Goal: Task Accomplishment & Management: Manage account settings

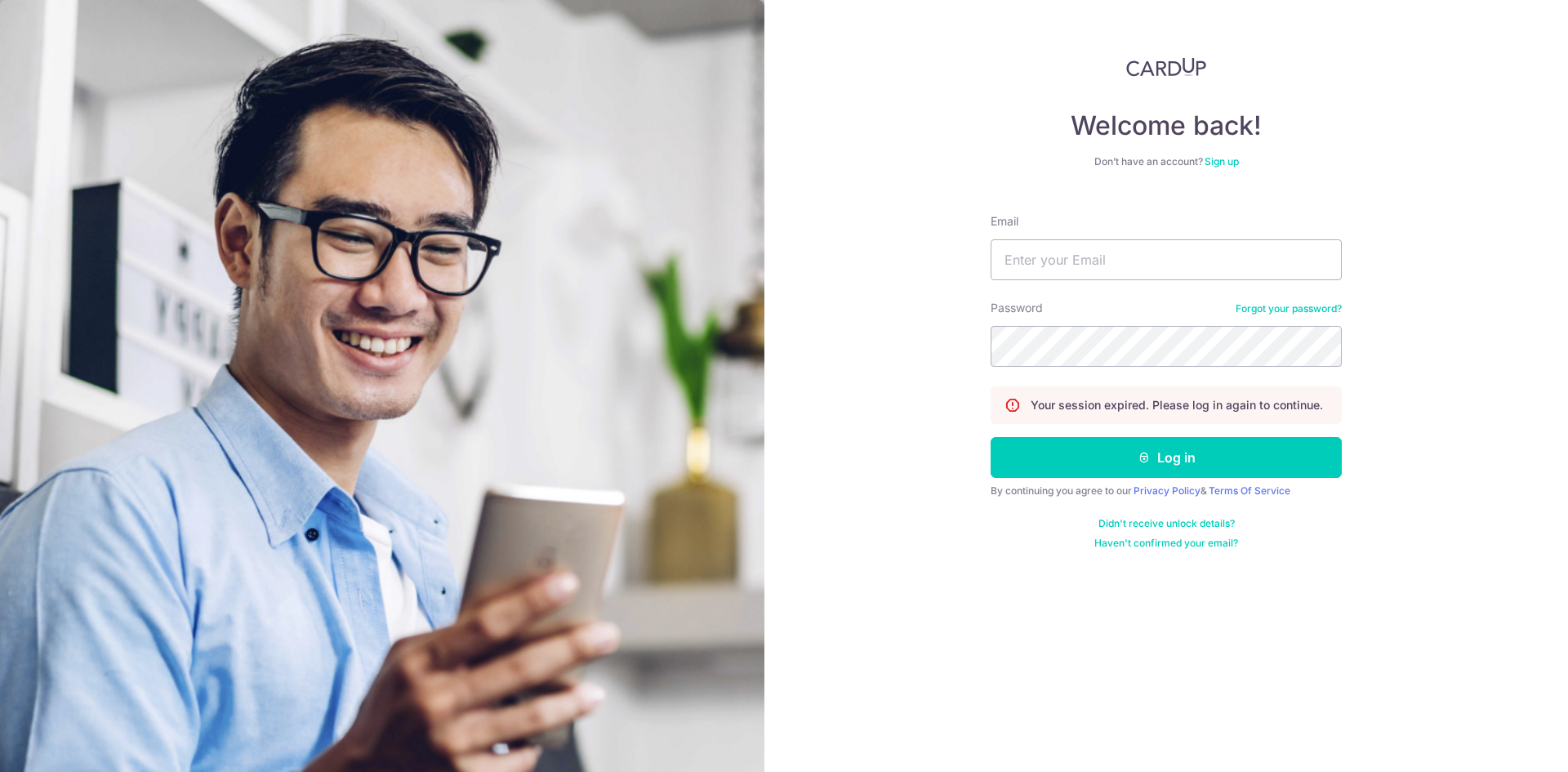
type input "[EMAIL_ADDRESS][DOMAIN_NAME]"
click at [991, 437] on button "Log in" at bounding box center [1166, 457] width 351 height 40
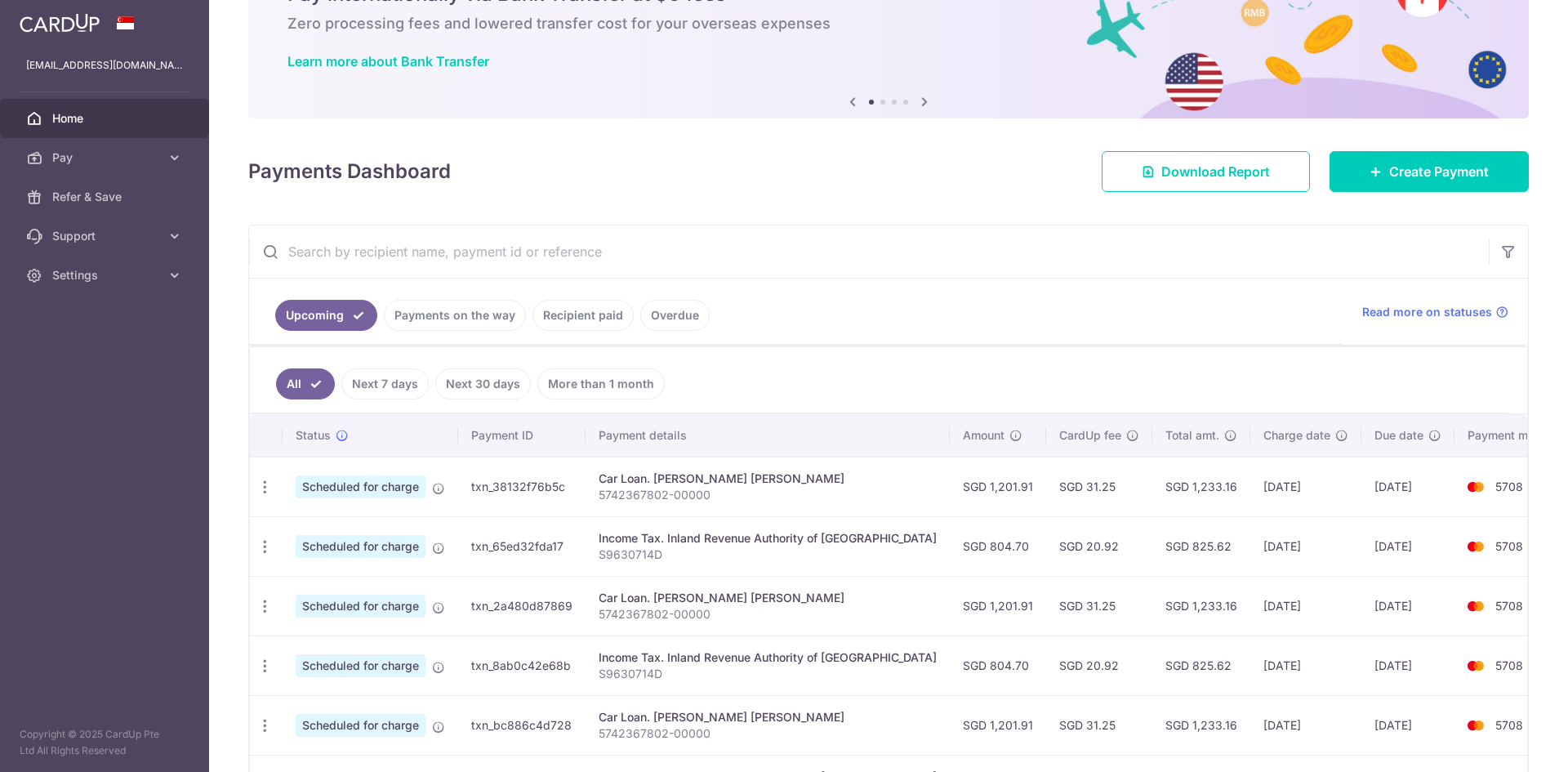
scroll to position [327, 0]
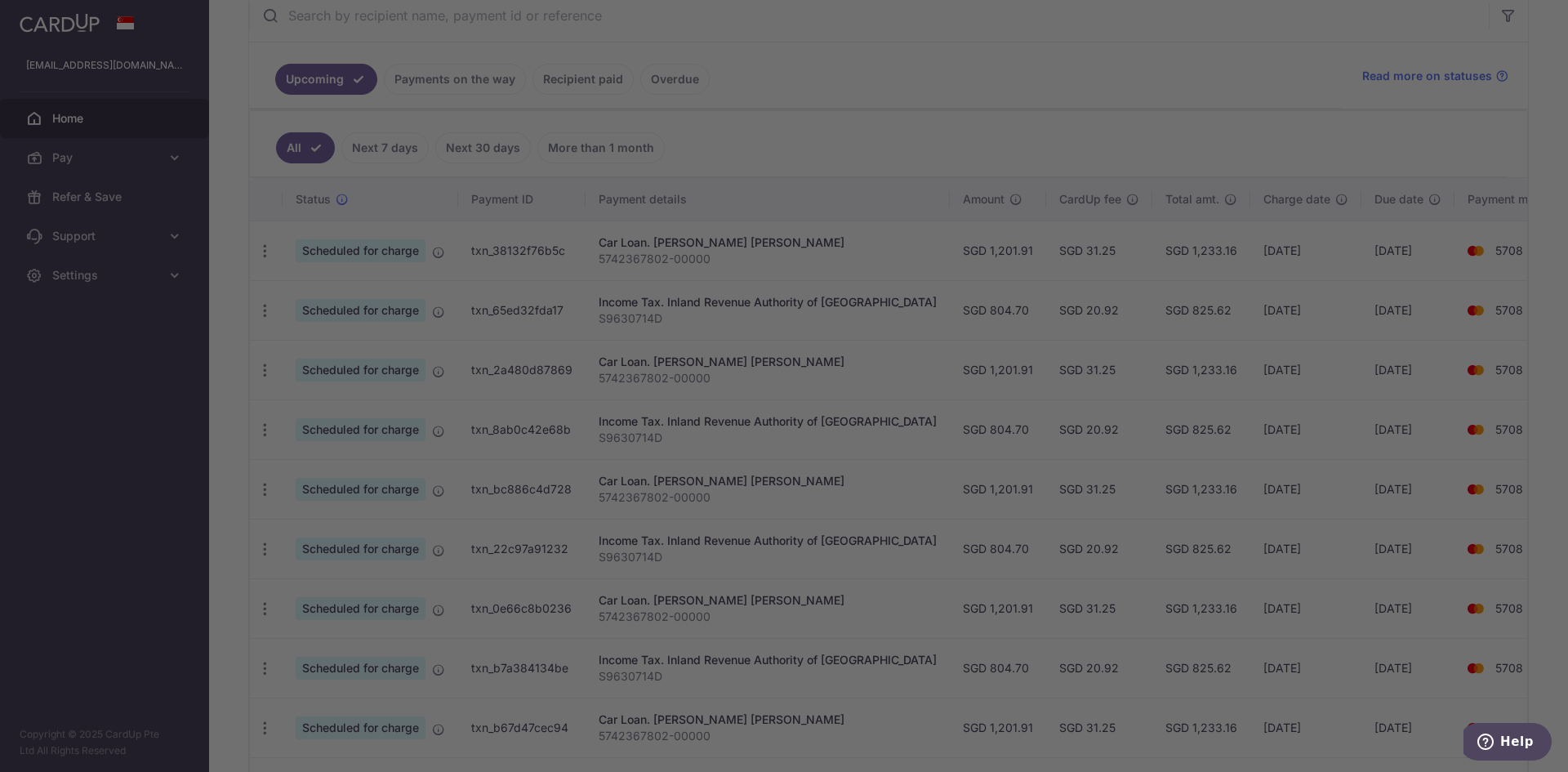
click at [1348, 344] on div at bounding box center [791, 390] width 1584 height 780
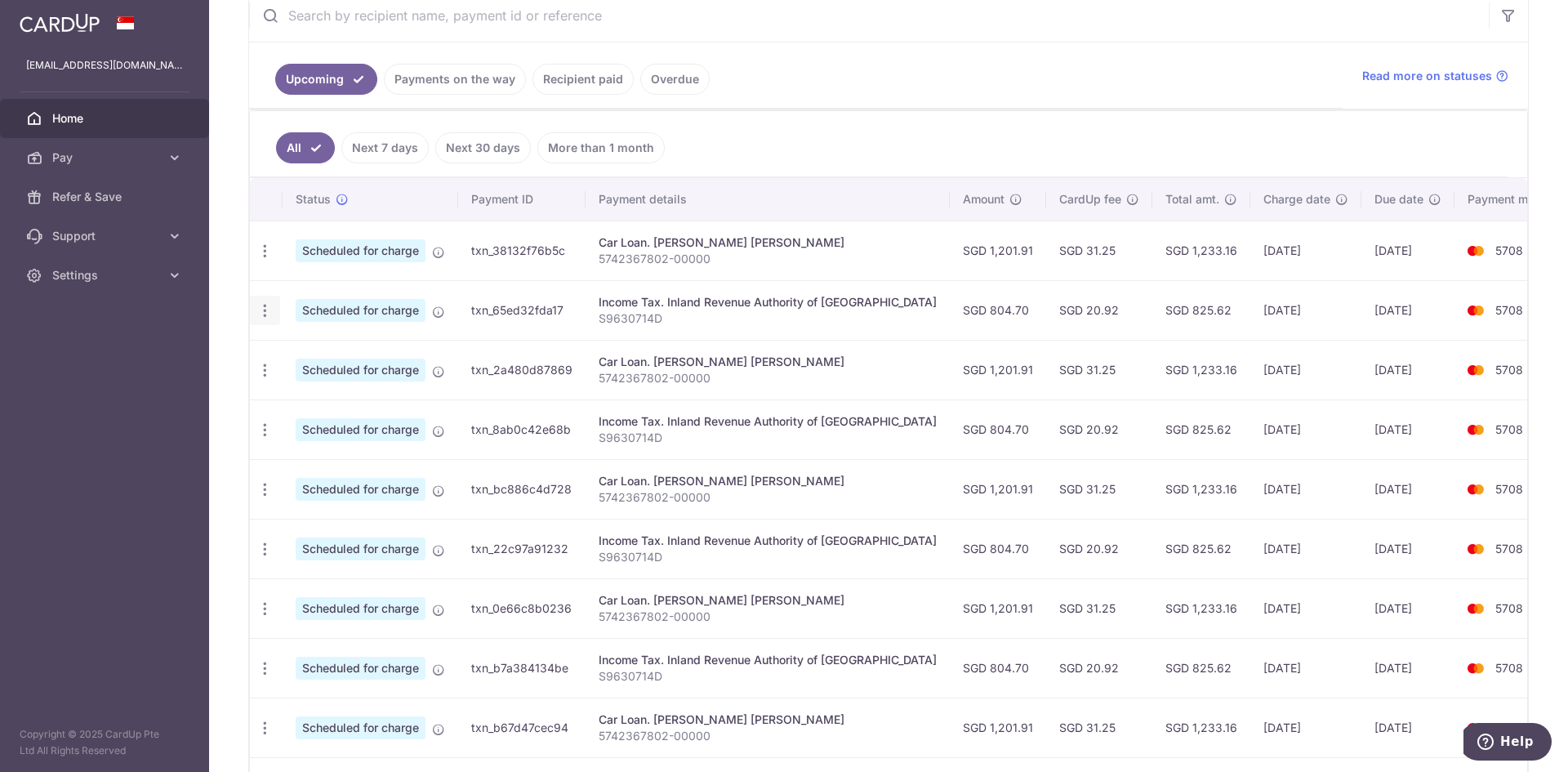
click at [272, 309] on icon "button" at bounding box center [265, 310] width 17 height 17
click at [278, 310] on div "Update payment Cancel payment" at bounding box center [265, 310] width 31 height 31
click at [366, 309] on span "Scheduled for charge" at bounding box center [360, 310] width 130 height 23
click at [268, 436] on icon "button" at bounding box center [265, 429] width 17 height 17
click at [268, 299] on div "Update payment Cancel payment" at bounding box center [265, 310] width 31 height 31
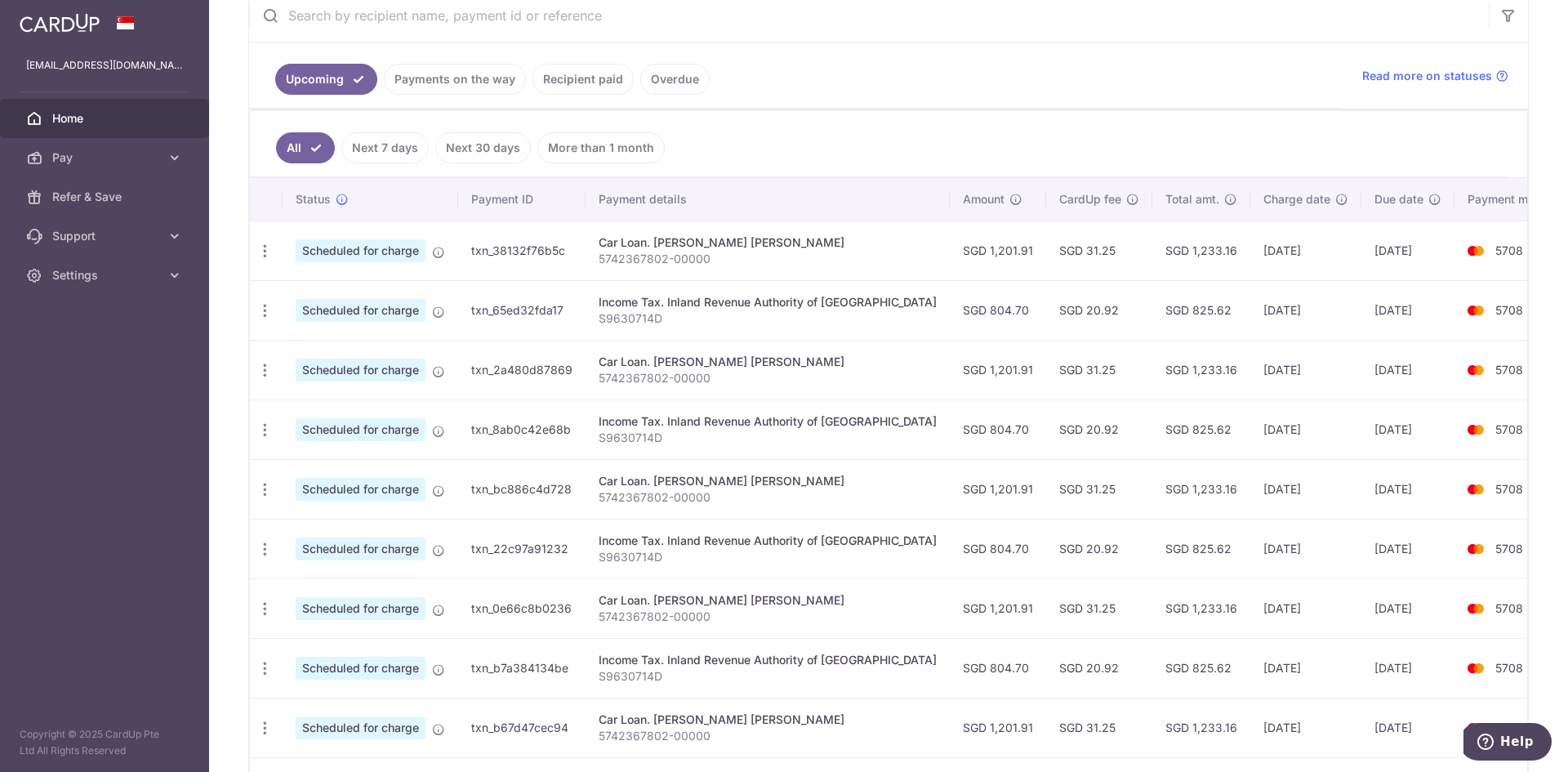
click at [268, 311] on icon "button" at bounding box center [265, 310] width 17 height 17
drag, startPoint x: 526, startPoint y: 382, endPoint x: 543, endPoint y: 366, distance: 23.3
click at [543, 366] on td "txn_2a480d87869" at bounding box center [522, 369] width 127 height 60
click at [471, 369] on td "txn_2a480d87869" at bounding box center [522, 369] width 127 height 60
click at [267, 306] on icon "button" at bounding box center [265, 310] width 17 height 17
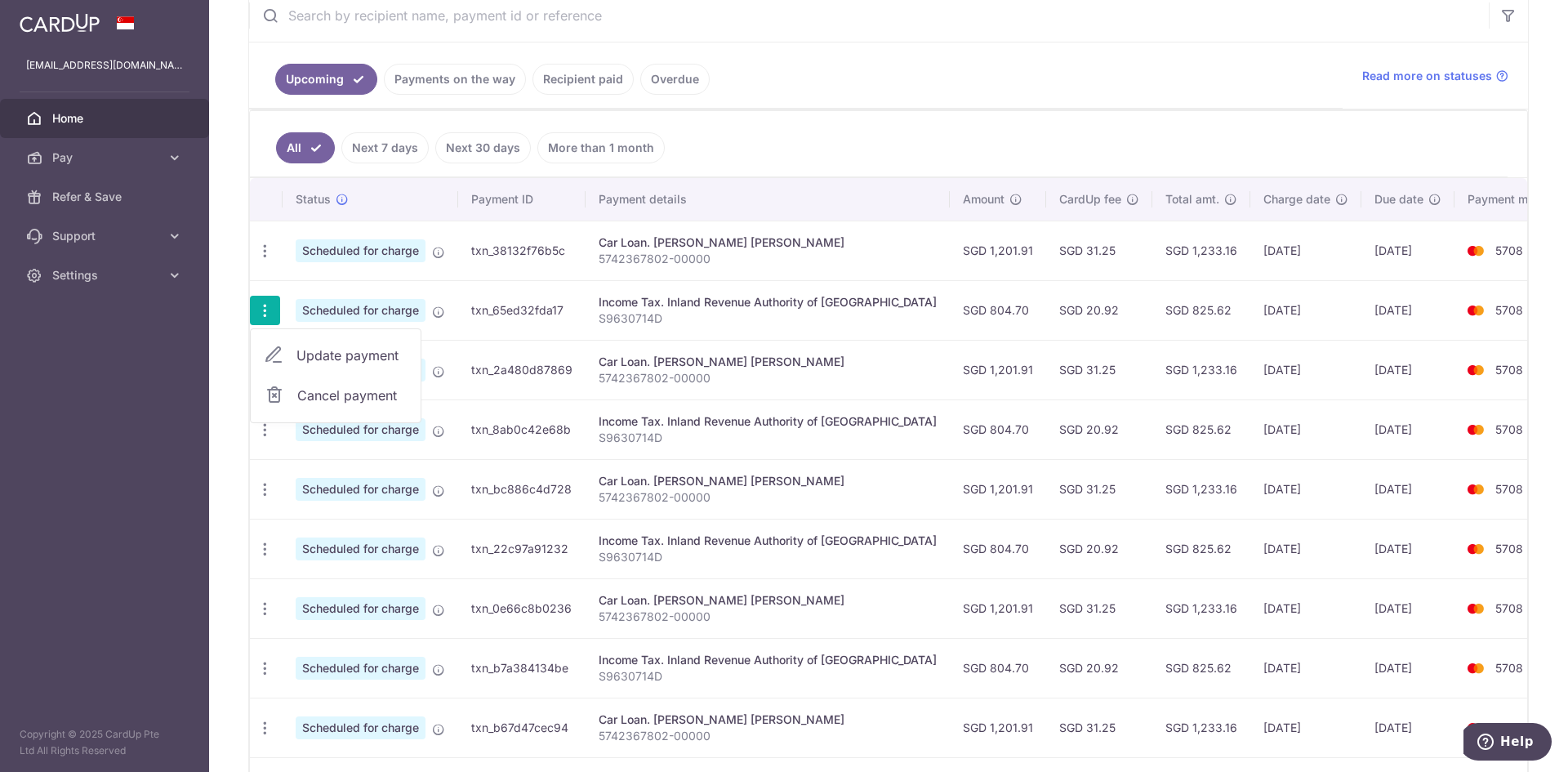
click at [324, 354] on span "Update payment" at bounding box center [351, 355] width 111 height 20
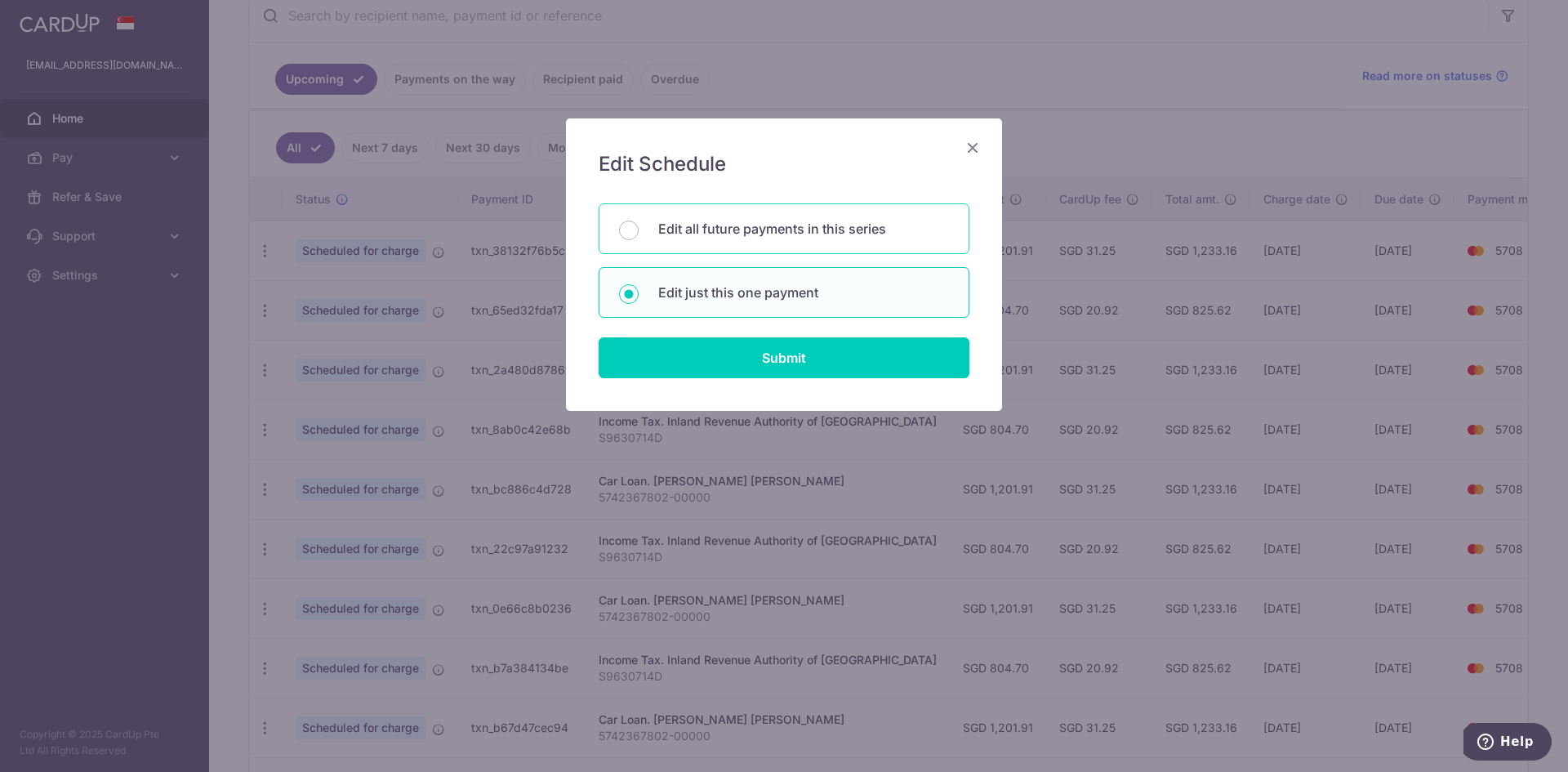
click at [751, 227] on p "Edit all future payments in this series" at bounding box center [803, 228] width 290 height 20
click at [639, 227] on input "Edit all future payments in this series" at bounding box center [629, 230] width 20 height 20
radio input "true"
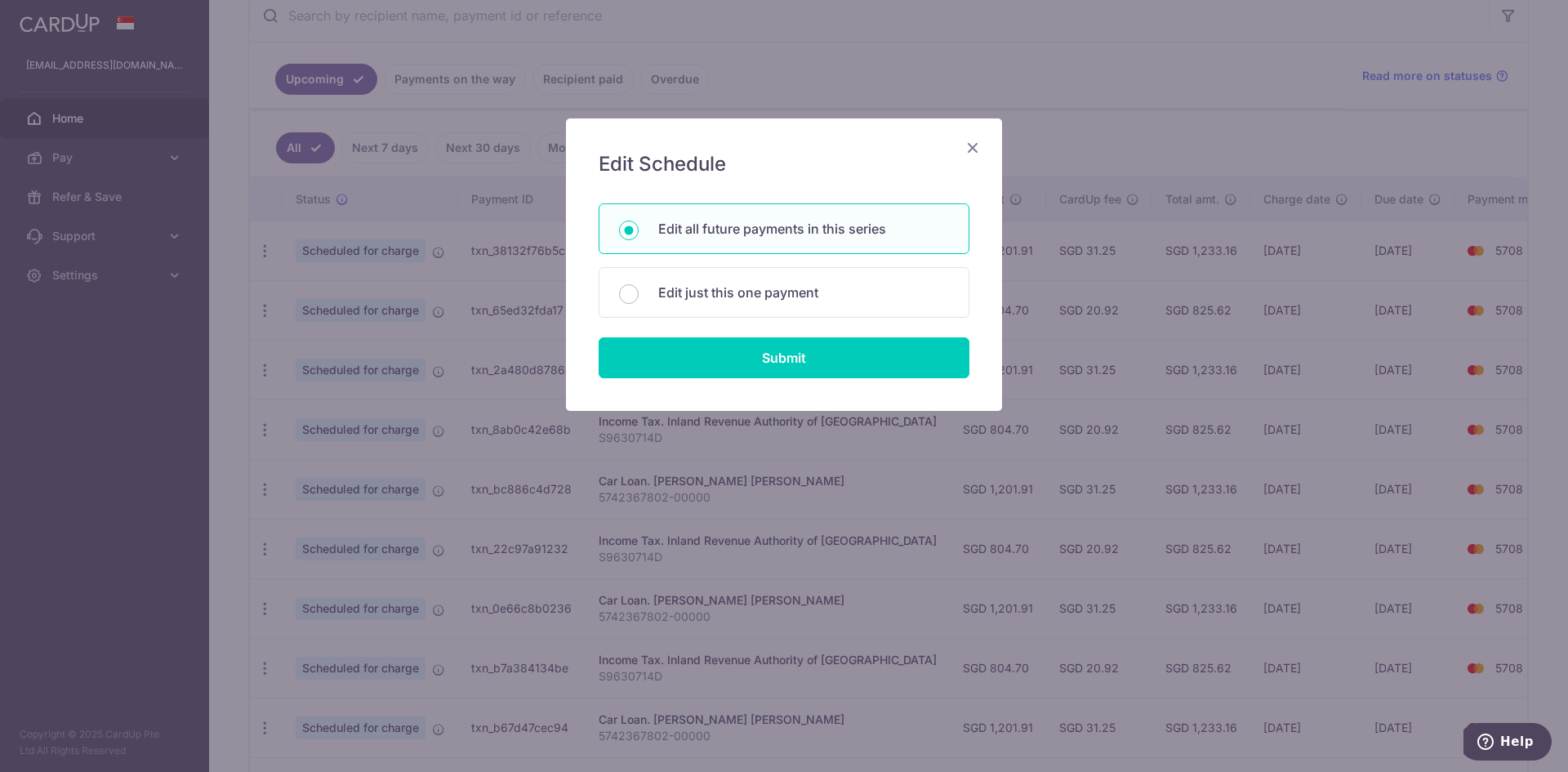
click at [775, 334] on form "You will be editing all 5 payments to Inland Revenue Authority of Singapore sch…" at bounding box center [784, 291] width 371 height 175
click at [777, 354] on input "Submit" at bounding box center [784, 357] width 371 height 40
radio input "true"
type input "804.70"
type input "S9630714D"
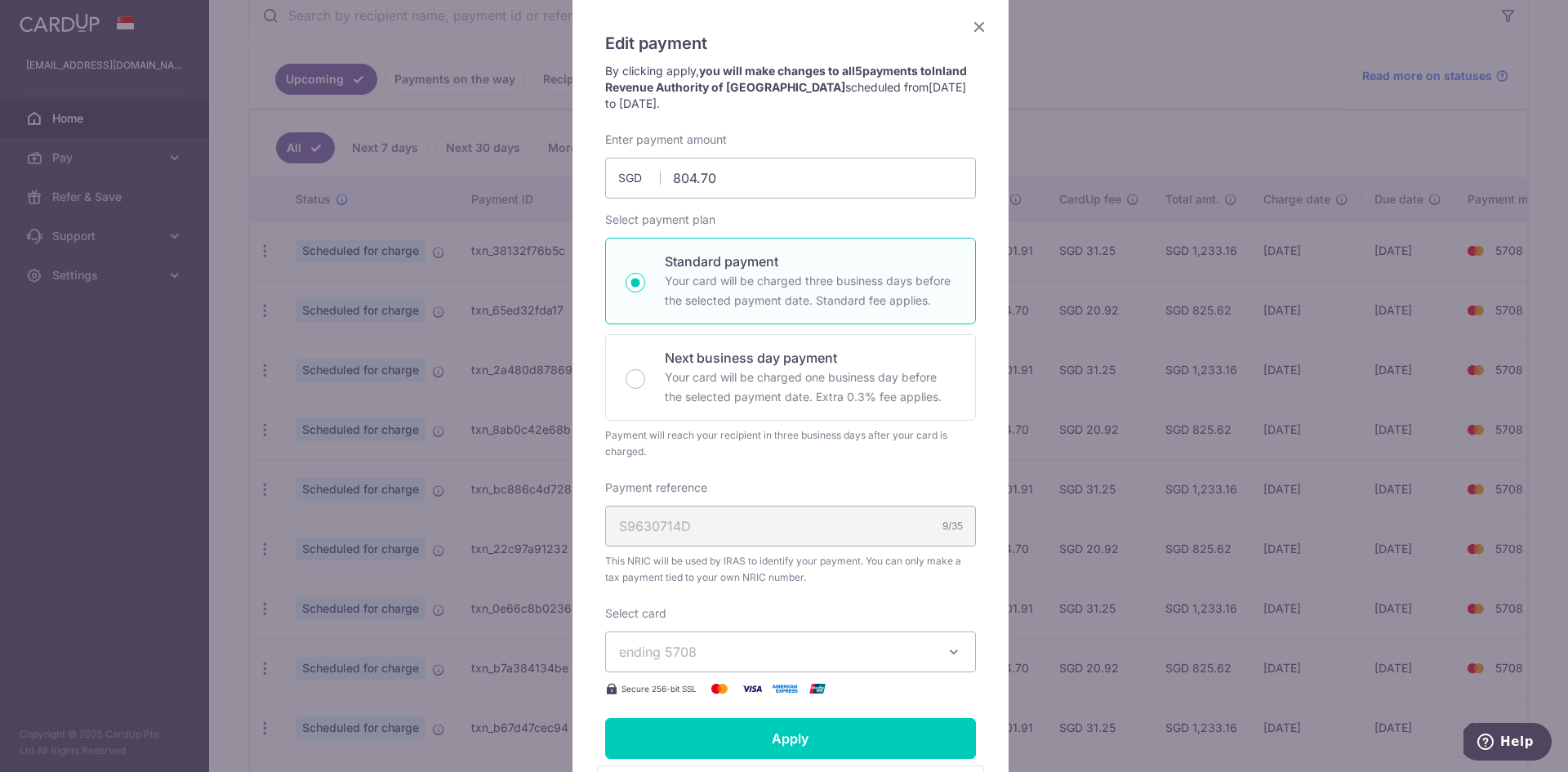
scroll to position [12, 0]
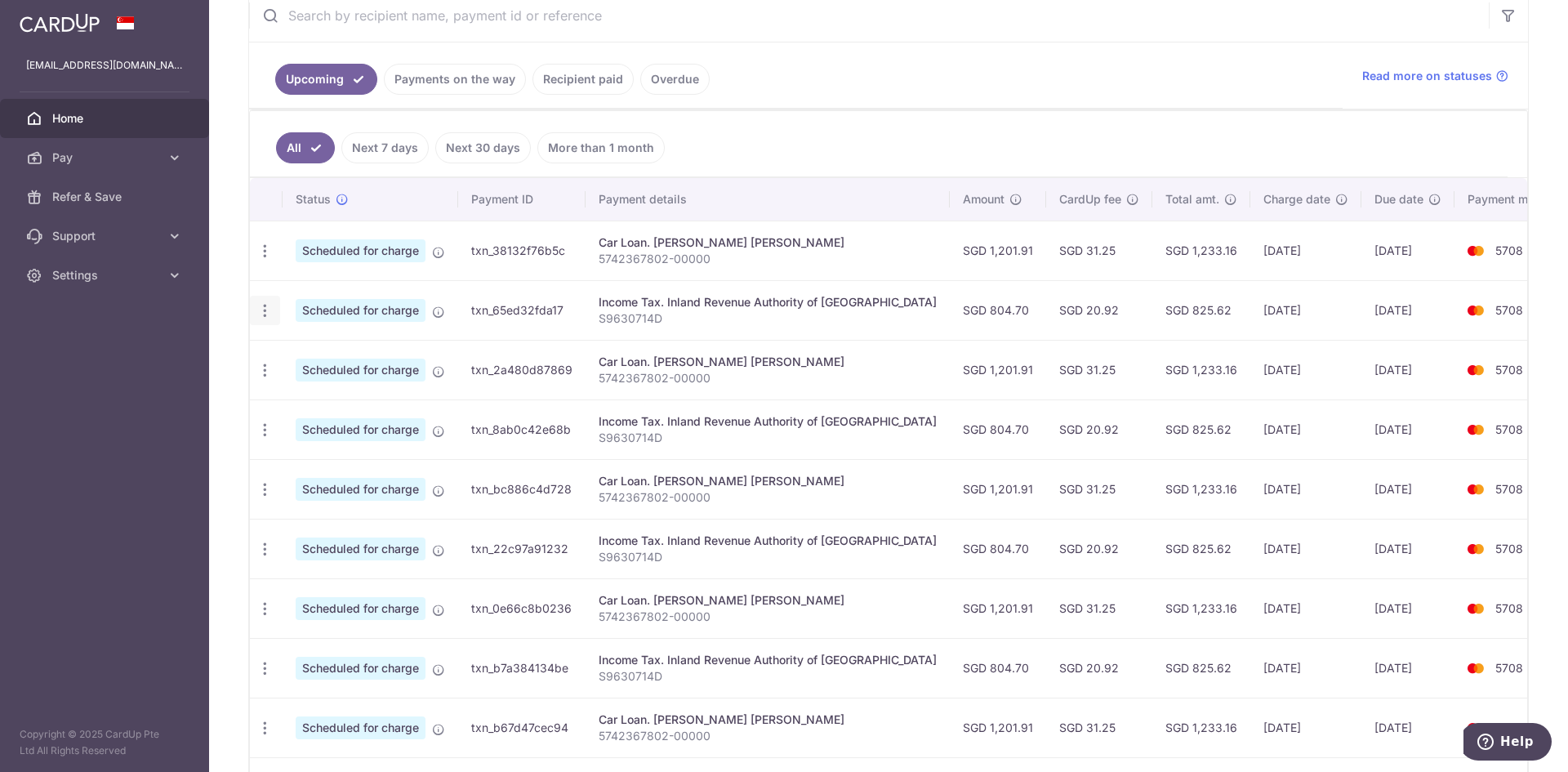
click at [257, 314] on icon "button" at bounding box center [265, 310] width 17 height 17
click at [532, 310] on td "txn_65ed32fda17" at bounding box center [522, 310] width 127 height 60
click at [378, 255] on span "Scheduled for charge" at bounding box center [360, 250] width 130 height 23
click at [343, 196] on icon at bounding box center [342, 199] width 13 height 13
click at [267, 320] on div "Update payment Cancel payment" at bounding box center [265, 310] width 31 height 31
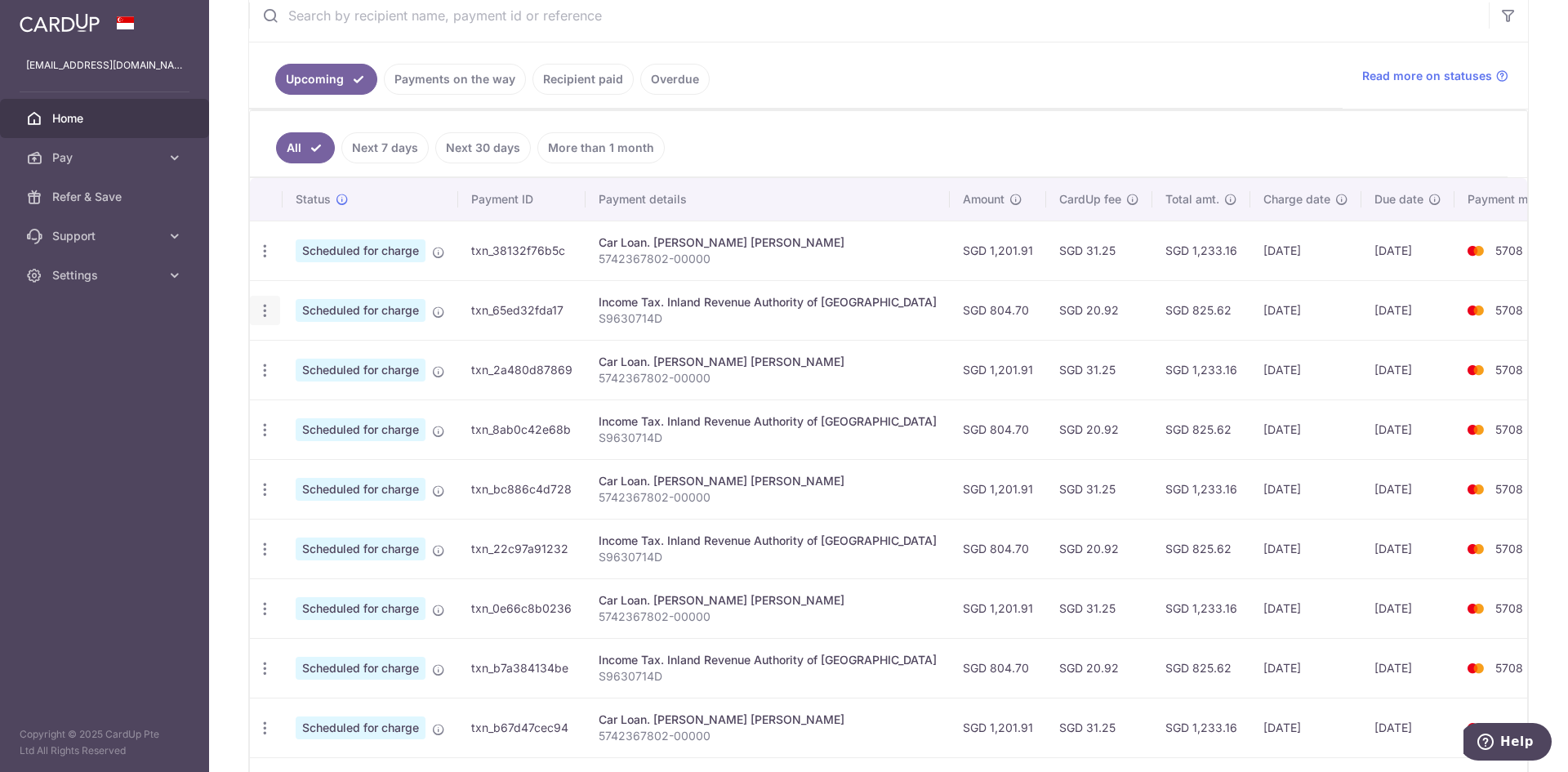
click at [265, 309] on icon "button" at bounding box center [265, 310] width 17 height 17
click at [490, 309] on td "txn_65ed32fda17" at bounding box center [522, 310] width 127 height 60
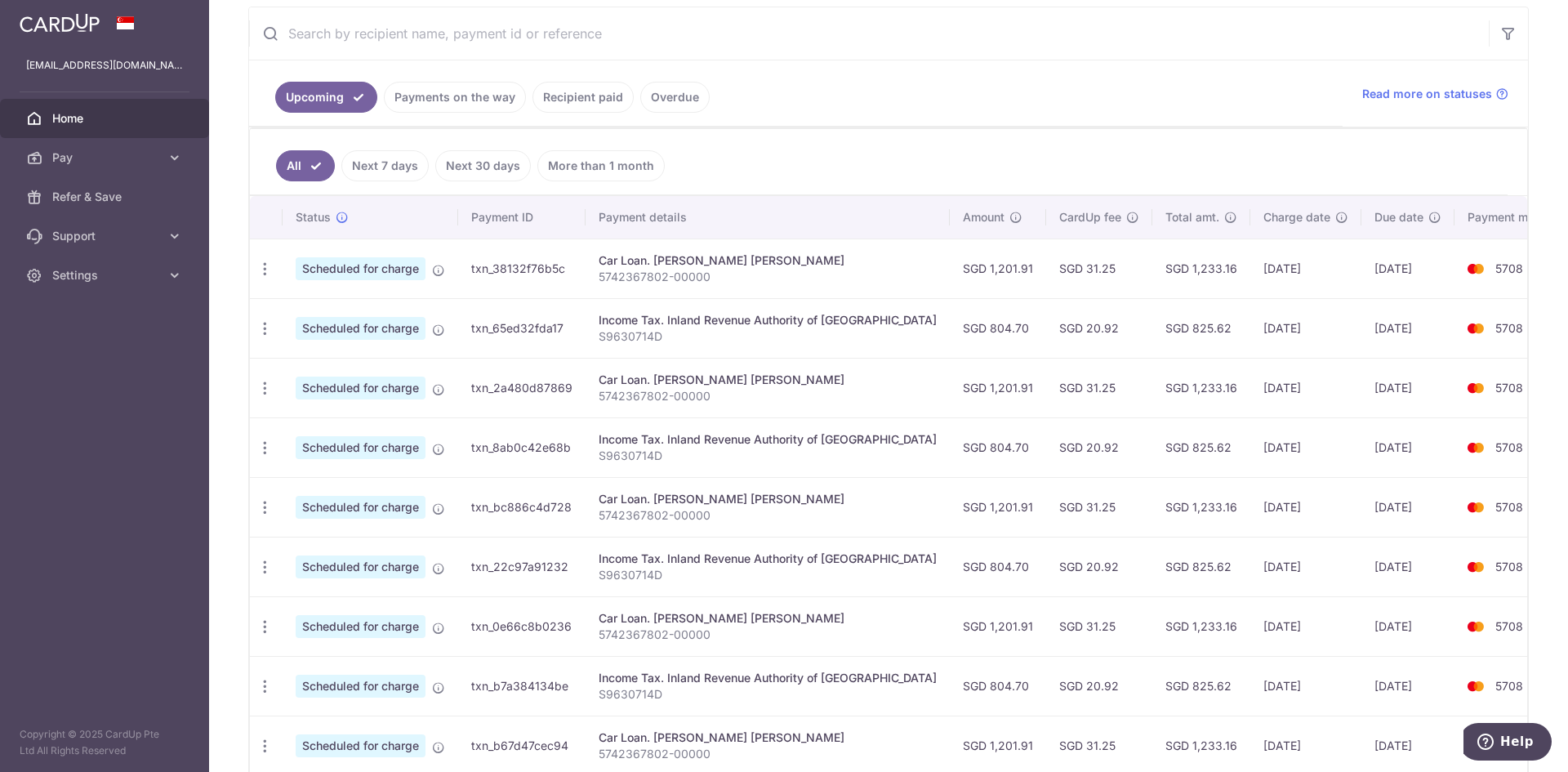
scroll to position [327, 0]
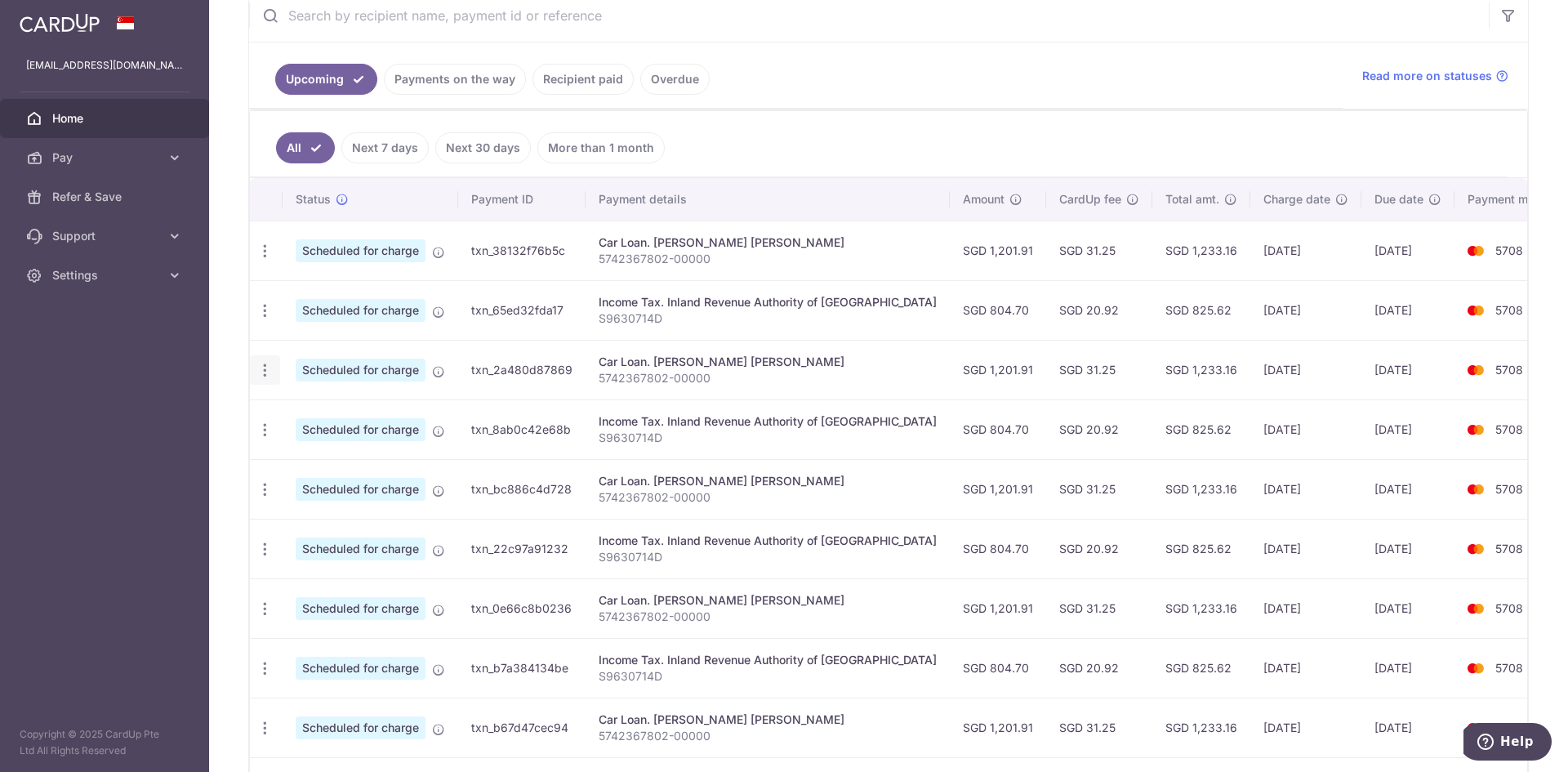
click at [270, 372] on icon "button" at bounding box center [265, 370] width 17 height 17
click at [271, 309] on div "Update payment Cancel payment" at bounding box center [265, 310] width 31 height 31
click at [256, 299] on div "Update payment Cancel payment" at bounding box center [265, 310] width 31 height 31
click at [262, 308] on icon "button" at bounding box center [265, 310] width 17 height 17
click at [305, 354] on span "Update payment" at bounding box center [351, 355] width 111 height 20
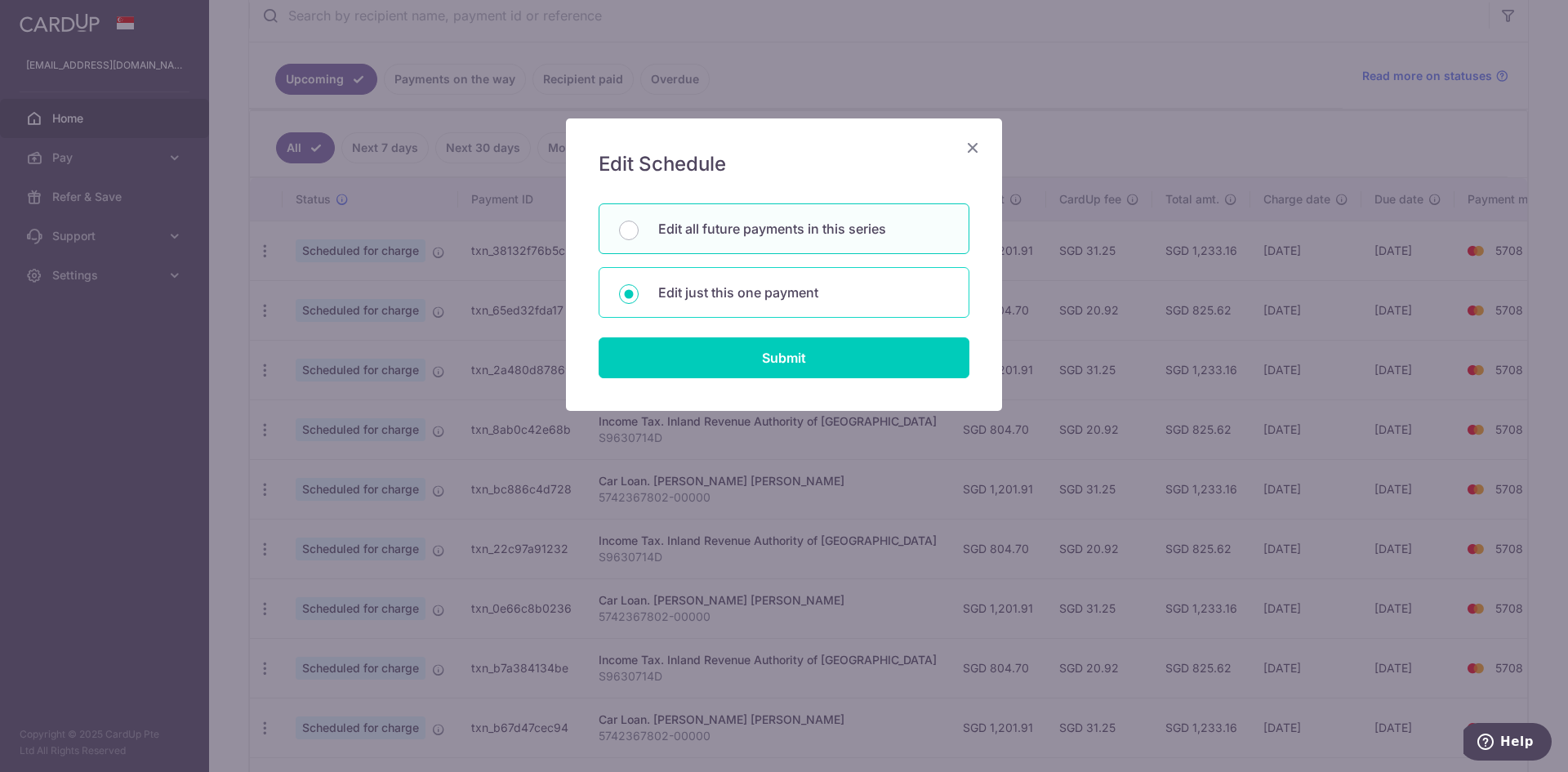
click at [772, 300] on p "Edit just this one payment" at bounding box center [803, 292] width 290 height 20
click at [639, 300] on input "Edit just this one payment" at bounding box center [629, 294] width 20 height 20
radio input "true"
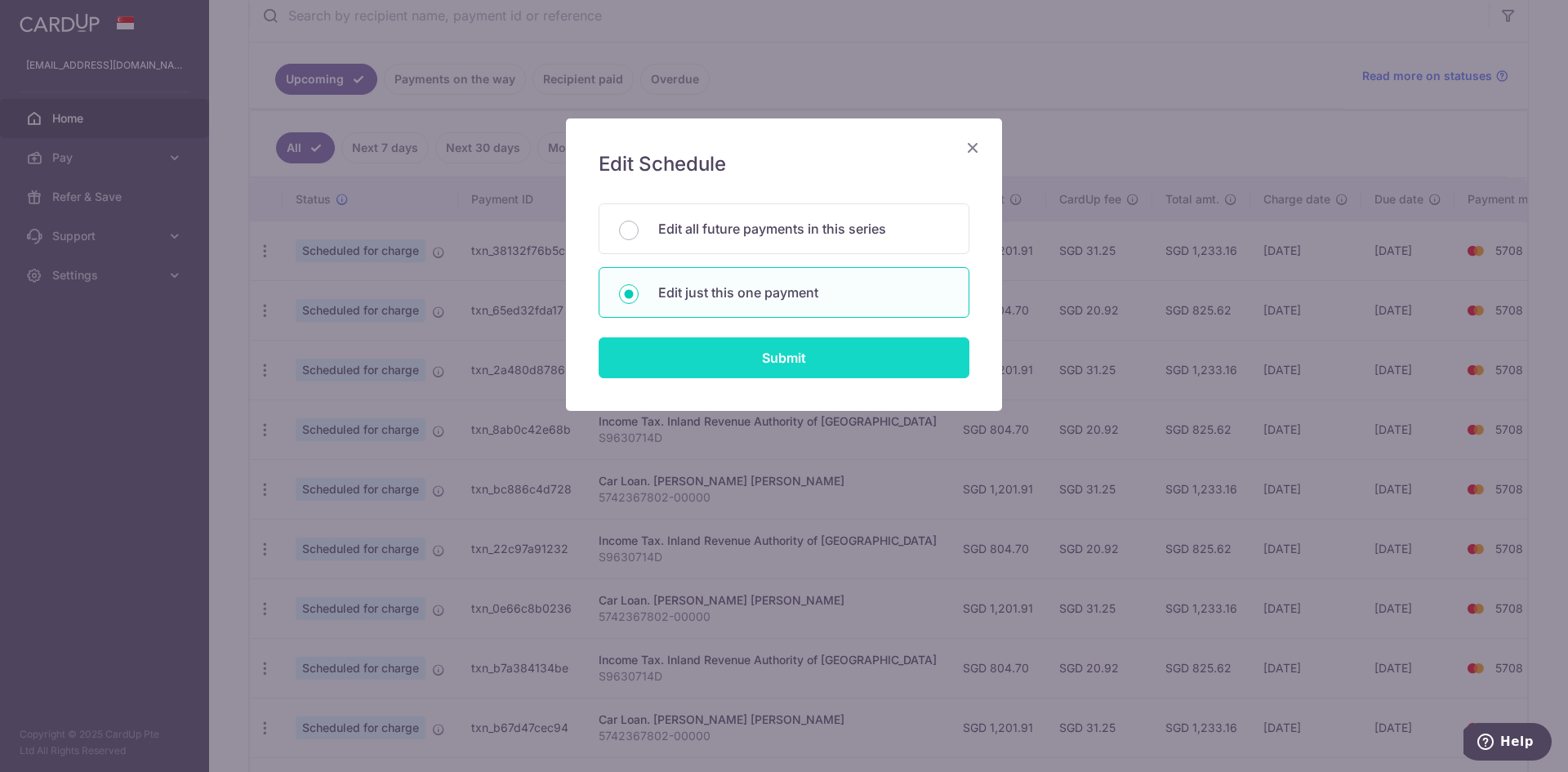
click at [781, 361] on input "Submit" at bounding box center [784, 357] width 371 height 40
radio input "true"
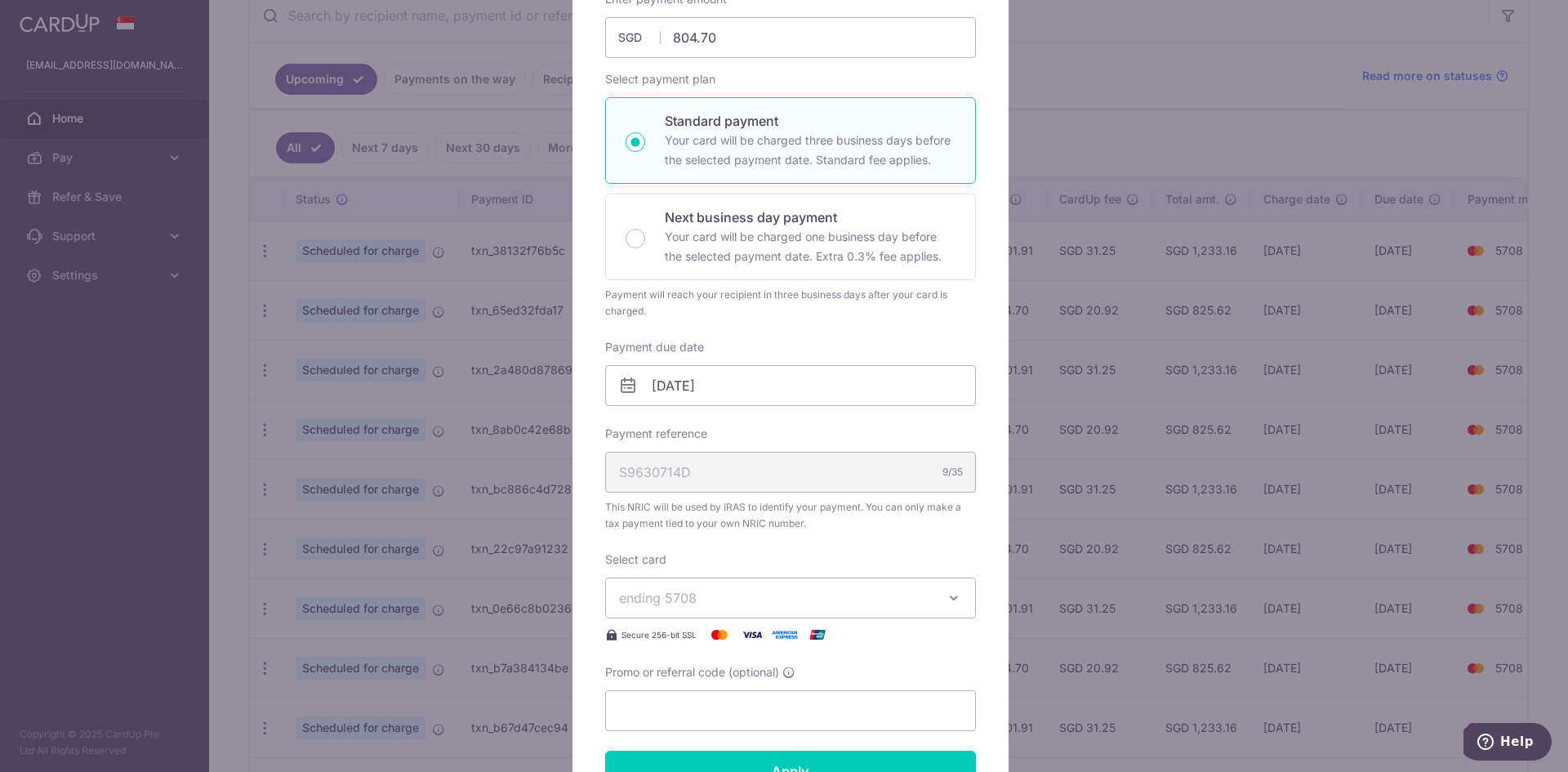
scroll to position [219, 0]
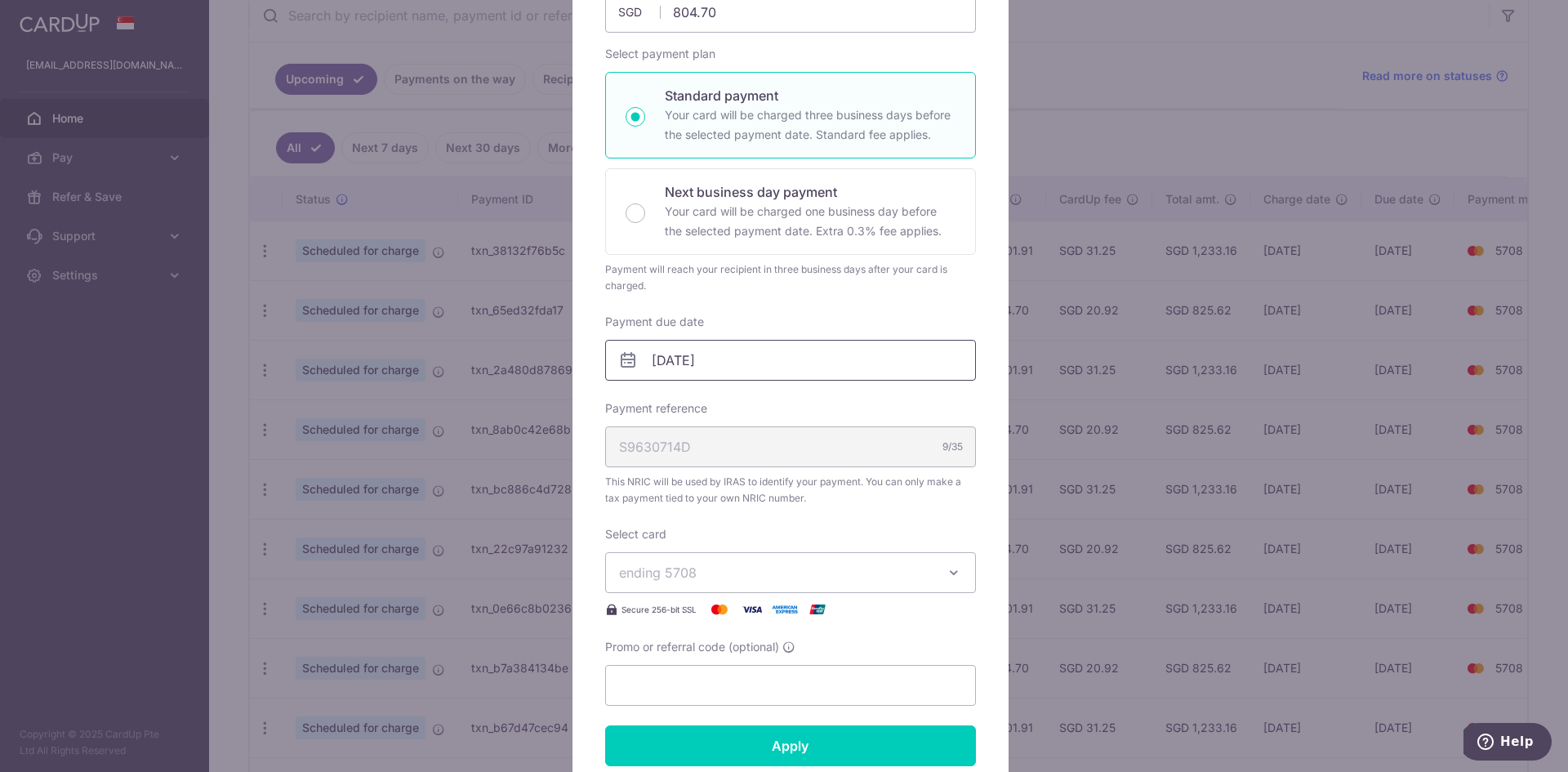
click at [787, 351] on input "08/11/2025" at bounding box center [790, 359] width 371 height 40
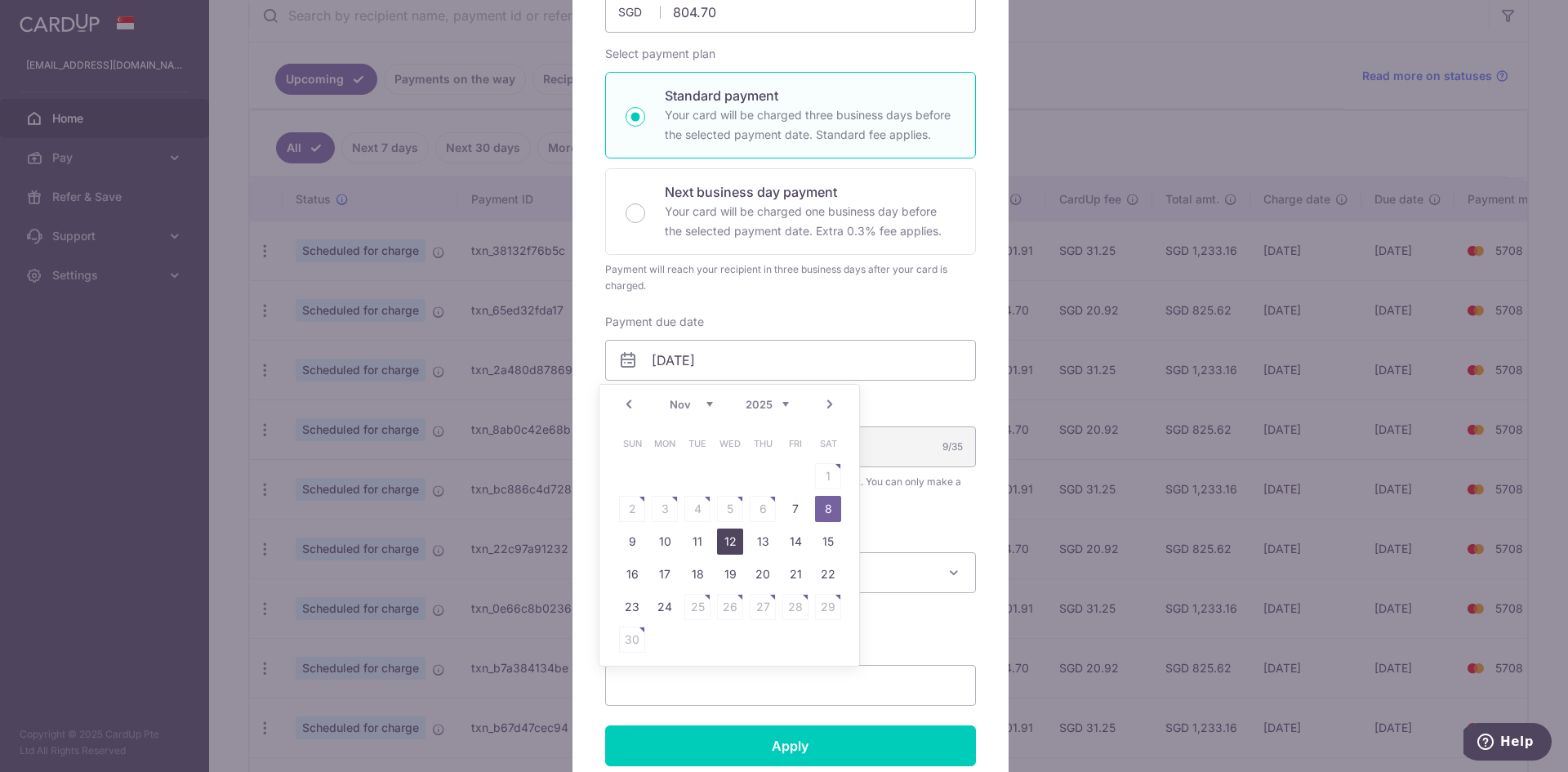
click at [730, 540] on link "12" at bounding box center [730, 542] width 27 height 27
type input "[DATE]"
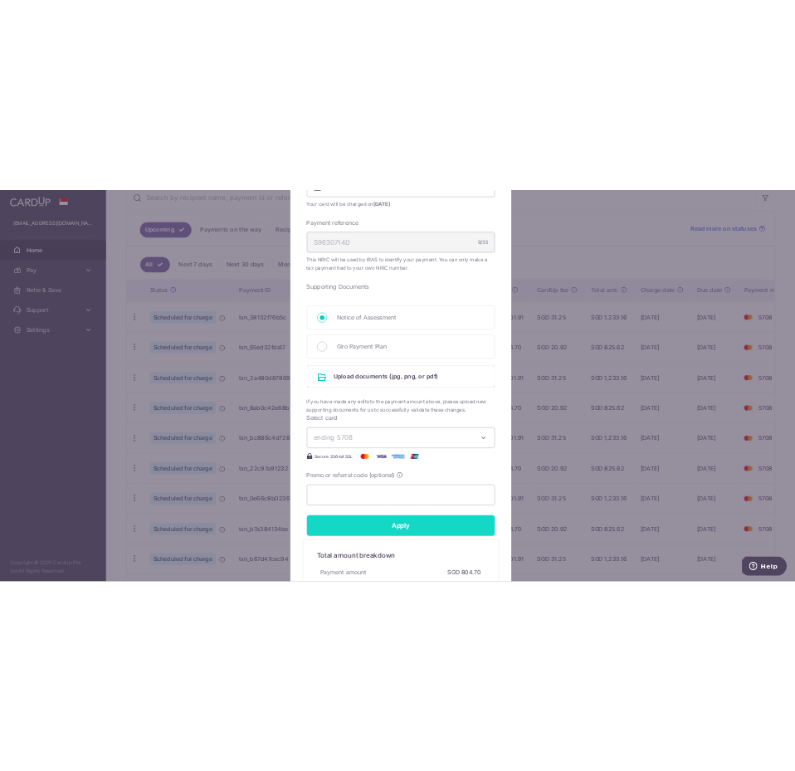
scroll to position [664, 0]
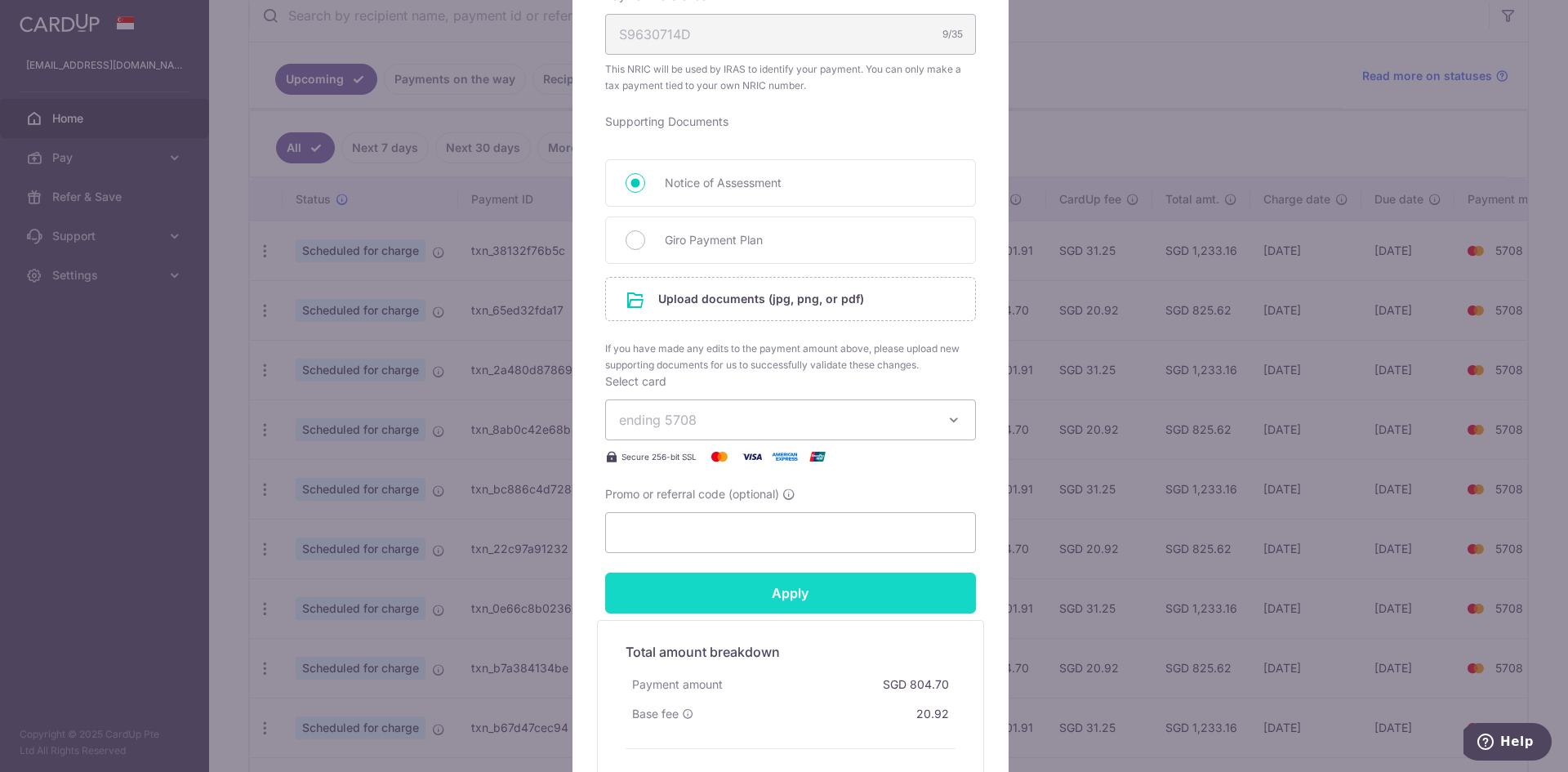
click at [846, 597] on input "Apply" at bounding box center [790, 593] width 371 height 40
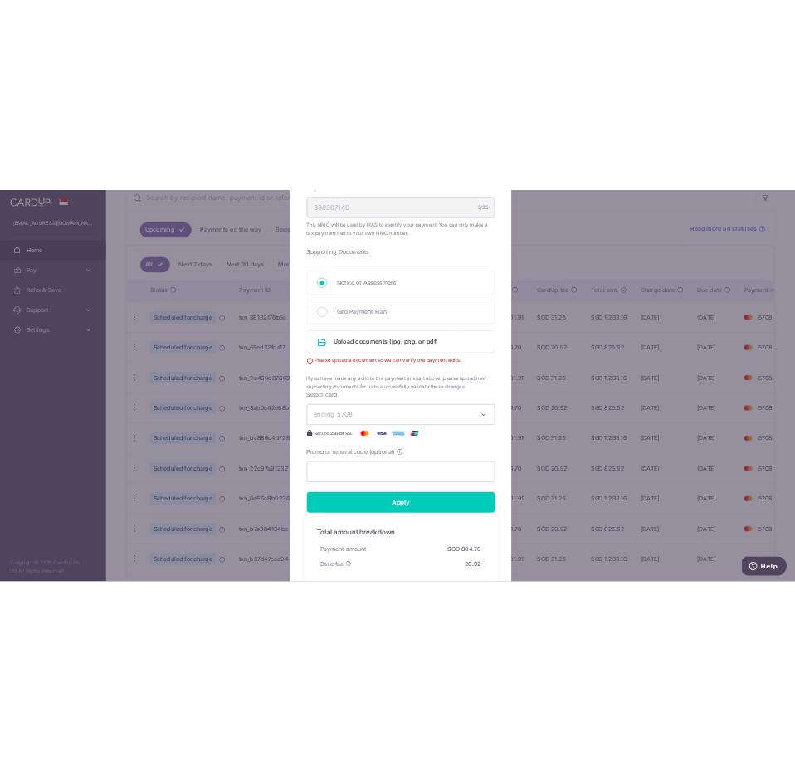
scroll to position [329, 0]
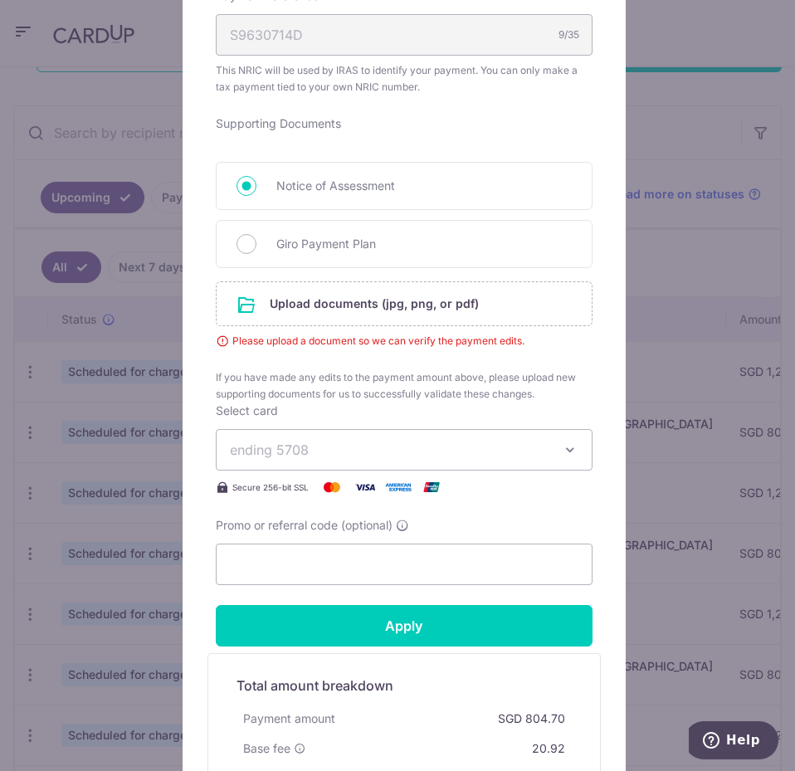
drag, startPoint x: 277, startPoint y: 7, endPoint x: 275, endPoint y: 20, distance: 13.4
click at [277, 13] on div "Payment reference S9630714D 9/35 This NRIC will be used by IRAS to identify you…" at bounding box center [404, 42] width 377 height 108
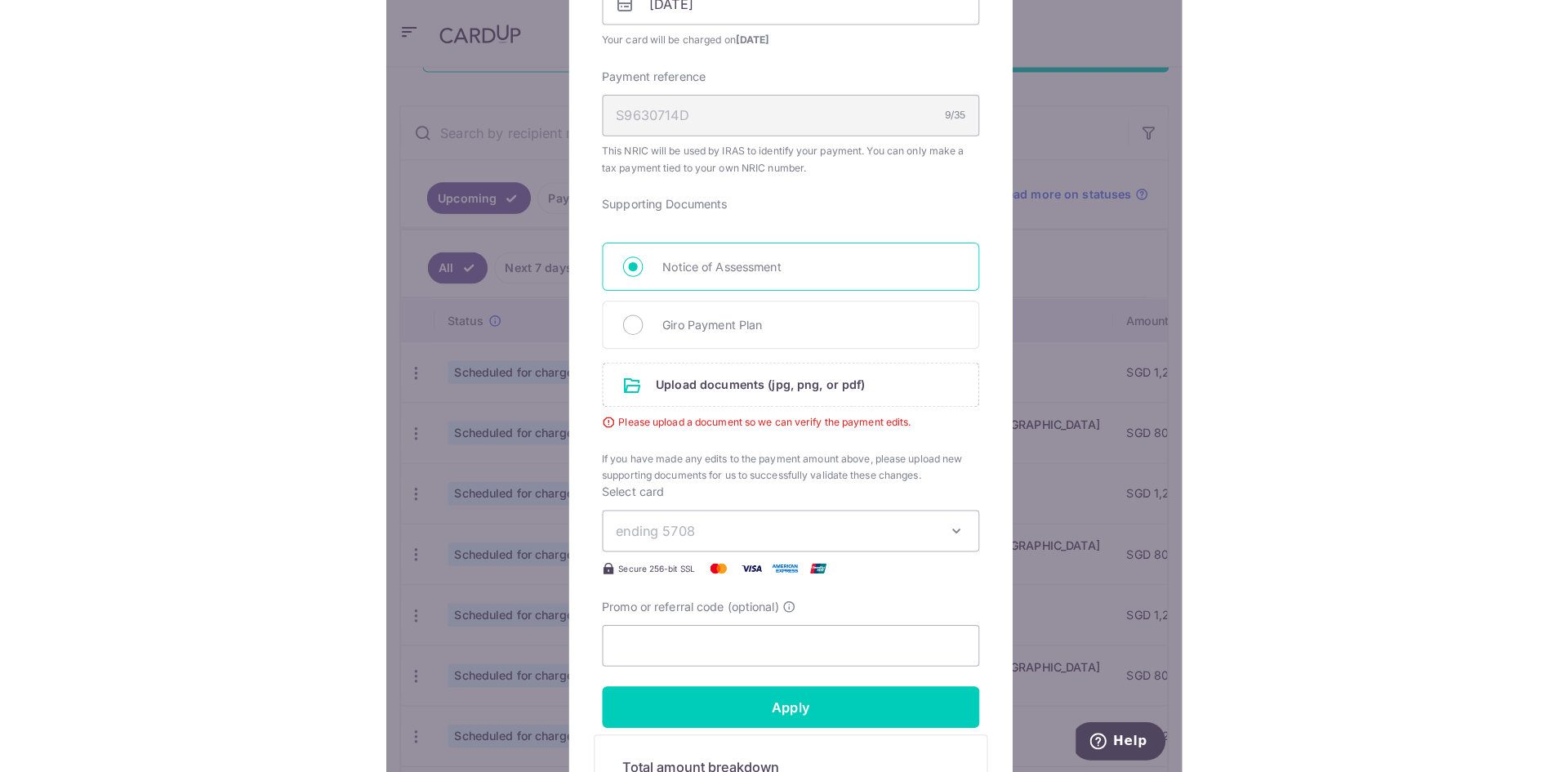
scroll to position [435, 0]
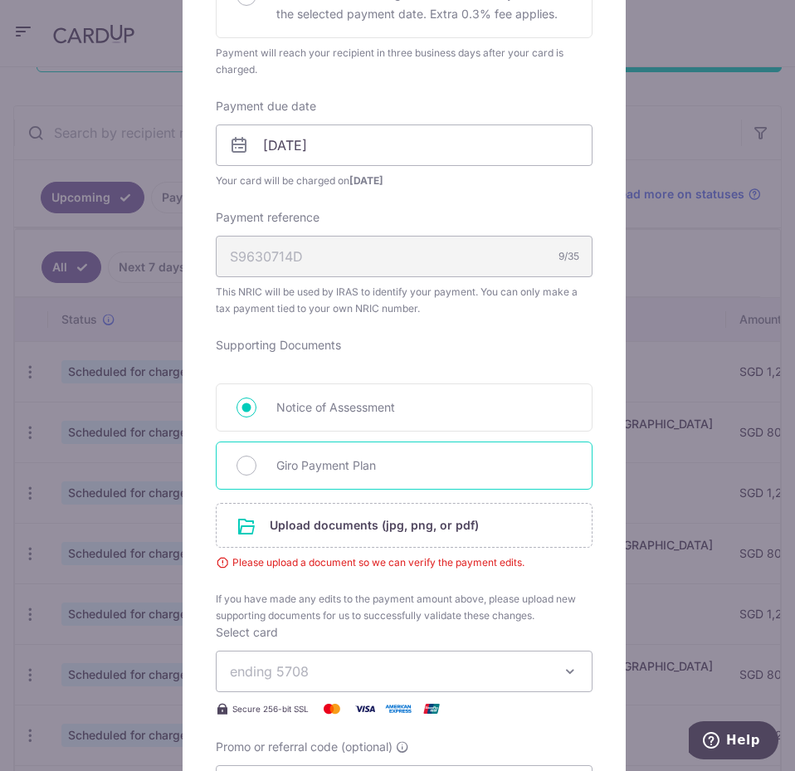
click at [358, 466] on span "Giro Payment Plan" at bounding box center [423, 466] width 295 height 20
click at [256, 466] on input "Giro Payment Plan" at bounding box center [246, 466] width 20 height 20
radio input "true"
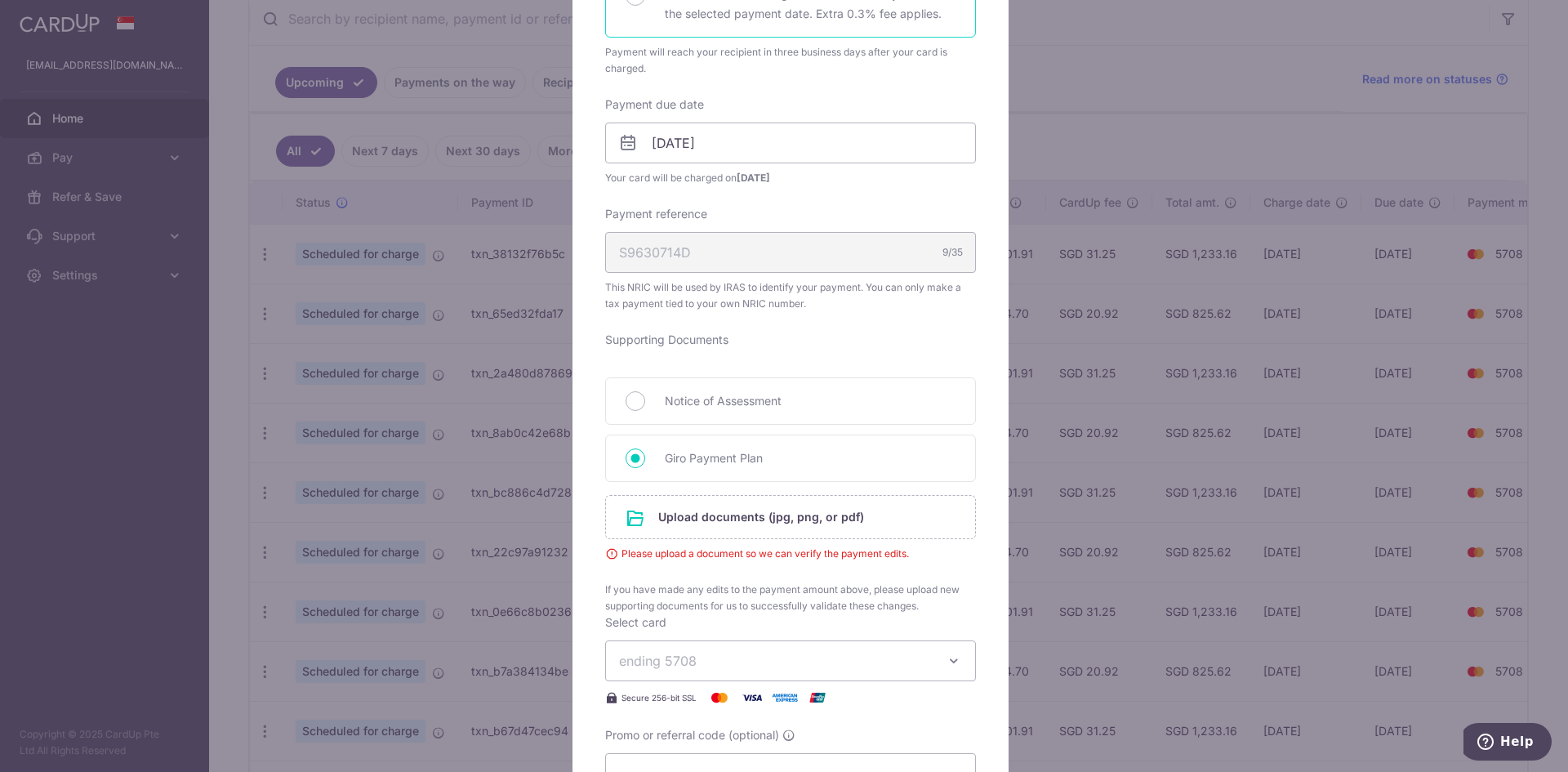
scroll to position [327, 0]
click at [446, 232] on div "Edit payment By clicking apply, you will make changes to all 5 payments to Inla…" at bounding box center [784, 386] width 1568 height 772
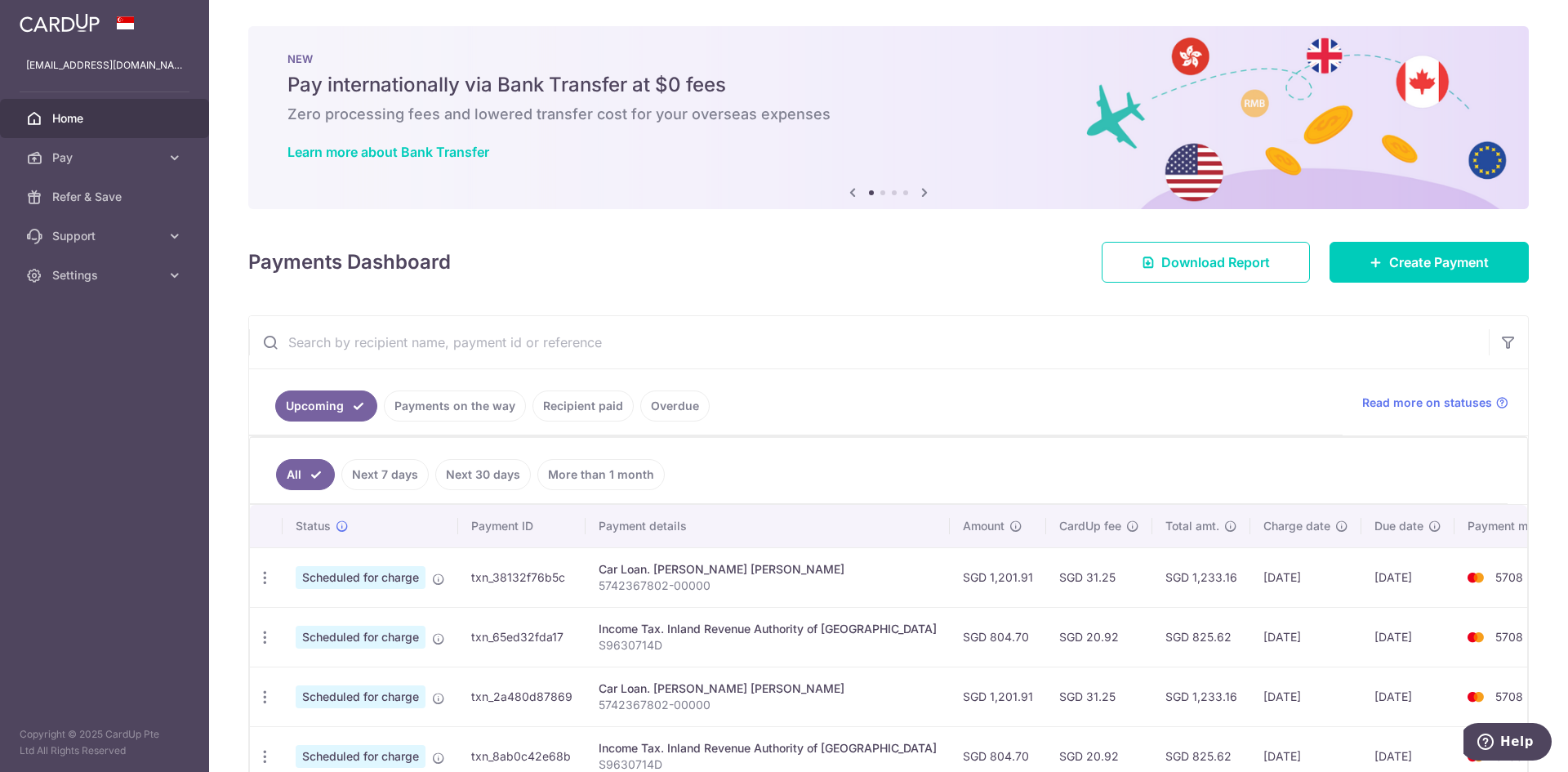
click at [634, 403] on li "Overdue" at bounding box center [671, 407] width 76 height 32
click at [620, 405] on link "Recipient paid" at bounding box center [583, 407] width 101 height 32
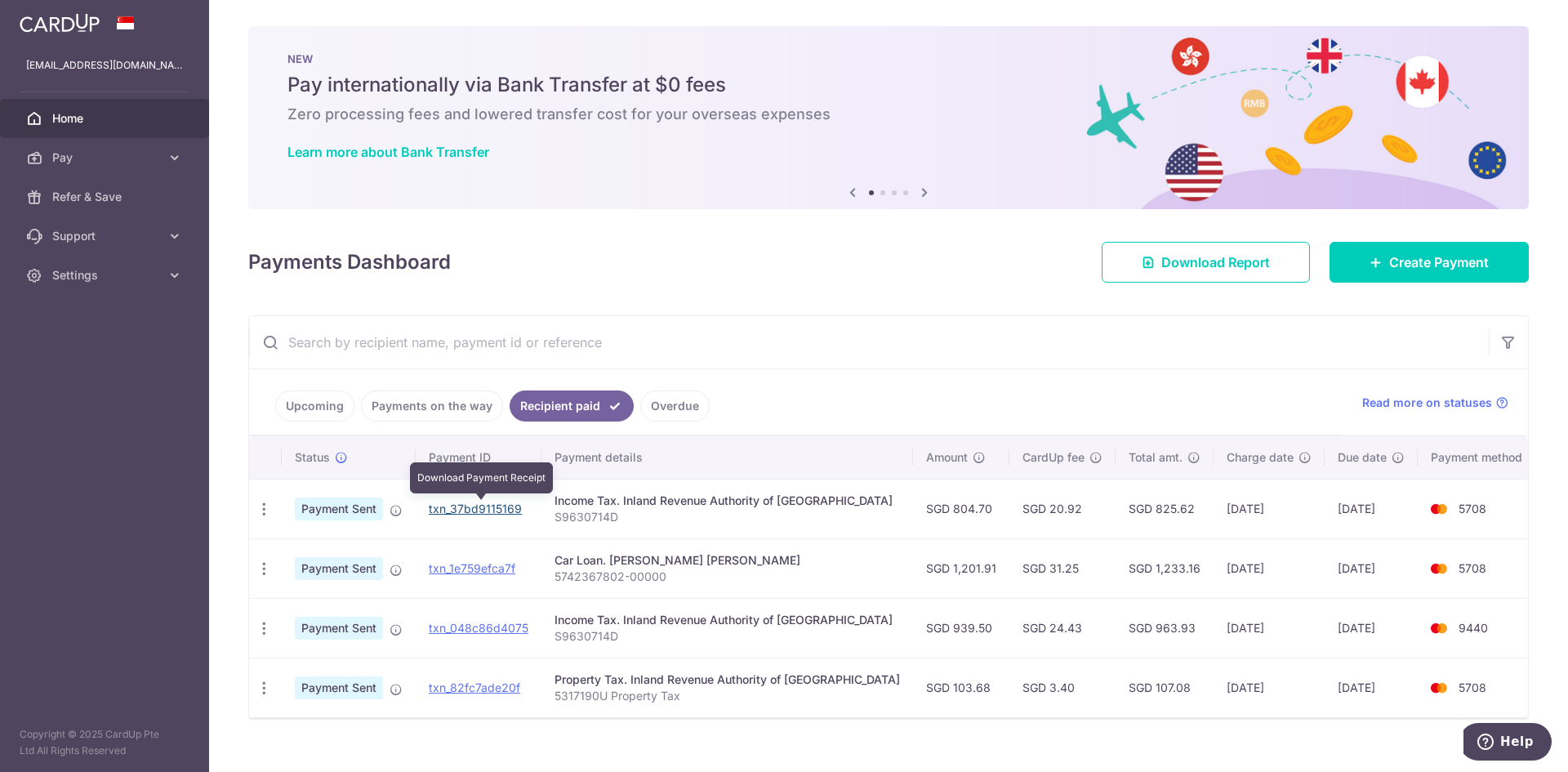
drag, startPoint x: 480, startPoint y: 511, endPoint x: 856, endPoint y: 87, distance: 566.7
click at [480, 511] on link "txn_37bd9115169" at bounding box center [475, 508] width 94 height 14
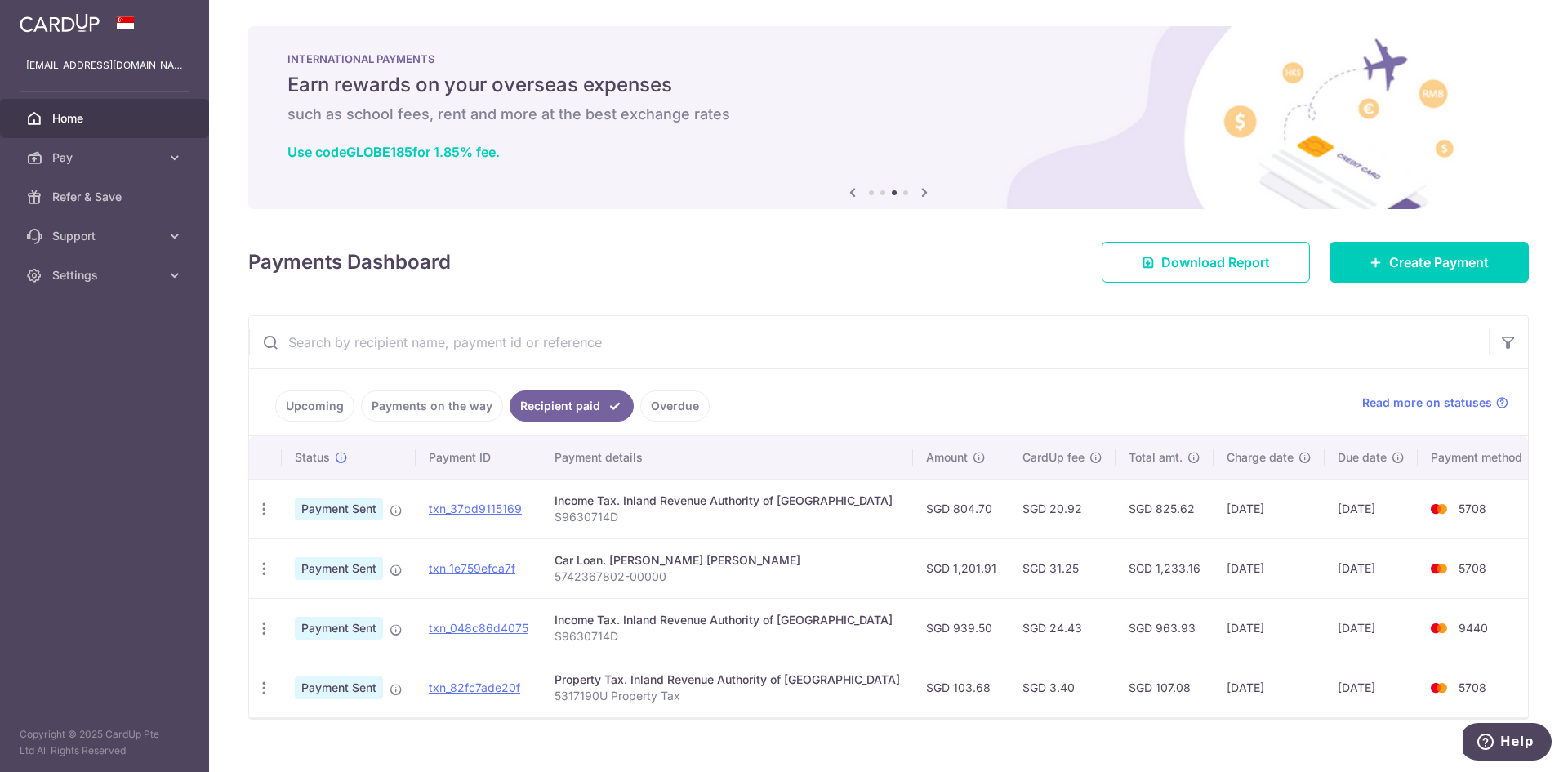
click at [631, 545] on td "Car Loan. Jeremy Tan Kwang Wah 5742367802-00000" at bounding box center [727, 568] width 372 height 60
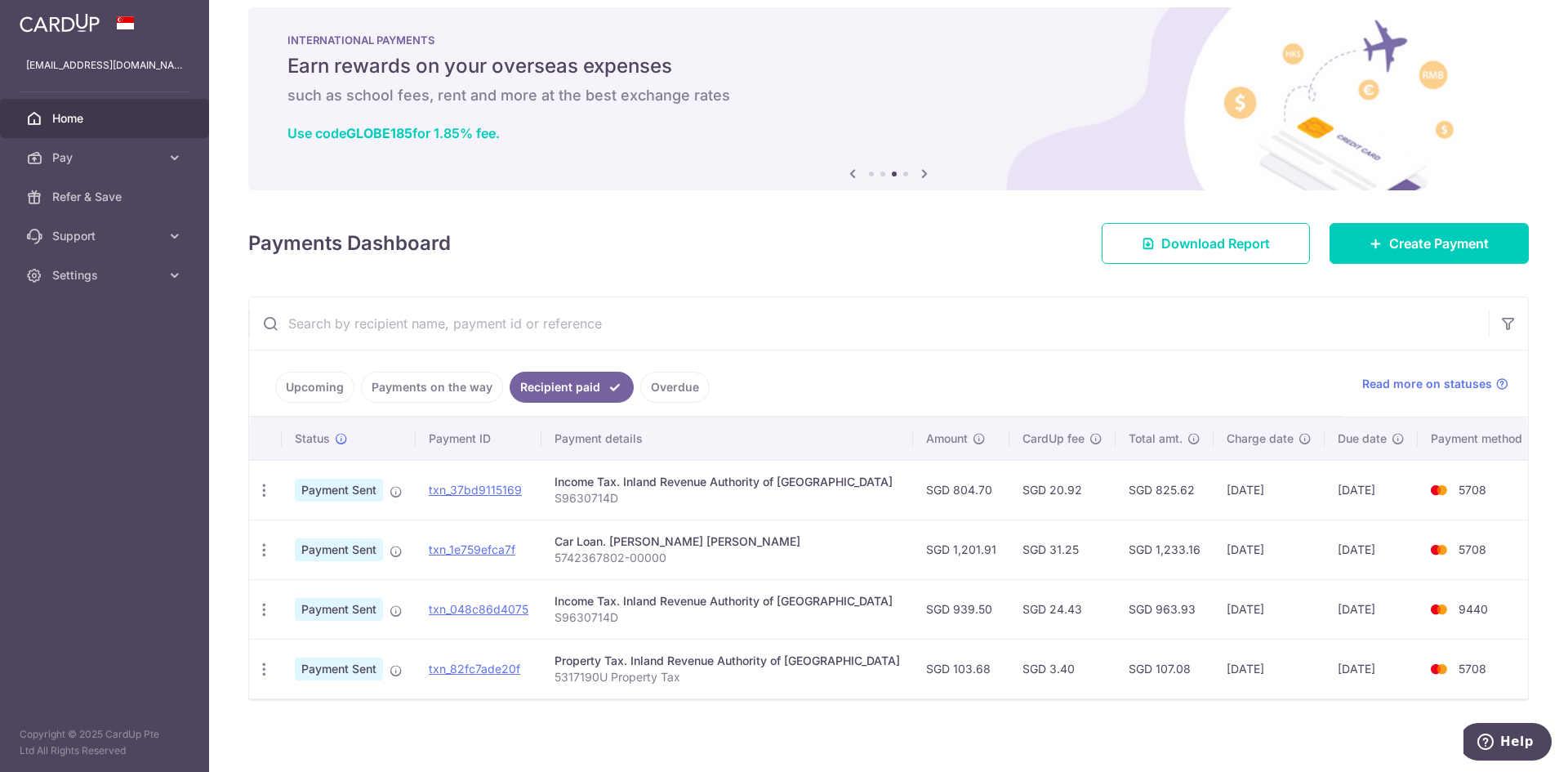
scroll to position [25, 0]
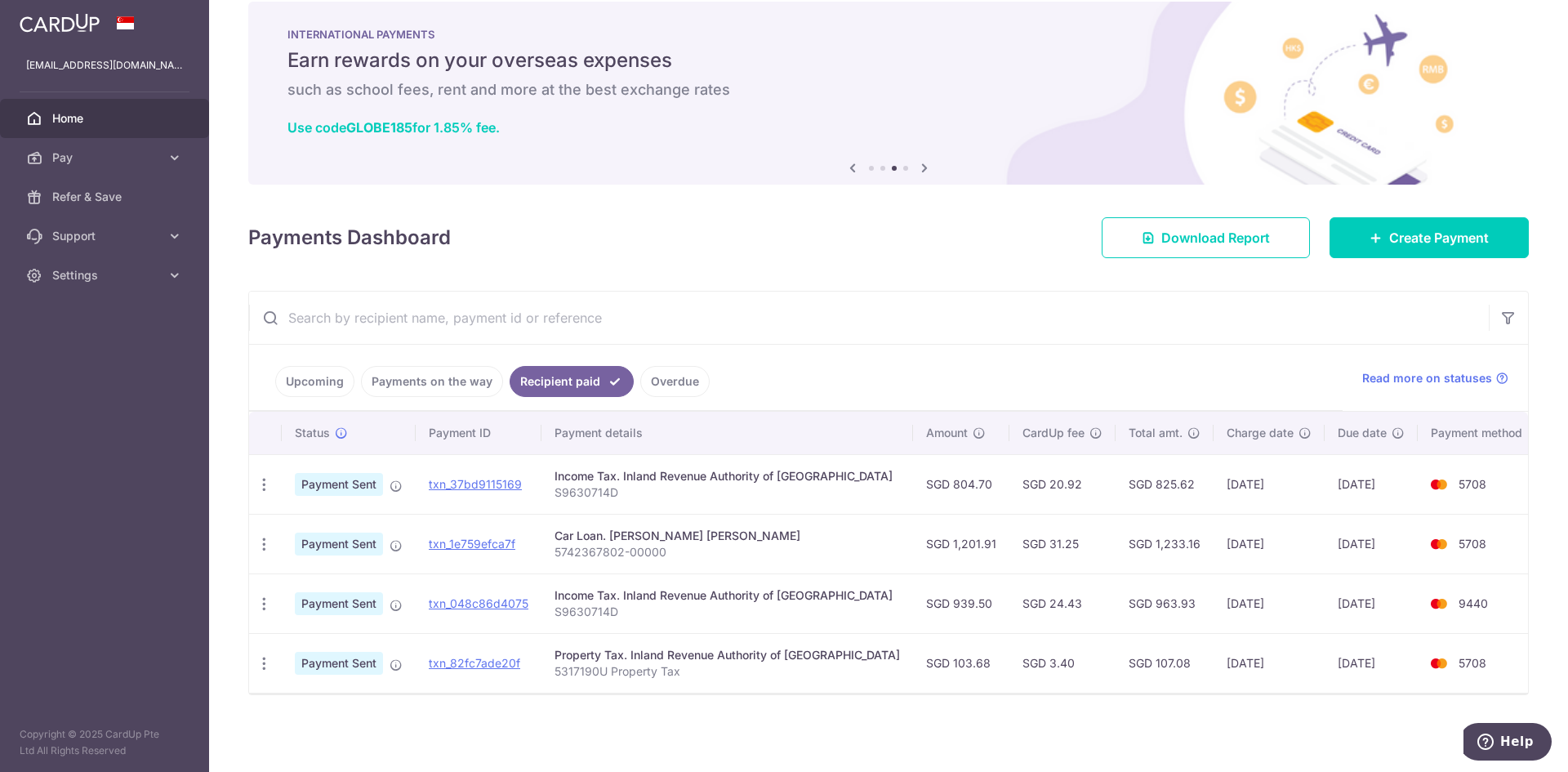
click at [276, 370] on li "Upcoming" at bounding box center [315, 382] width 79 height 32
click at [305, 380] on link "Upcoming" at bounding box center [315, 382] width 79 height 32
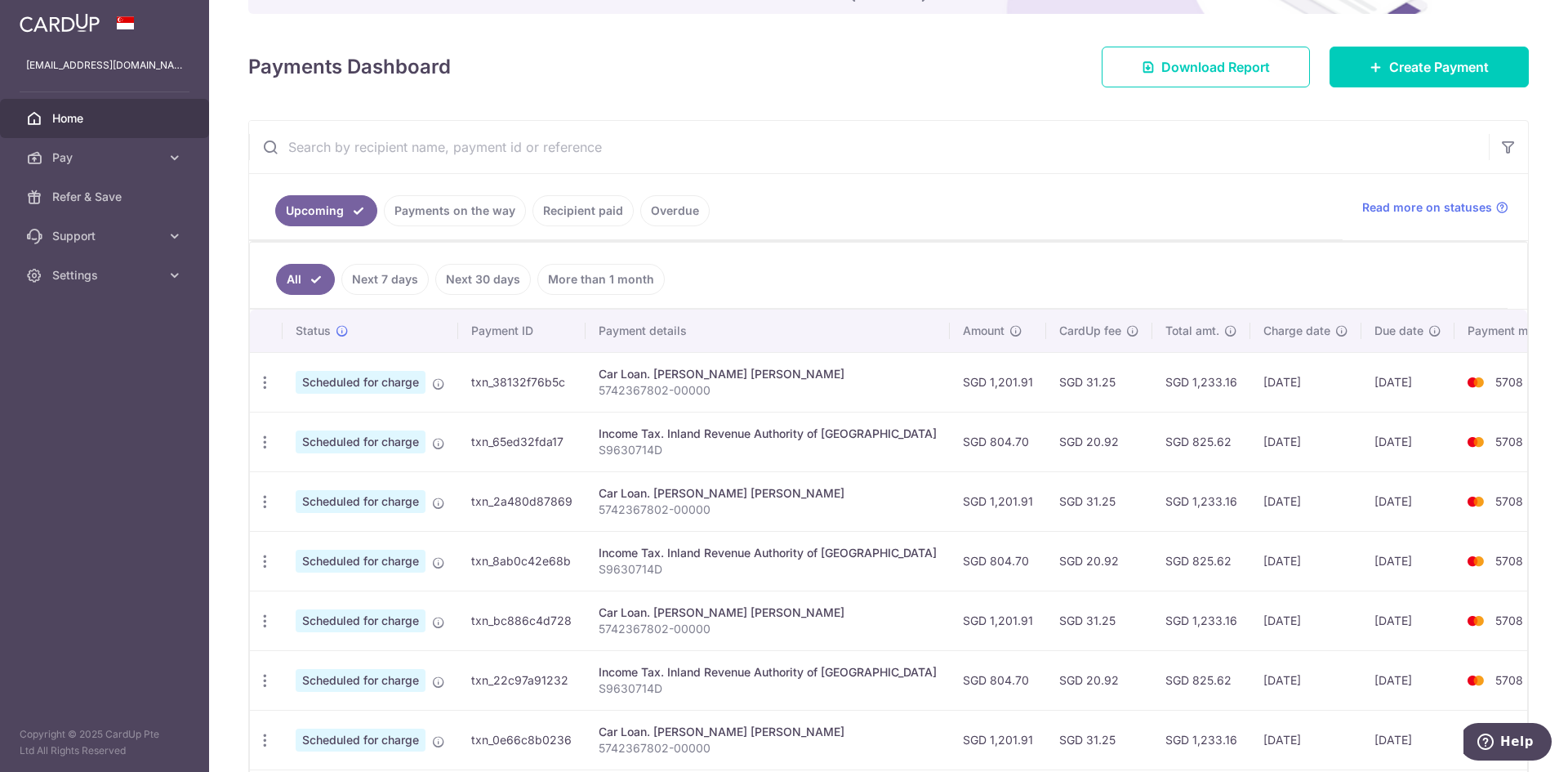
scroll to position [219, 0]
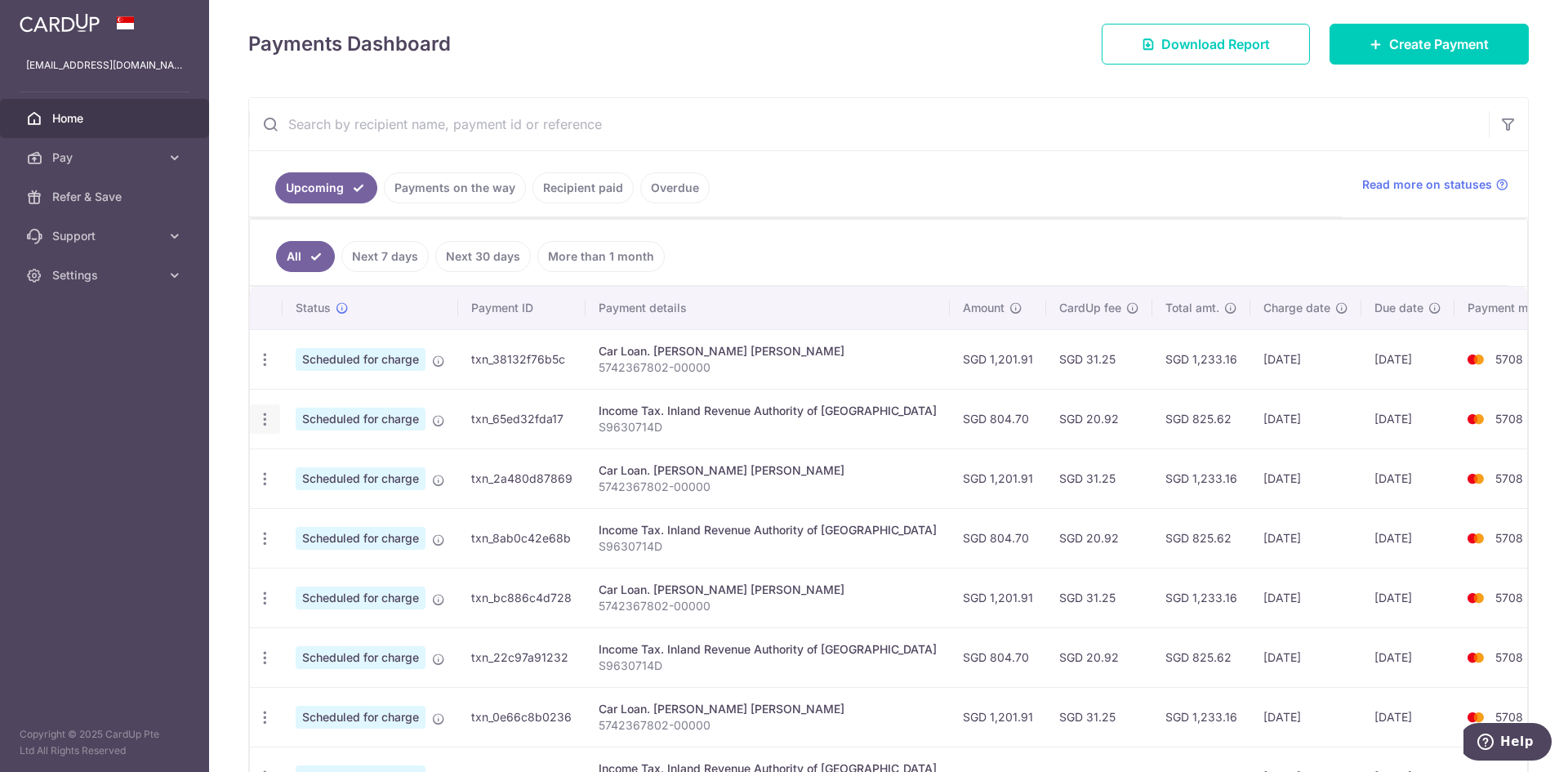
click at [260, 424] on icon "button" at bounding box center [265, 418] width 17 height 17
click at [342, 459] on span "Update payment" at bounding box center [351, 464] width 111 height 20
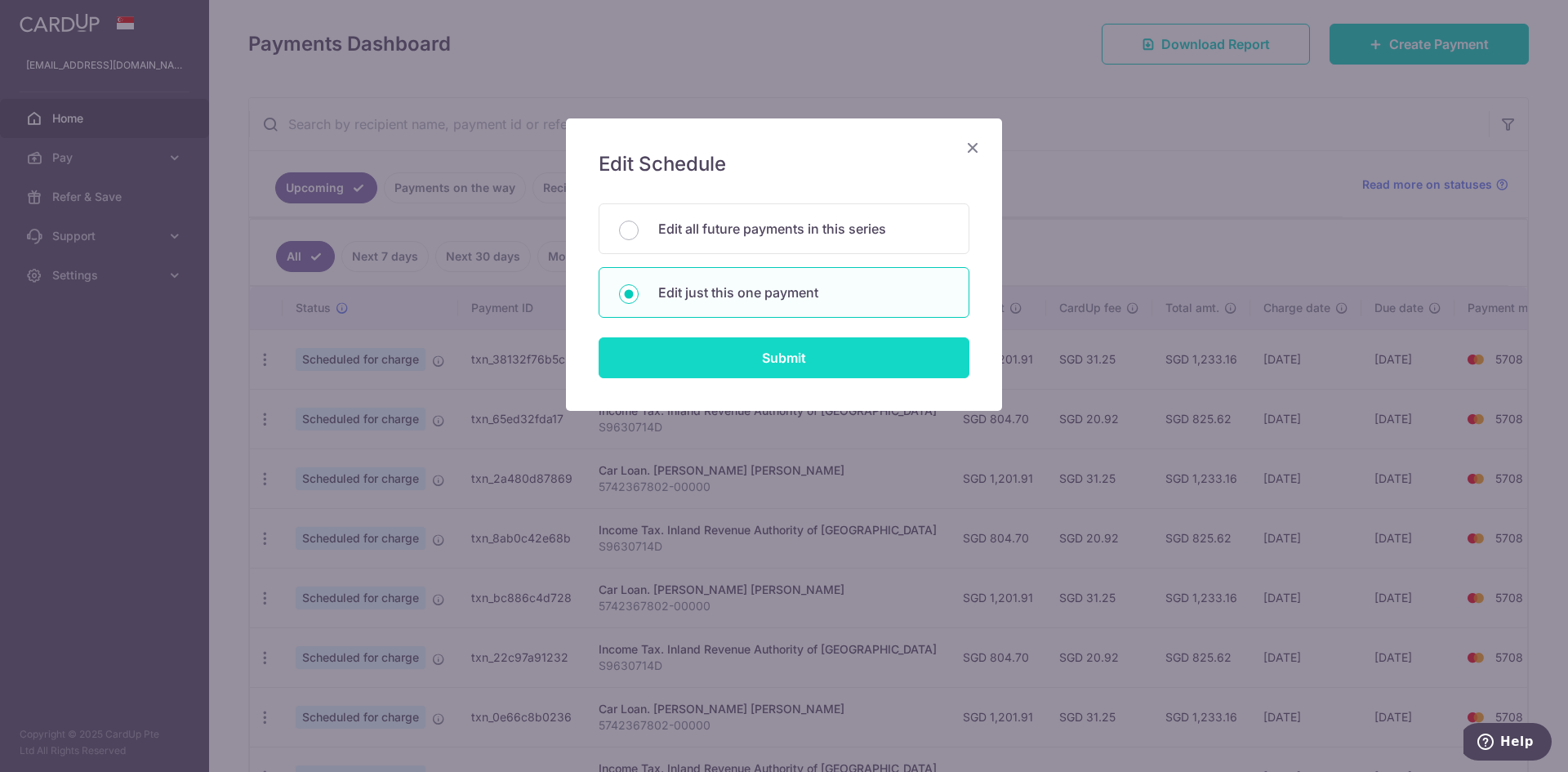
click at [706, 351] on input "Submit" at bounding box center [784, 357] width 371 height 40
radio input "true"
type input "804.70"
type input "08/11/2025"
type input "S9630714D"
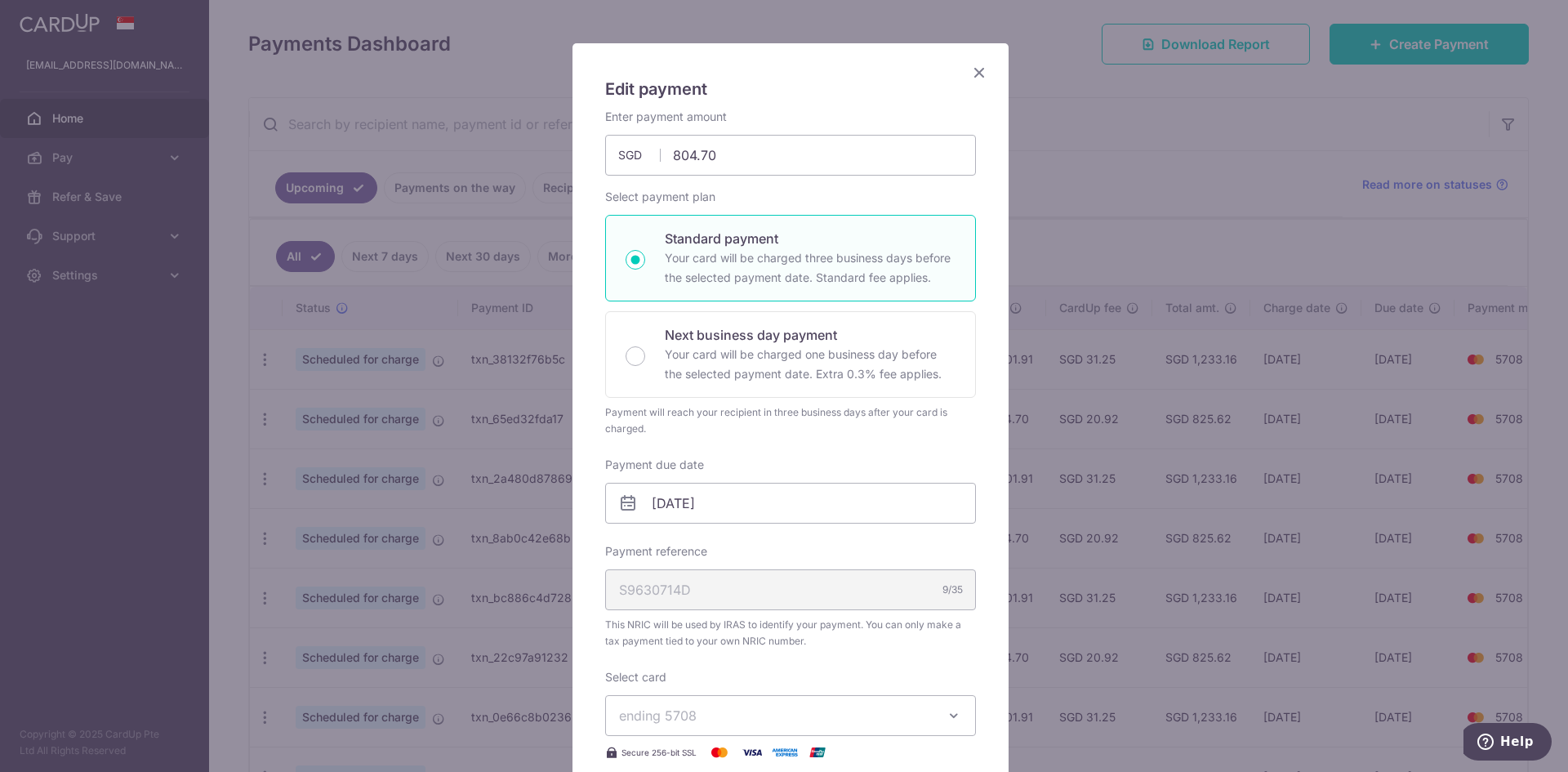
scroll to position [108, 0]
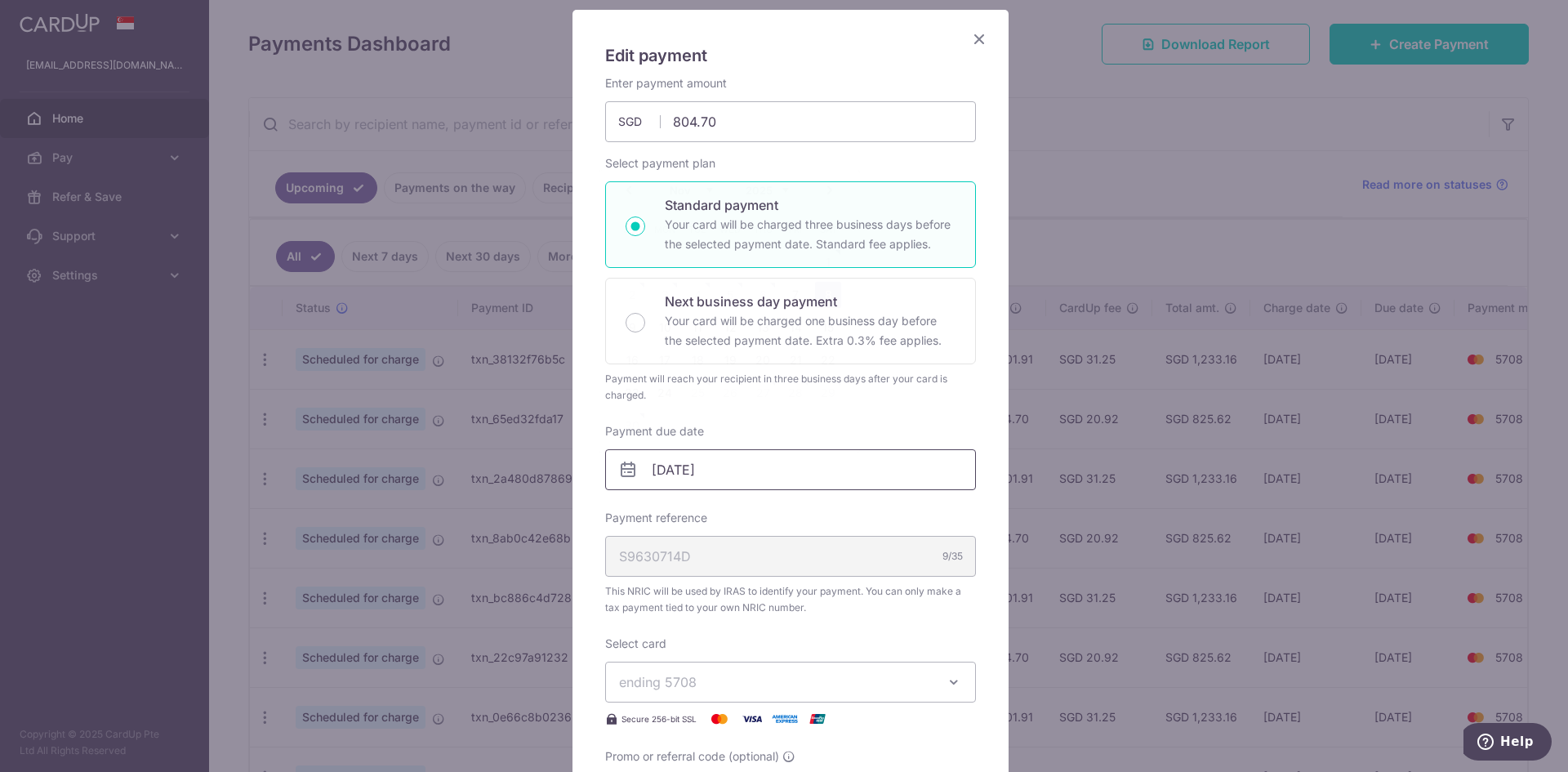
click at [743, 469] on input "08/11/2025" at bounding box center [790, 469] width 371 height 40
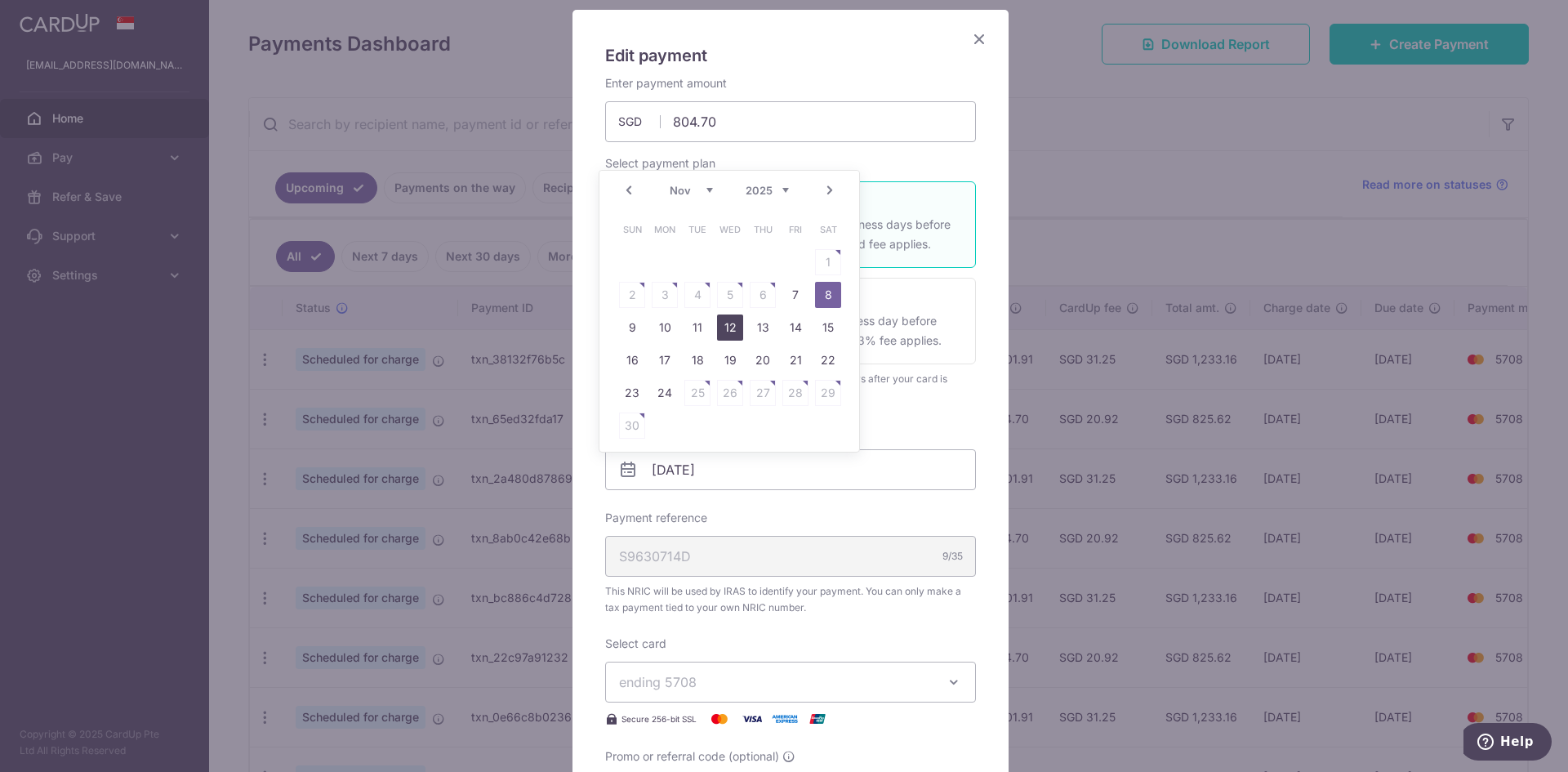
click at [720, 332] on link "12" at bounding box center [730, 327] width 27 height 27
type input "[DATE]"
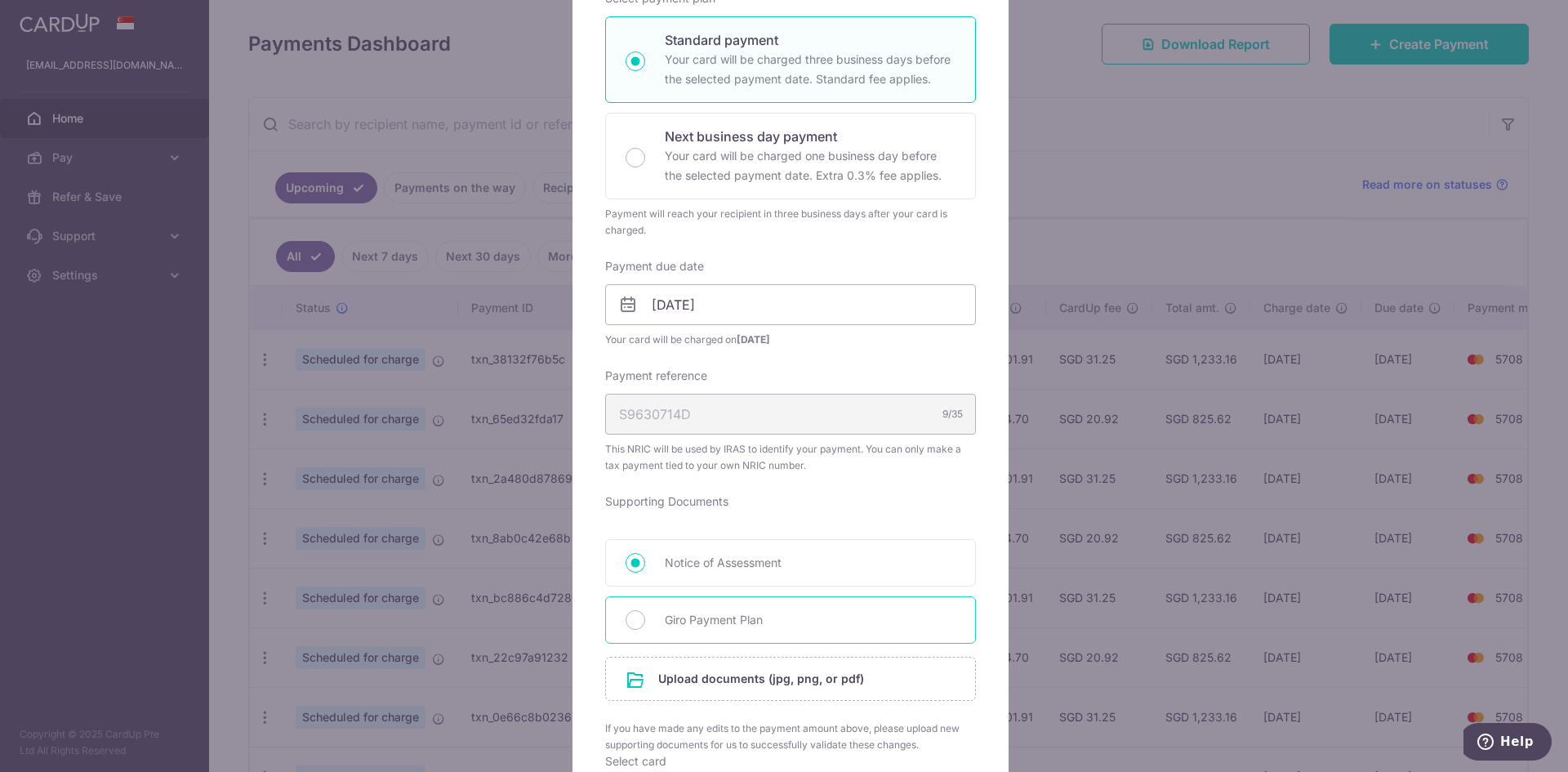
scroll to position [435, 0]
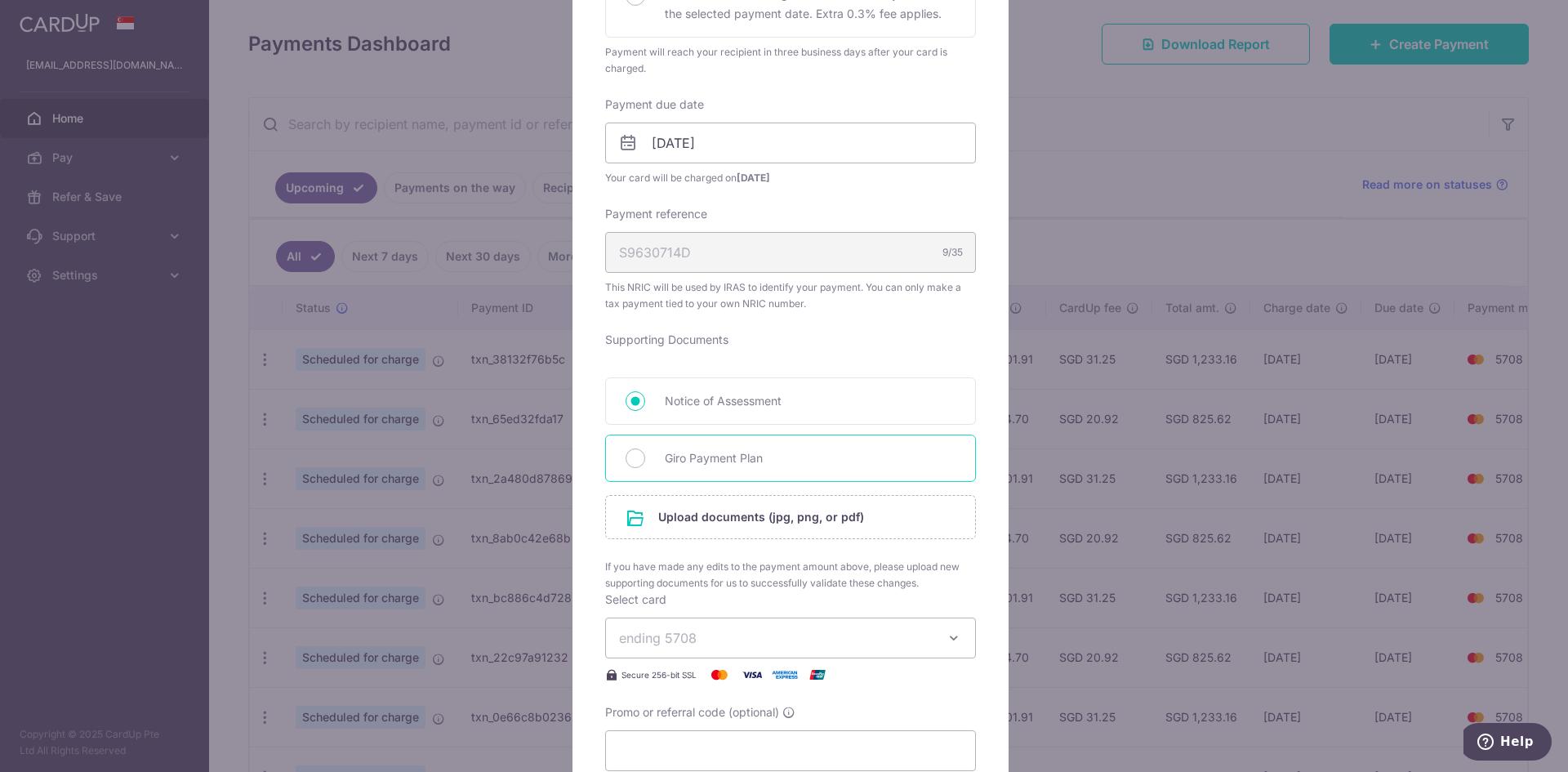
click at [755, 457] on span "Giro Payment Plan" at bounding box center [809, 459] width 290 height 20
click at [646, 457] on input "Giro Payment Plan" at bounding box center [636, 459] width 20 height 20
radio input "true"
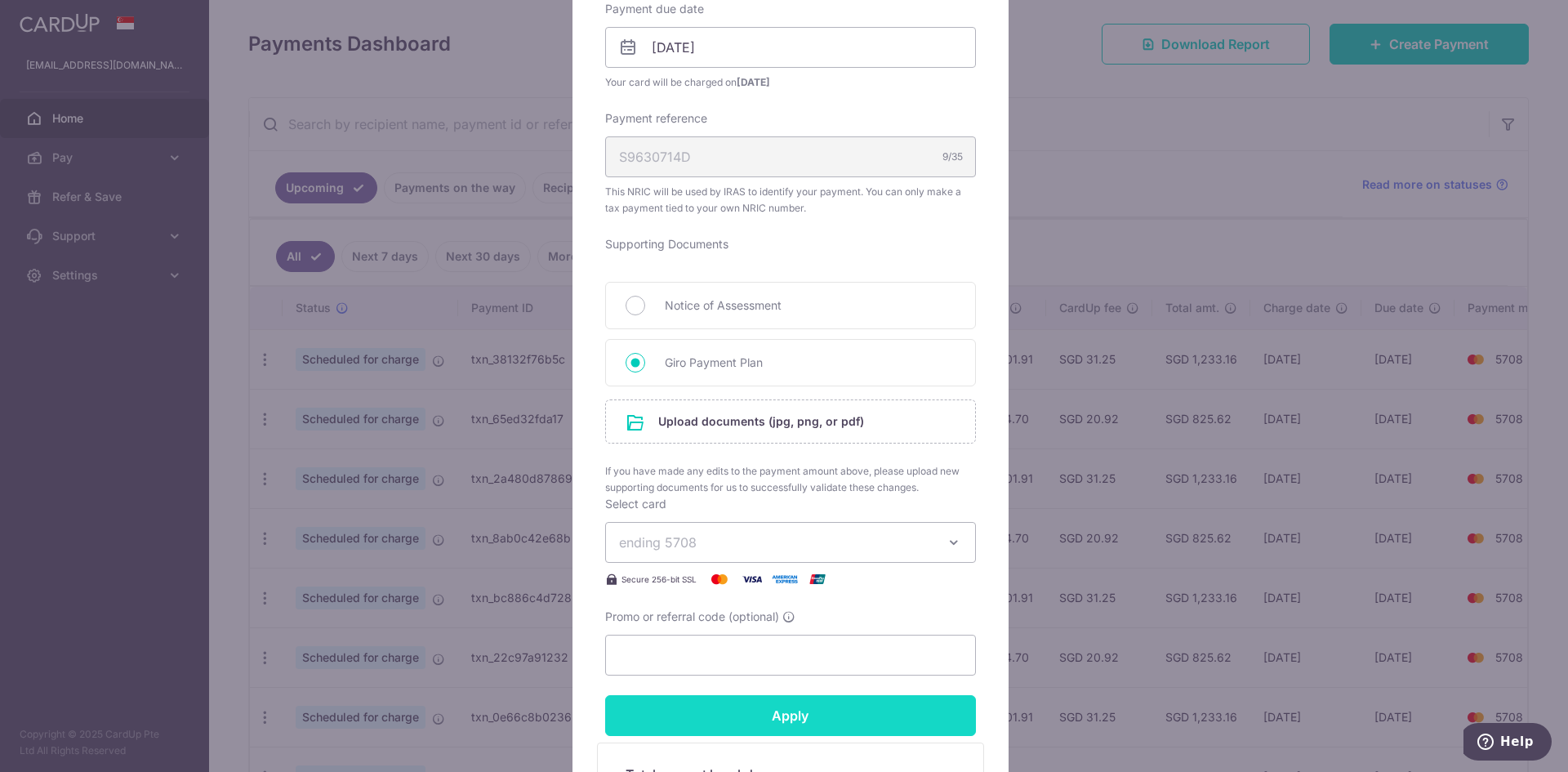
scroll to position [654, 0]
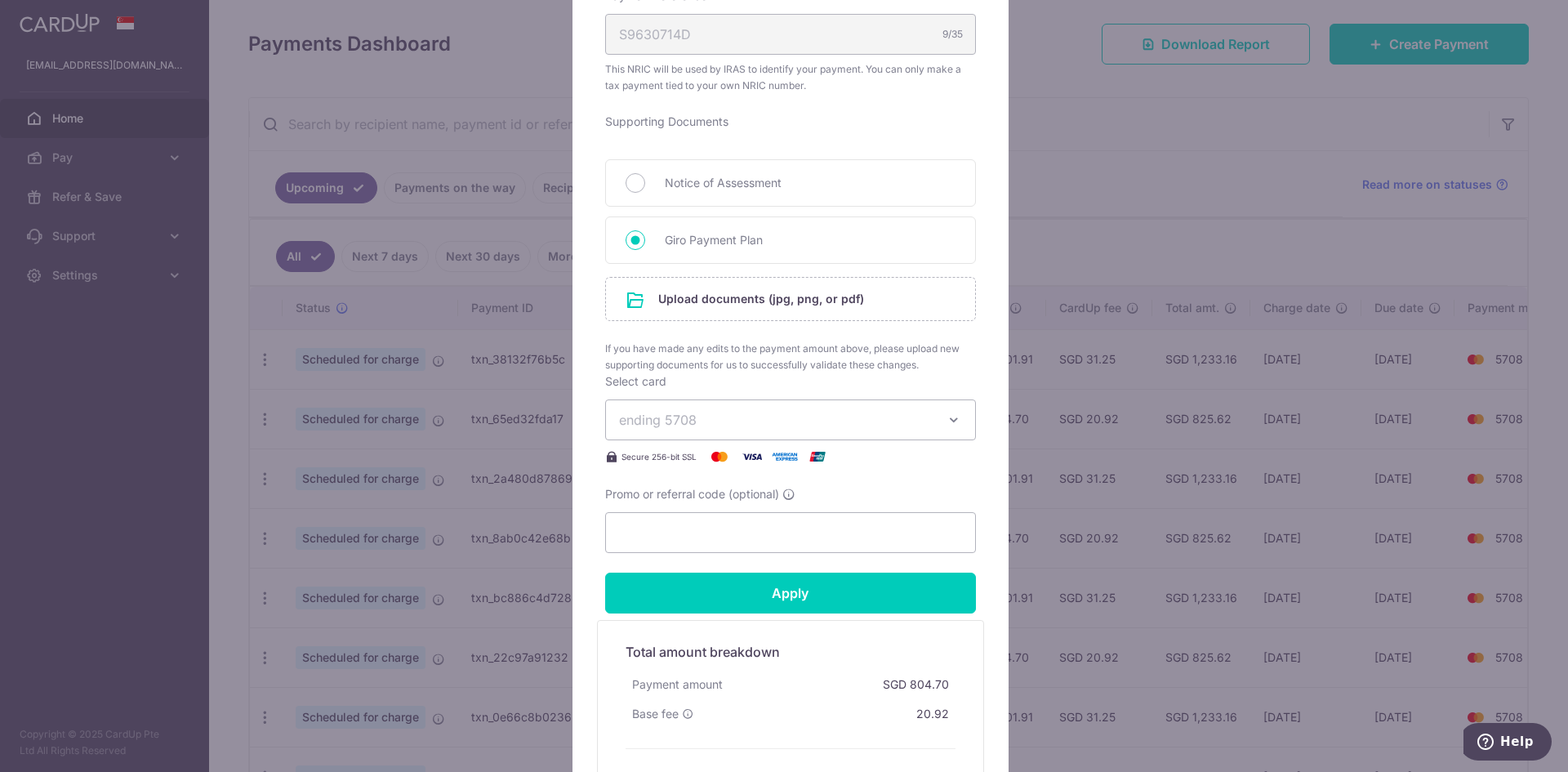
click at [805, 431] on button "ending 5708" at bounding box center [790, 419] width 371 height 40
click at [837, 391] on div "Select card ending 5708 **** 9440 **** 5708 Secure 256-bit SSL" at bounding box center [790, 419] width 371 height 94
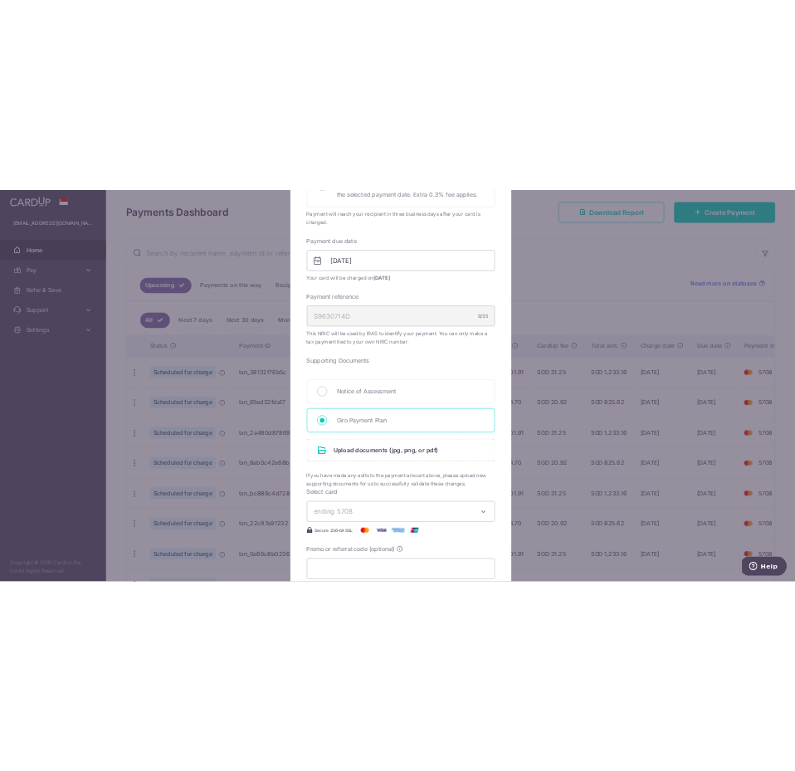
scroll to position [442, 0]
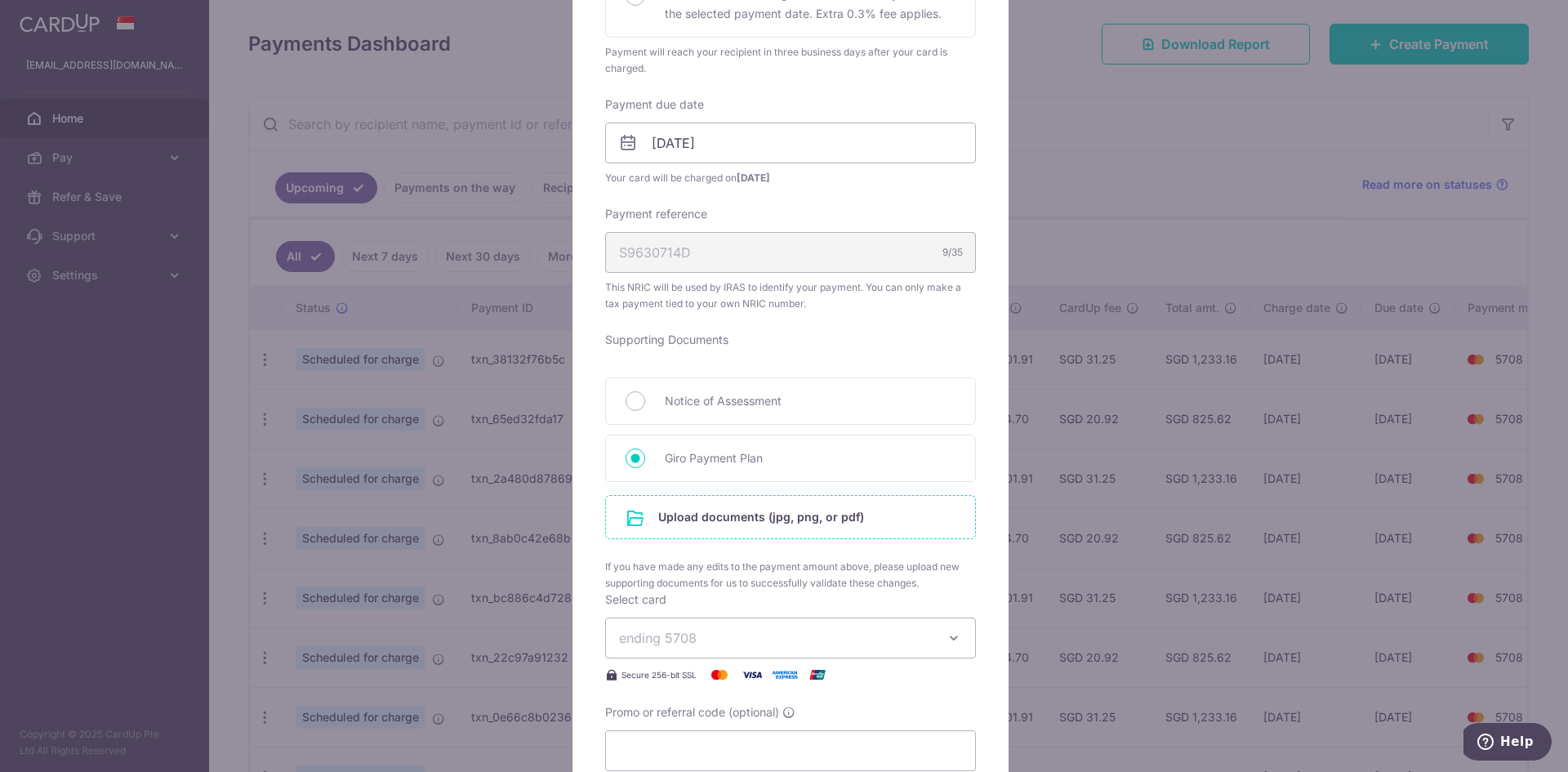
click at [777, 524] on input "file" at bounding box center [790, 517] width 369 height 42
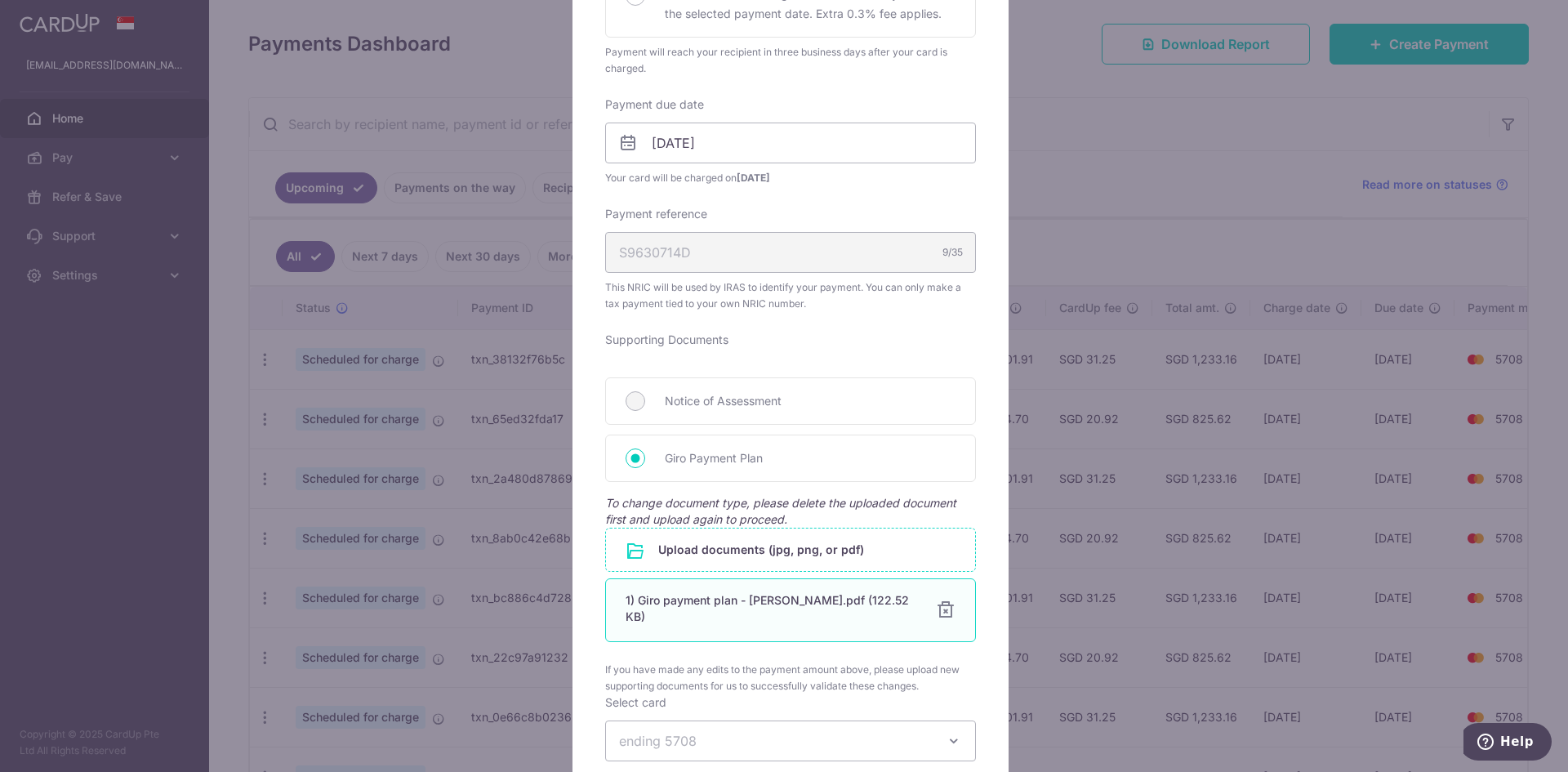
click at [824, 615] on div "1) Giro payment plan - Jeremy tan.pdf (122.52 KB) 100% Done Download" at bounding box center [790, 610] width 371 height 64
click at [822, 608] on div "1) Giro payment plan - [PERSON_NAME].pdf (122.52 KB)" at bounding box center [771, 609] width 290 height 32
click at [823, 603] on div "1) Giro payment plan - [PERSON_NAME].pdf (122.52 KB)" at bounding box center [771, 609] width 290 height 32
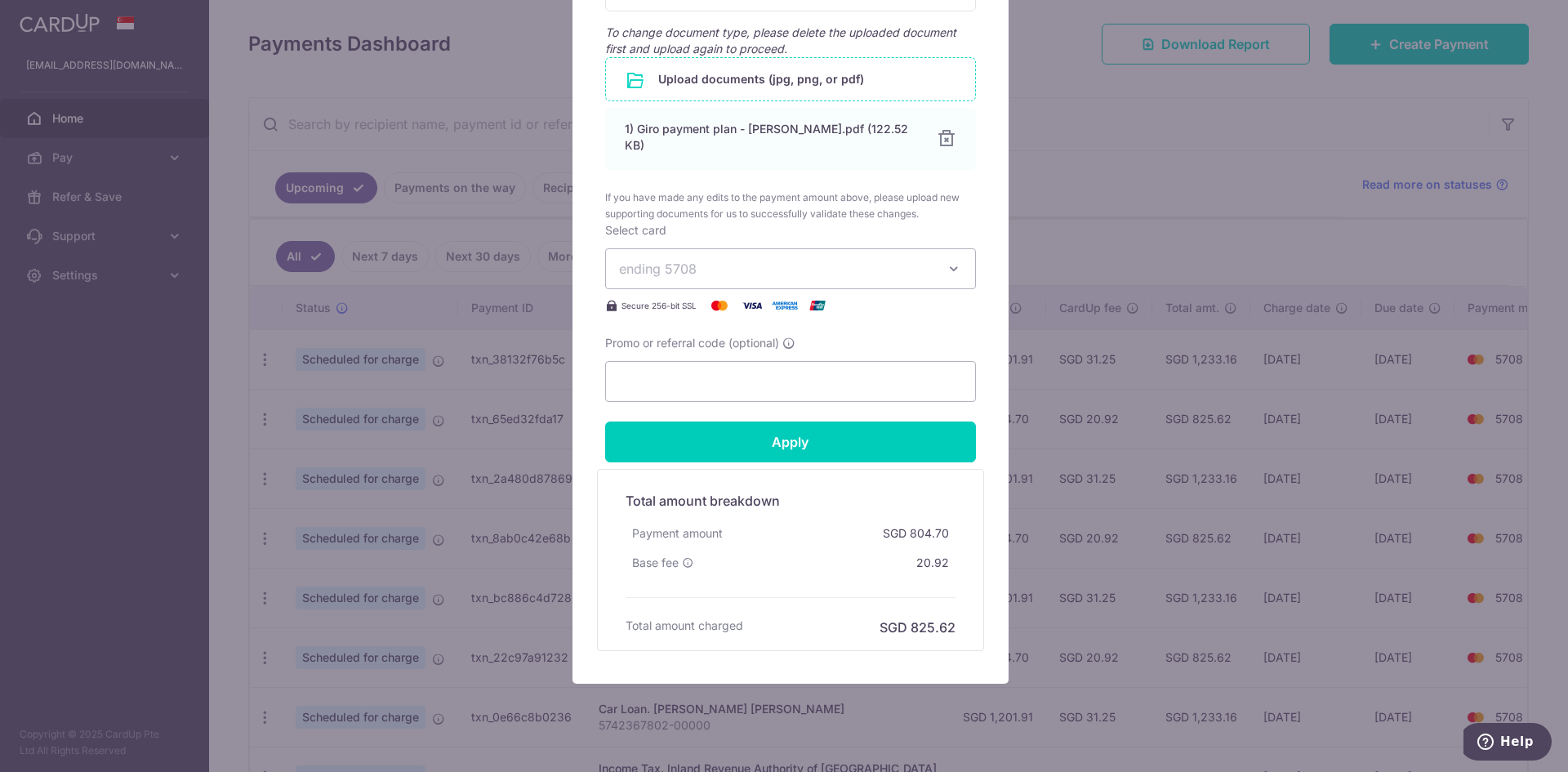
scroll to position [929, 0]
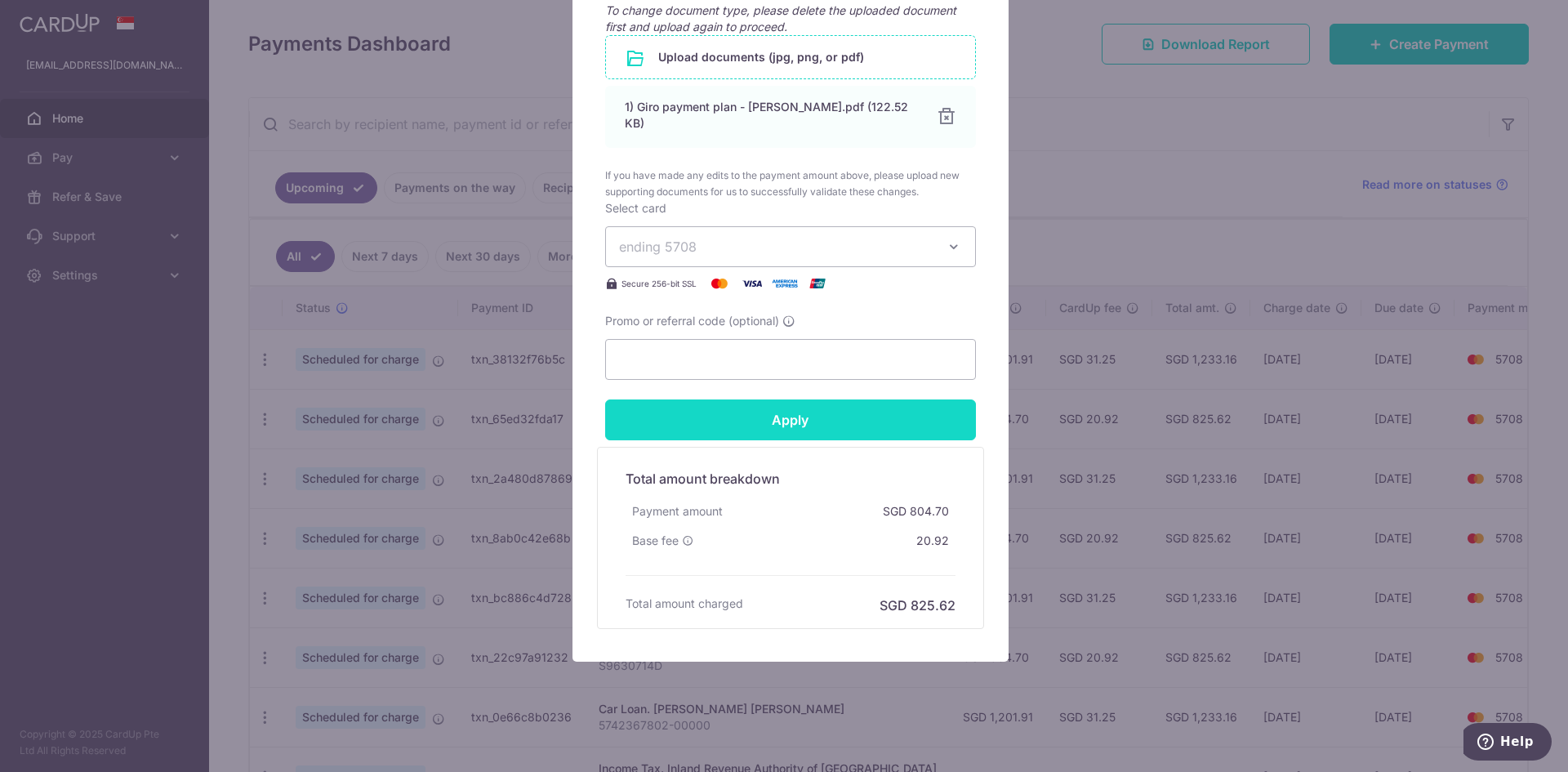
click at [829, 419] on input "Apply" at bounding box center [790, 419] width 371 height 40
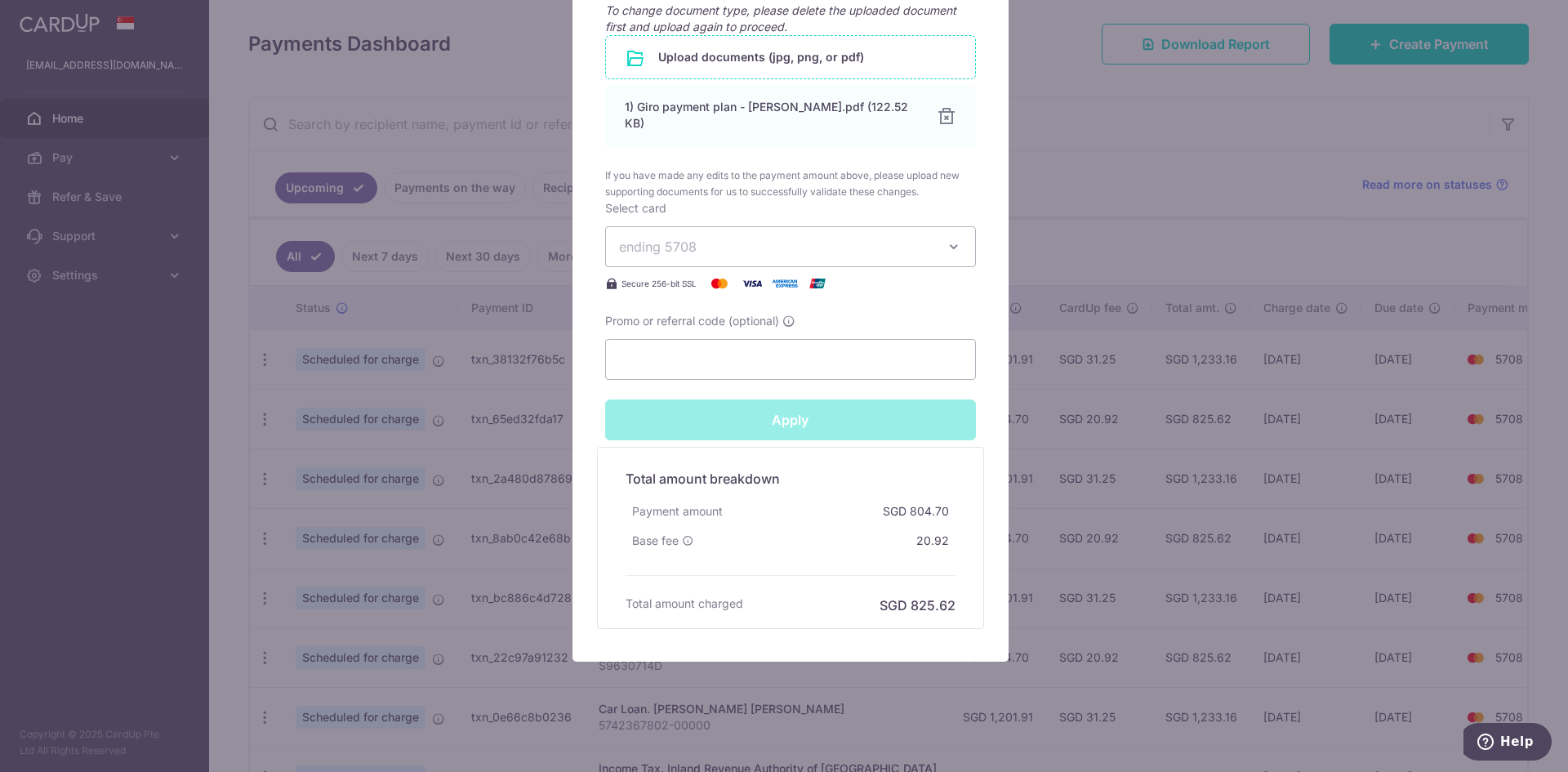
type input "Successfully Applied"
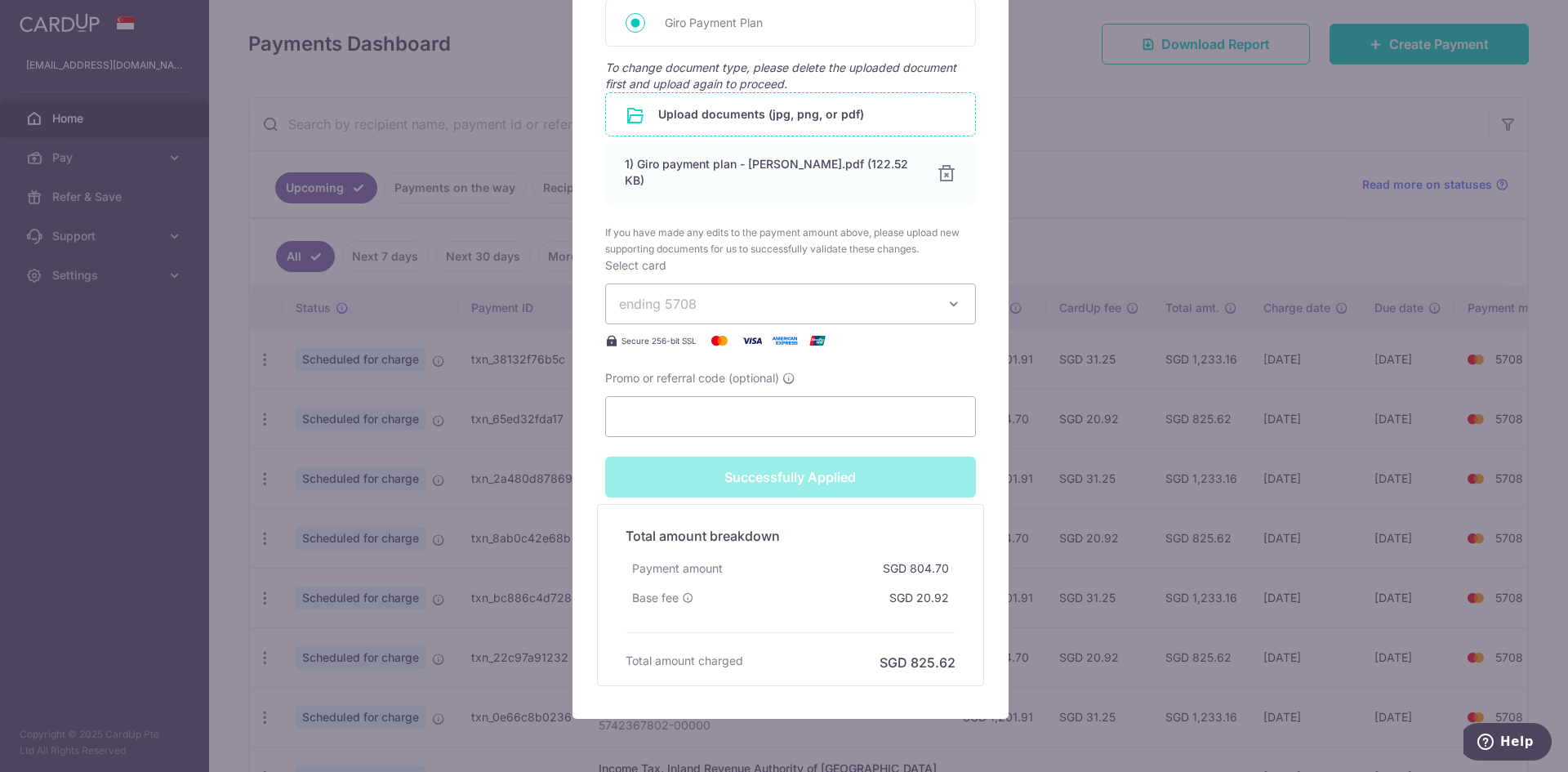
scroll to position [986, 0]
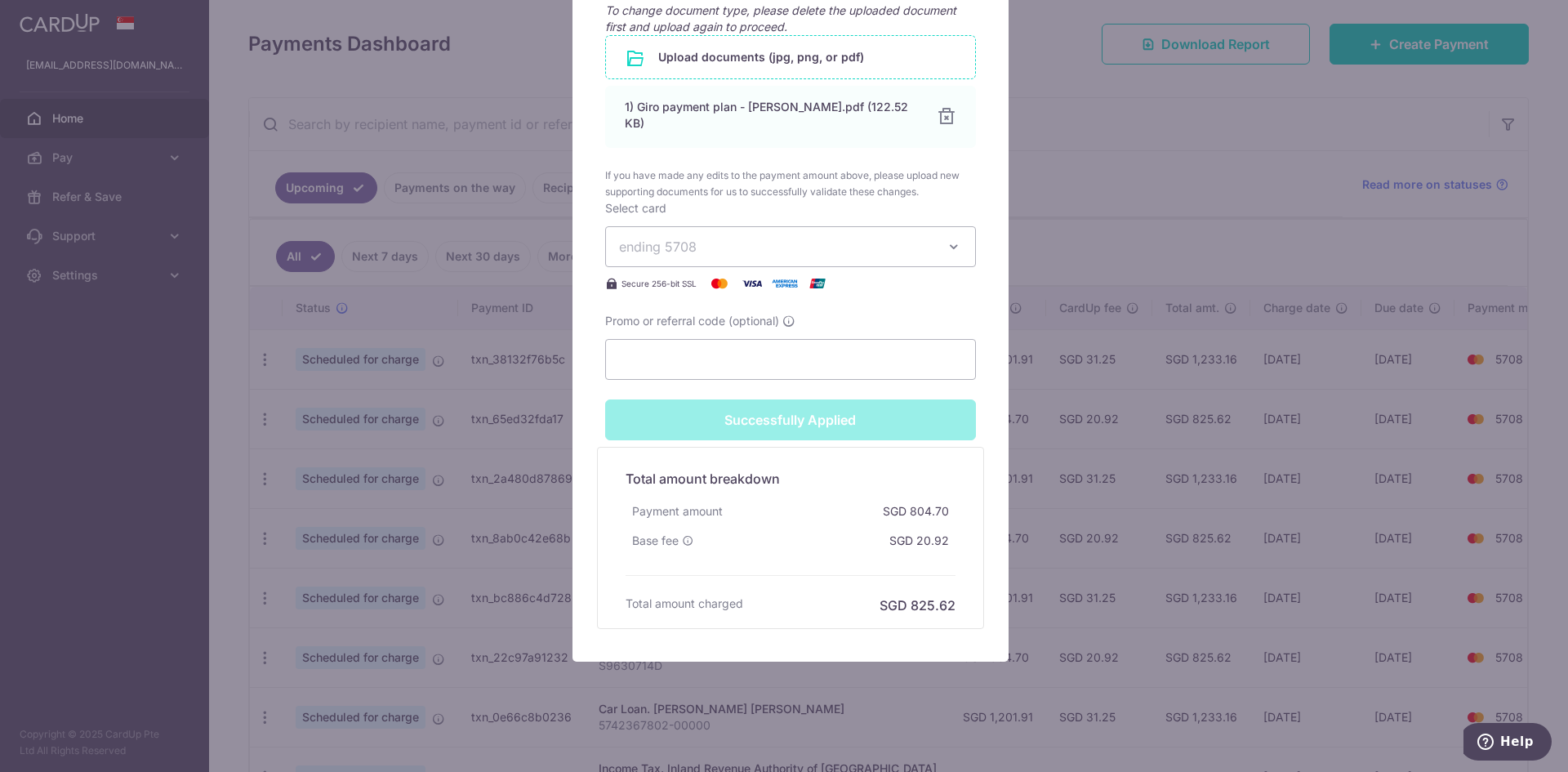
click at [886, 421] on div "Successfully Applied" at bounding box center [790, 419] width 391 height 40
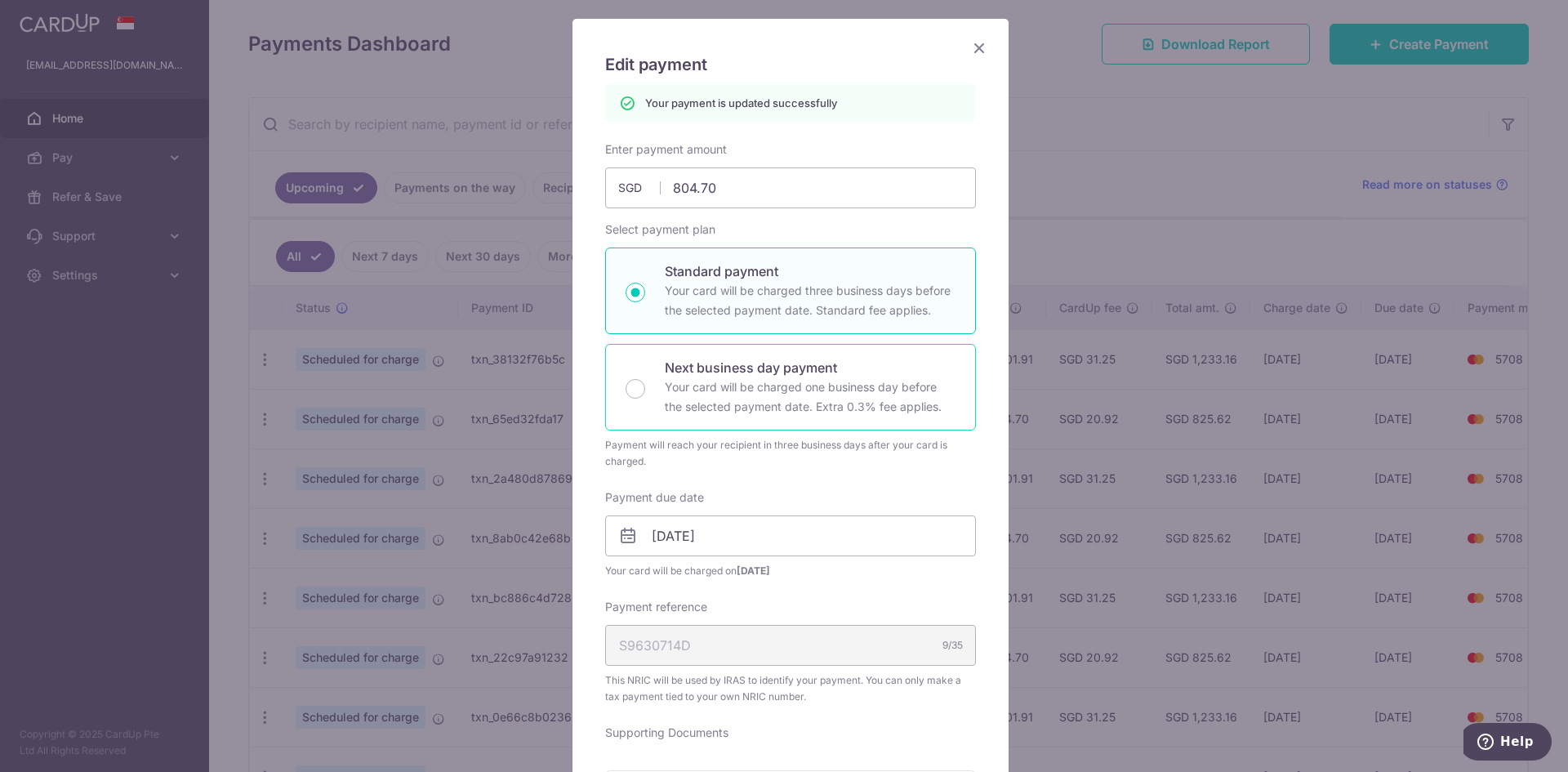
scroll to position [0, 0]
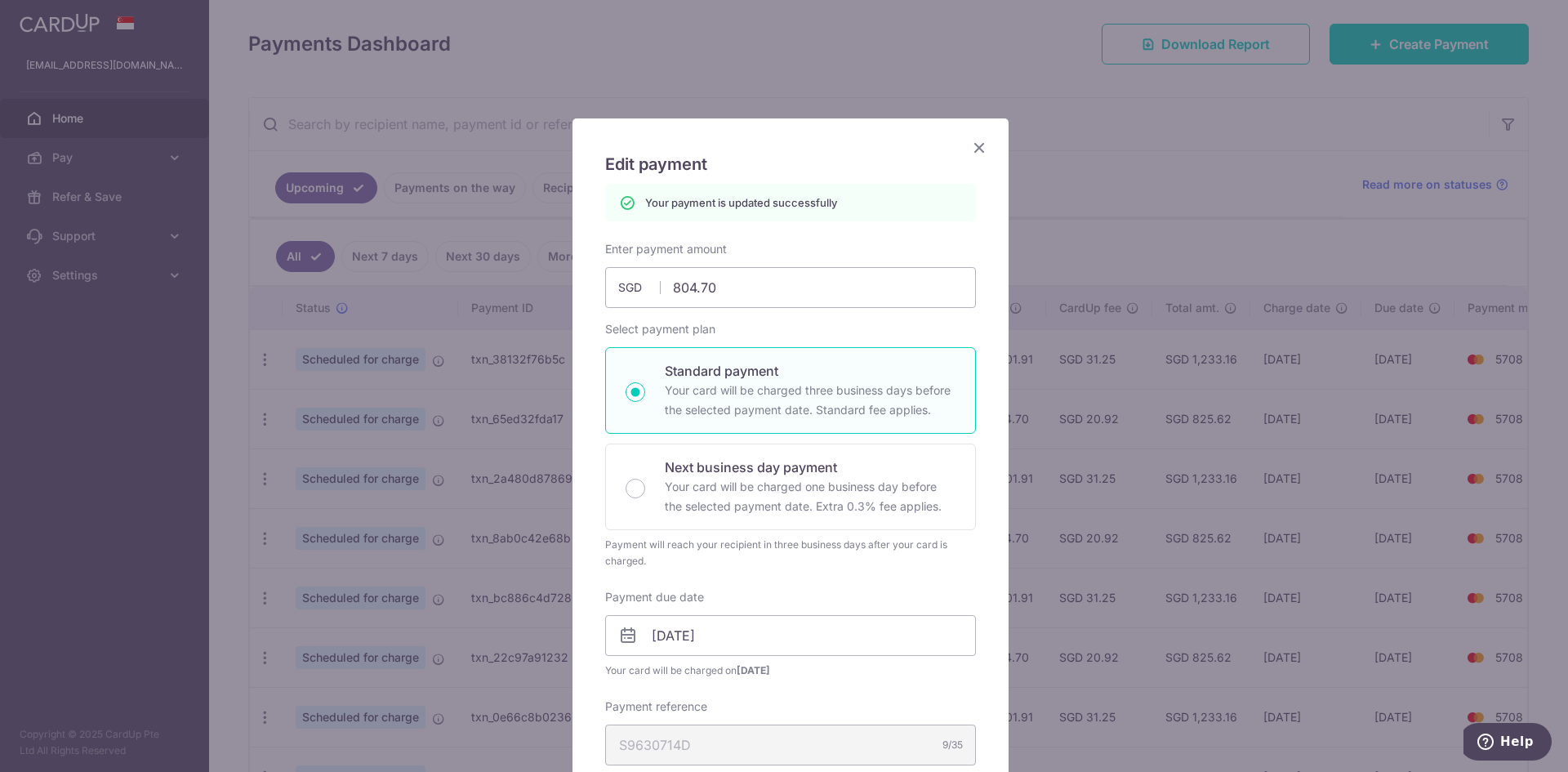
click at [970, 146] on icon "Close" at bounding box center [979, 147] width 20 height 21
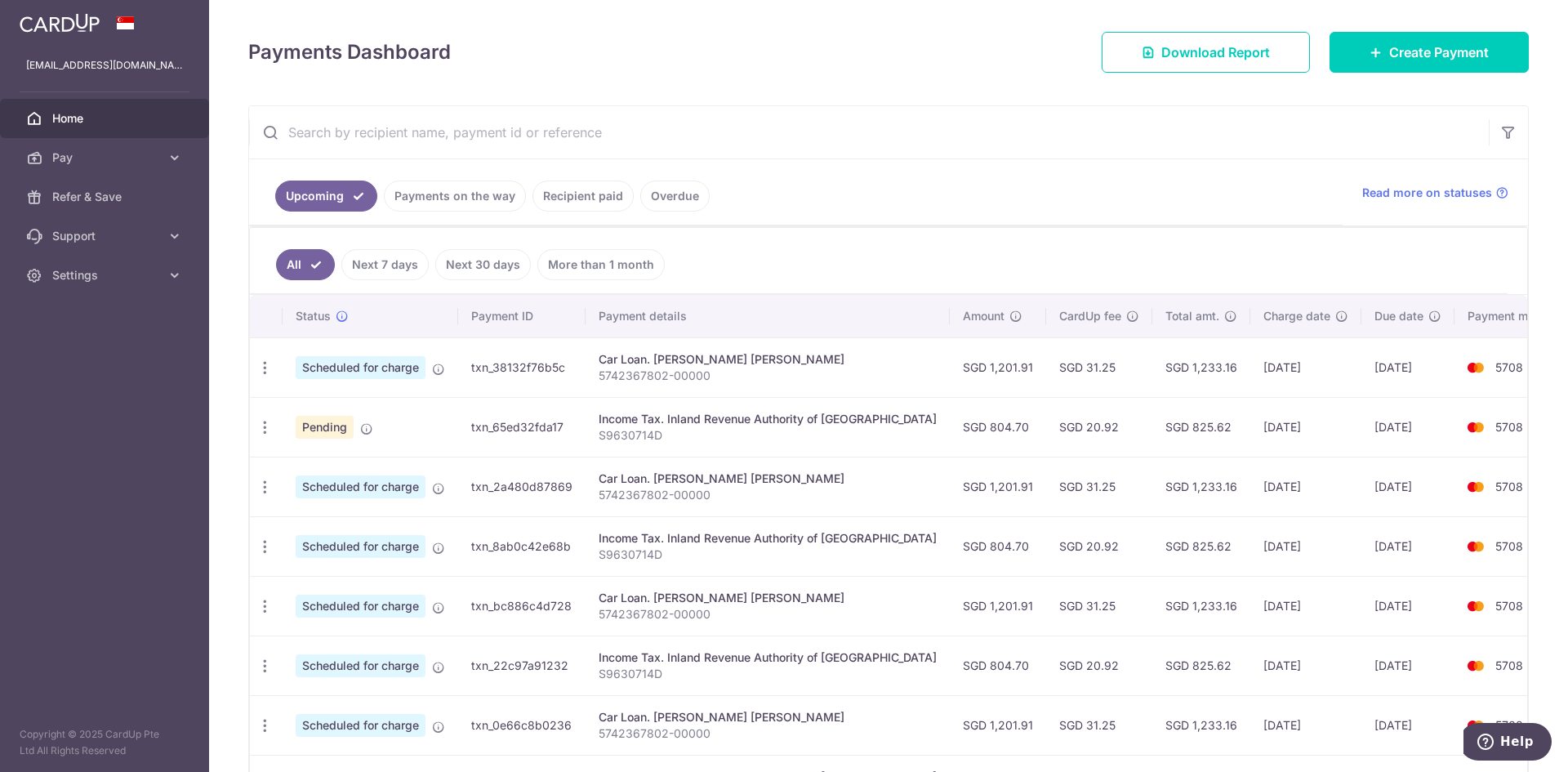
scroll to position [219, 0]
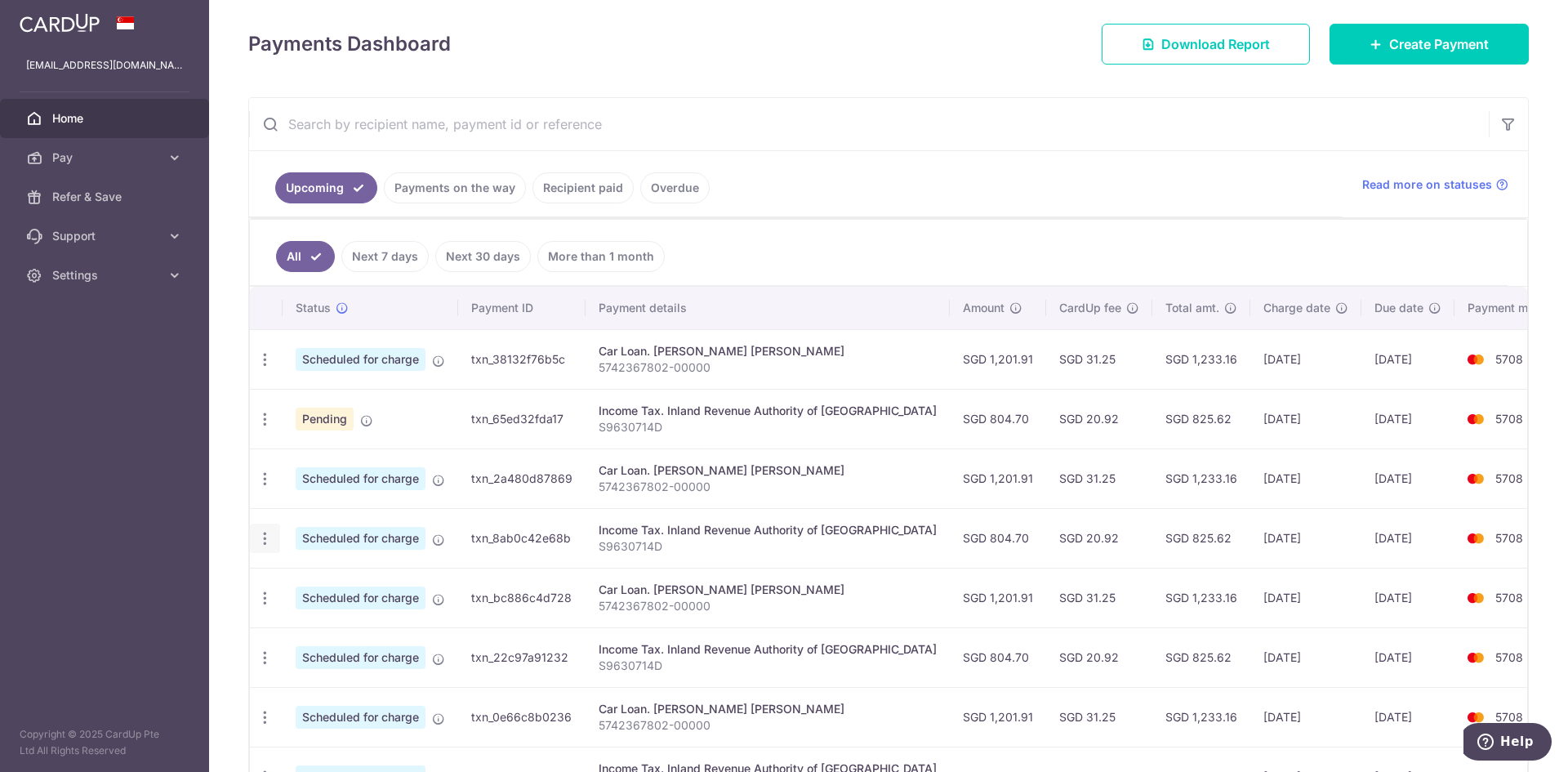
click at [265, 536] on icon "button" at bounding box center [265, 539] width 17 height 17
click at [313, 575] on span "Update payment" at bounding box center [351, 584] width 111 height 20
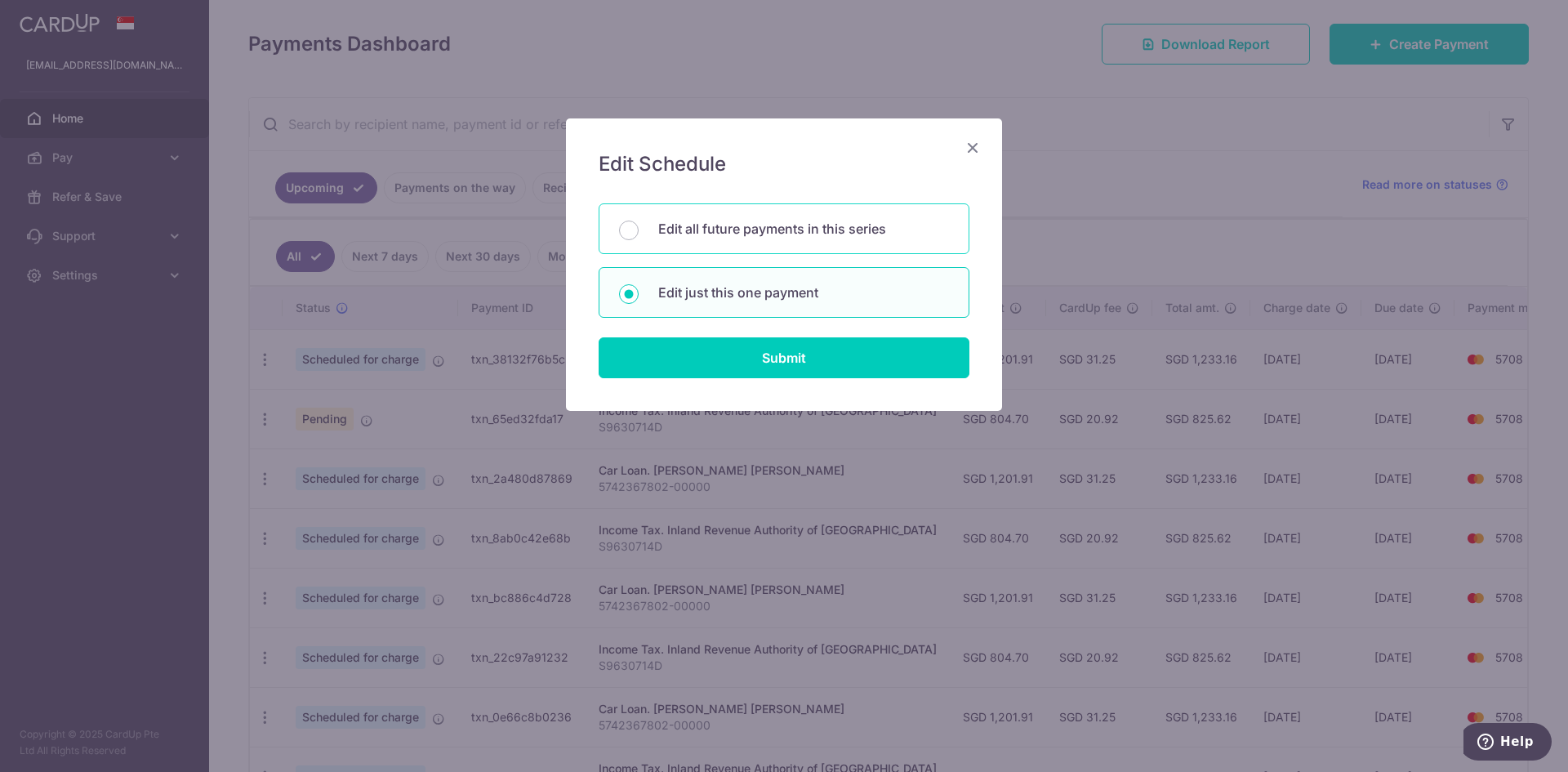
click at [801, 239] on div "Edit all future payments in this series" at bounding box center [784, 228] width 371 height 50
radio input "true"
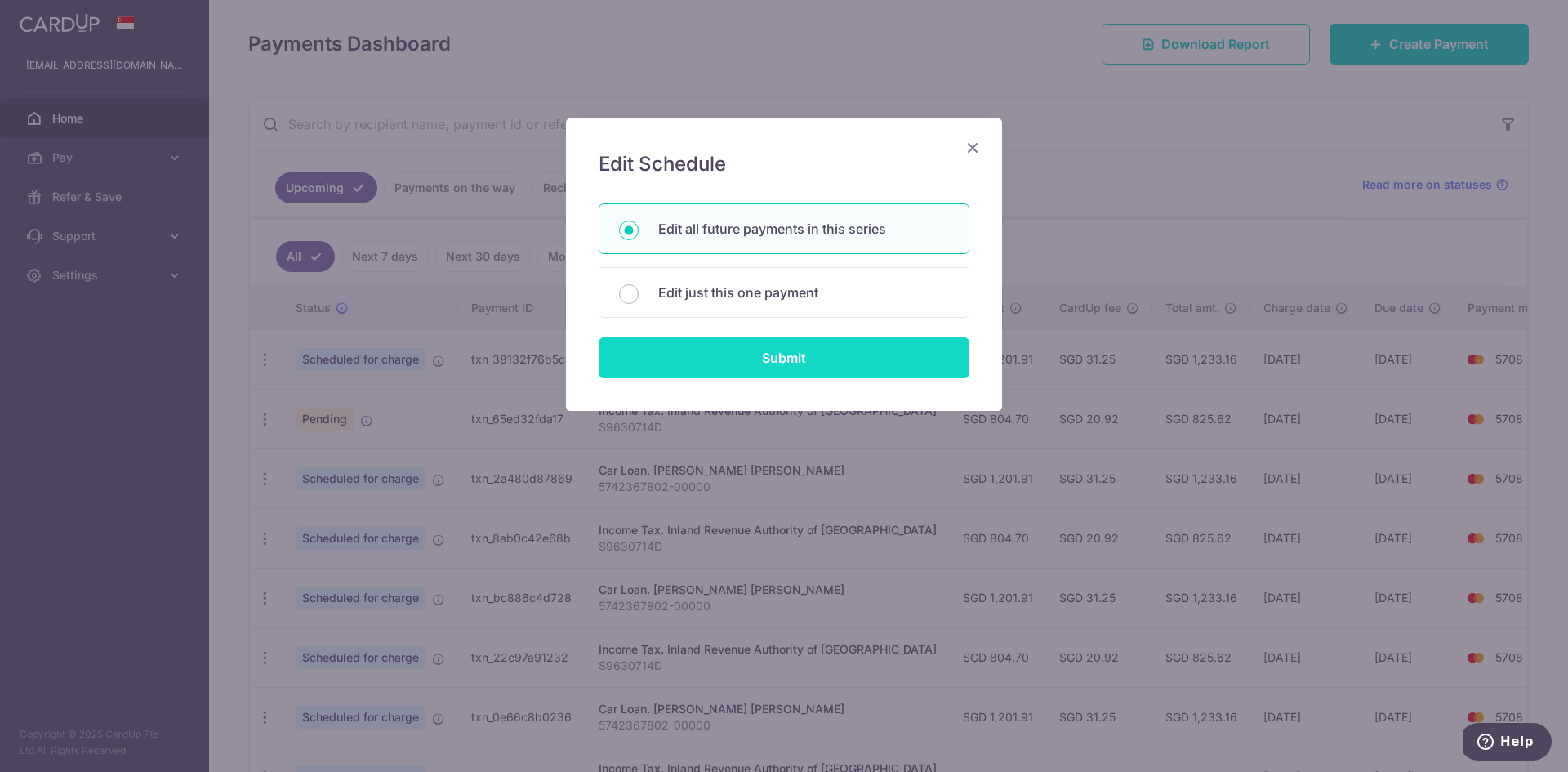
click at [803, 369] on input "Submit" at bounding box center [784, 357] width 371 height 40
radio input "true"
type input "804.70"
type input "S9630714D"
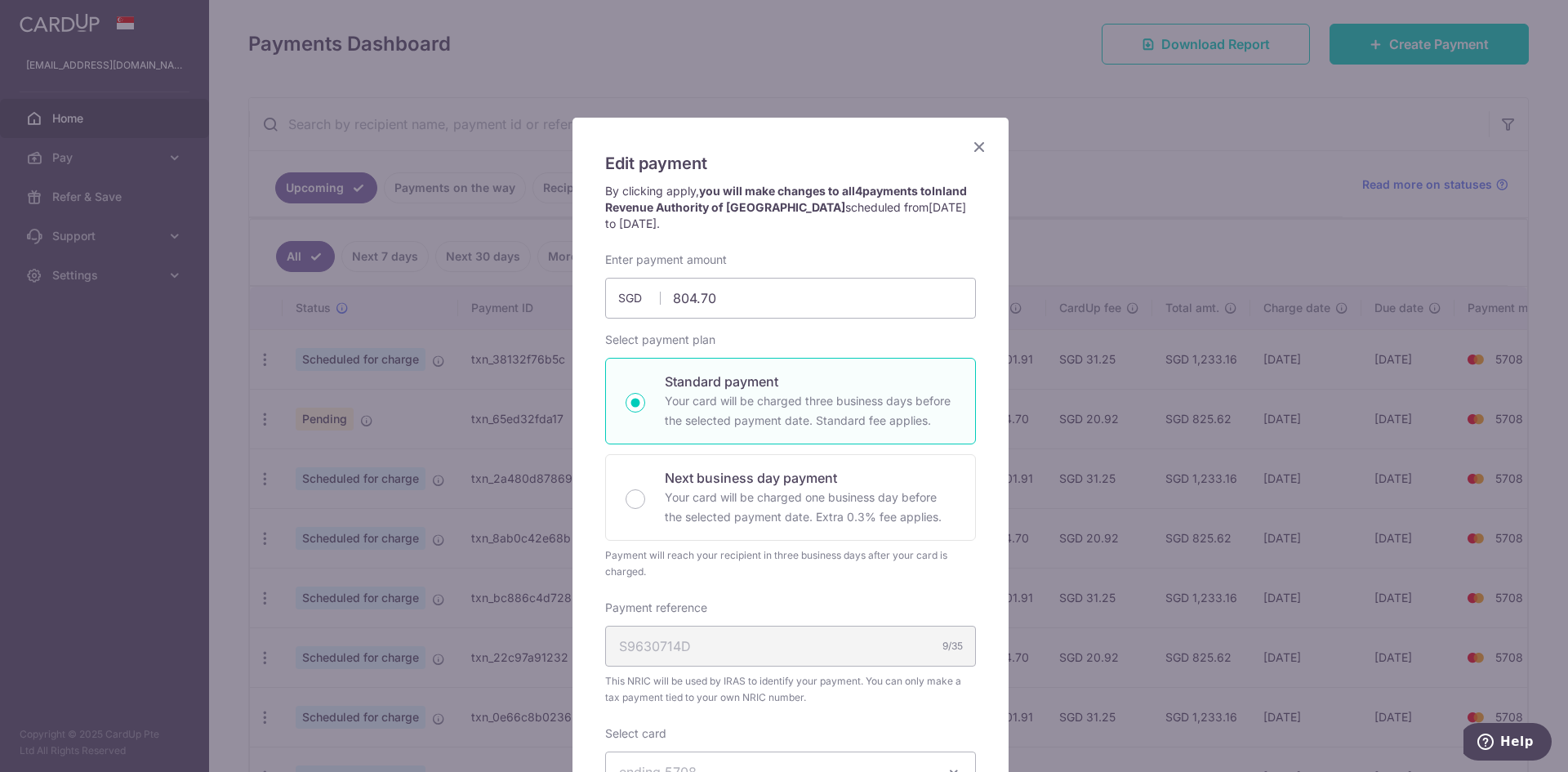
scroll to position [0, 0]
click at [973, 150] on icon "Close" at bounding box center [979, 147] width 20 height 21
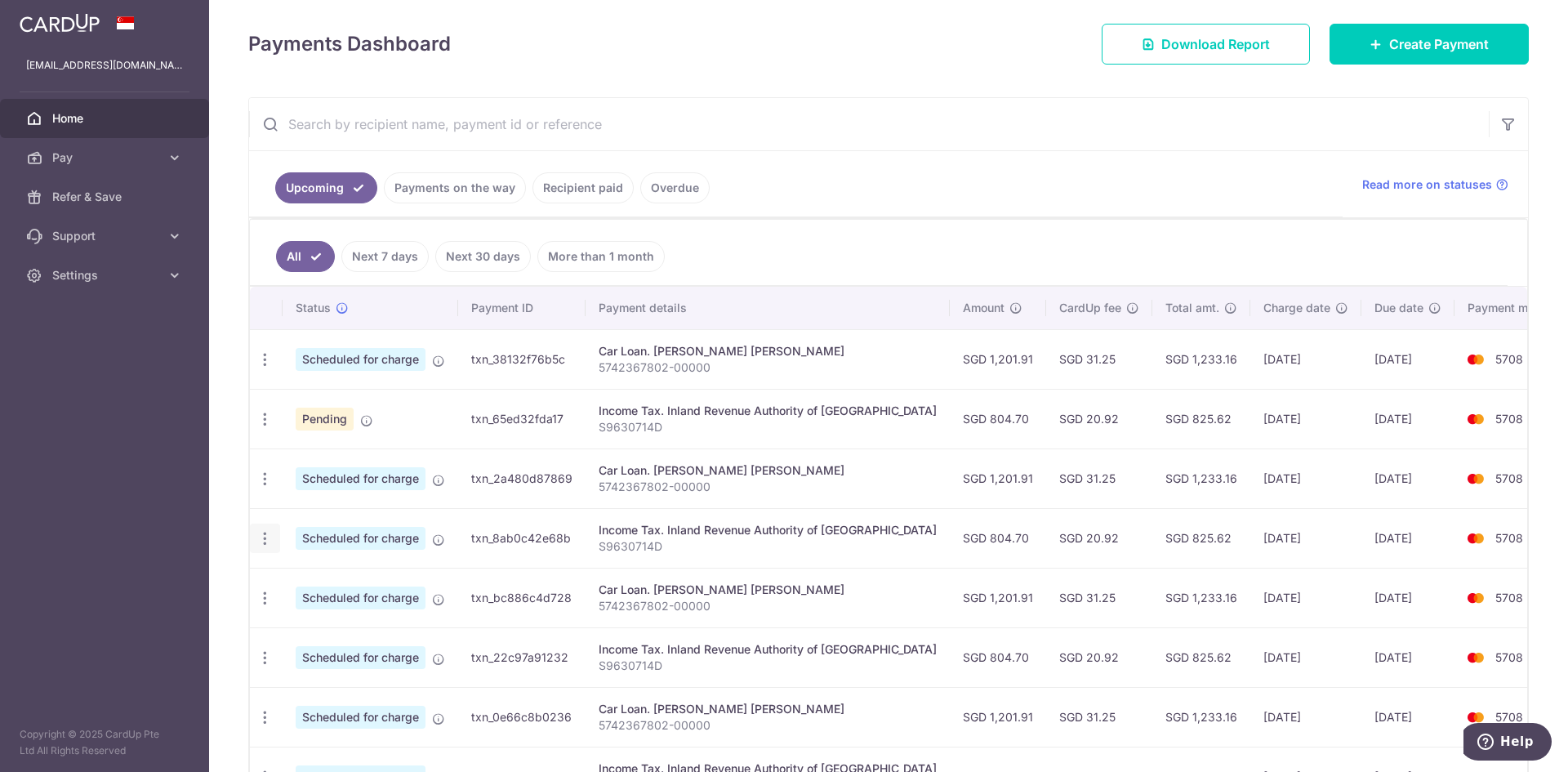
click at [265, 541] on icon "button" at bounding box center [265, 539] width 17 height 17
click at [264, 416] on icon "button" at bounding box center [265, 418] width 17 height 17
click at [332, 472] on span "Update payment" at bounding box center [351, 464] width 111 height 20
radio input "true"
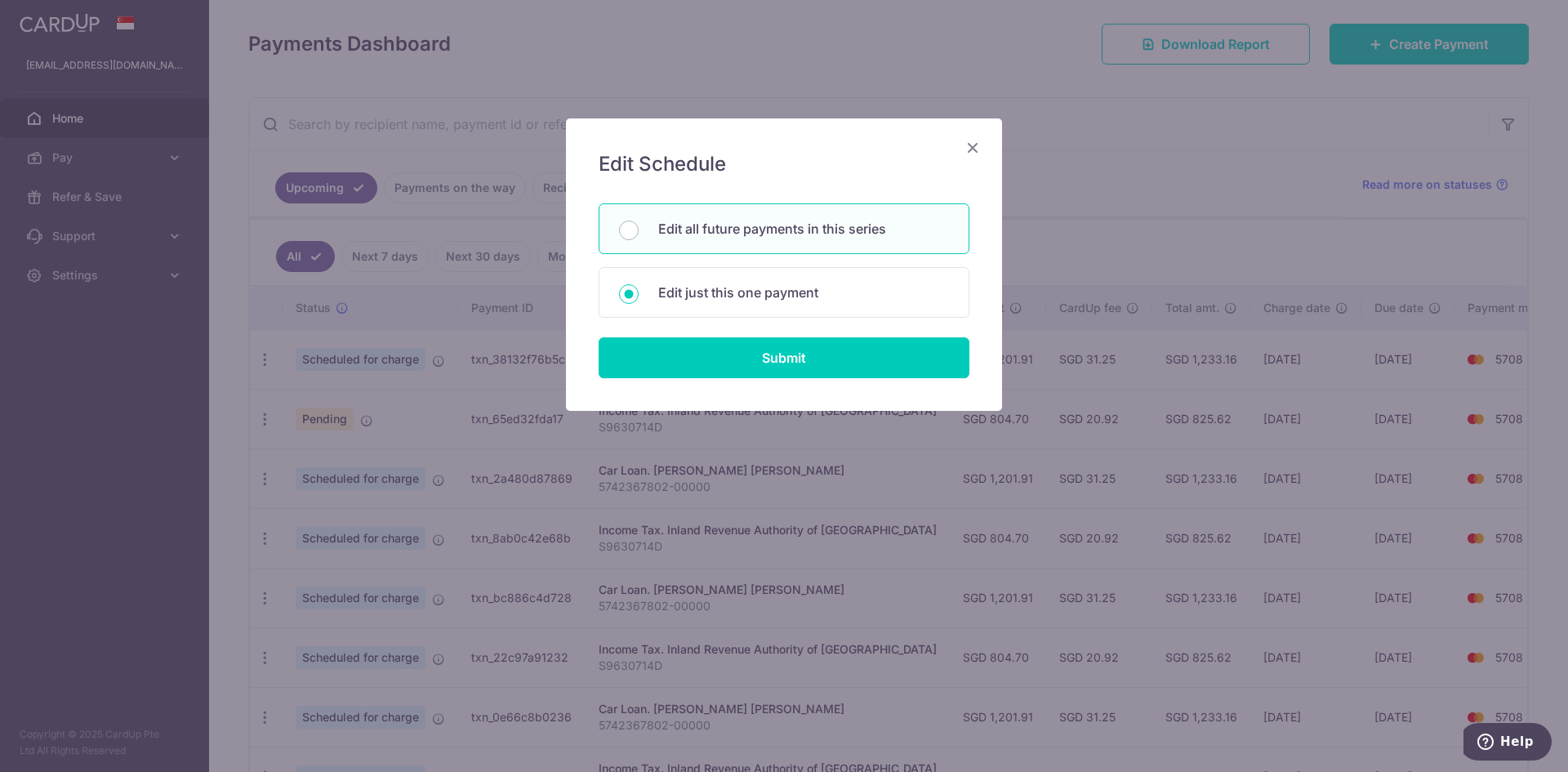
click at [768, 237] on p "Edit all future payments in this series" at bounding box center [803, 228] width 290 height 20
click at [639, 237] on input "Edit all future payments in this series" at bounding box center [629, 230] width 20 height 20
radio input "true"
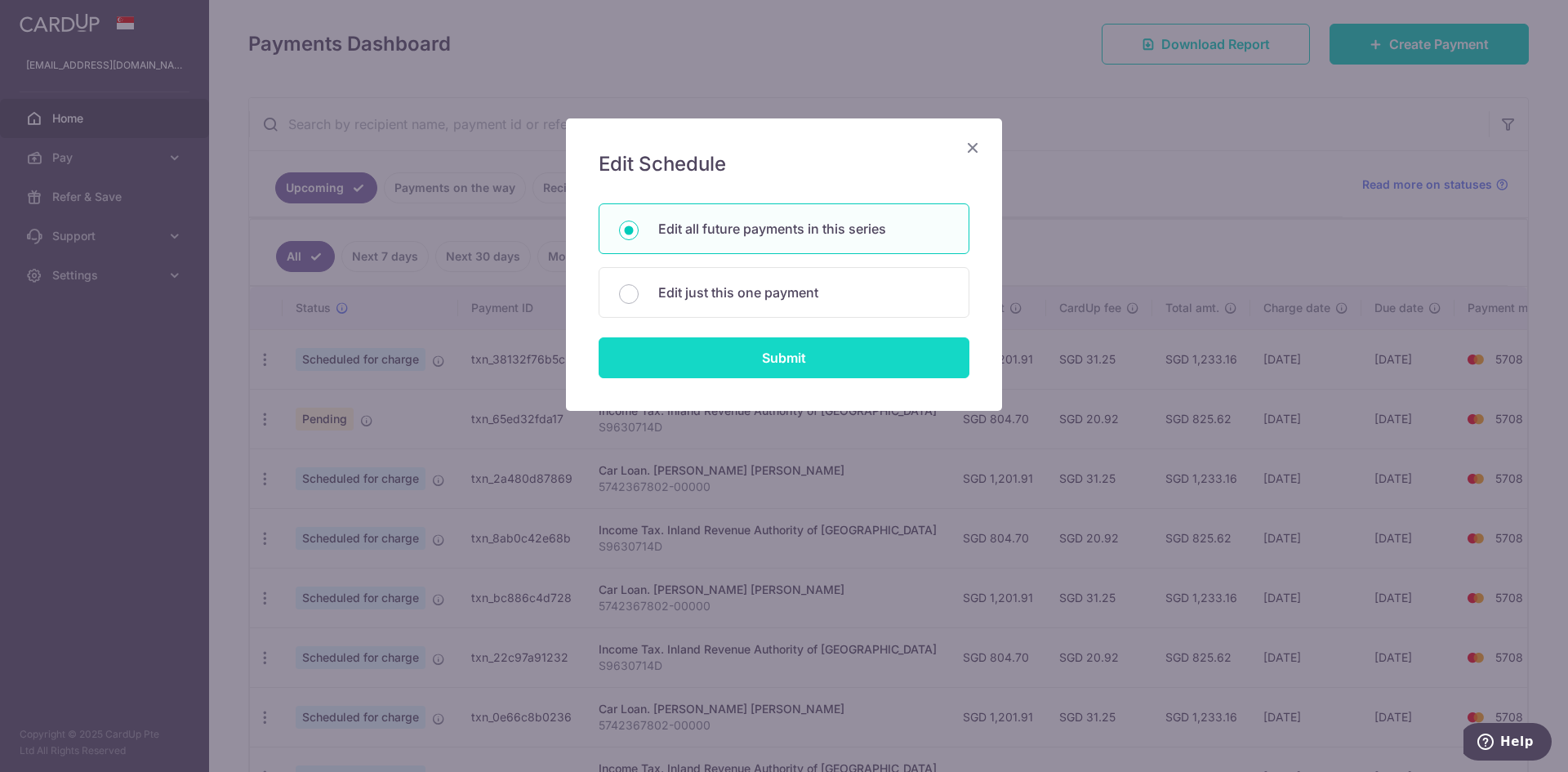
click at [783, 354] on input "Submit" at bounding box center [784, 357] width 371 height 40
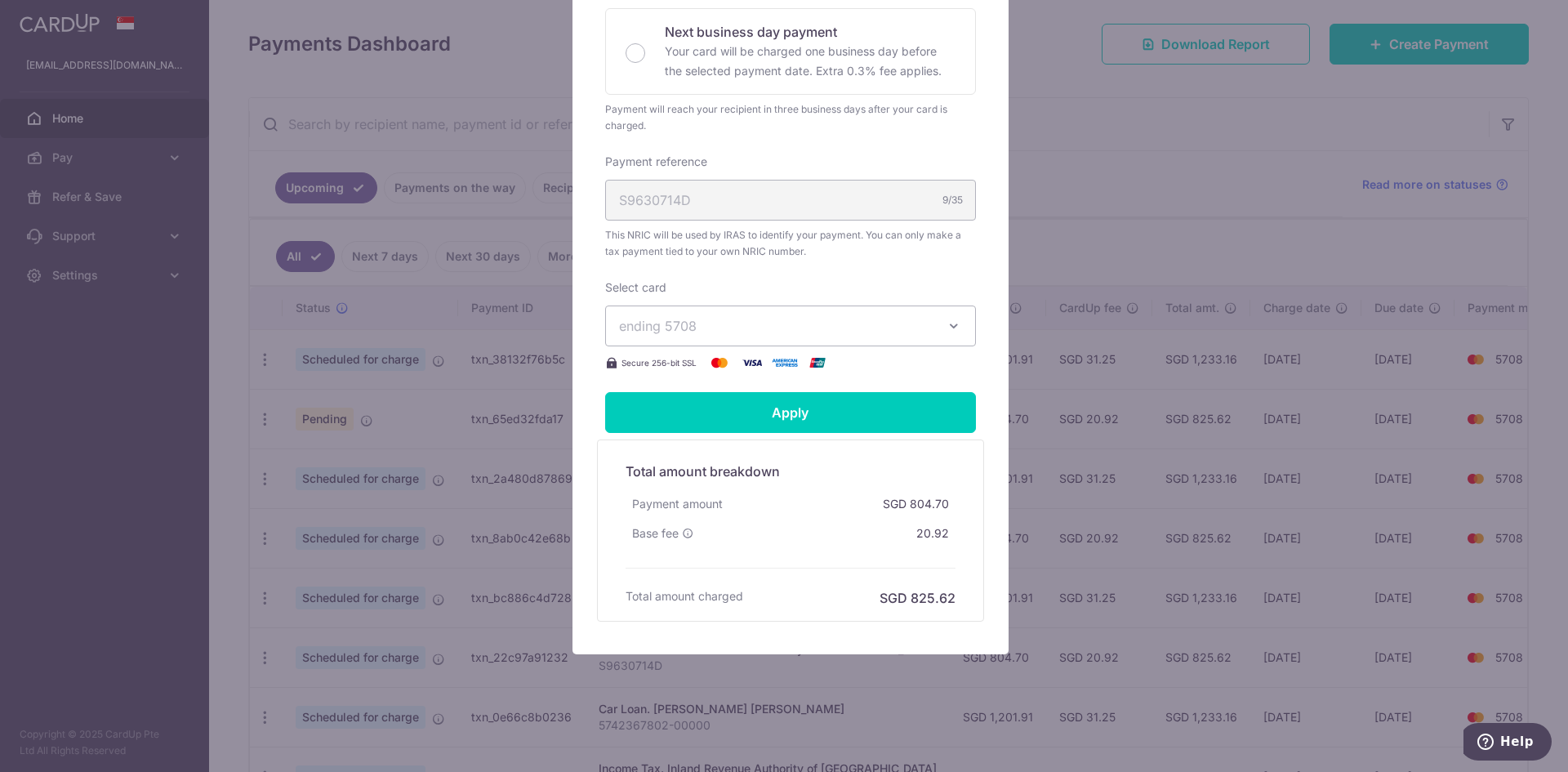
scroll to position [448, 0]
click at [1116, 482] on div "Edit payment By clicking apply, you will make changes to all 5 payments to Inla…" at bounding box center [784, 386] width 1568 height 772
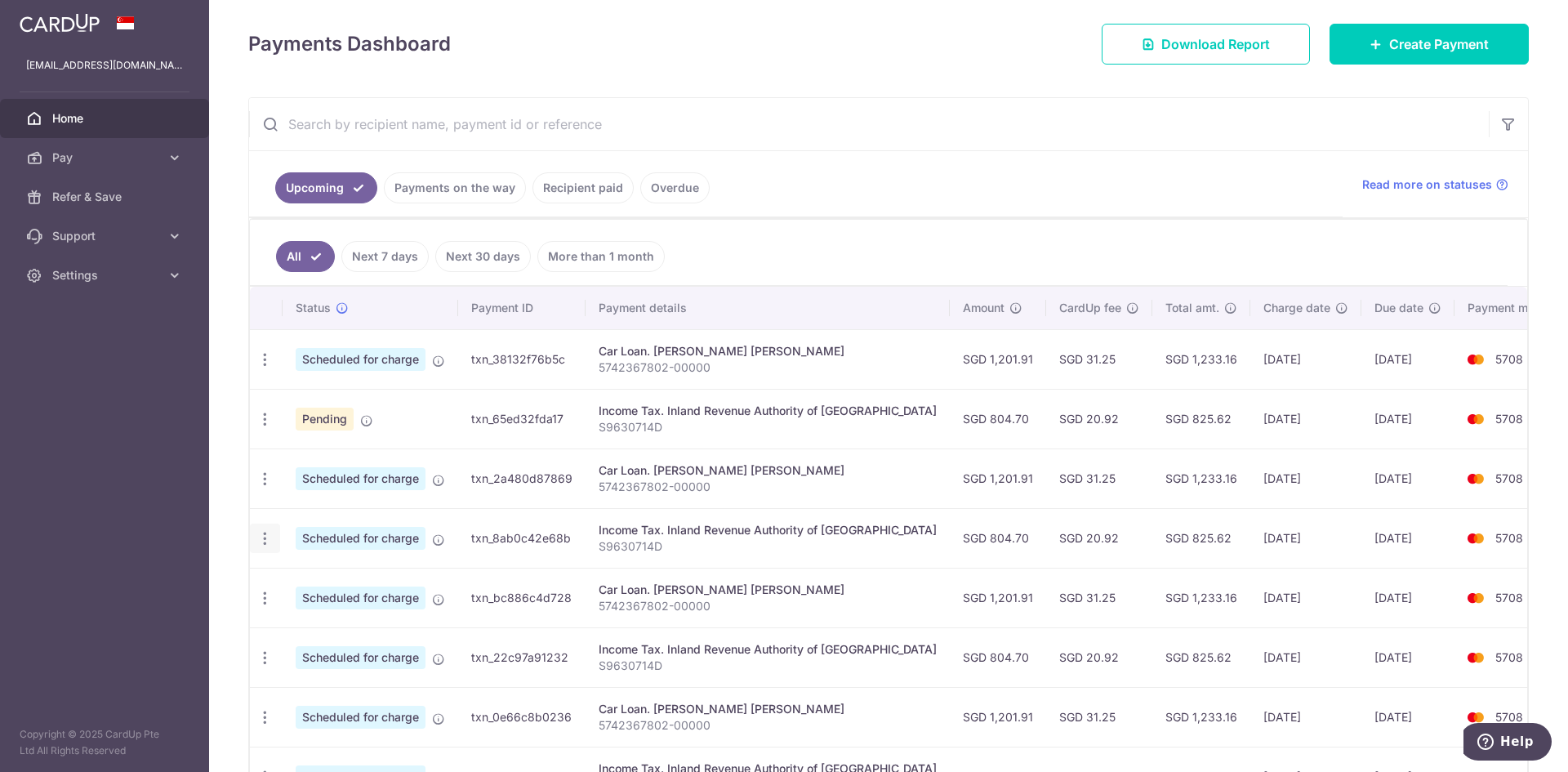
click at [270, 543] on icon "button" at bounding box center [265, 539] width 17 height 17
click at [376, 582] on span "Update payment" at bounding box center [351, 584] width 111 height 20
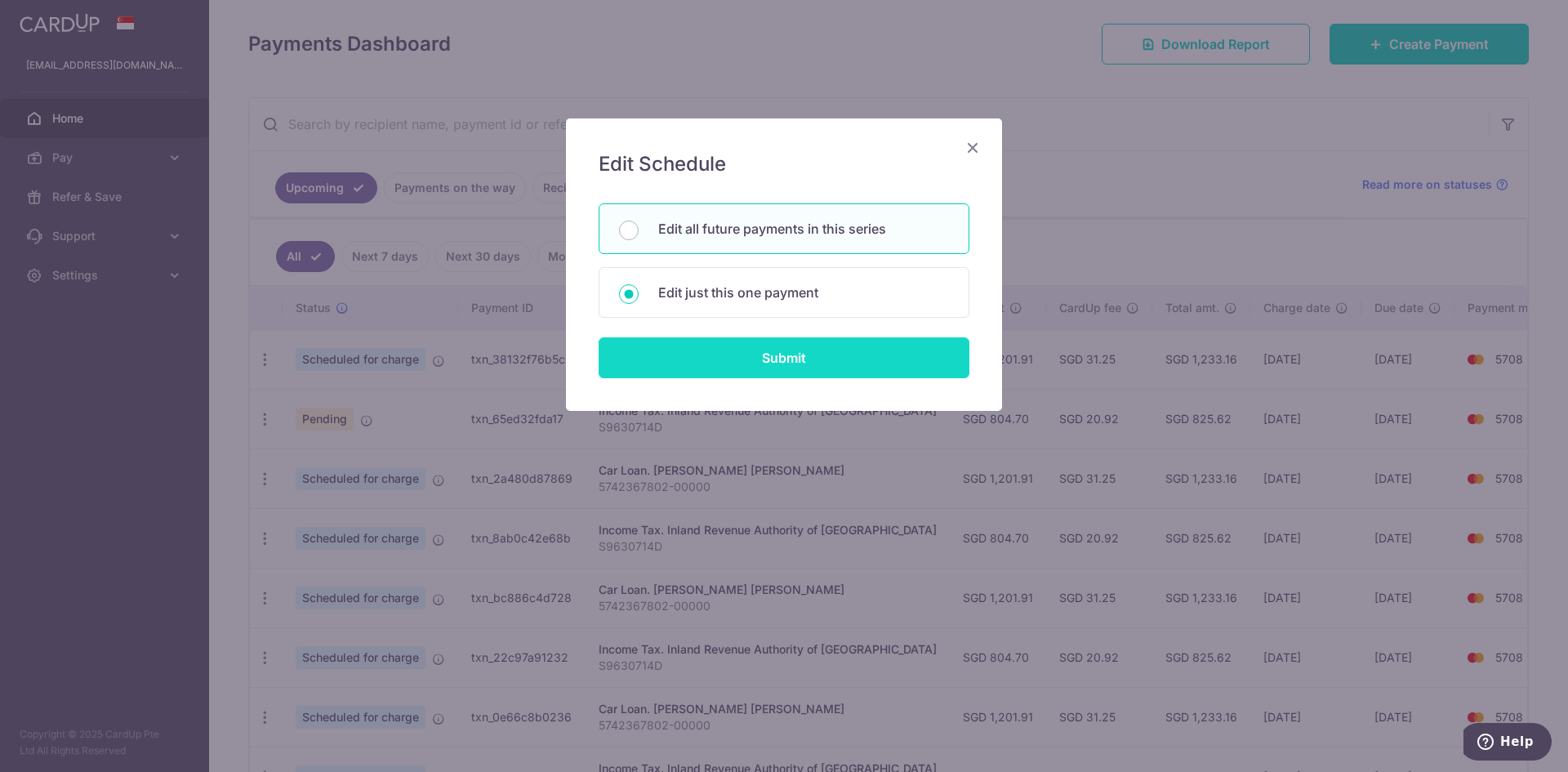
click at [789, 375] on input "Submit" at bounding box center [784, 357] width 371 height 40
radio input "true"
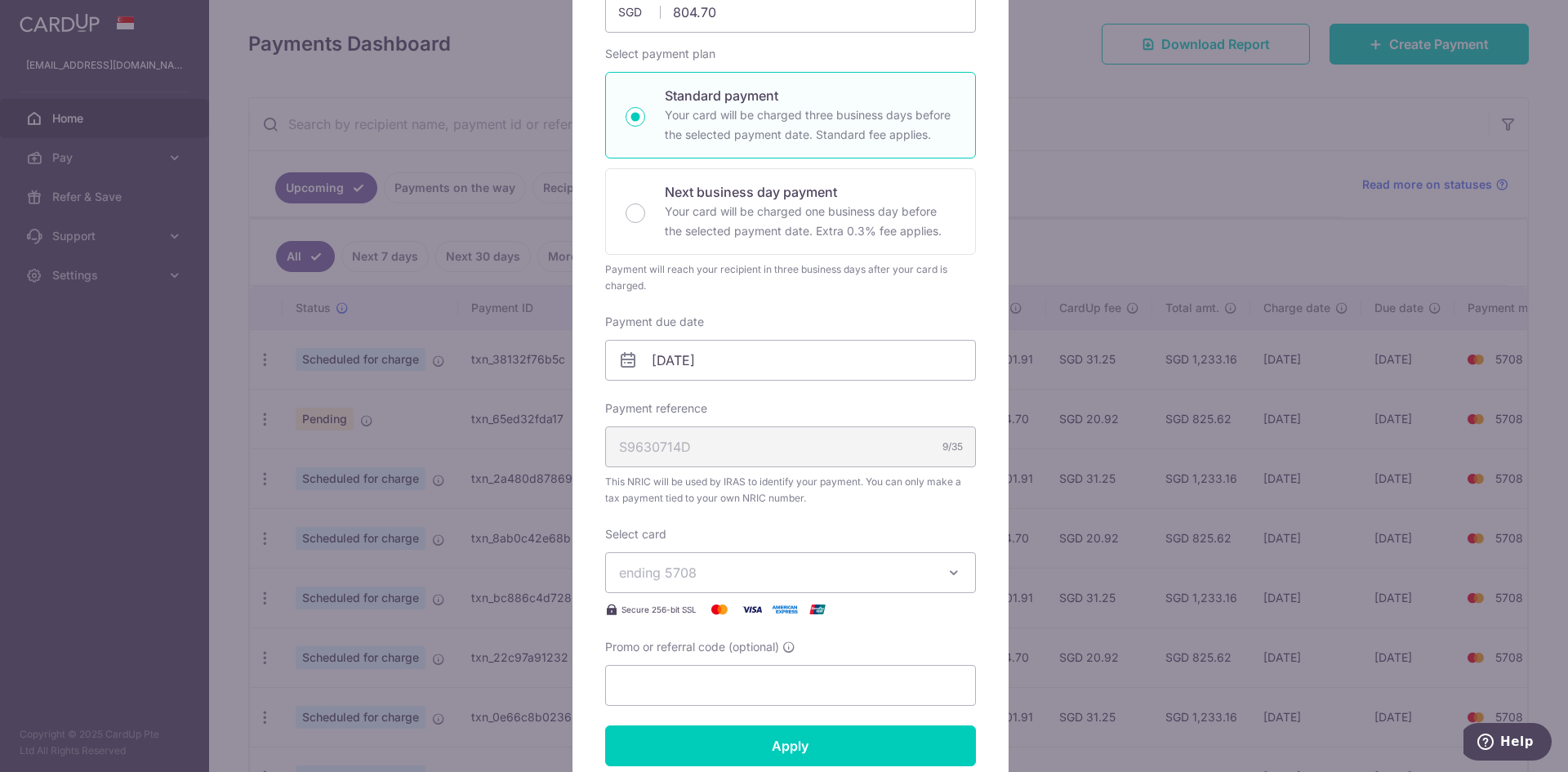
scroll to position [108, 0]
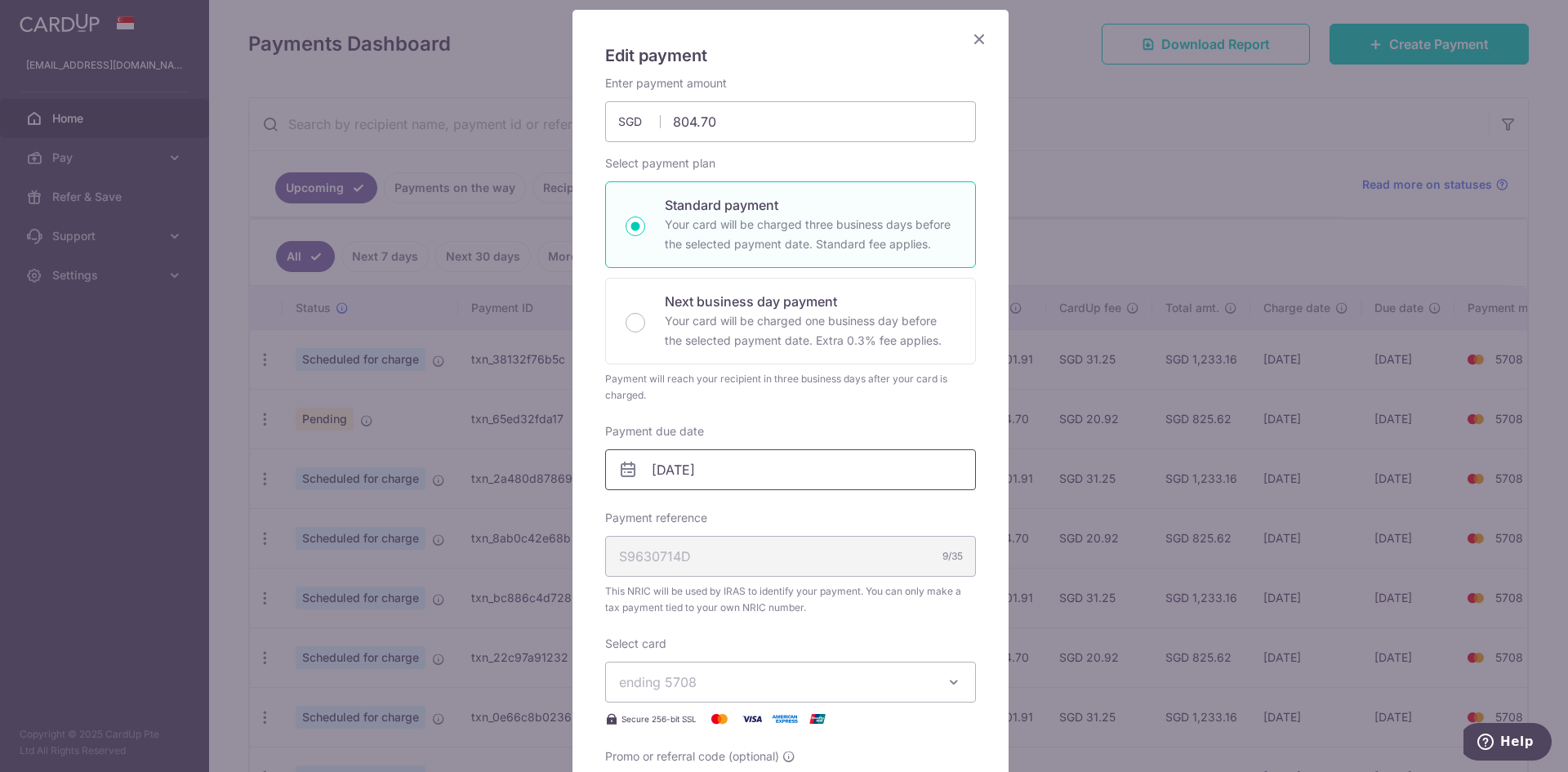
click at [711, 482] on input "08/12/2025" at bounding box center [790, 469] width 371 height 40
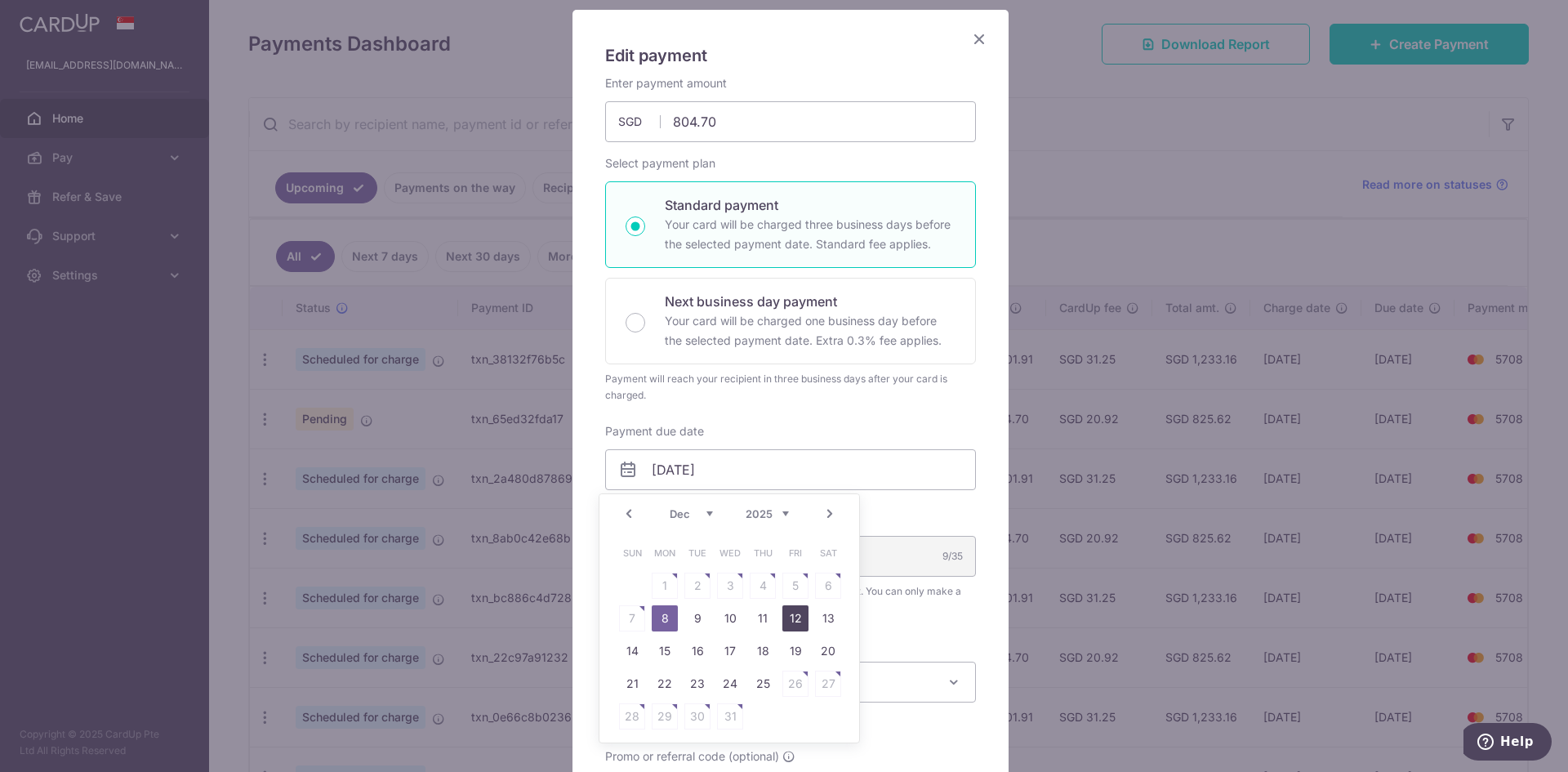
click at [799, 617] on link "12" at bounding box center [795, 618] width 27 height 27
type input "[DATE]"
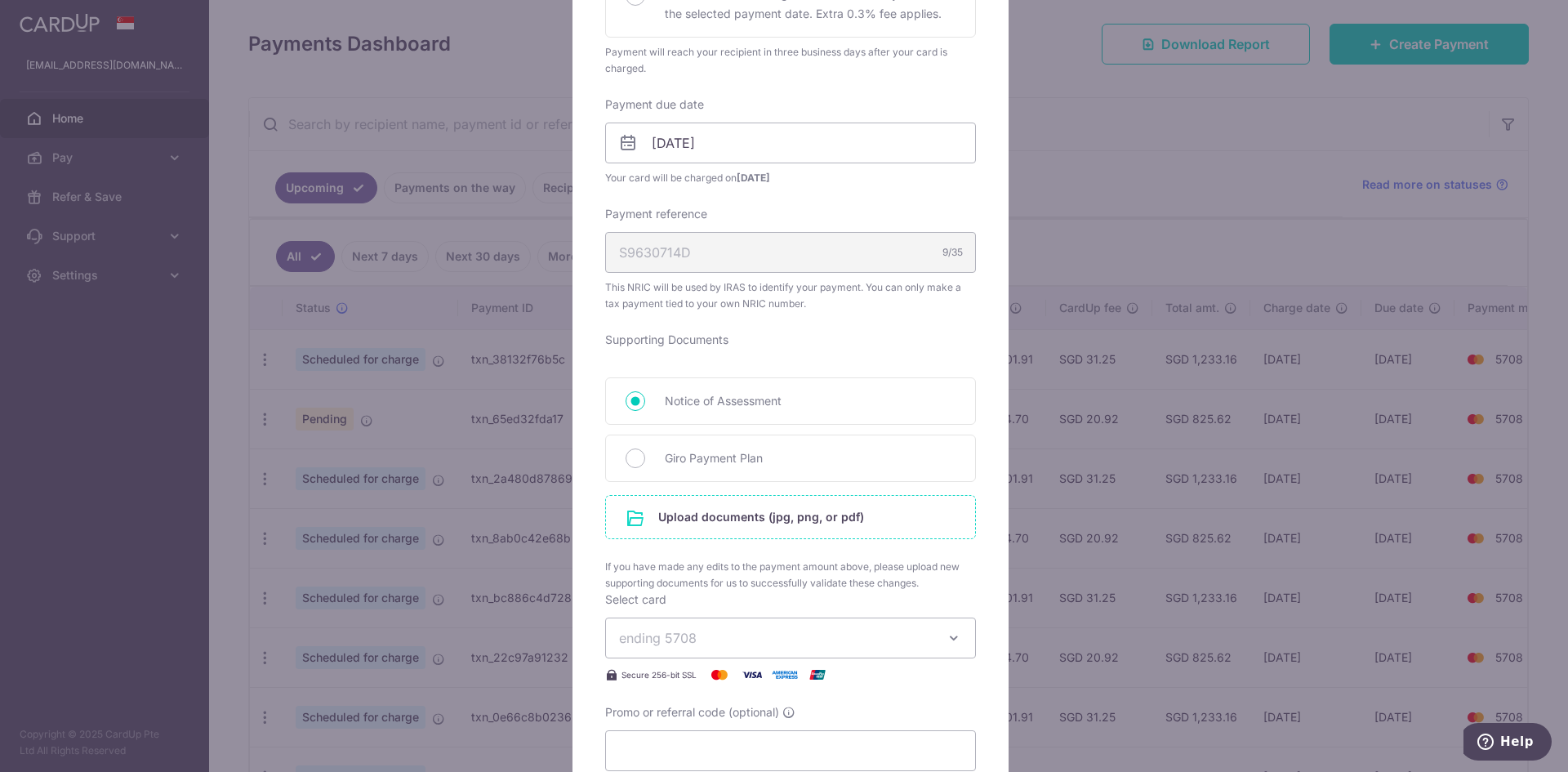
scroll to position [545, 0]
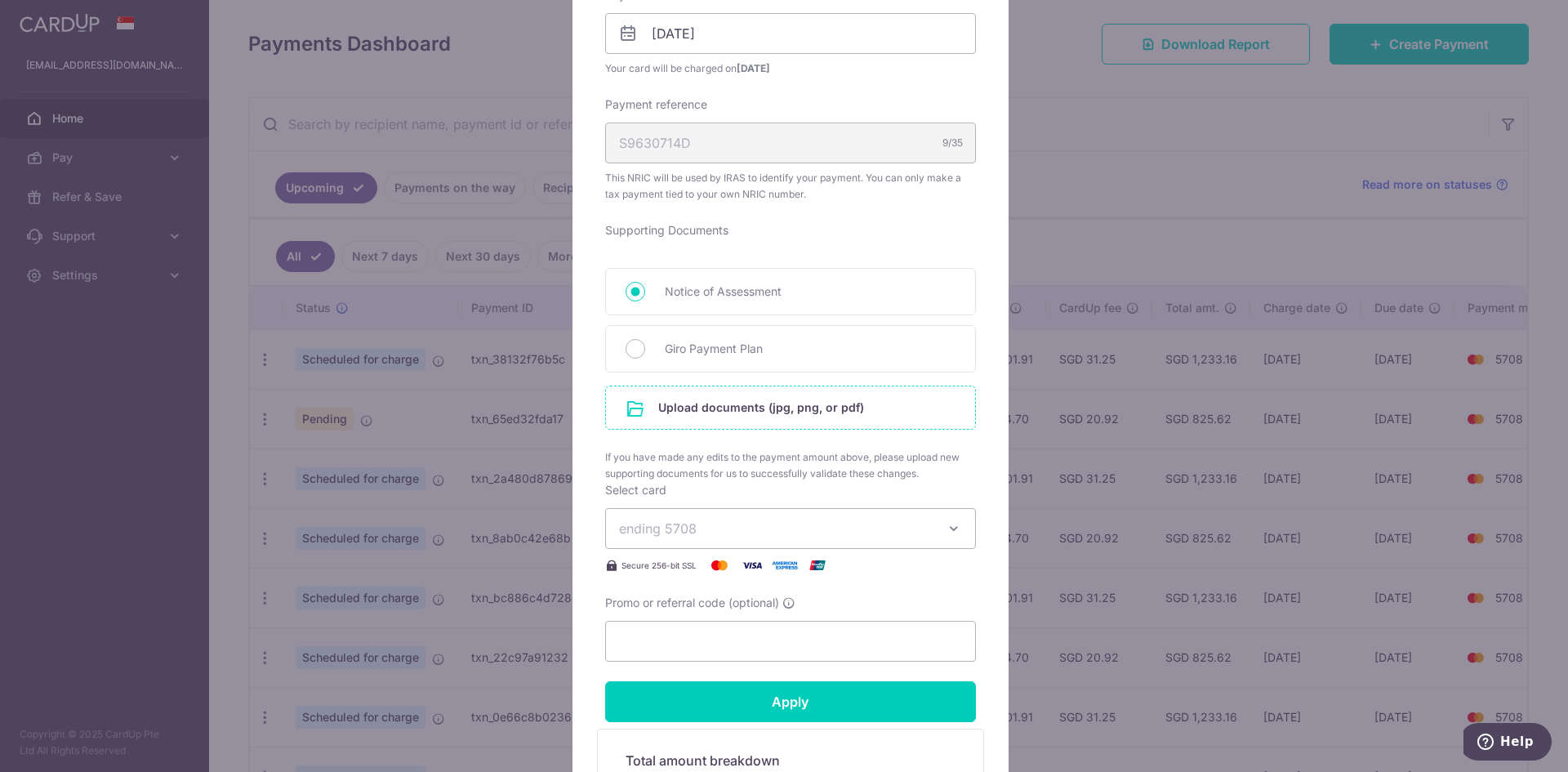
click at [771, 422] on input "file" at bounding box center [790, 407] width 369 height 42
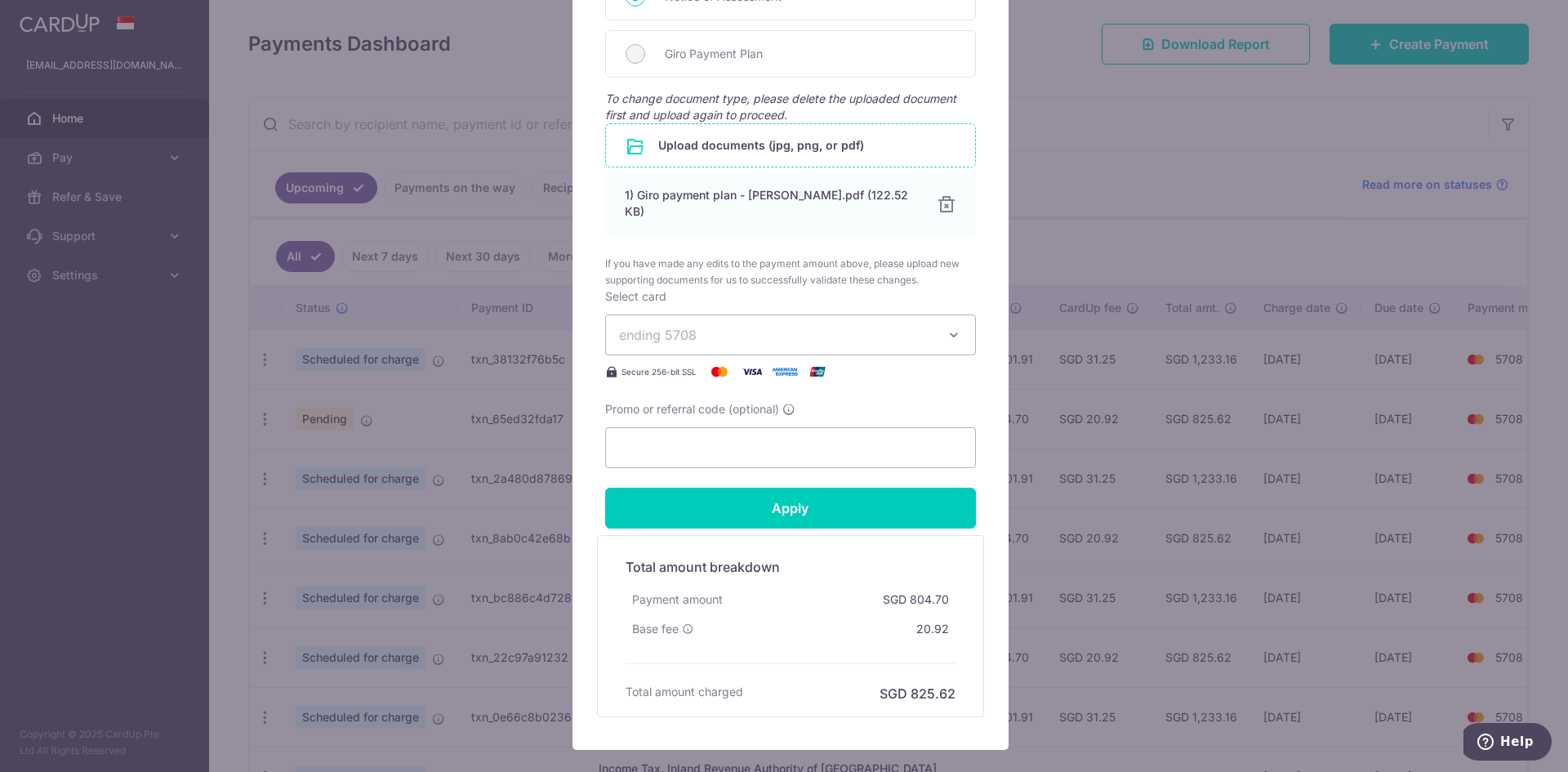
scroll to position [929, 0]
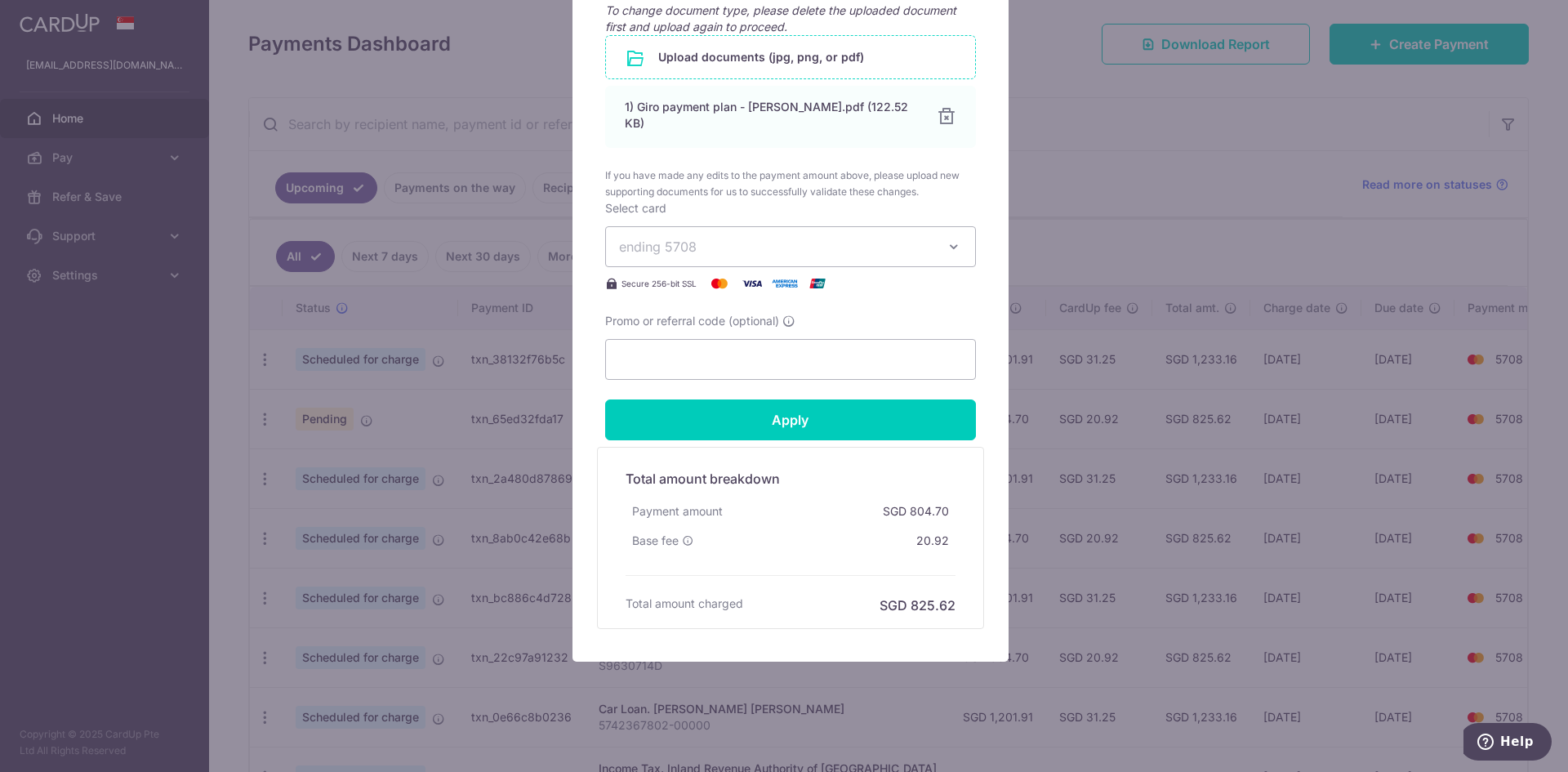
click at [840, 461] on div "Total amount breakdown Payment amount SGD 804.70 Base fee 20.92 Processing fee …" at bounding box center [790, 538] width 346 height 155
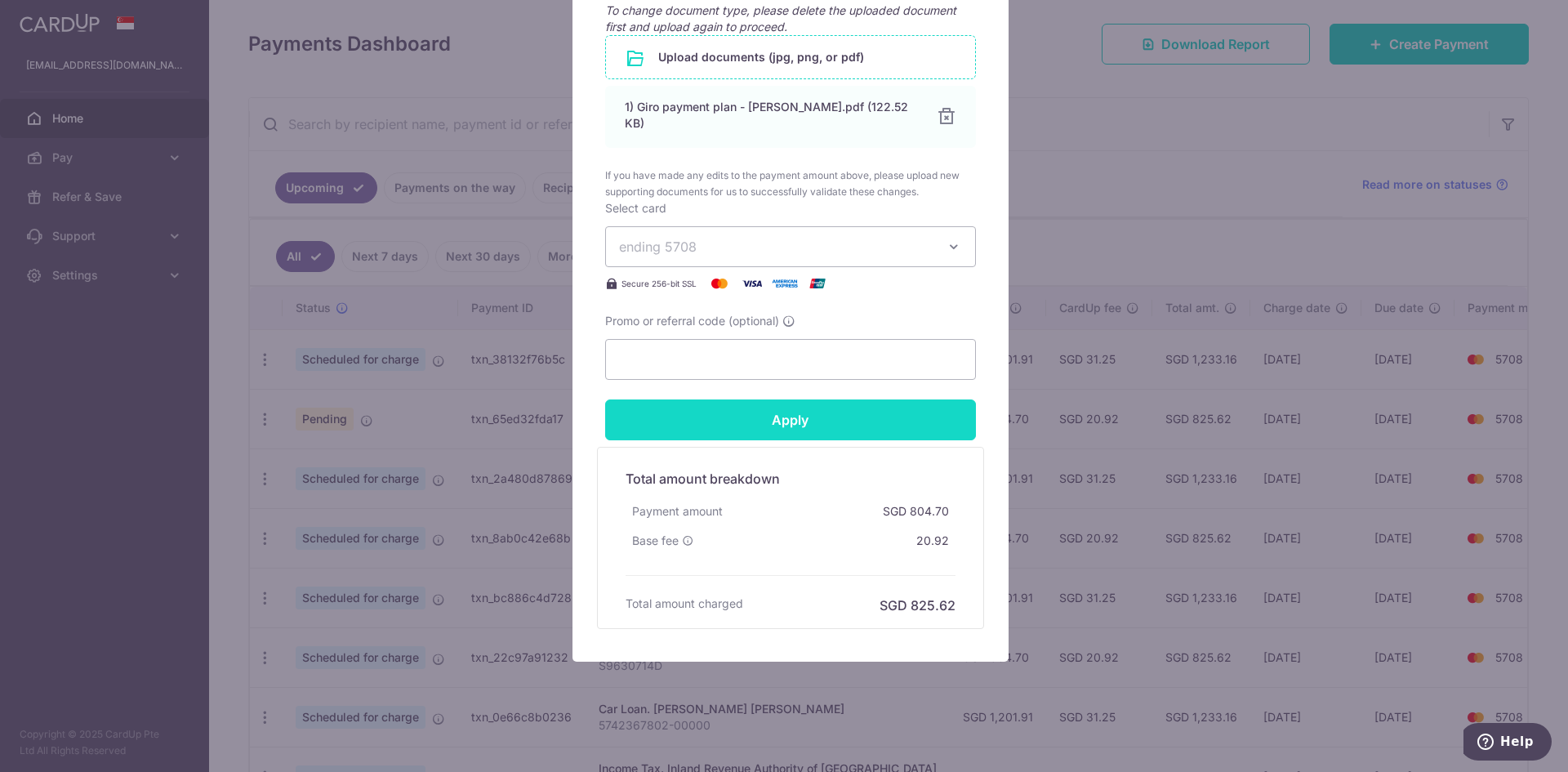
click at [843, 416] on input "Apply" at bounding box center [790, 419] width 371 height 40
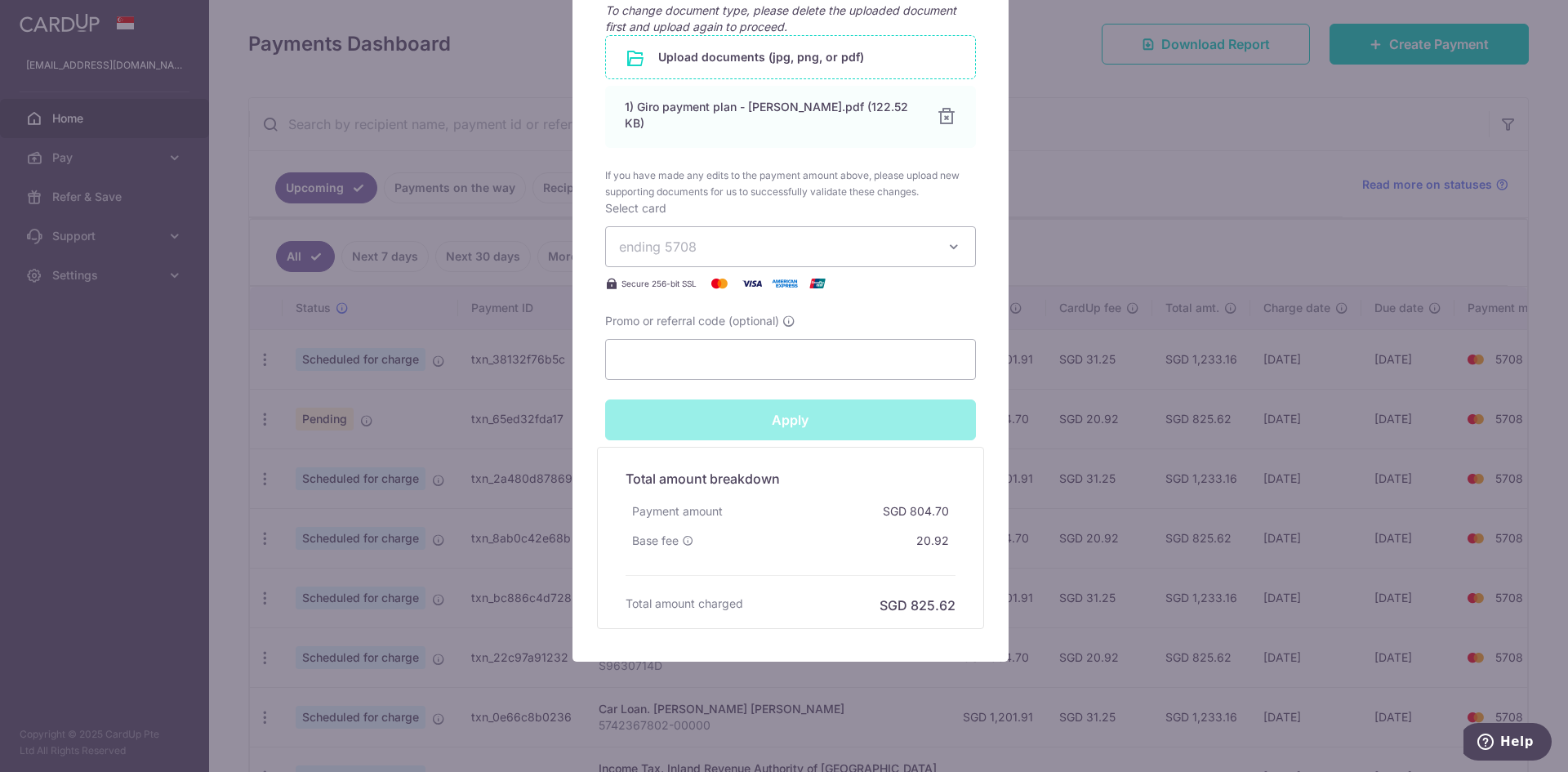
type input "Successfully Applied"
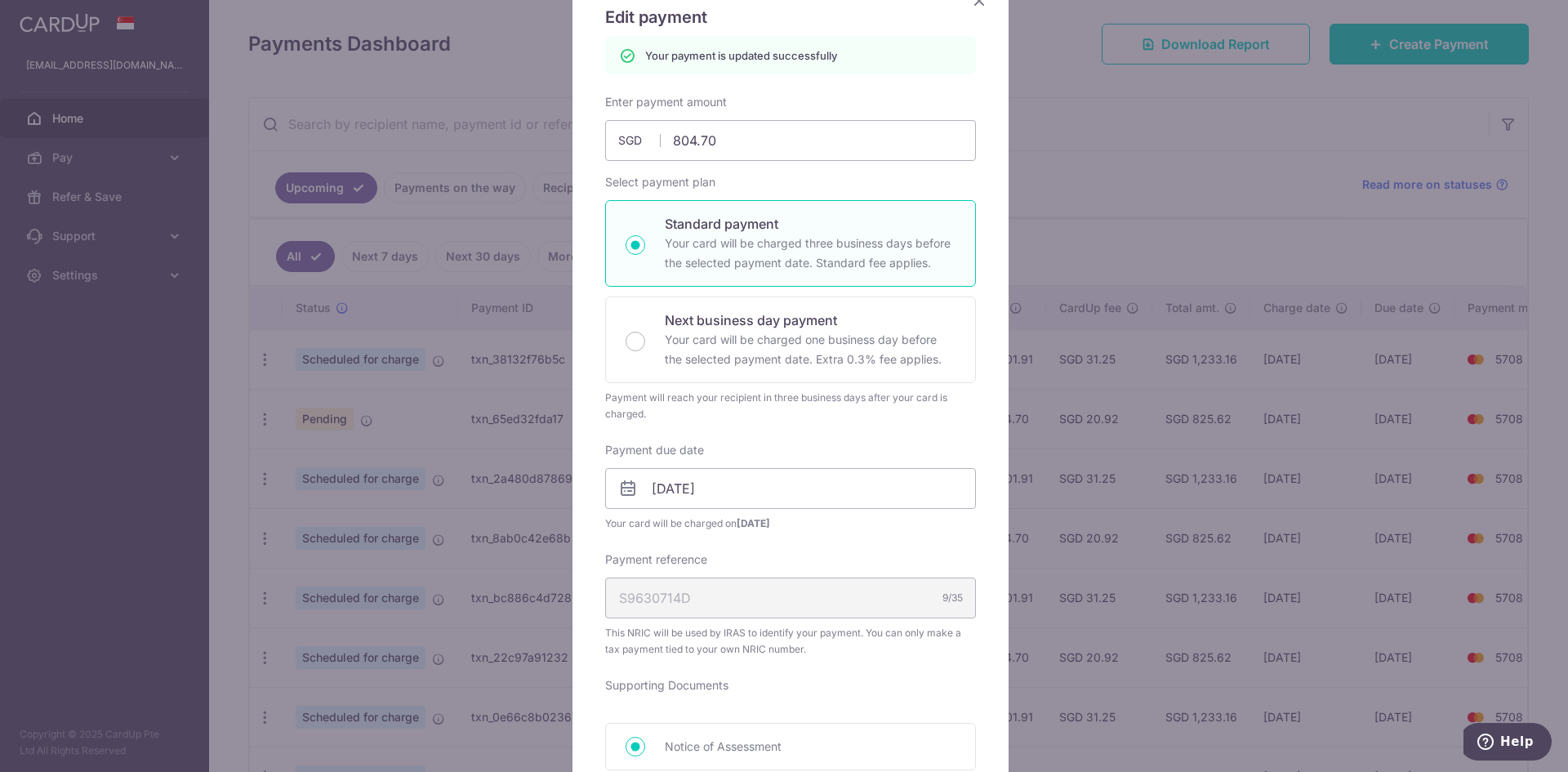
scroll to position [5, 0]
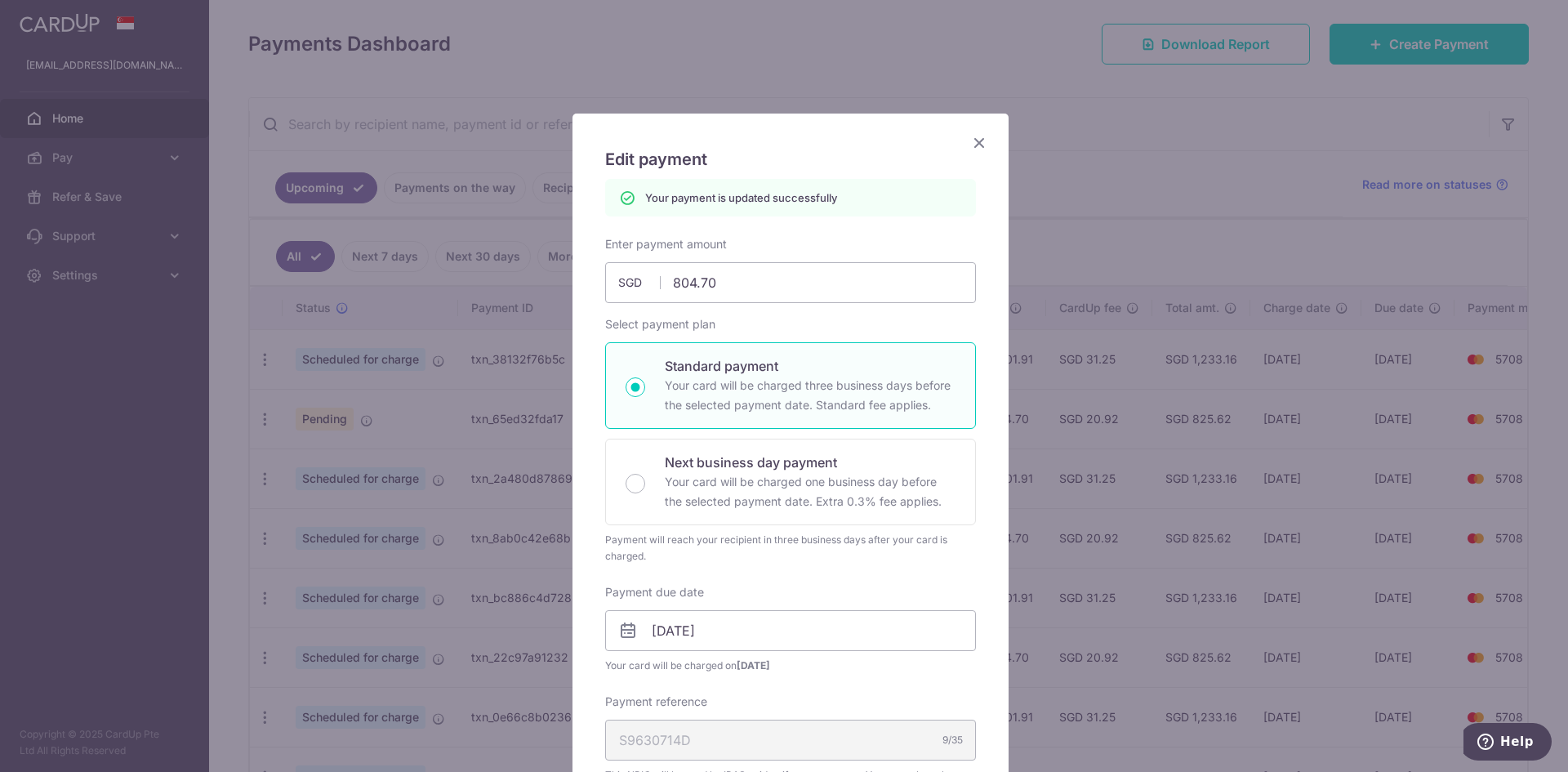
click at [976, 147] on icon "Close" at bounding box center [979, 142] width 20 height 21
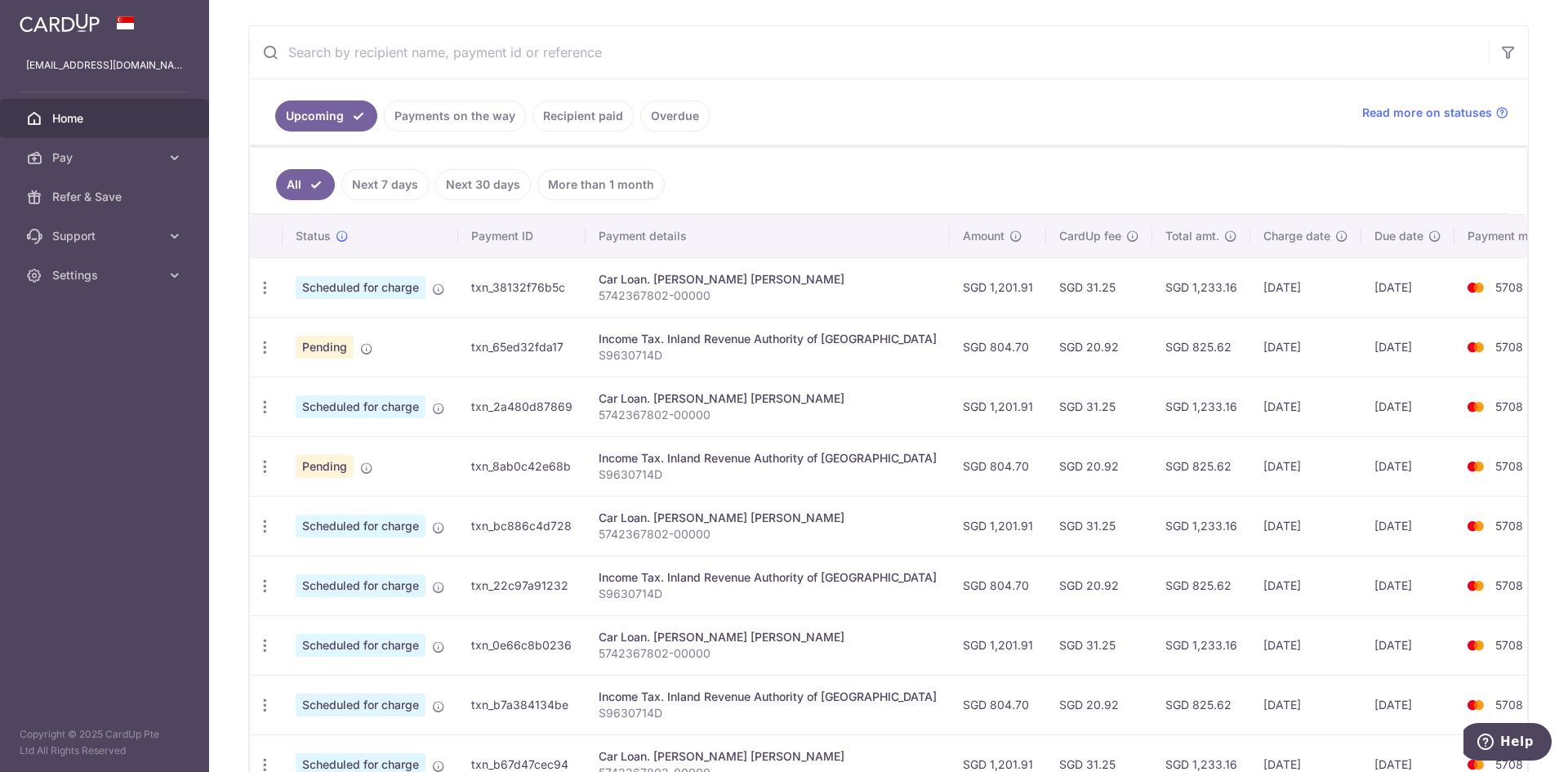
scroll to position [327, 0]
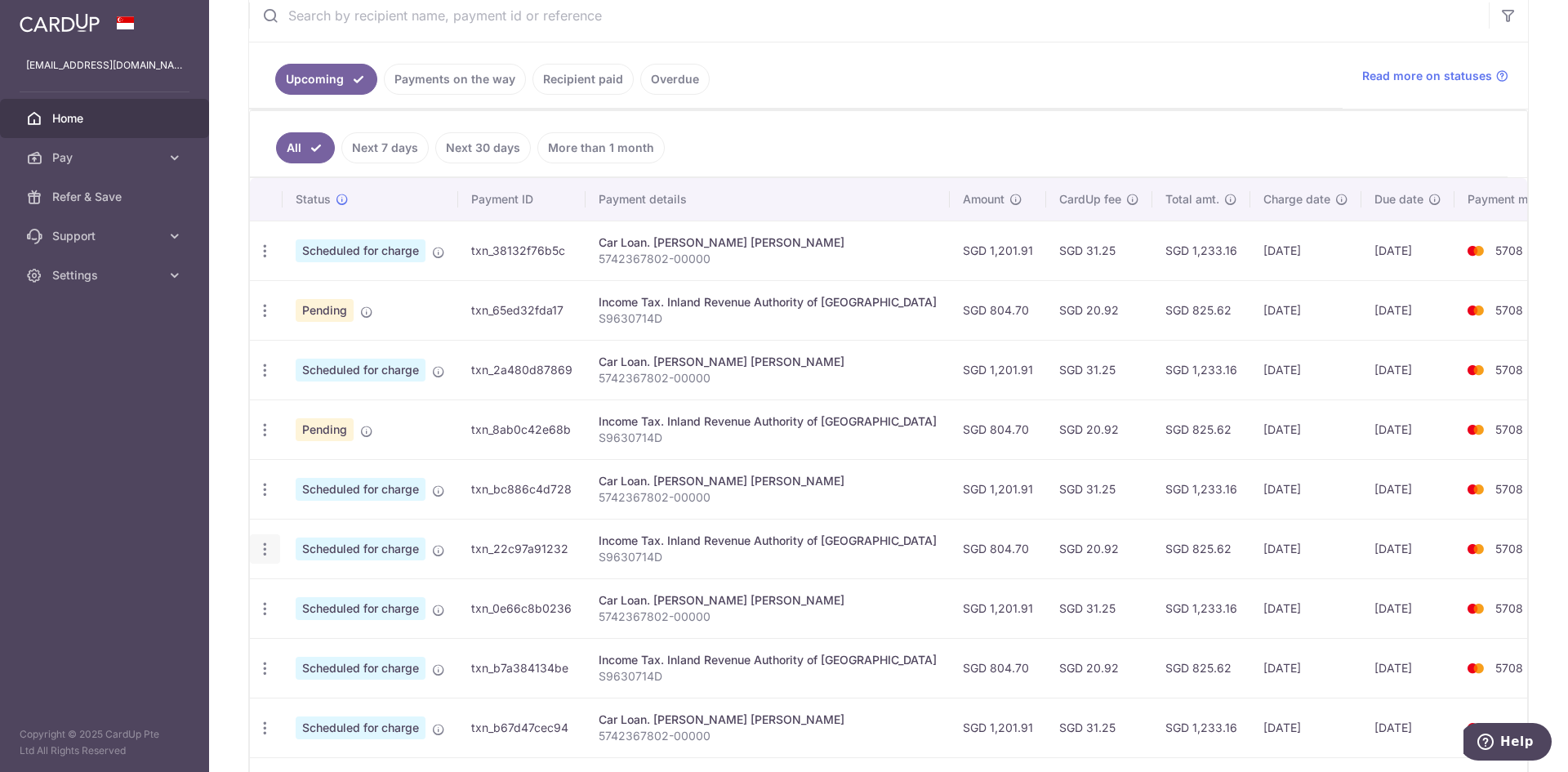
click at [259, 552] on icon "button" at bounding box center [265, 548] width 17 height 17
click at [318, 587] on span "Update payment" at bounding box center [351, 594] width 111 height 20
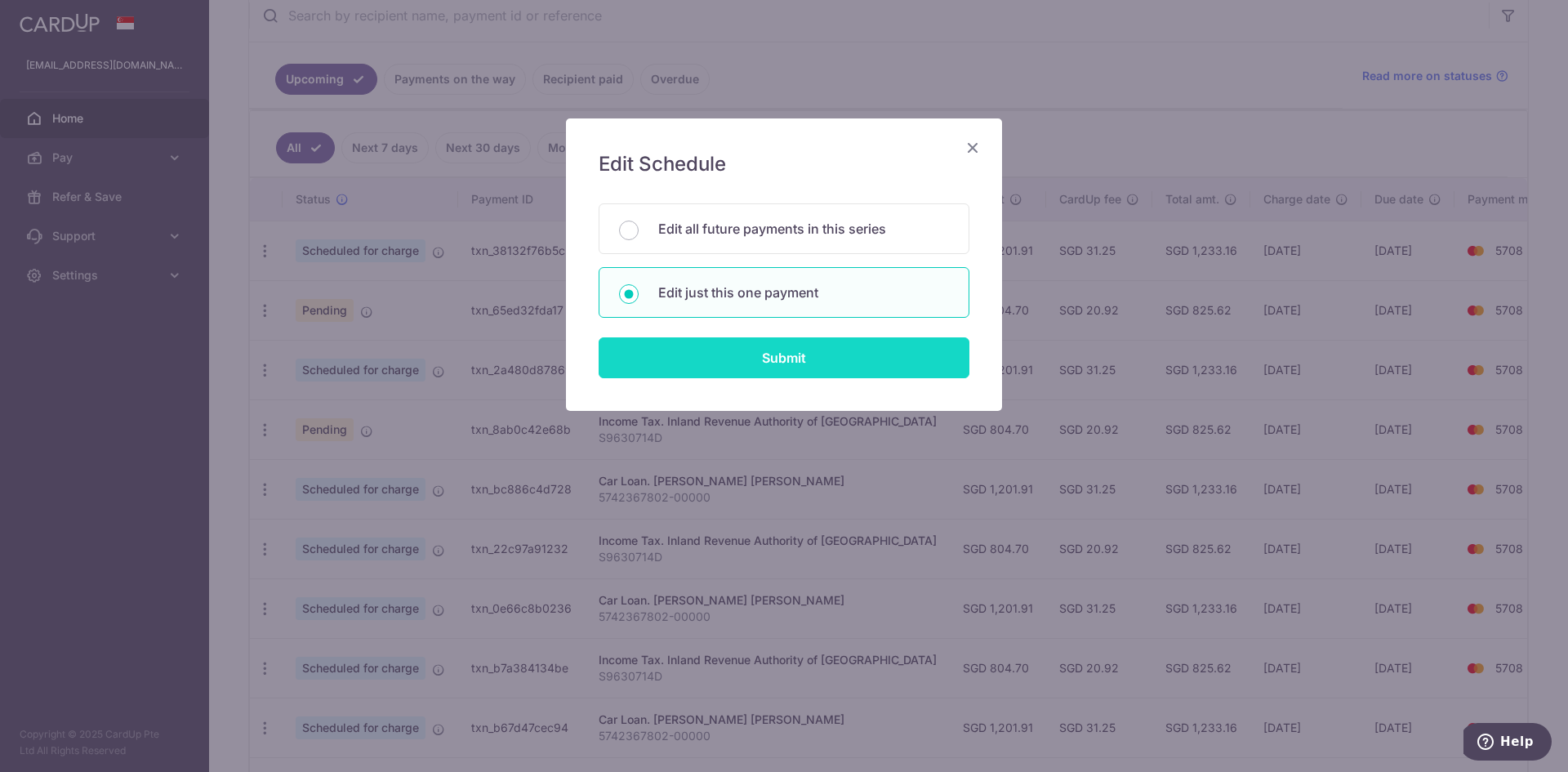
click at [753, 365] on input "Submit" at bounding box center [784, 357] width 371 height 40
radio input "true"
type input "804.70"
type input "[DATE]"
type input "S9630714D"
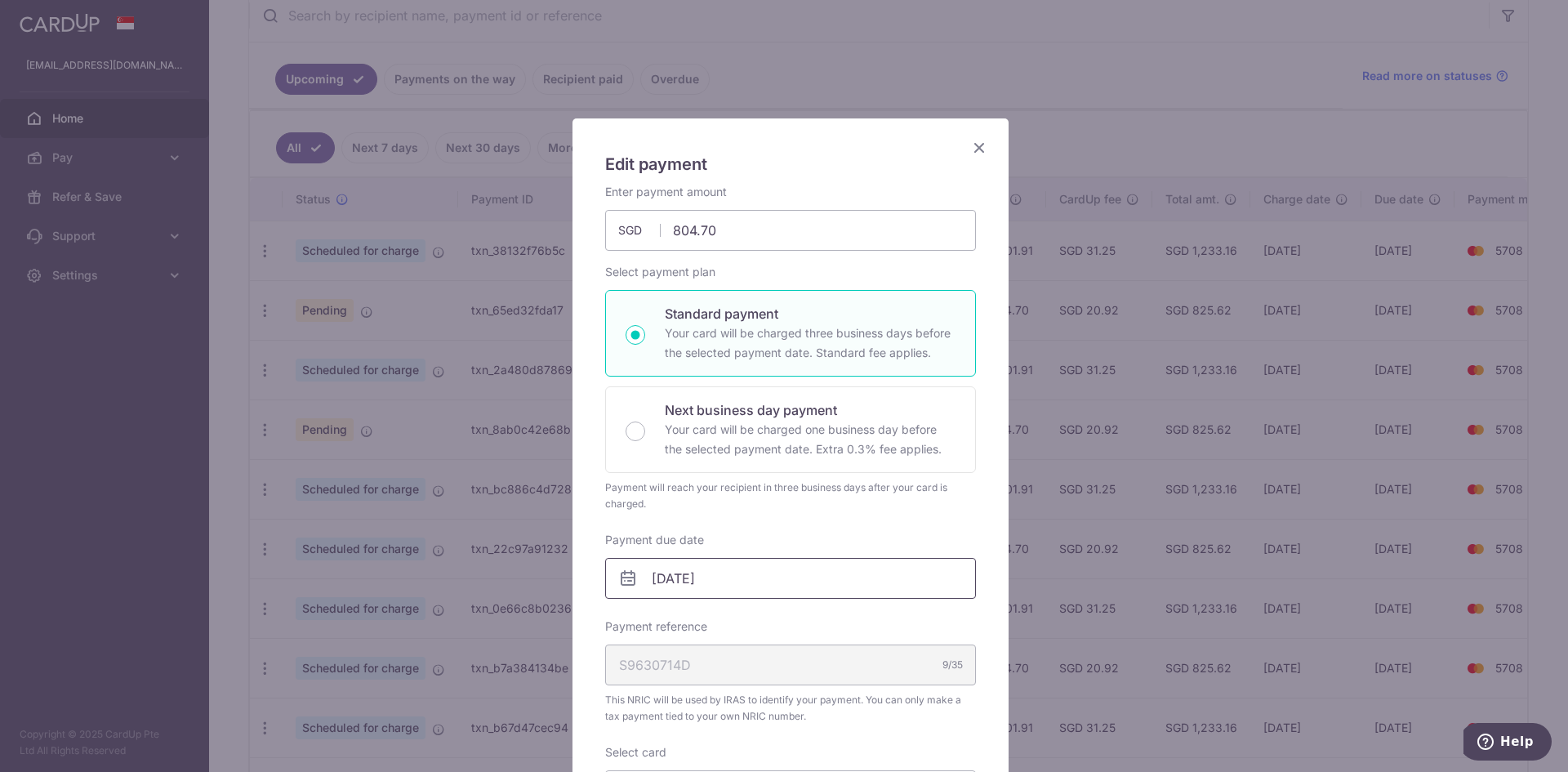
scroll to position [108, 0]
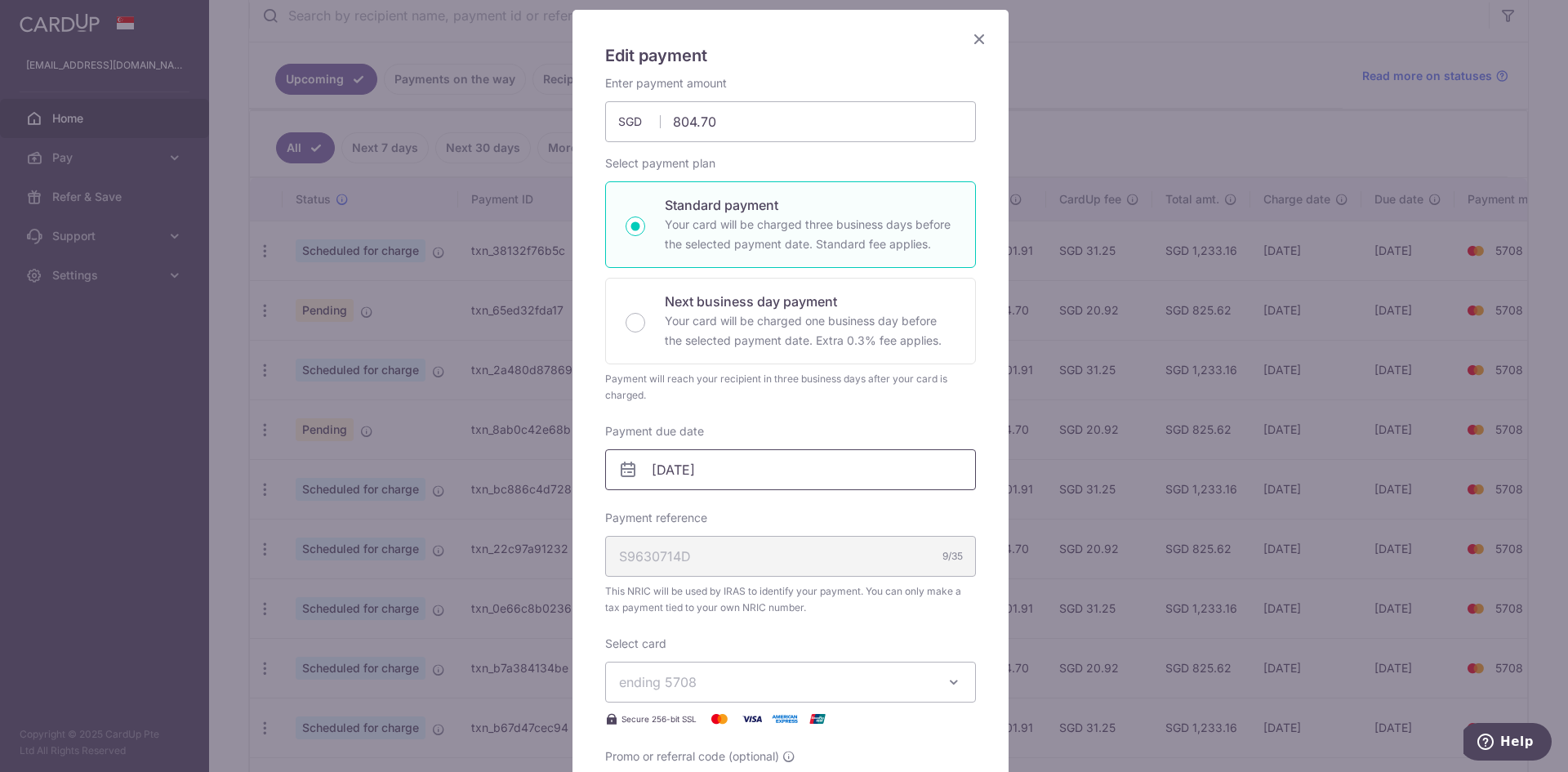
click at [761, 466] on input "08/01/2026" at bounding box center [790, 469] width 371 height 40
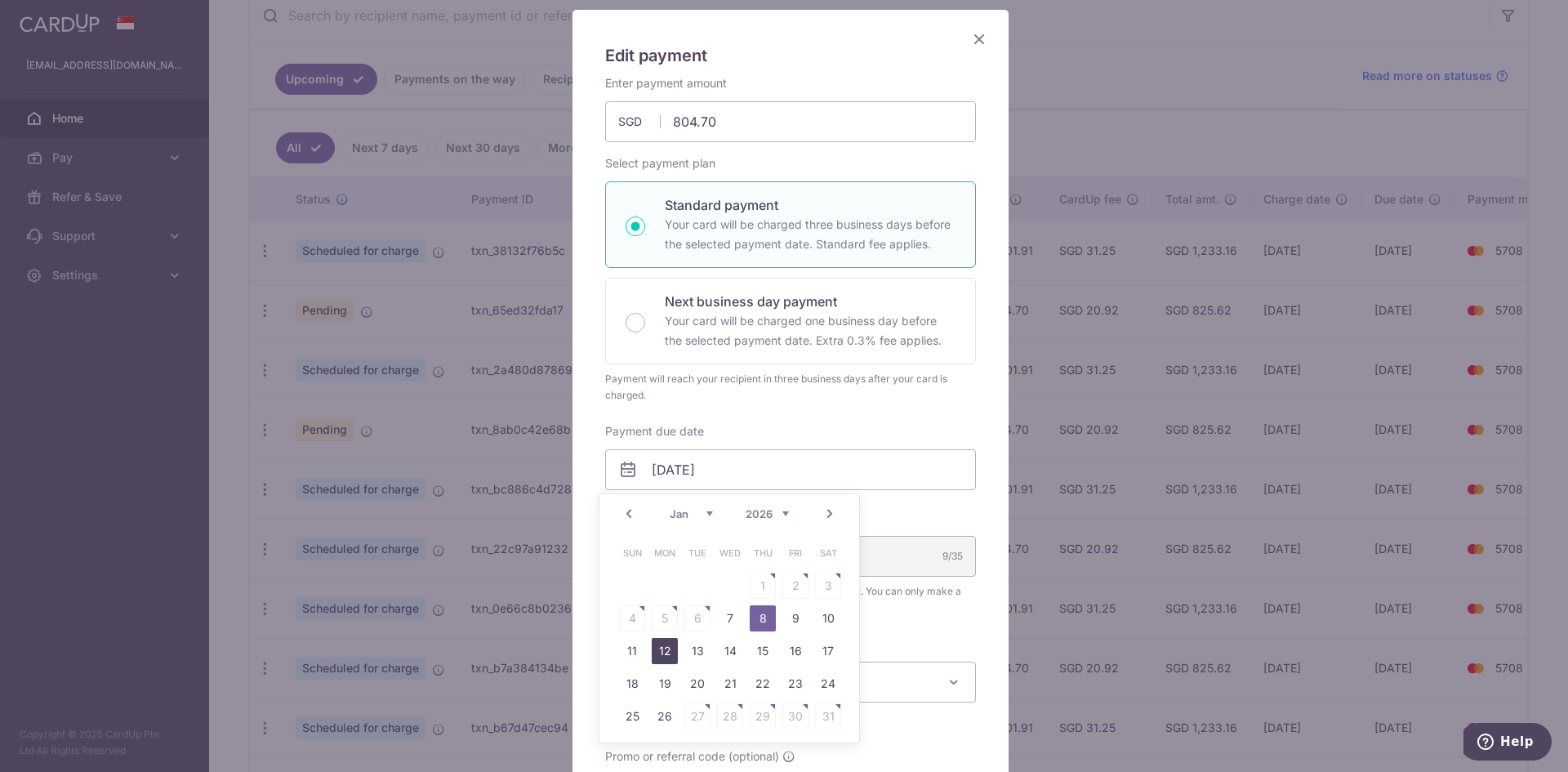
click at [662, 654] on link "12" at bounding box center [664, 651] width 27 height 27
type input "[DATE]"
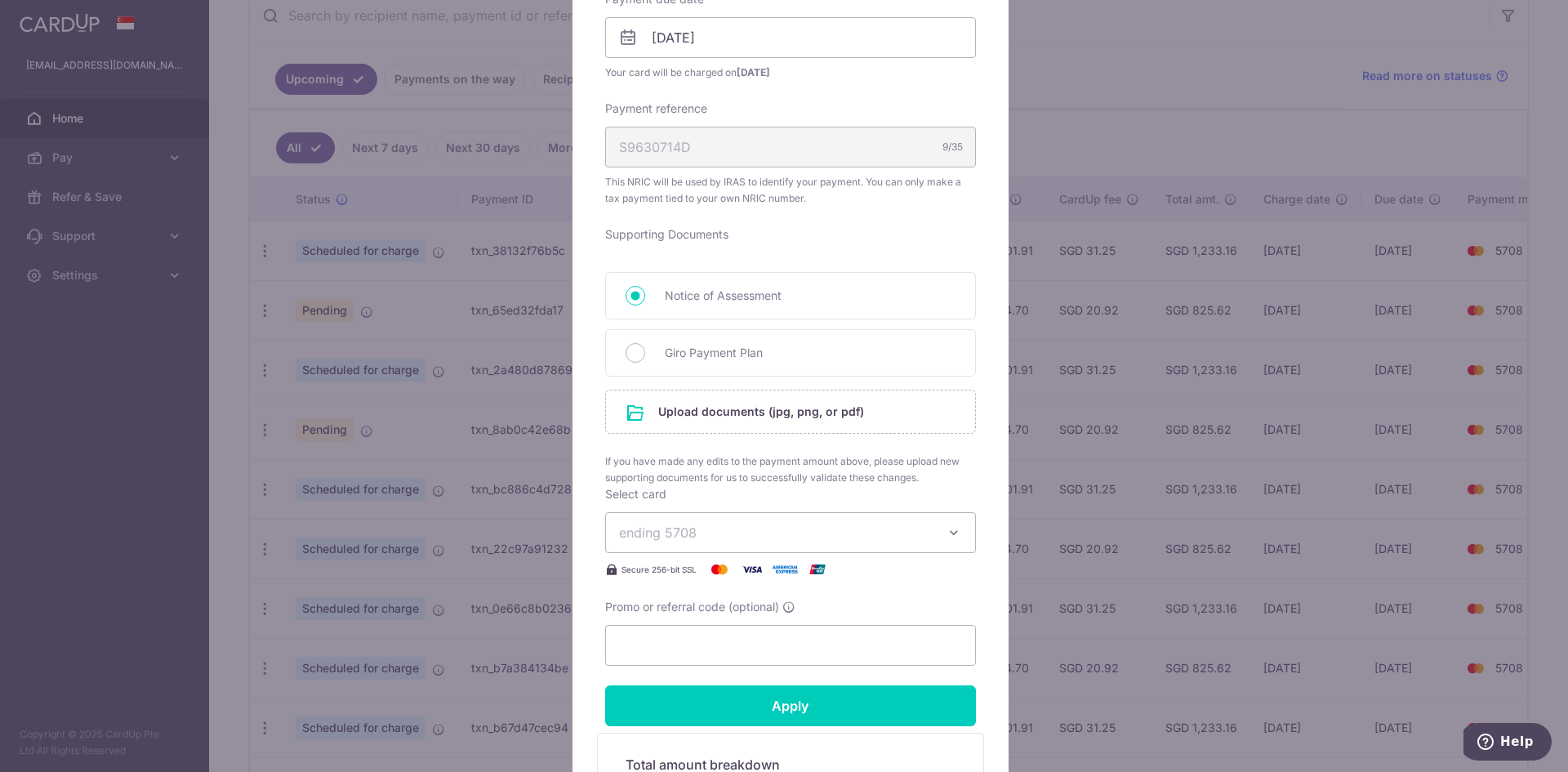
scroll to position [545, 0]
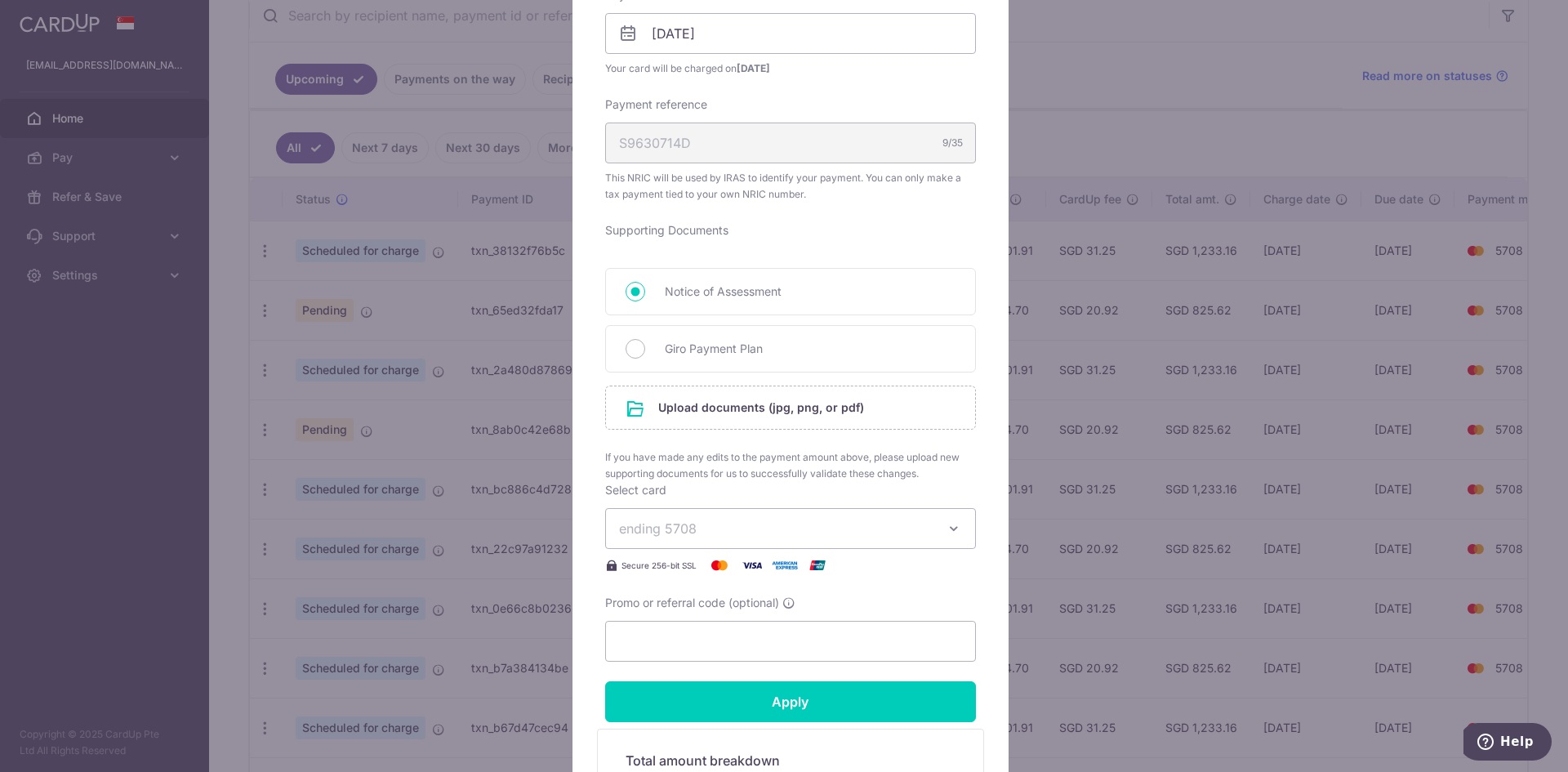
click at [473, 377] on div "Edit payment By clicking apply, you will make changes to all payments to Inland…" at bounding box center [784, 386] width 1568 height 772
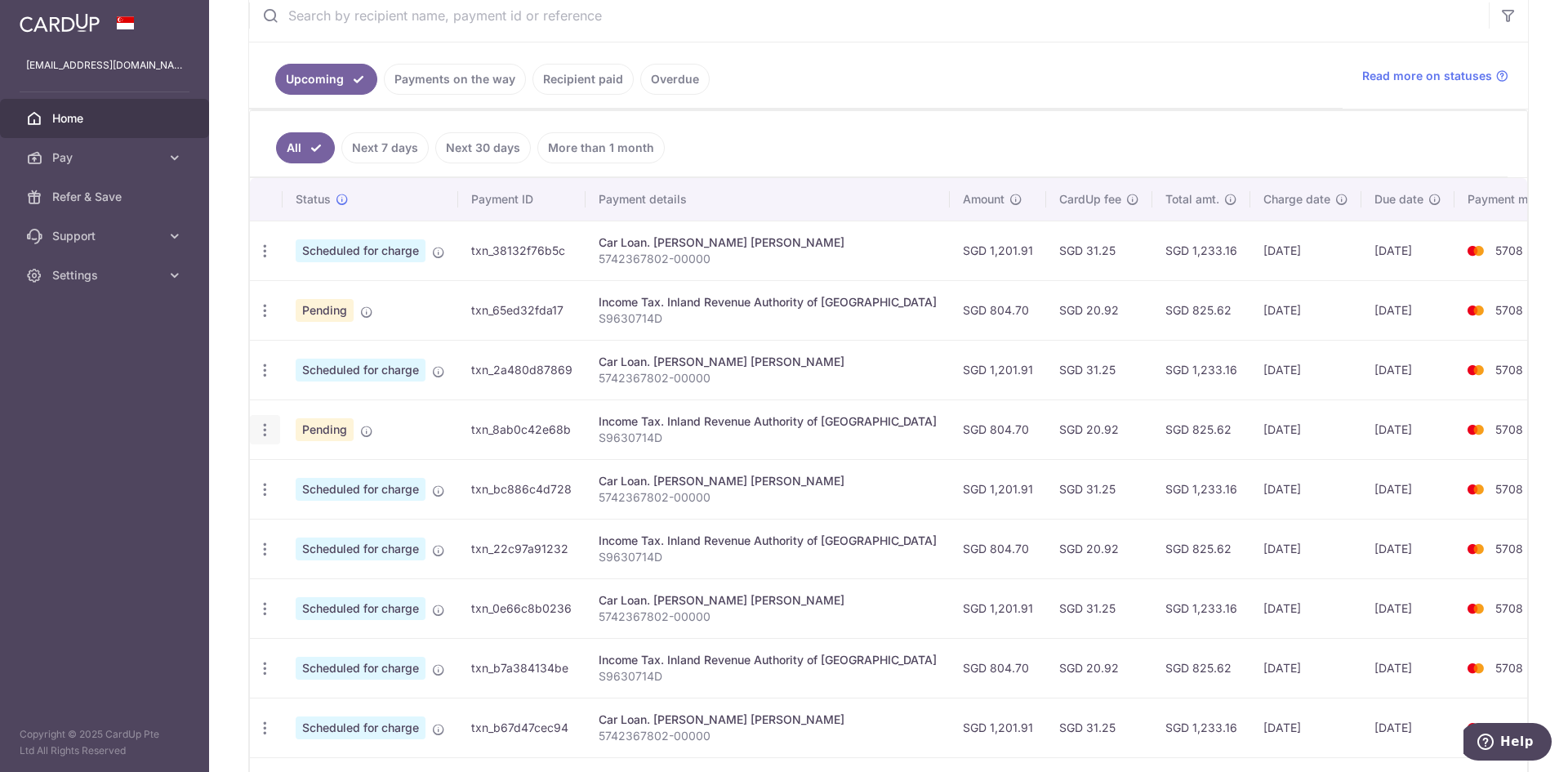
click at [259, 424] on icon "button" at bounding box center [265, 429] width 17 height 17
click at [308, 477] on span "Update payment" at bounding box center [351, 475] width 111 height 20
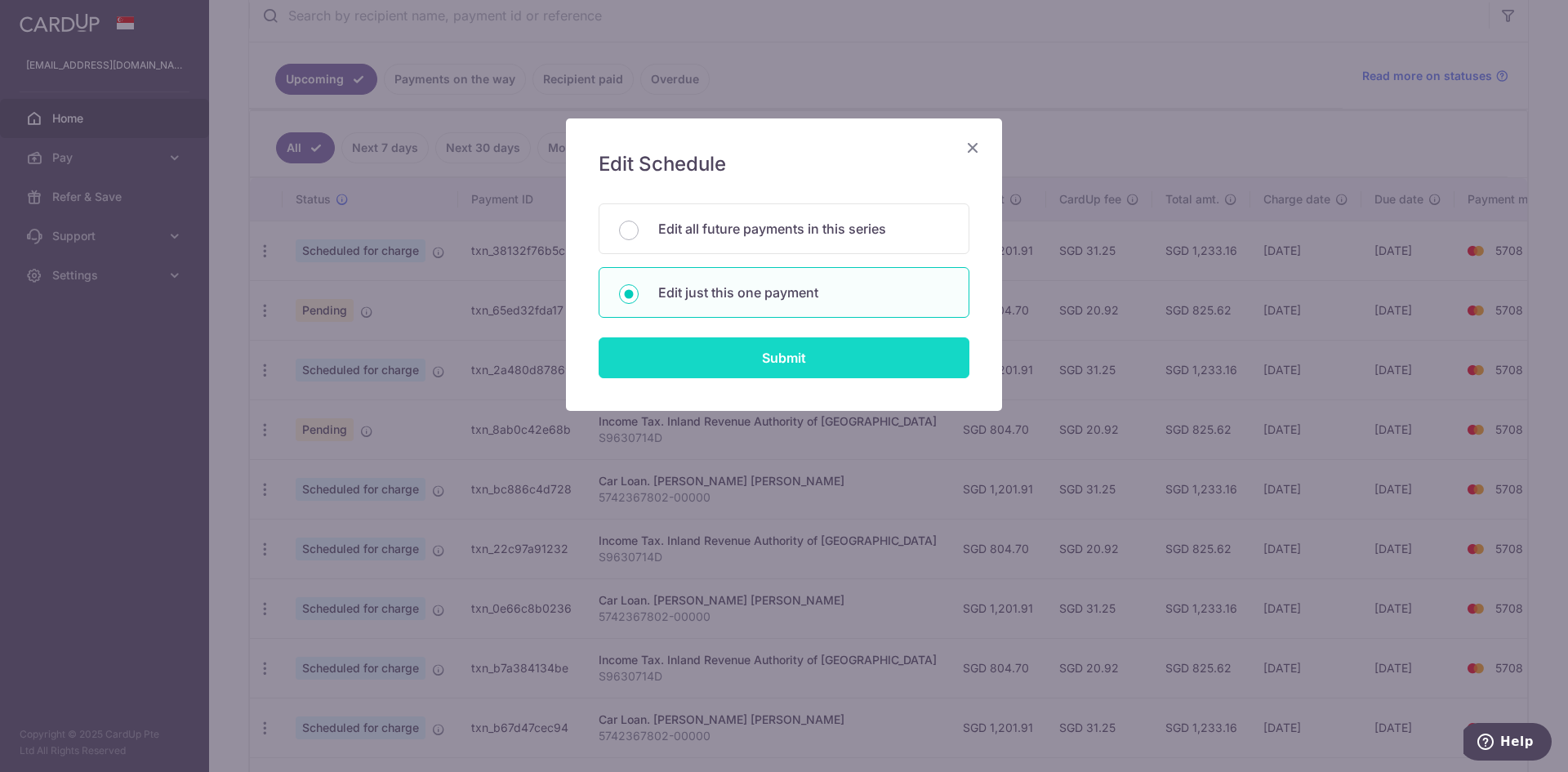
click at [776, 372] on input "Submit" at bounding box center [784, 357] width 371 height 40
radio input "true"
type input "[DATE]"
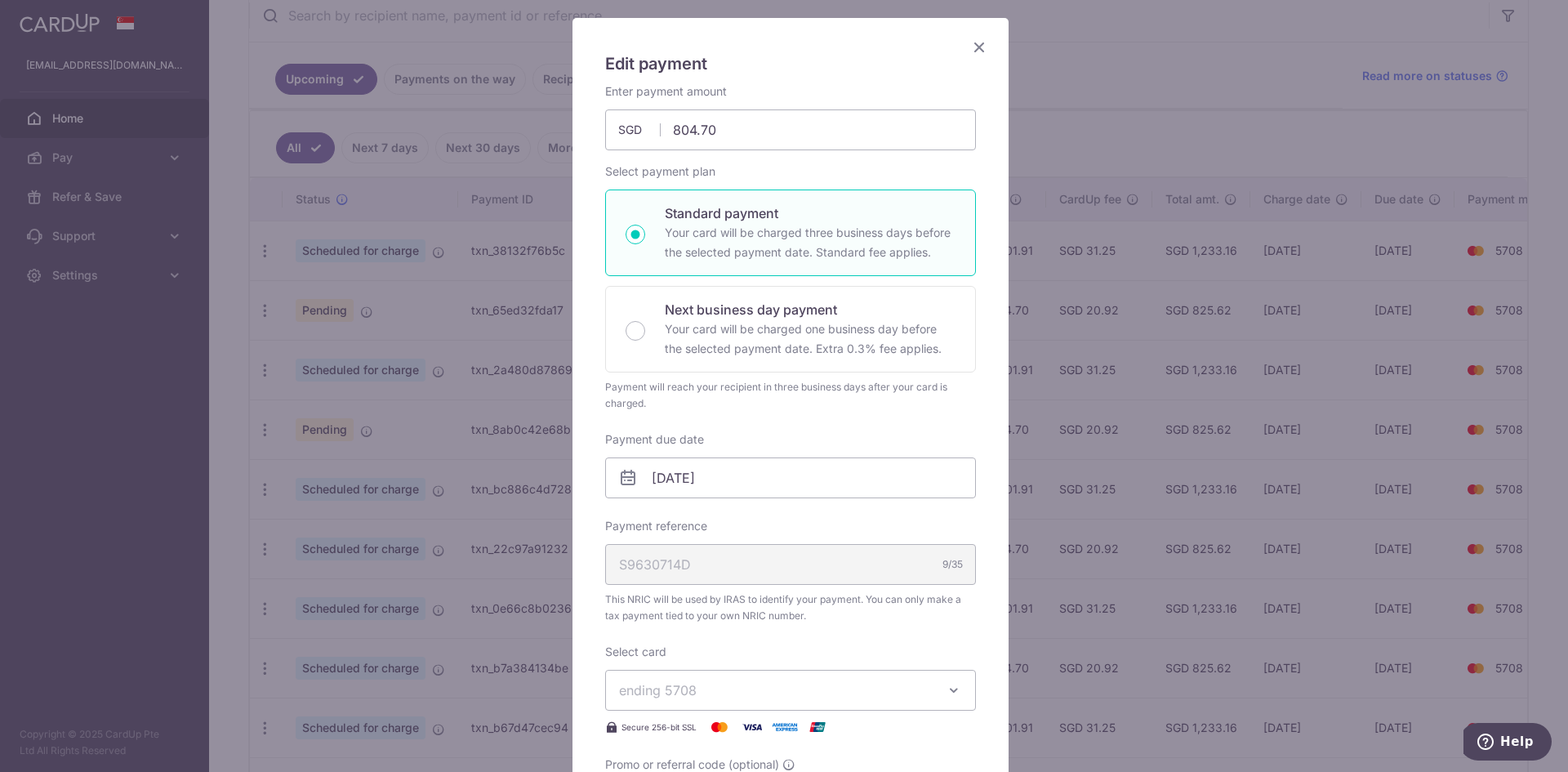
scroll to position [225, 0]
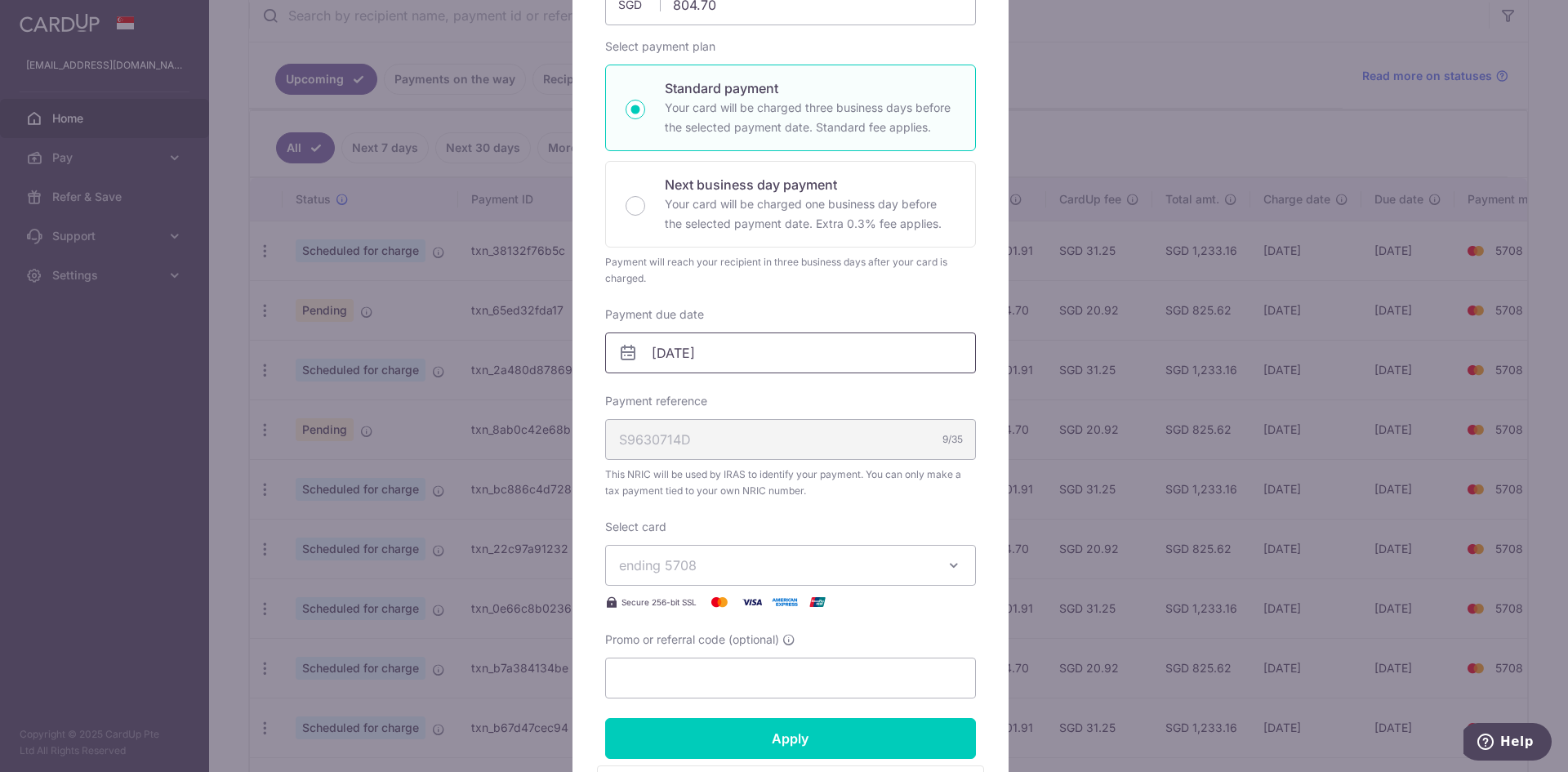
click at [783, 372] on input "[DATE]" at bounding box center [790, 353] width 371 height 40
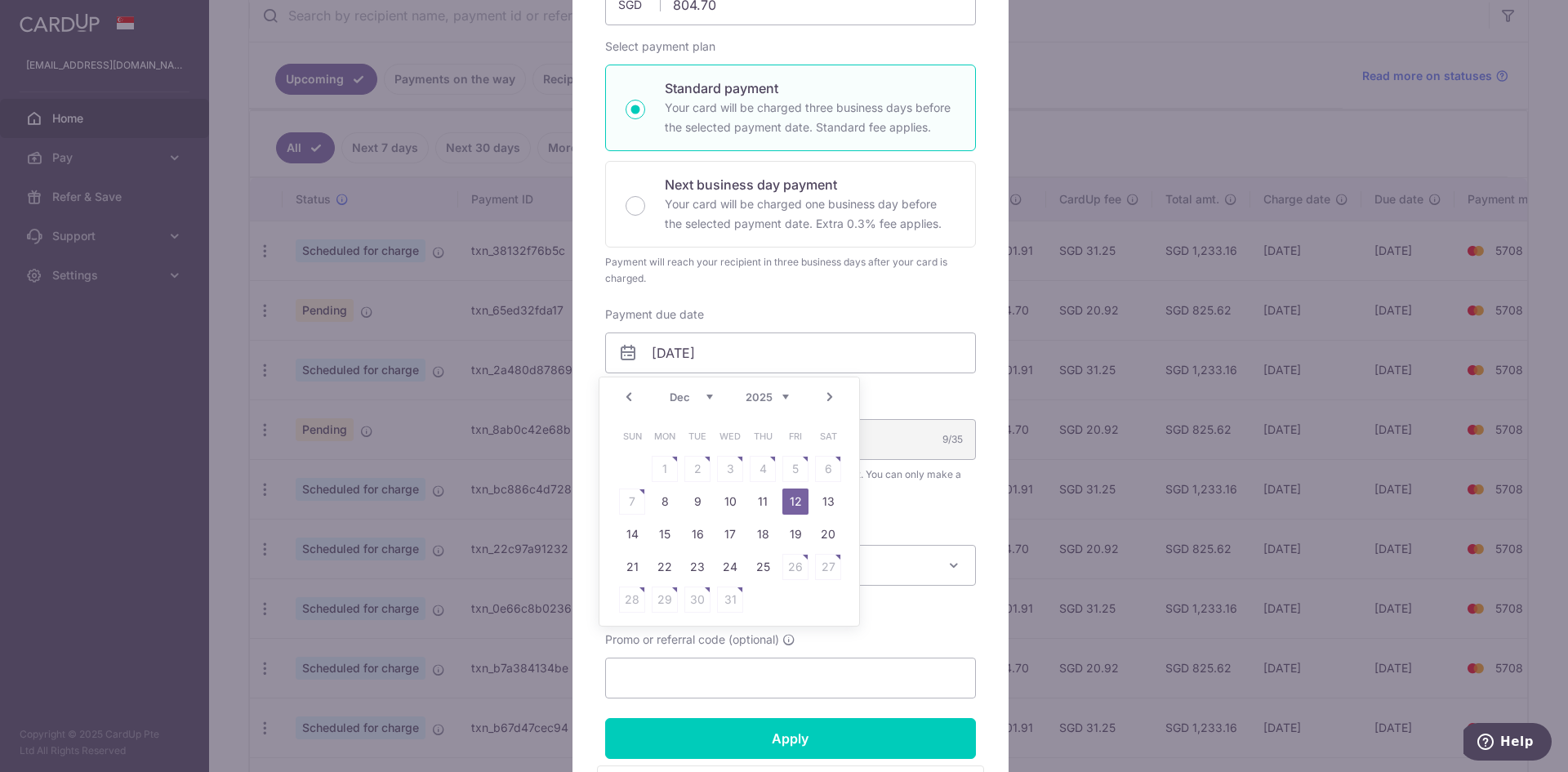
click at [787, 505] on link "12" at bounding box center [795, 501] width 27 height 27
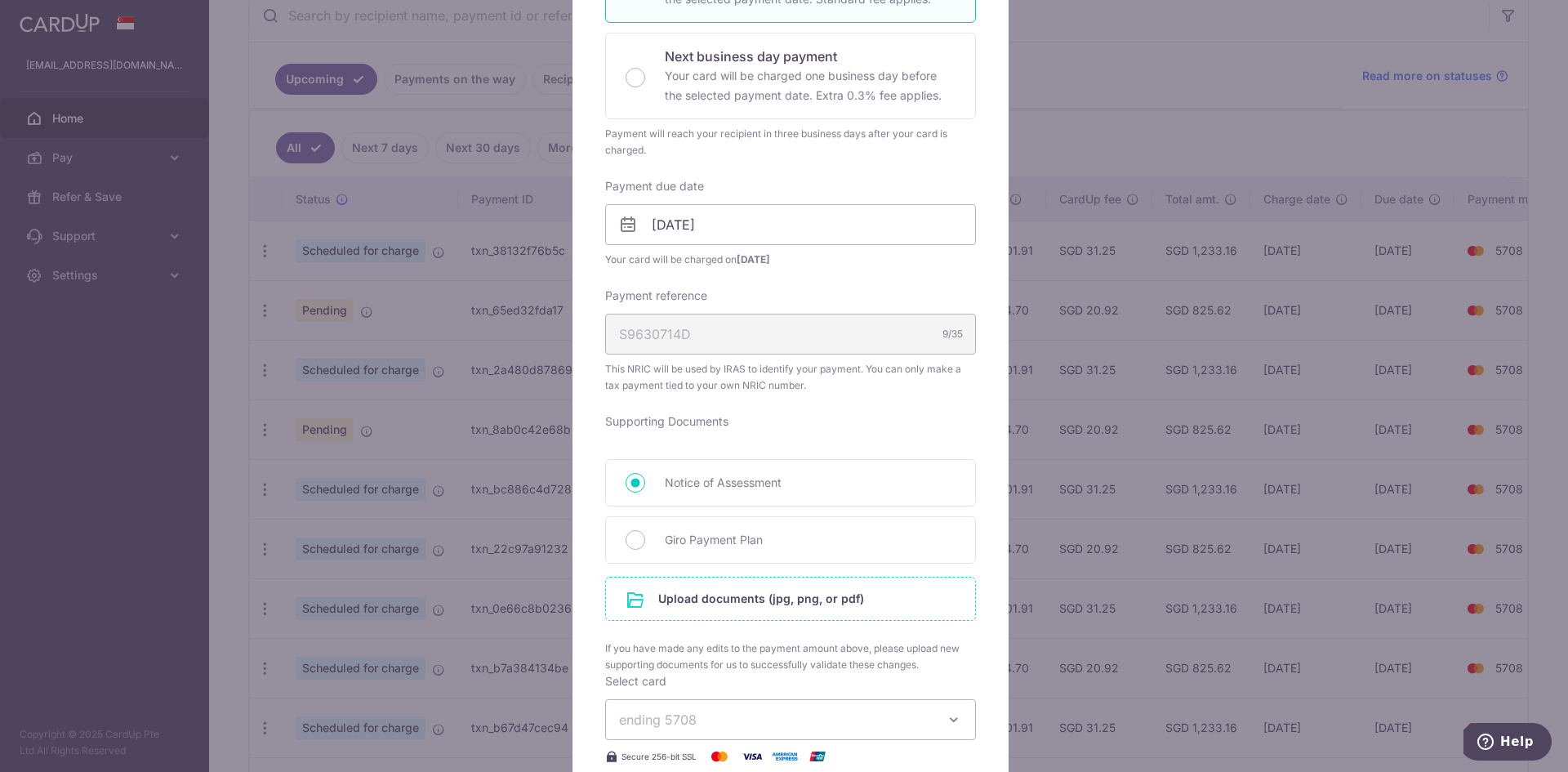
scroll to position [444, 0]
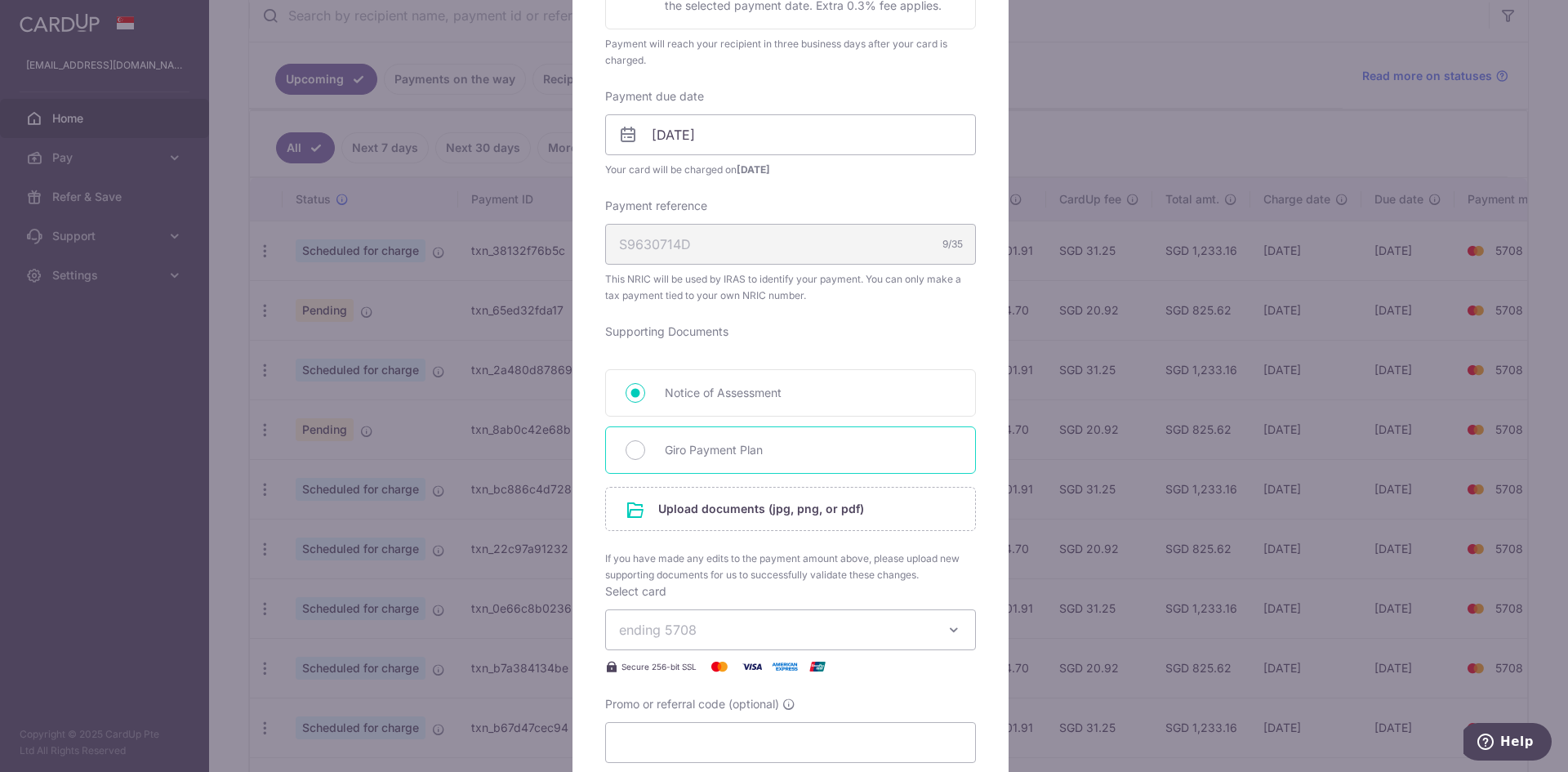
click at [736, 455] on span "Giro Payment Plan" at bounding box center [809, 450] width 290 height 20
click at [646, 455] on input "Giro Payment Plan" at bounding box center [636, 450] width 20 height 20
radio input "true"
click at [766, 509] on input "file" at bounding box center [790, 508] width 369 height 42
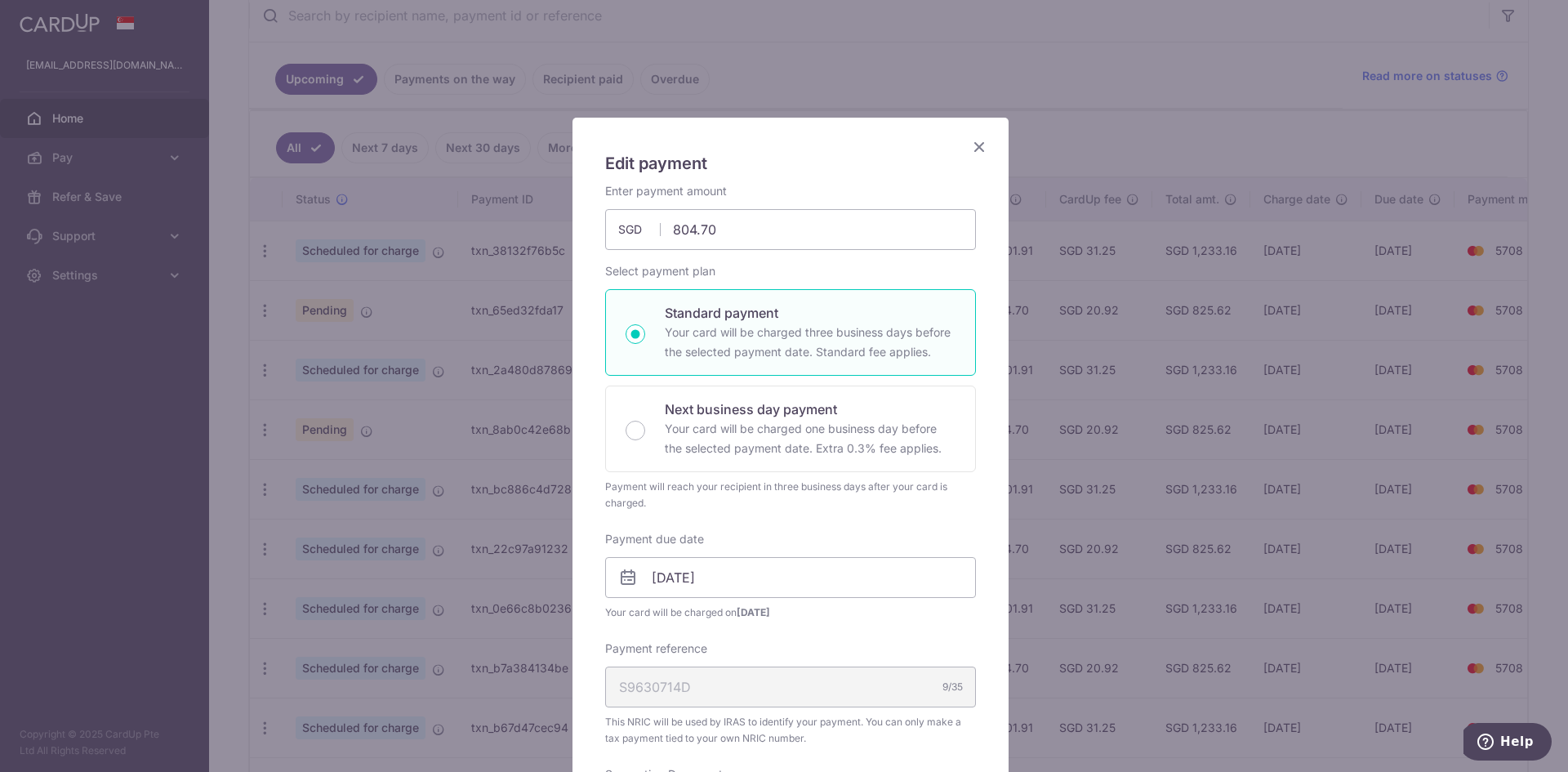
scroll to position [0, 0]
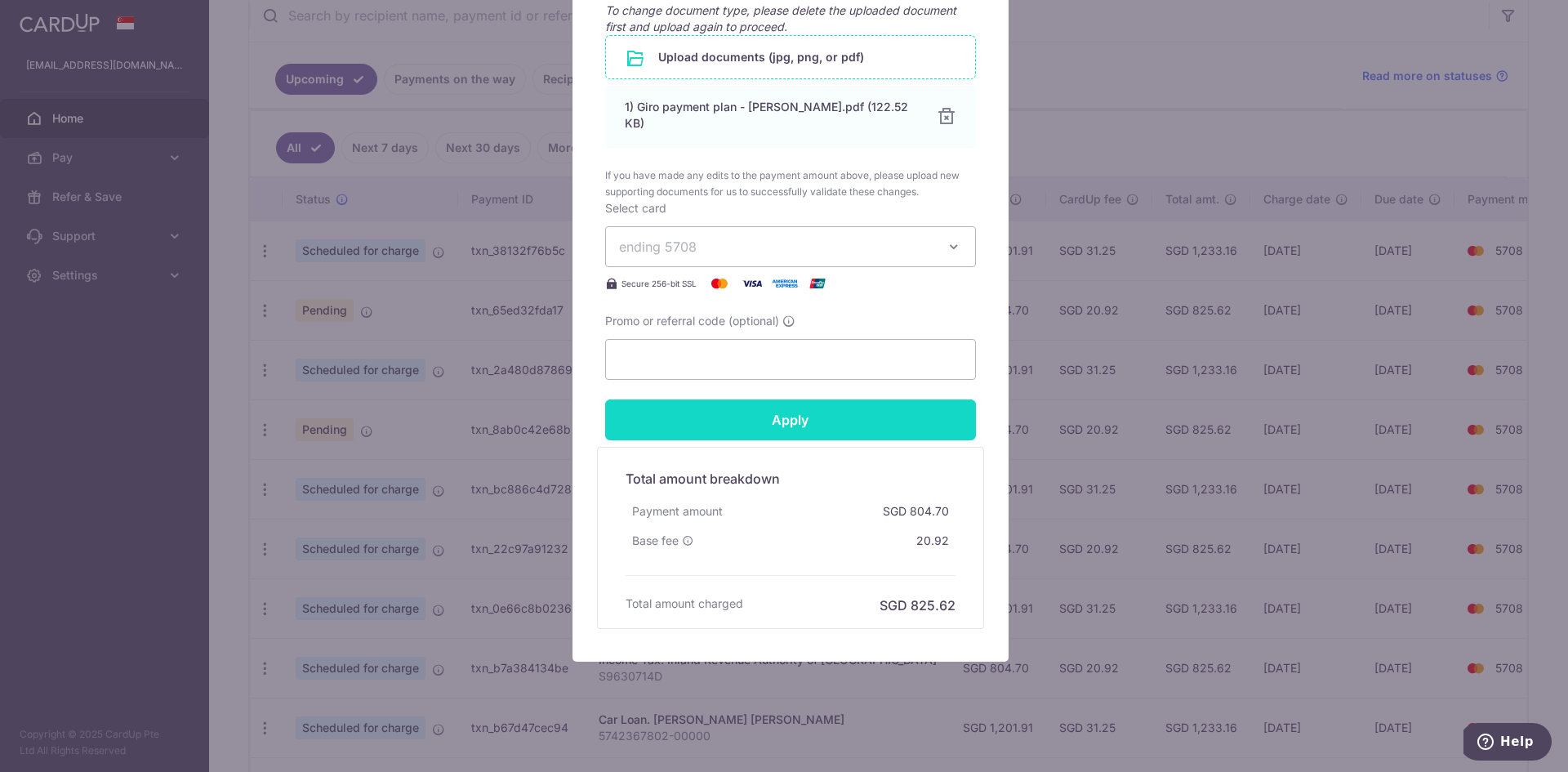
click at [851, 420] on input "Apply" at bounding box center [790, 419] width 371 height 40
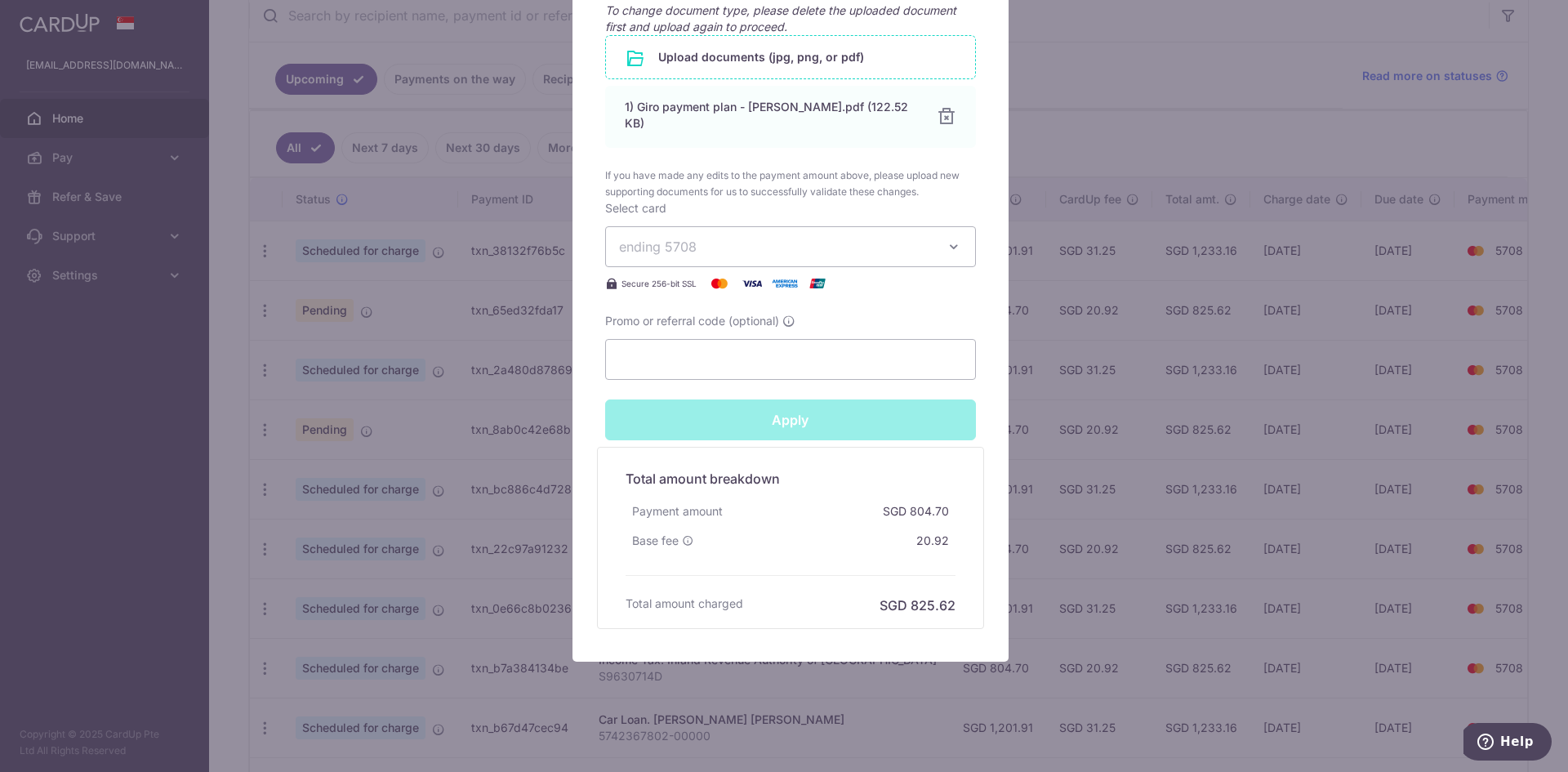
type input "Successfully Applied"
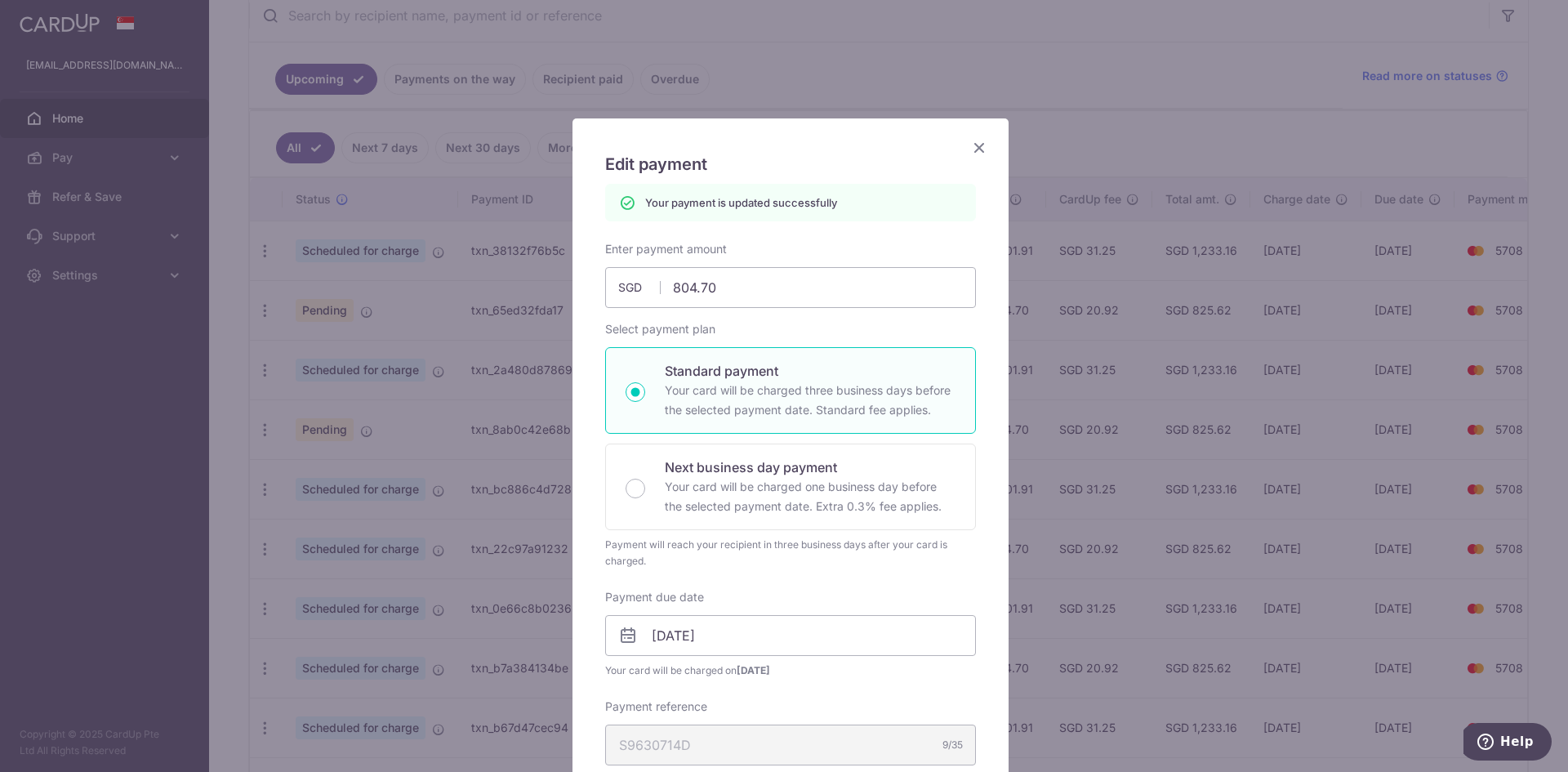
click at [973, 146] on icon "Close" at bounding box center [979, 147] width 20 height 21
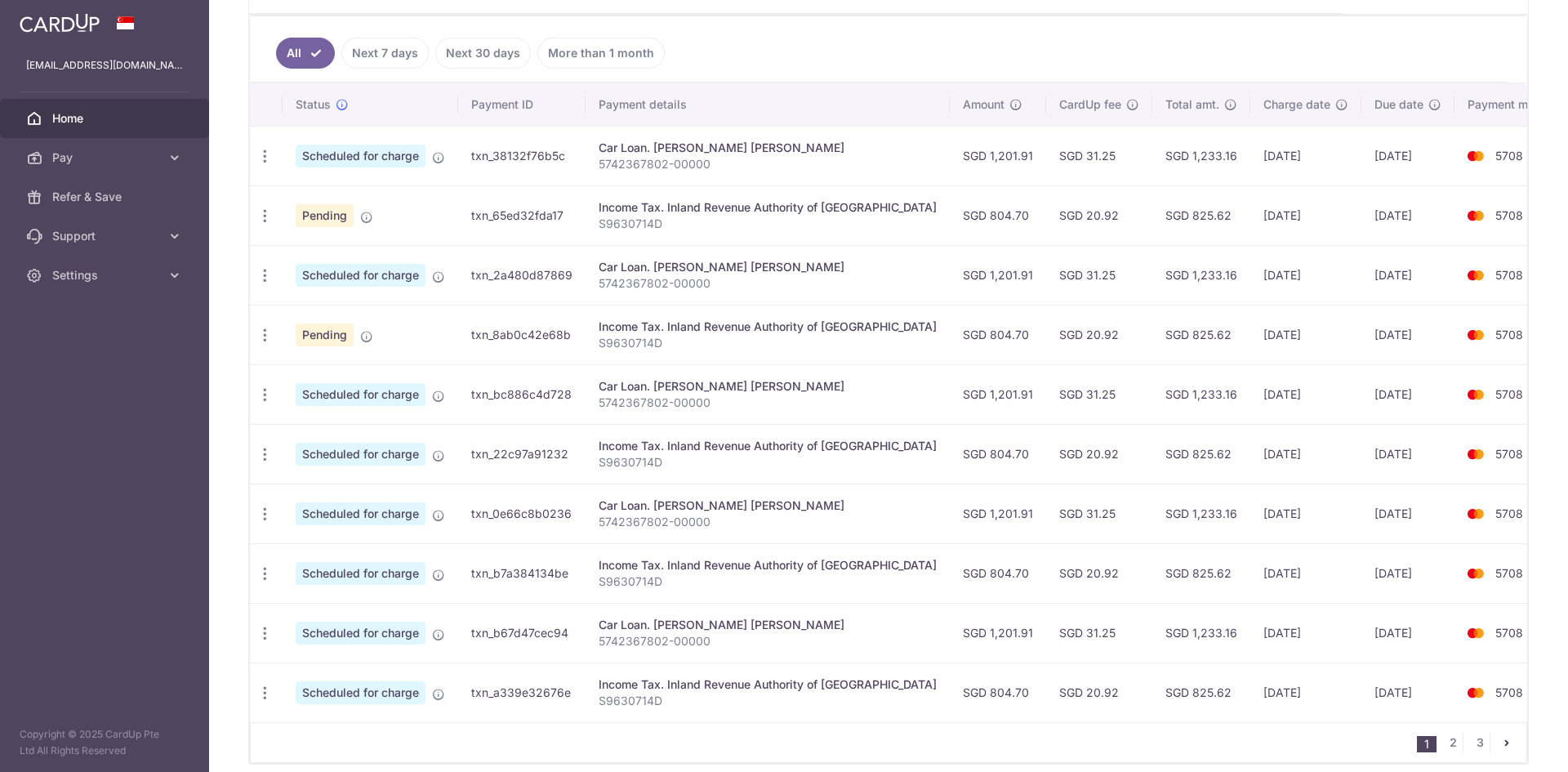
scroll to position [435, 0]
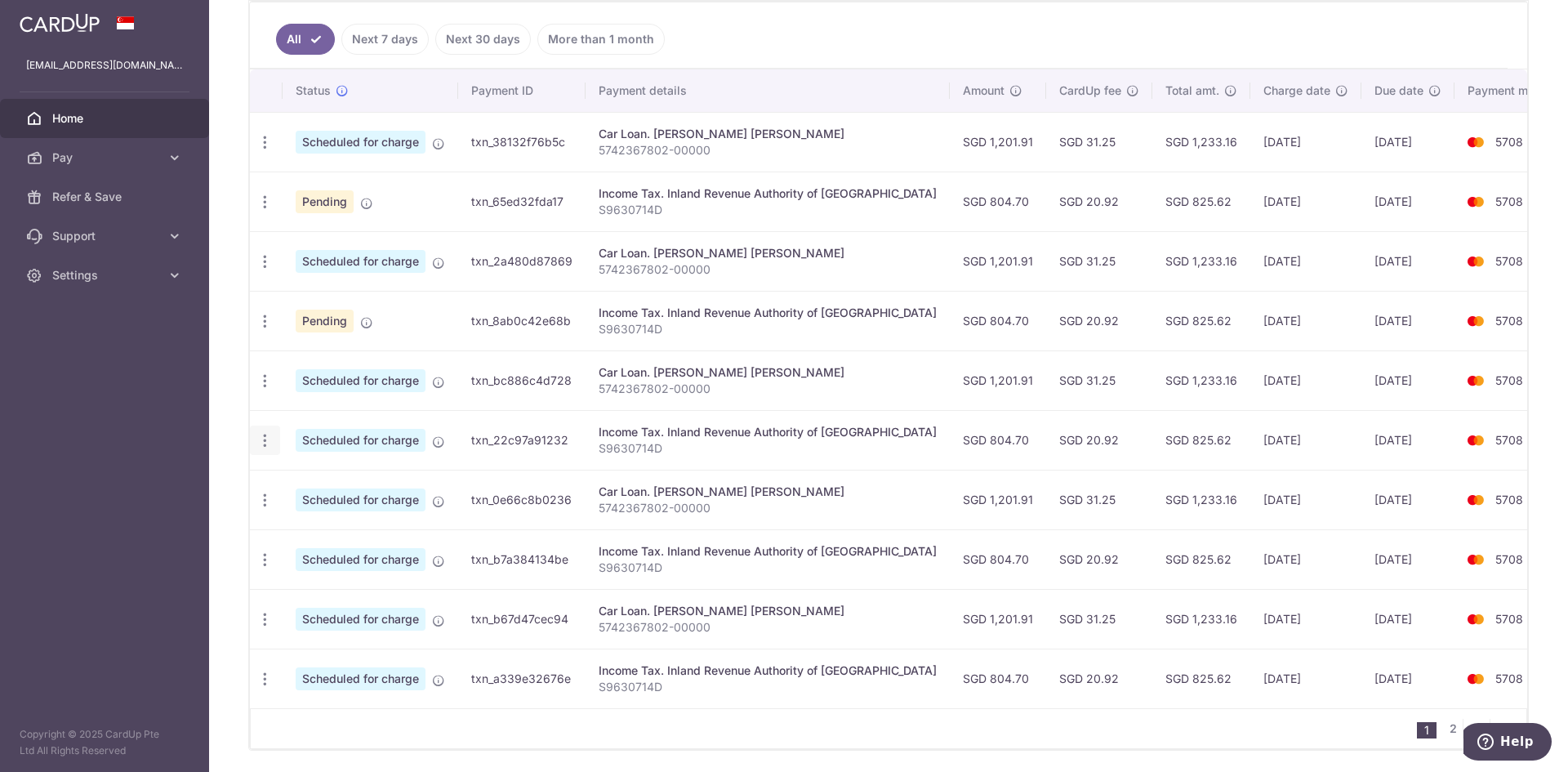
click at [270, 442] on icon "button" at bounding box center [265, 440] width 17 height 17
click at [331, 483] on span "Update payment" at bounding box center [351, 485] width 111 height 20
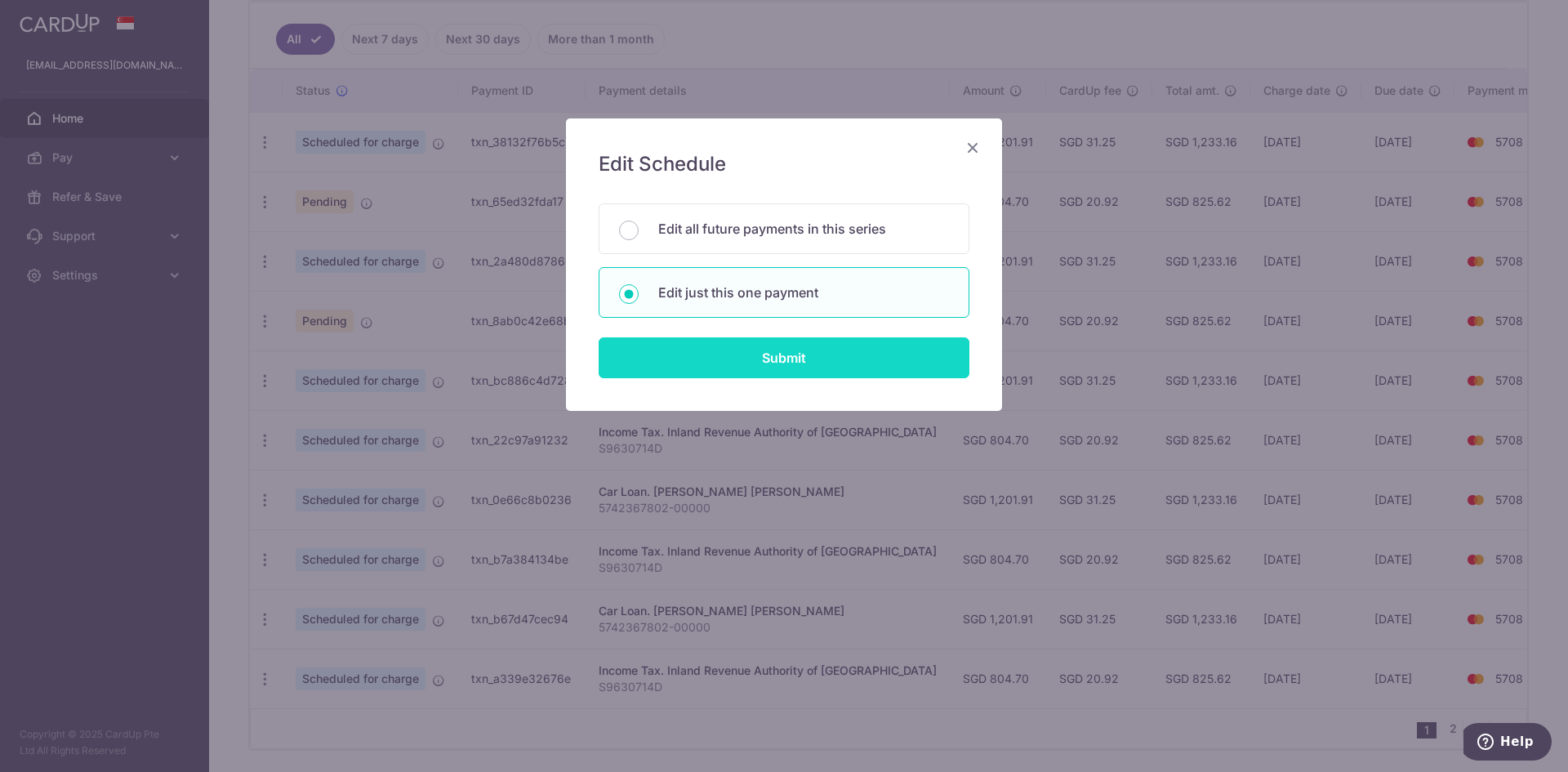
click at [734, 362] on input "Submit" at bounding box center [784, 357] width 371 height 40
radio input "true"
type input "804.70"
type input "08/01/2026"
type input "S9630714D"
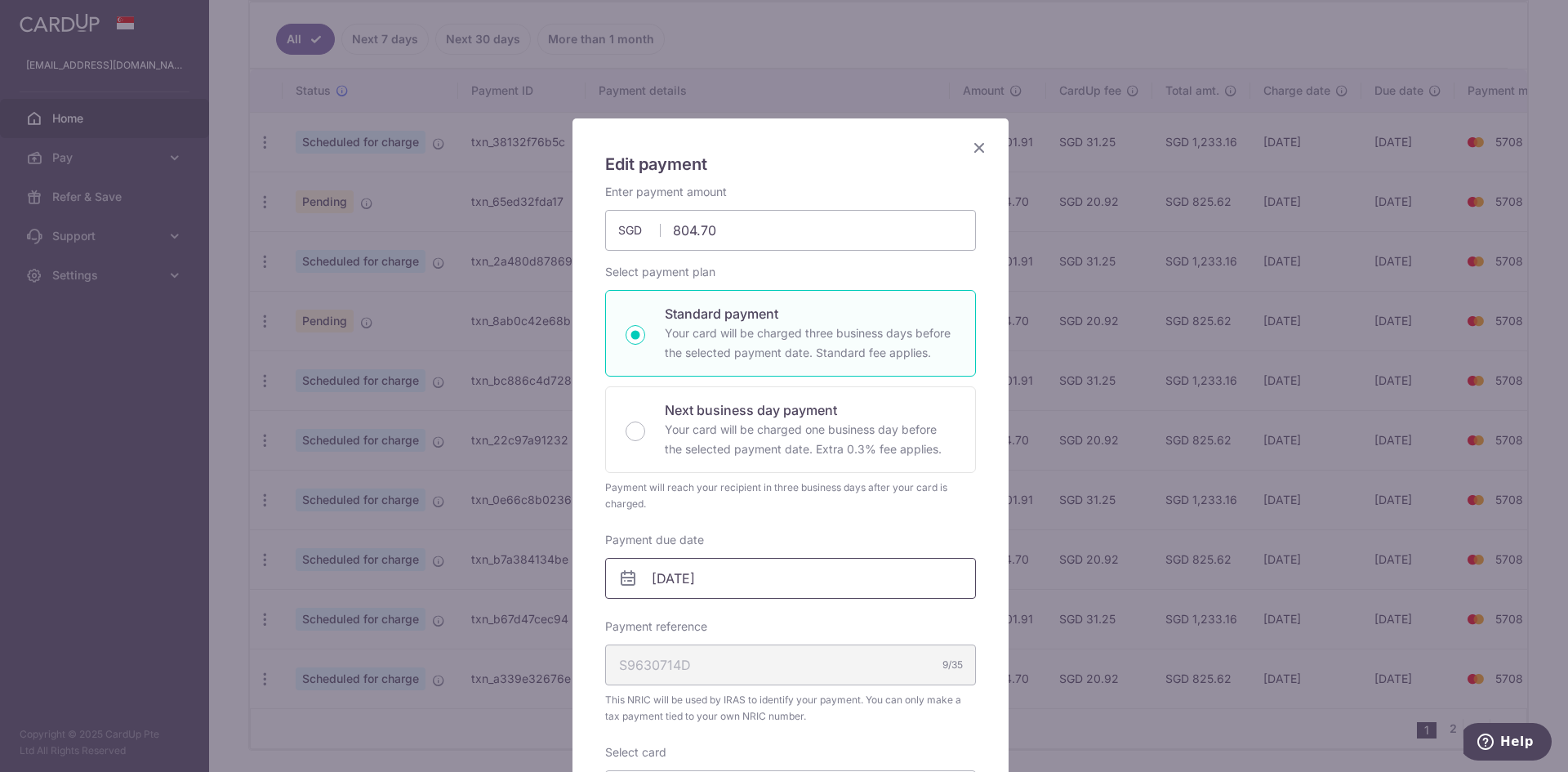
click at [737, 571] on input "08/01/2026" at bounding box center [790, 578] width 371 height 40
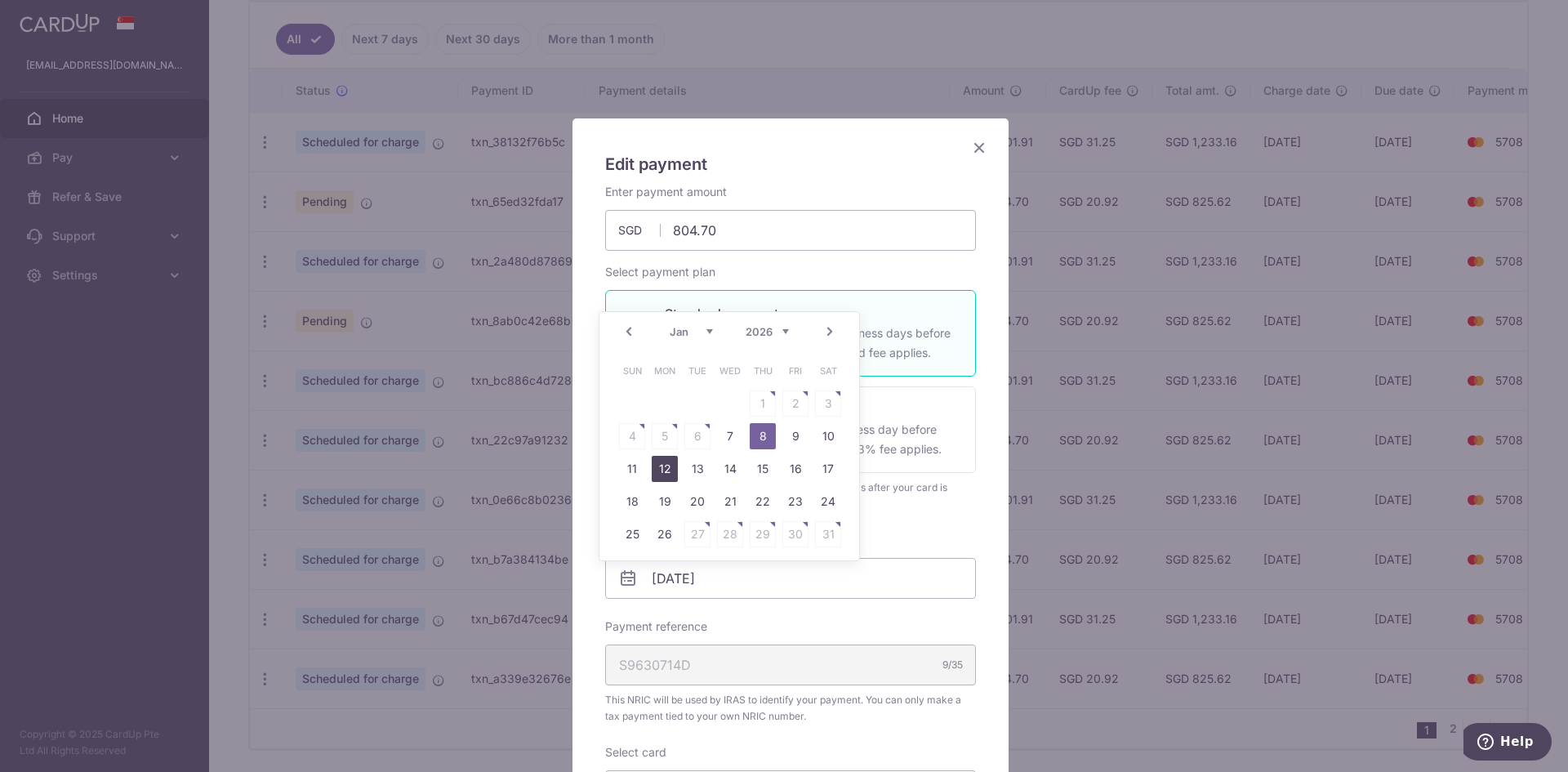
click at [667, 464] on link "12" at bounding box center [664, 469] width 27 height 27
type input "[DATE]"
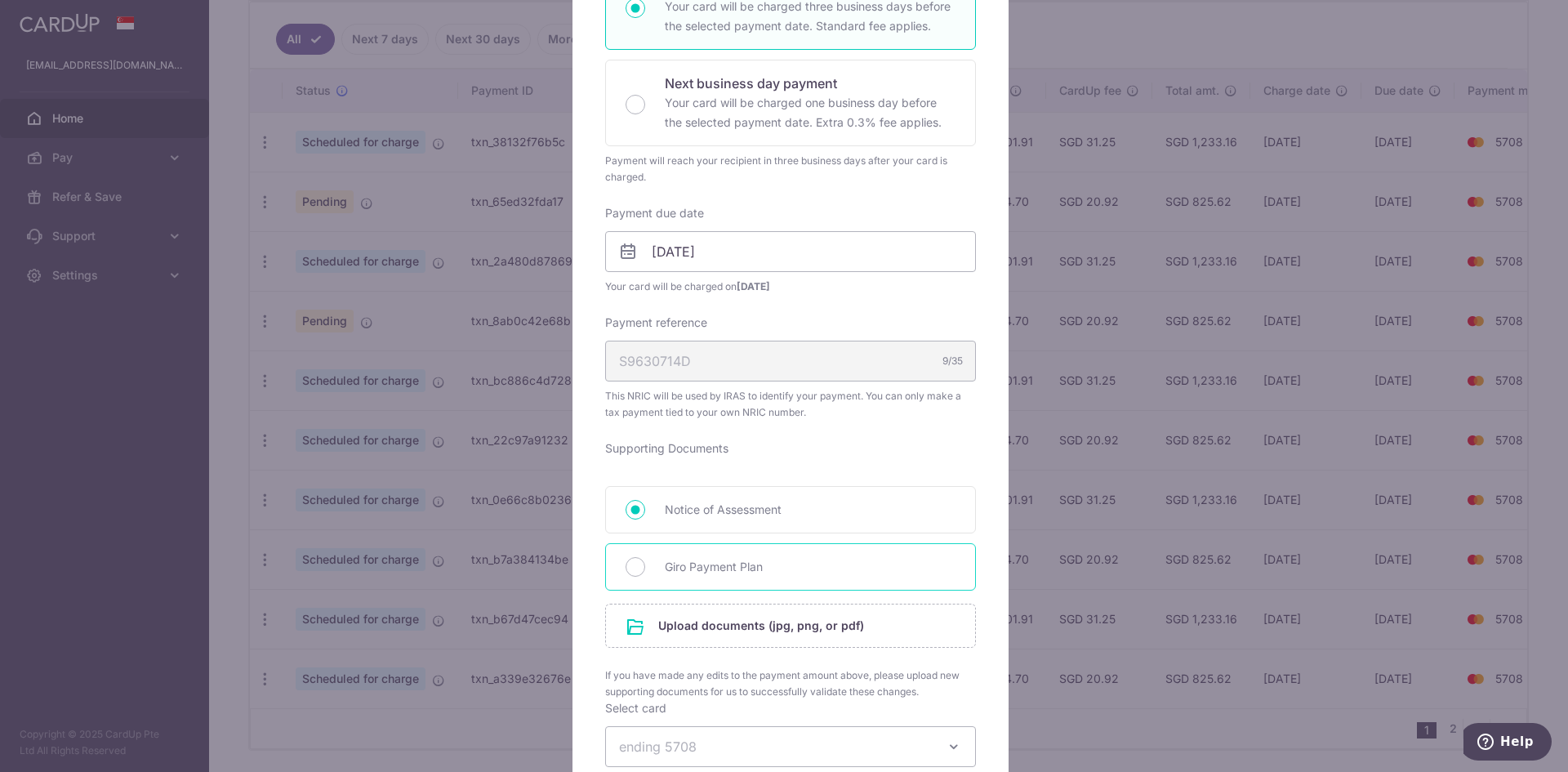
click at [718, 564] on span "Giro Payment Plan" at bounding box center [809, 567] width 290 height 20
click at [646, 564] on input "Giro Payment Plan" at bounding box center [636, 567] width 20 height 20
radio input "true"
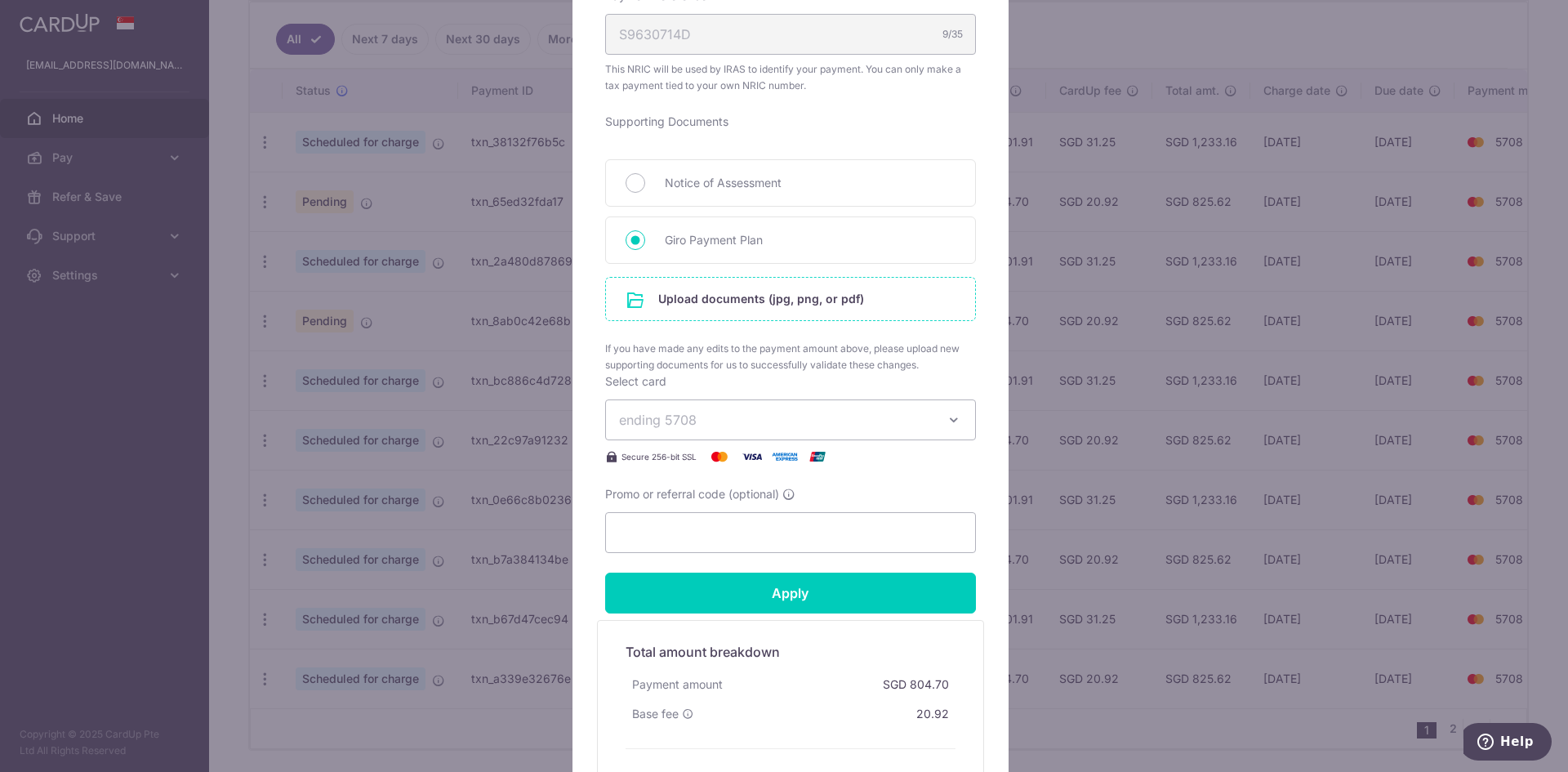
click at [761, 310] on input "file" at bounding box center [790, 298] width 369 height 42
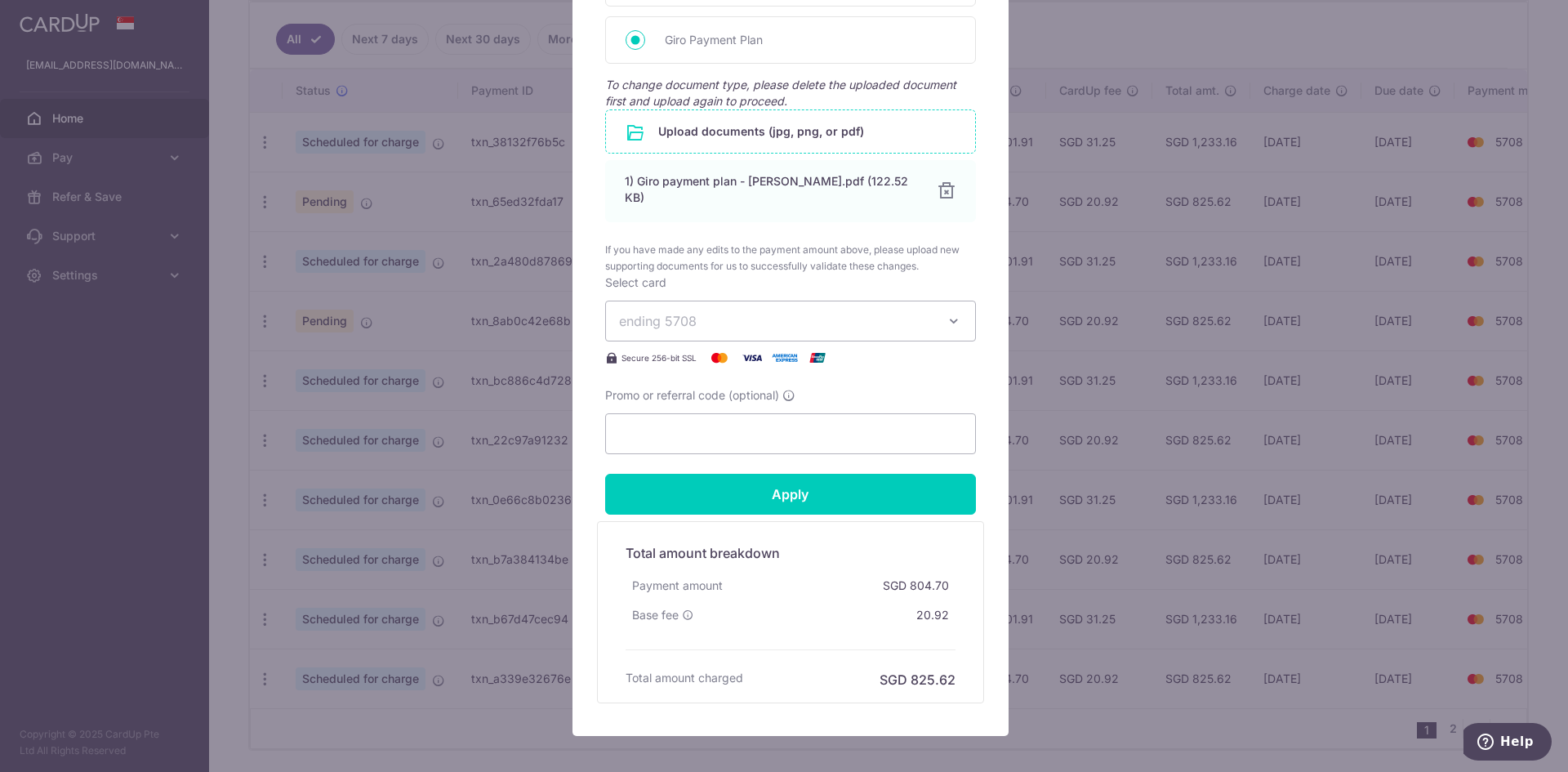
scroll to position [819, 0]
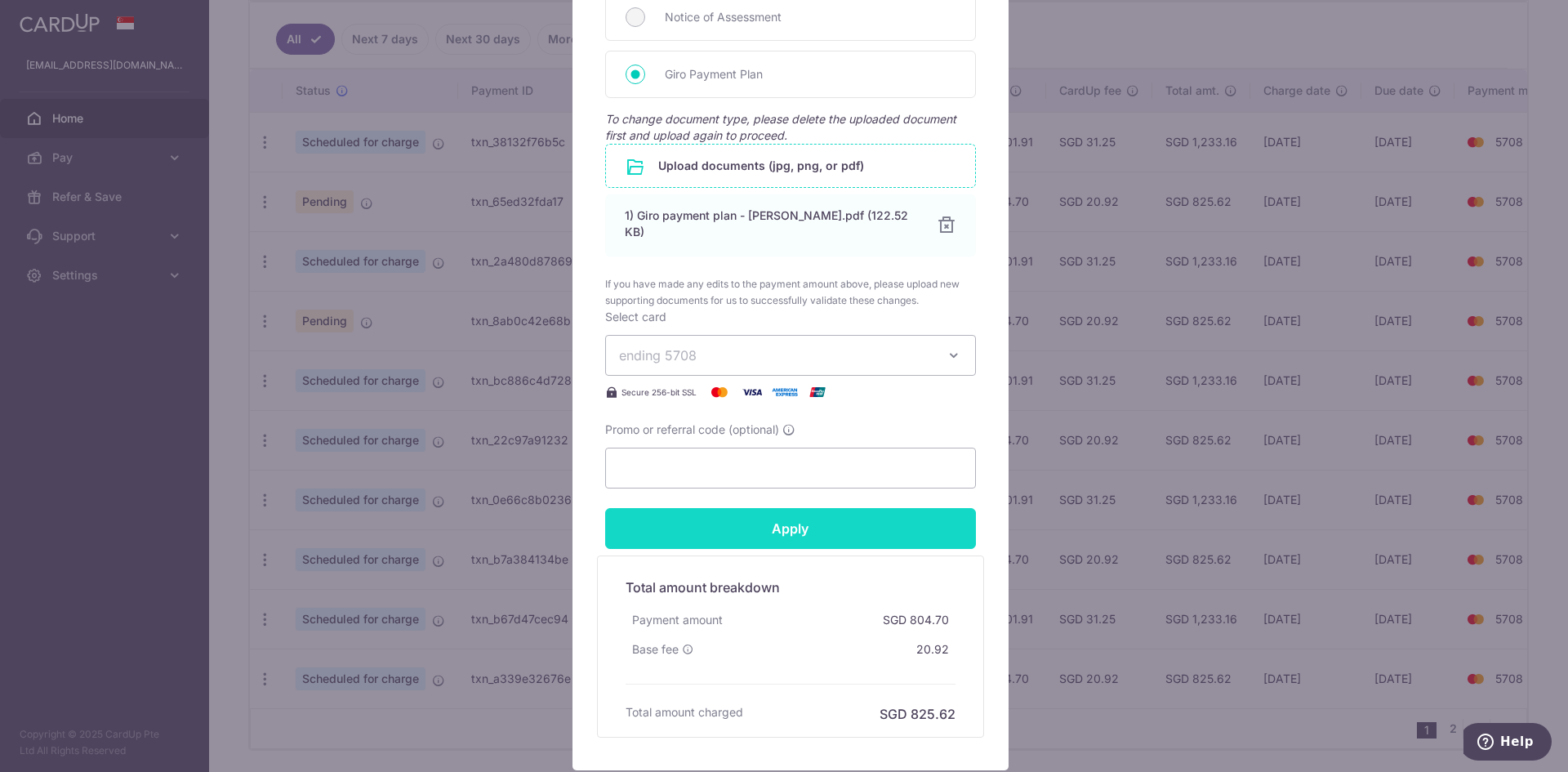
click at [814, 518] on input "Apply" at bounding box center [790, 528] width 371 height 40
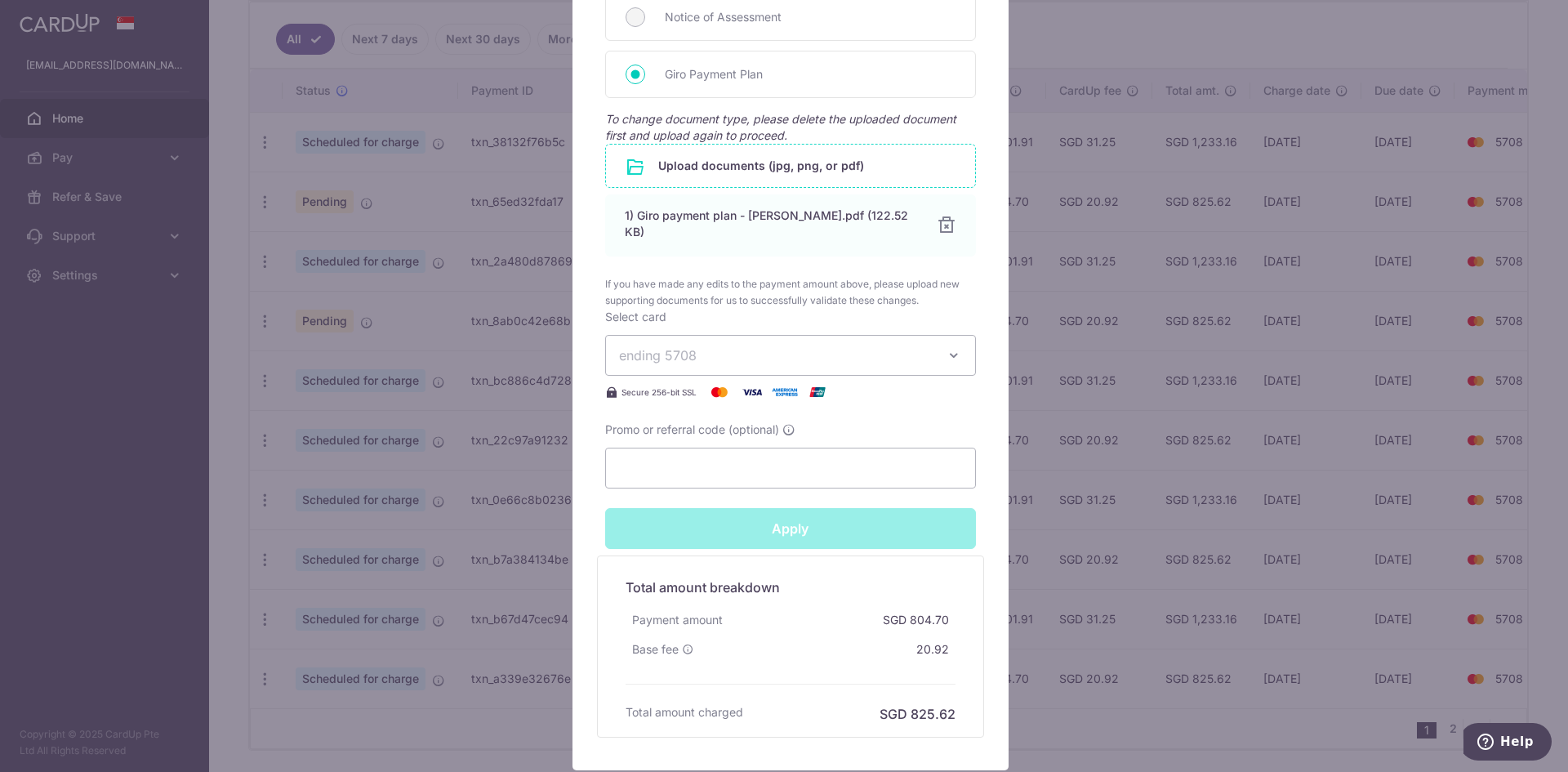
type input "Successfully Applied"
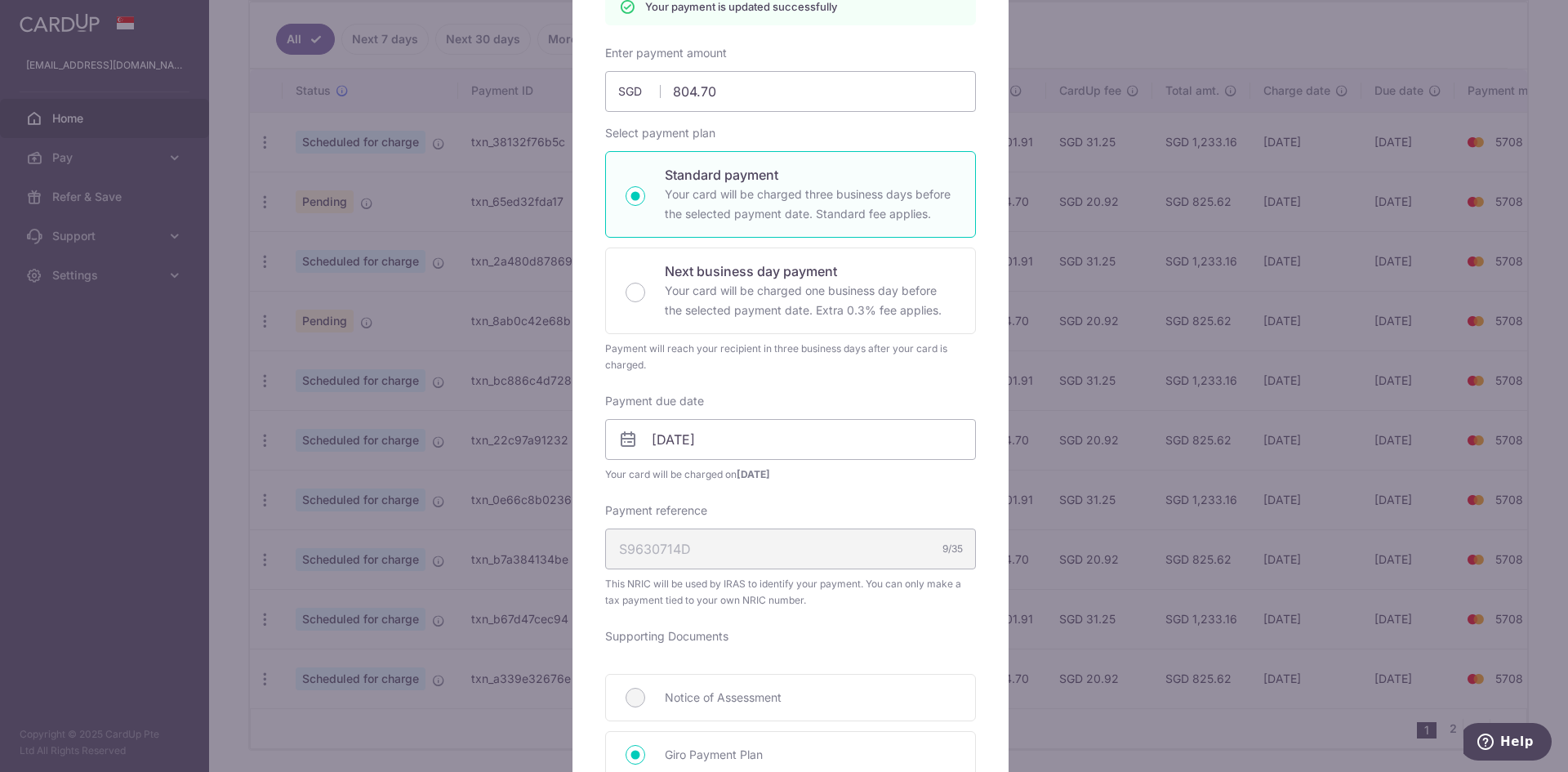
scroll to position [5, 0]
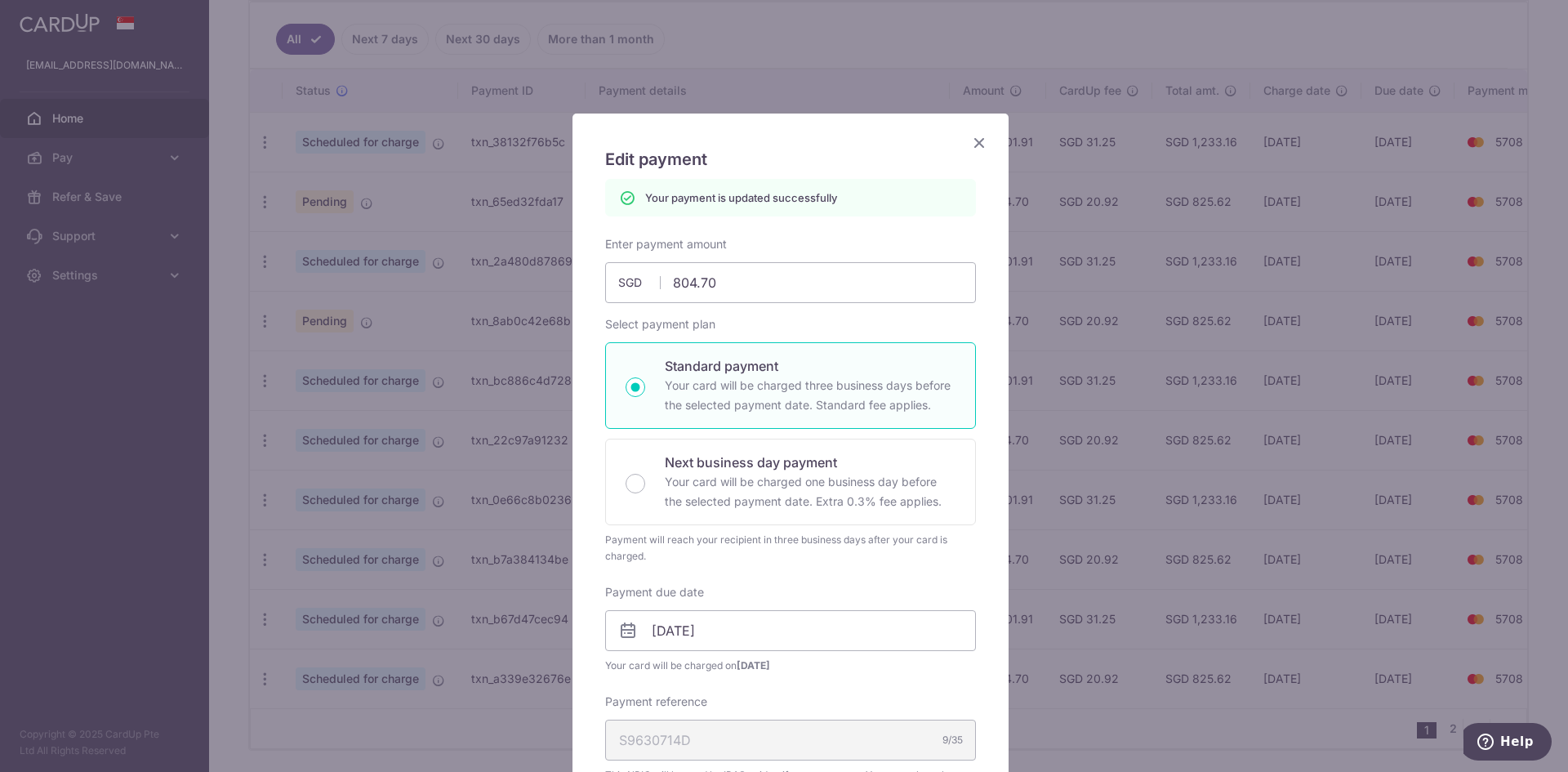
click at [979, 141] on icon "Close" at bounding box center [979, 142] width 20 height 21
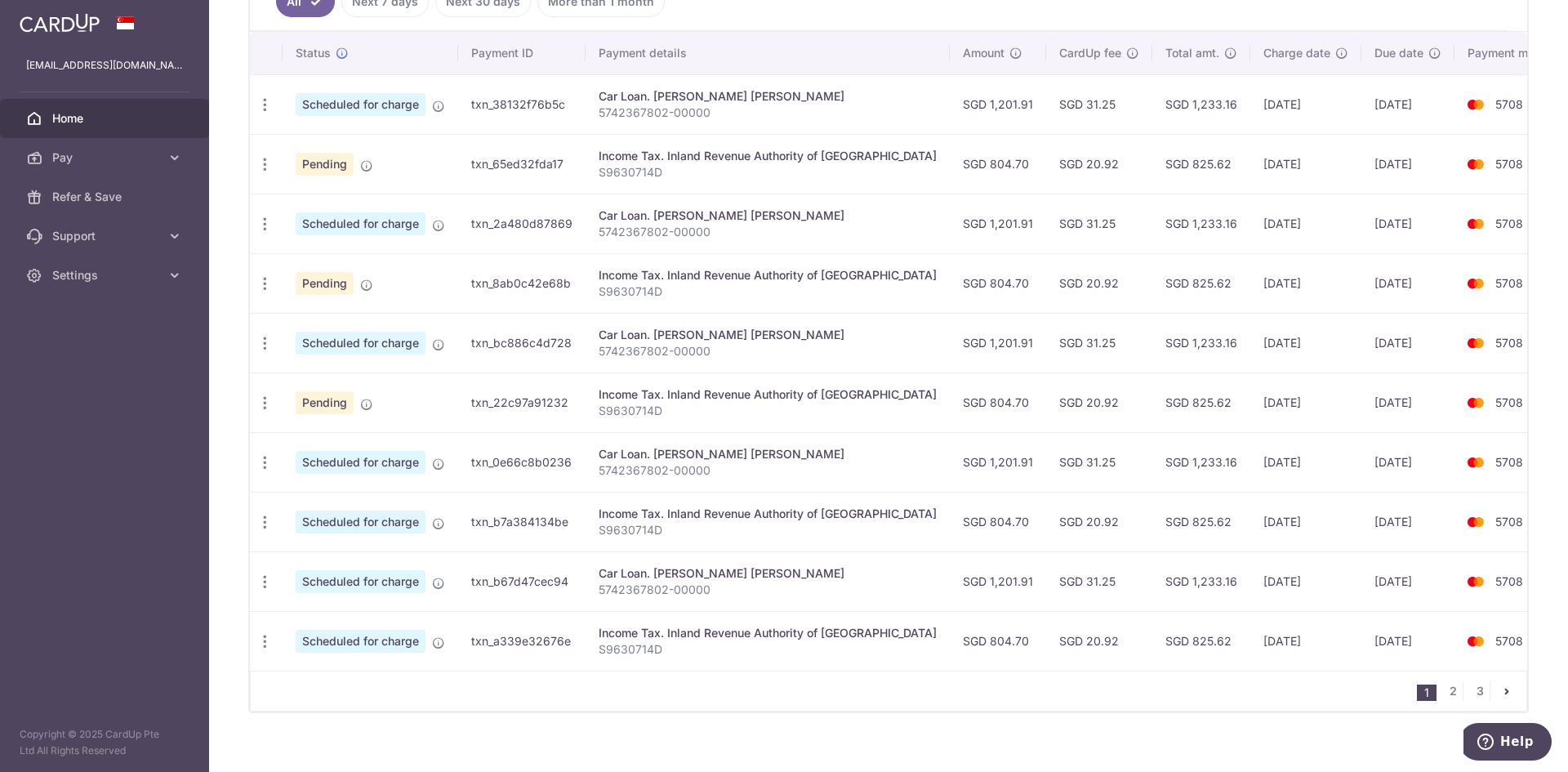
scroll to position [491, 0]
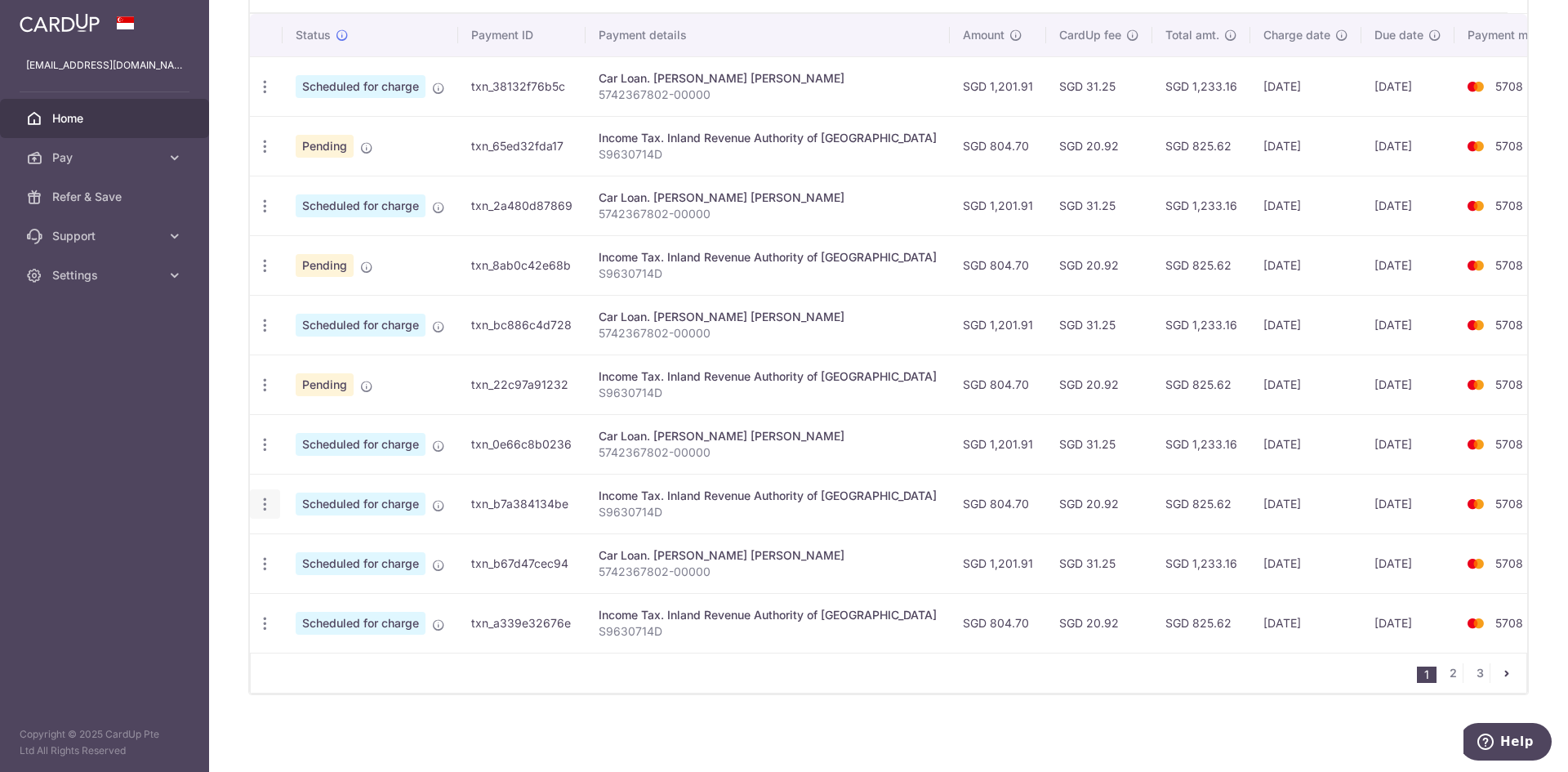
click at [269, 500] on icon "button" at bounding box center [265, 504] width 17 height 17
click at [322, 542] on span "Update payment" at bounding box center [351, 549] width 111 height 20
radio input "true"
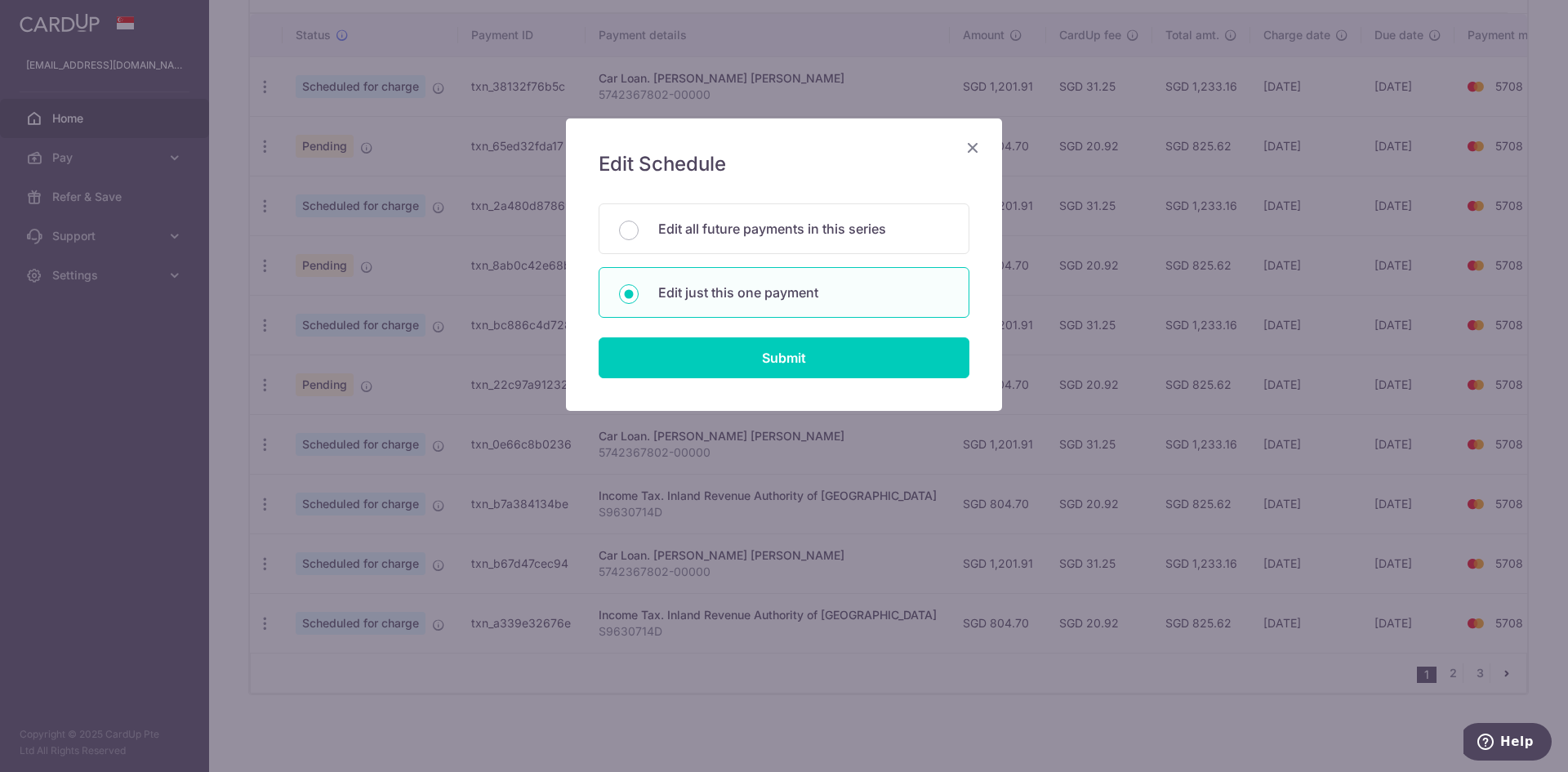
click at [754, 335] on form "You will be editing all 2 payments to Inland Revenue Authority of [GEOGRAPHIC_D…" at bounding box center [784, 291] width 371 height 175
click at [755, 347] on input "Submit" at bounding box center [784, 357] width 371 height 40
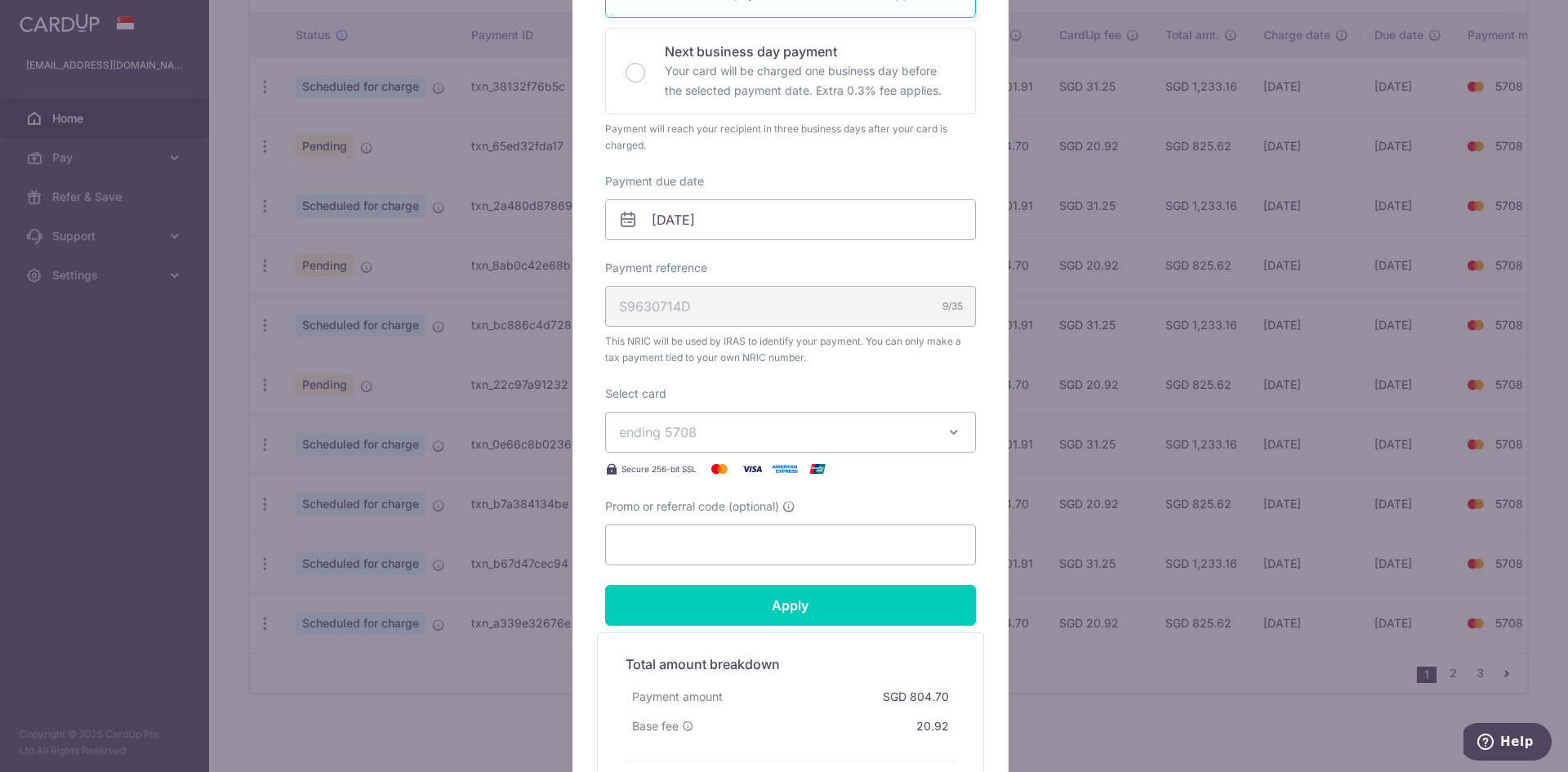
scroll to position [327, 0]
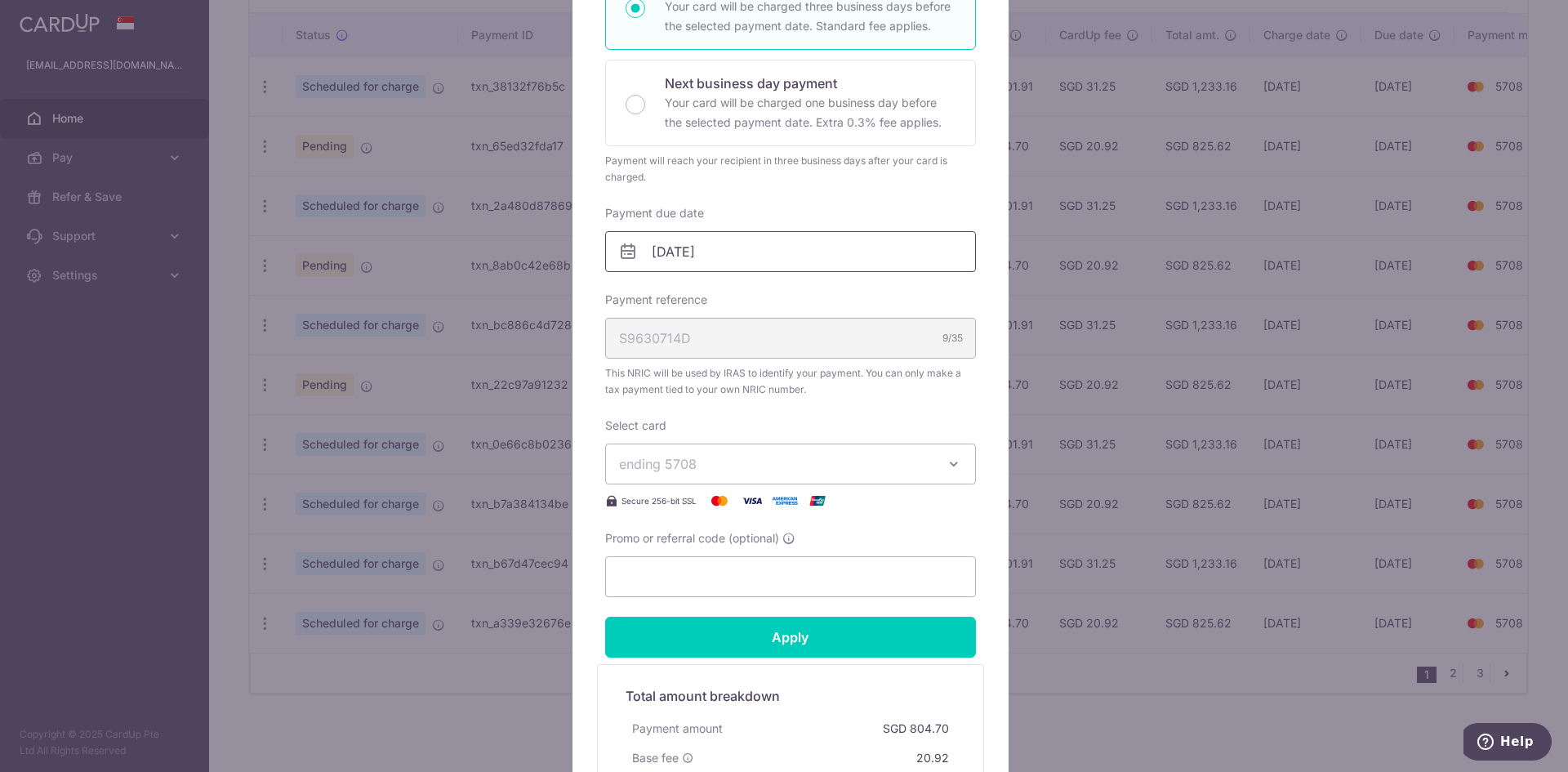
click at [722, 271] on div "Enter payment amount 804.70 804.70 SGD To change the payment amount, please can…" at bounding box center [790, 227] width 371 height 740
click at [722, 270] on input "[DATE]" at bounding box center [790, 251] width 371 height 40
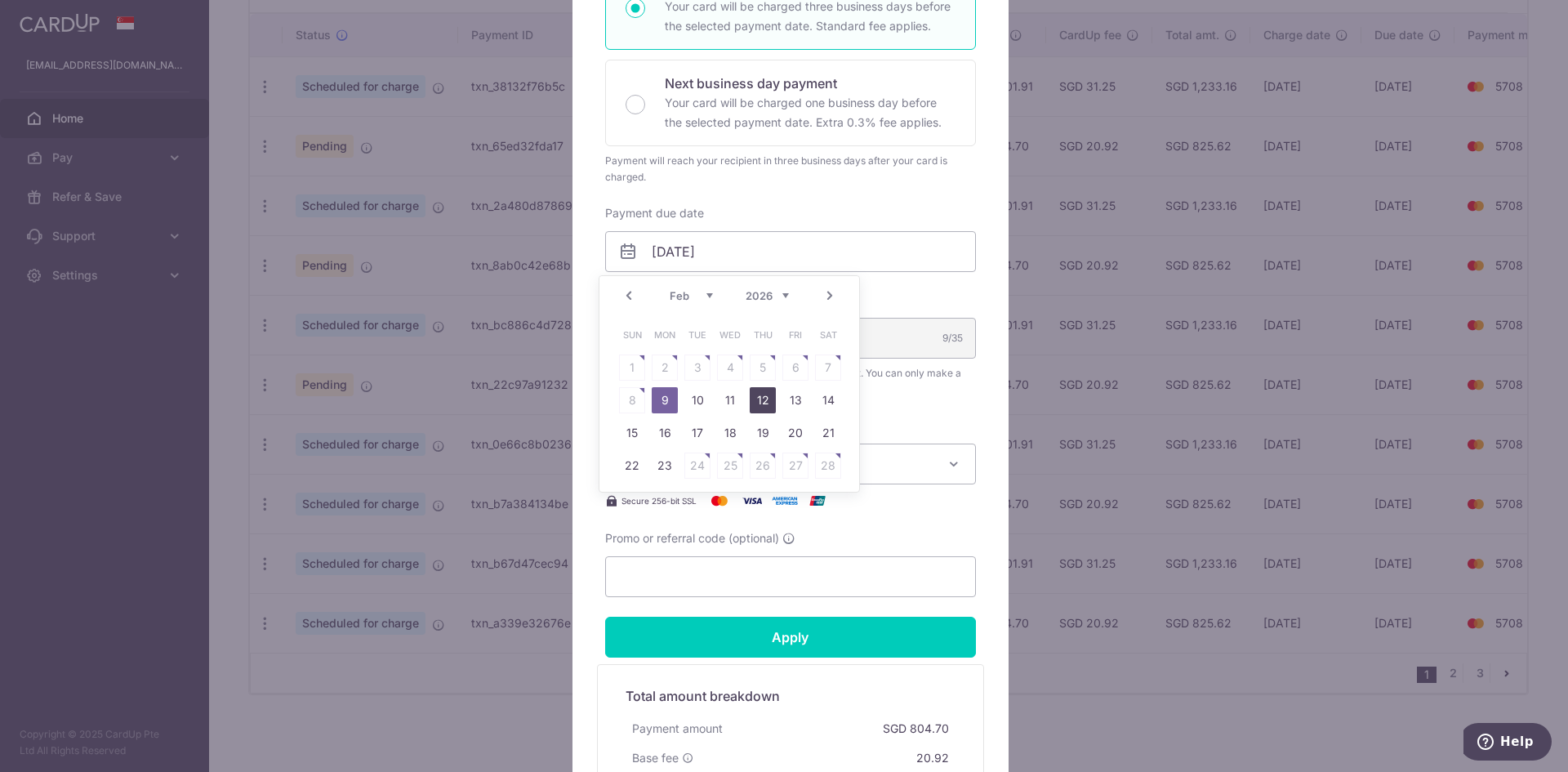
click at [757, 402] on link "12" at bounding box center [763, 400] width 27 height 27
type input "[DATE]"
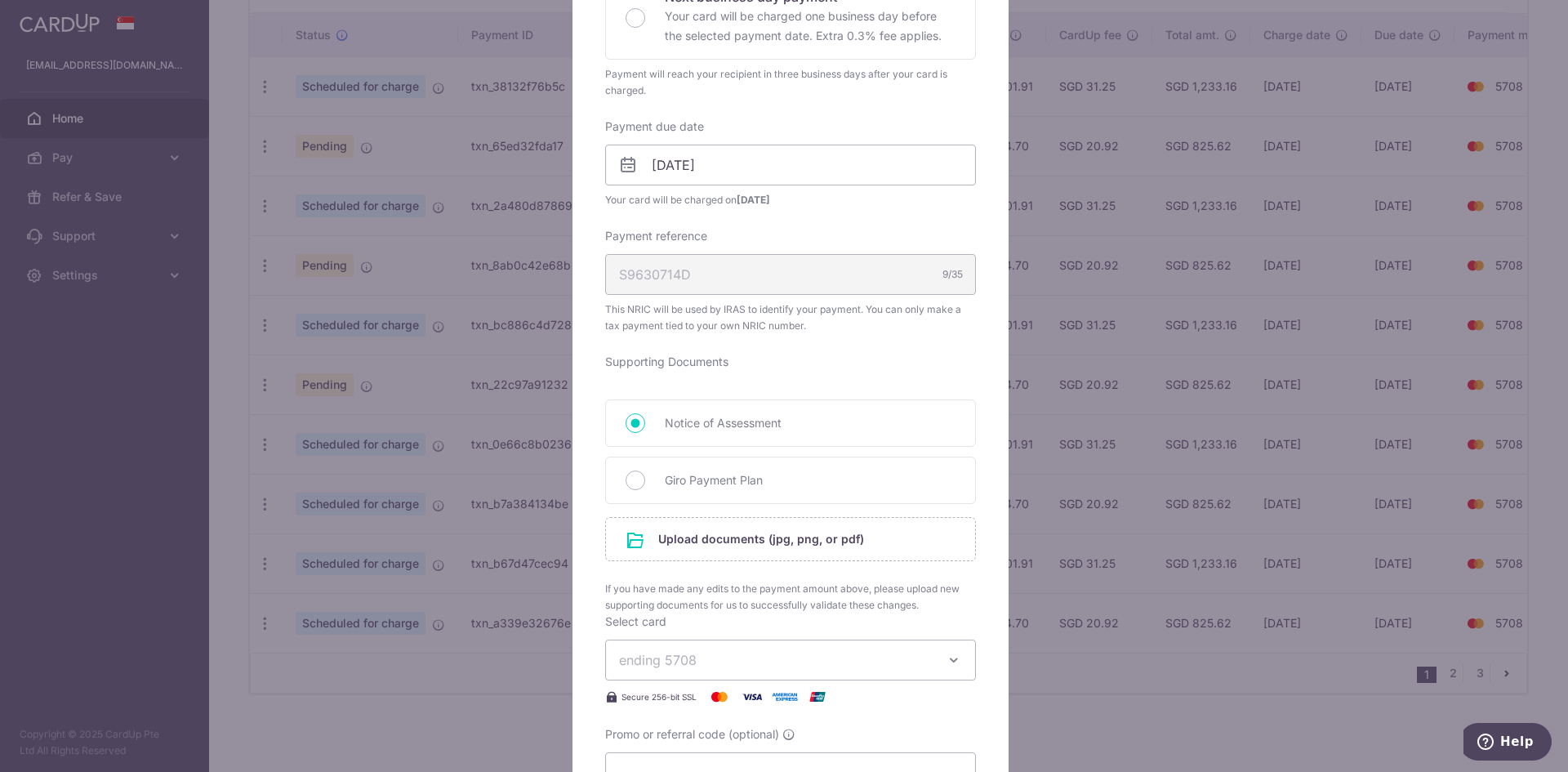
scroll to position [545, 0]
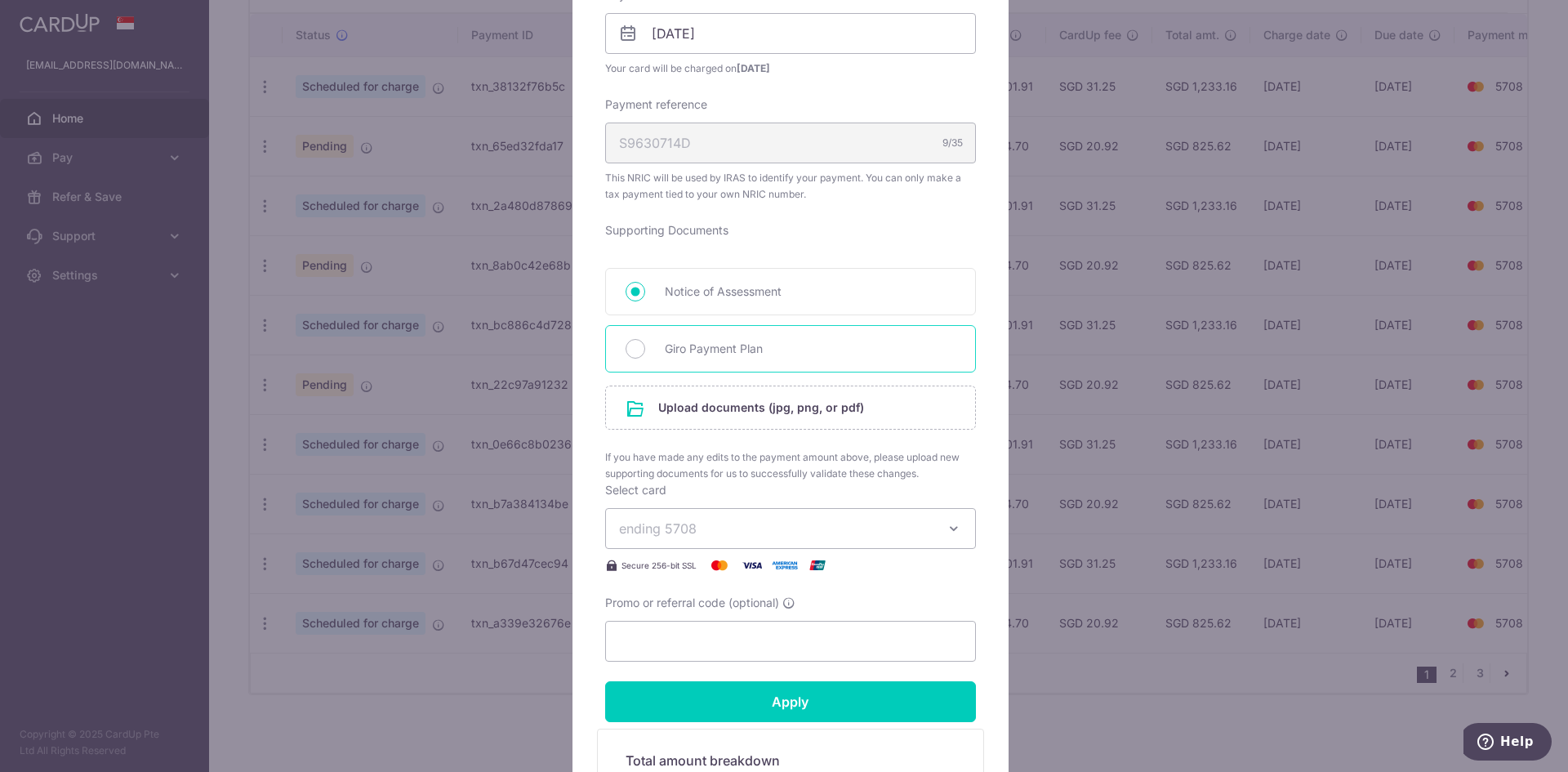
click at [732, 352] on span "Giro Payment Plan" at bounding box center [809, 349] width 290 height 20
click at [646, 352] on input "Giro Payment Plan" at bounding box center [636, 349] width 20 height 20
radio input "true"
click at [735, 417] on input "file" at bounding box center [790, 407] width 369 height 42
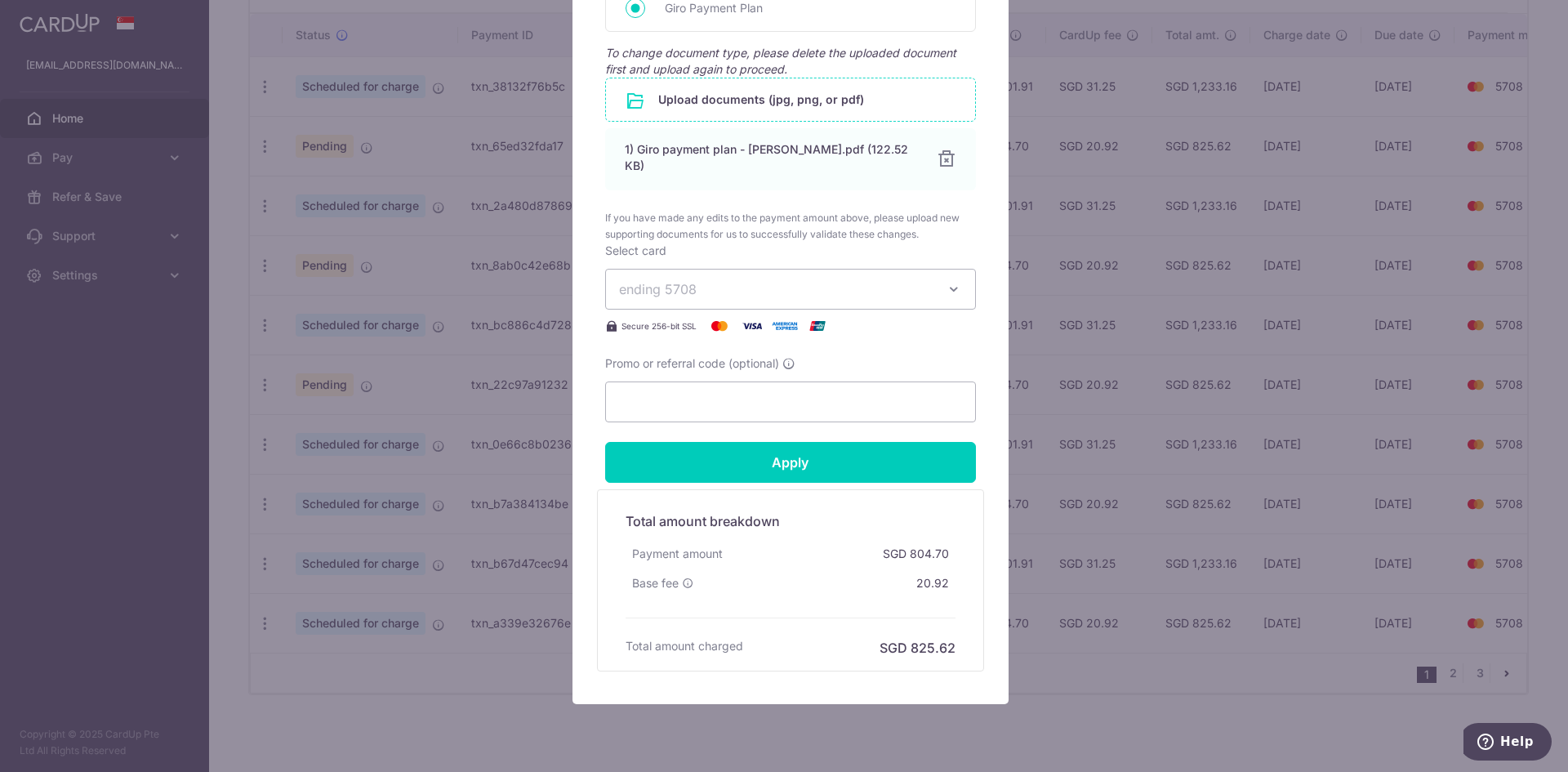
scroll to position [929, 0]
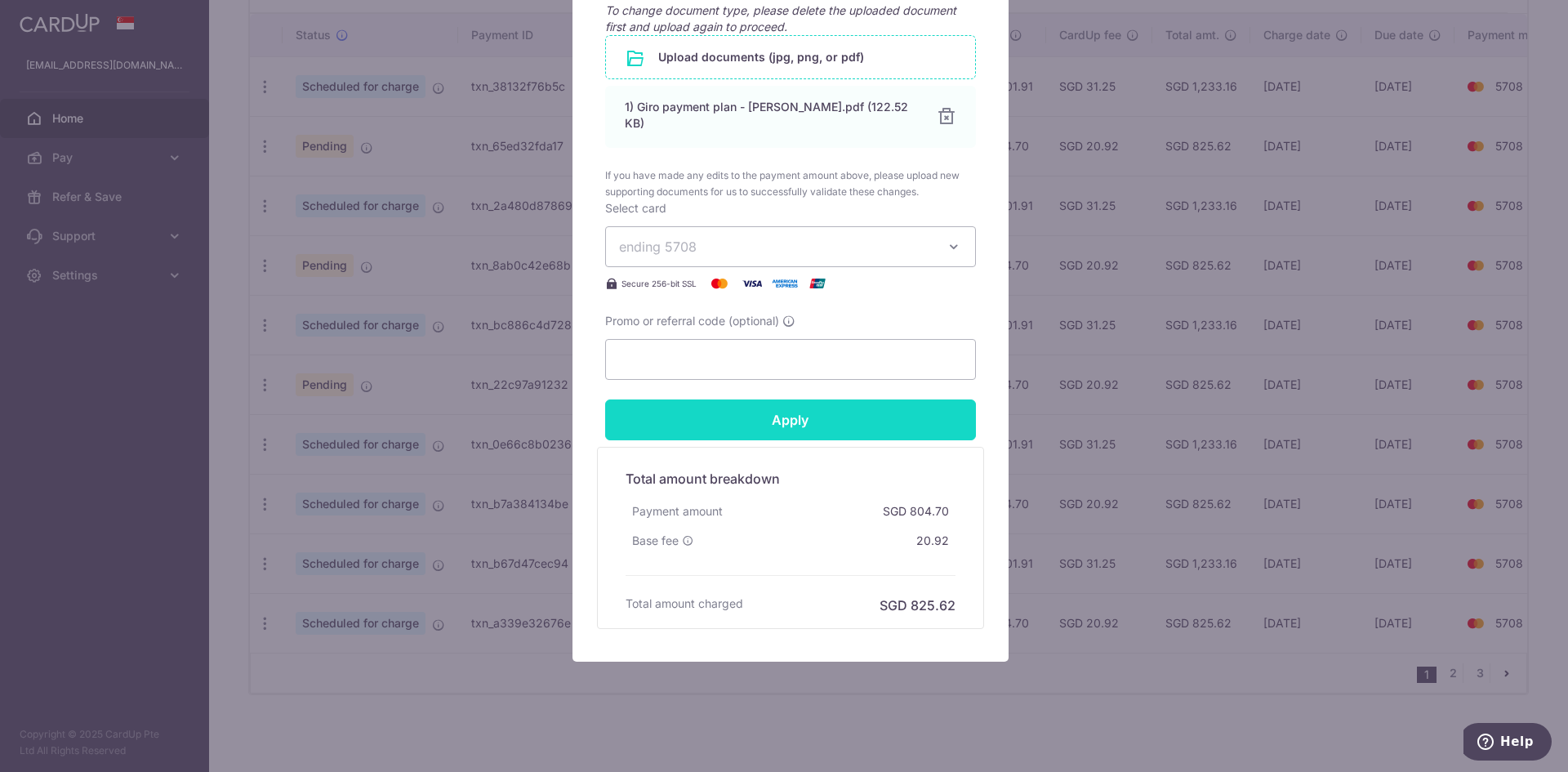
drag, startPoint x: 870, startPoint y: 449, endPoint x: 870, endPoint y: 430, distance: 19.0
click at [870, 430] on input "Apply" at bounding box center [790, 419] width 371 height 40
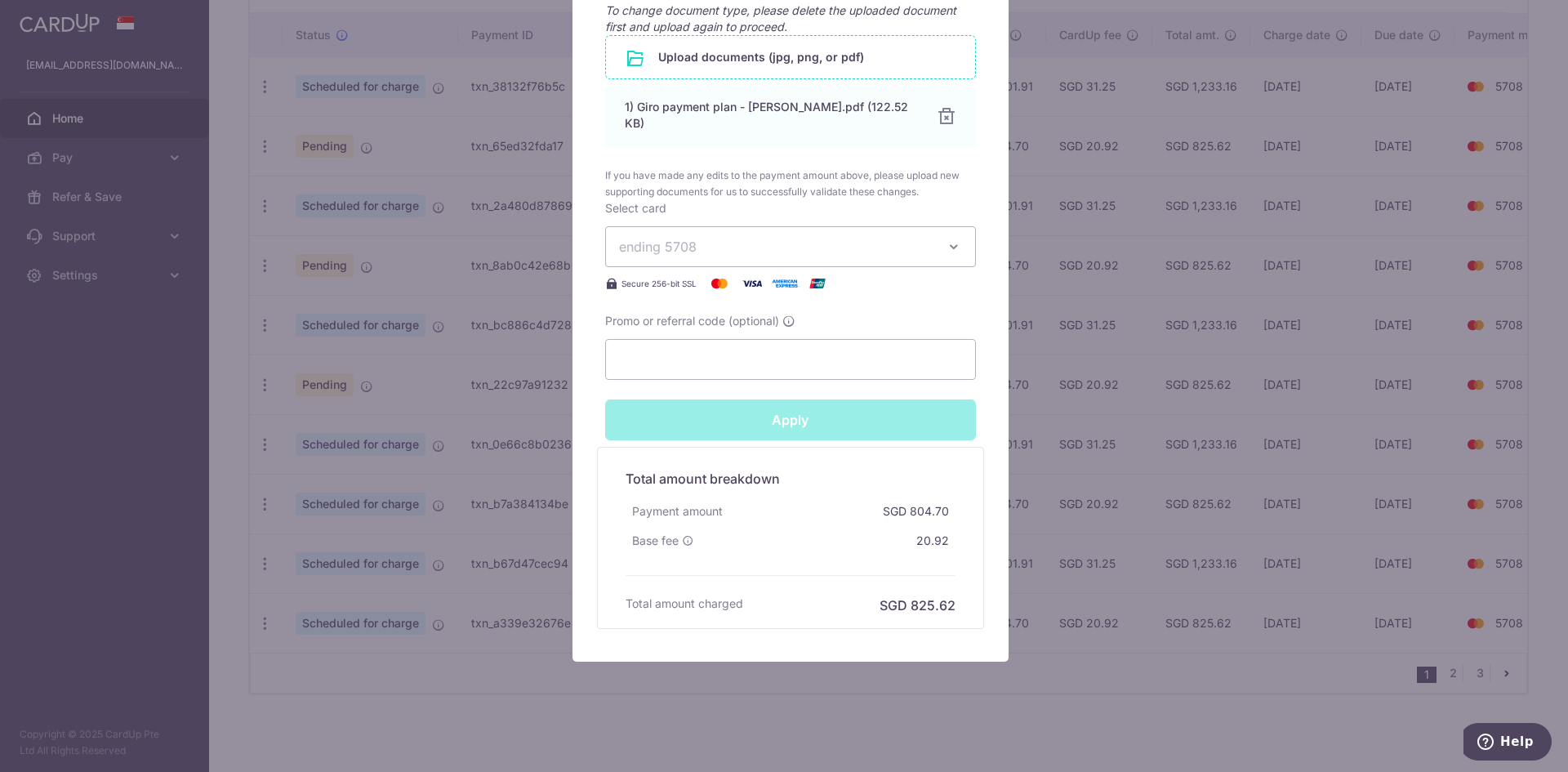
type input "Successfully Applied"
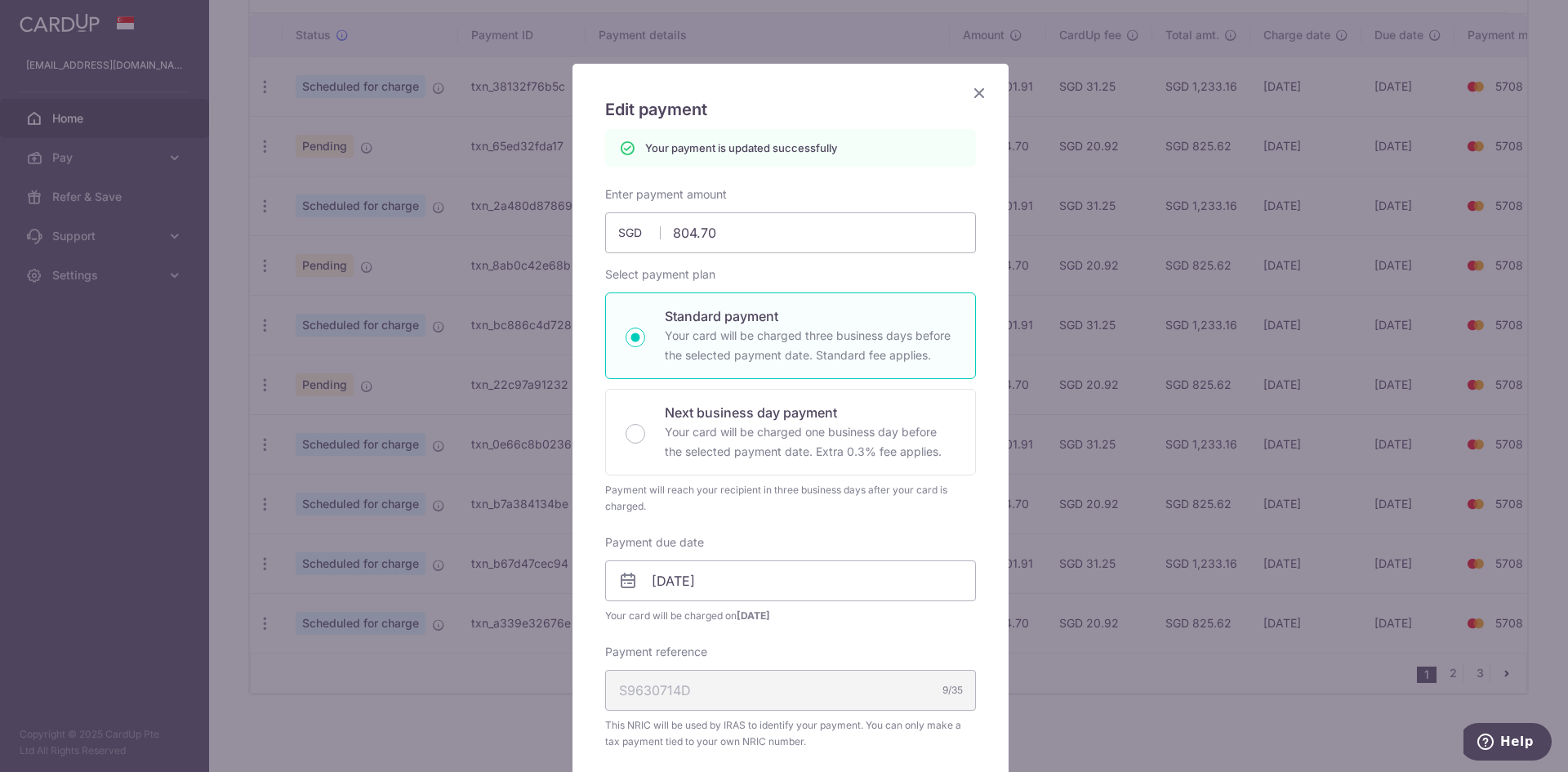
scroll to position [0, 0]
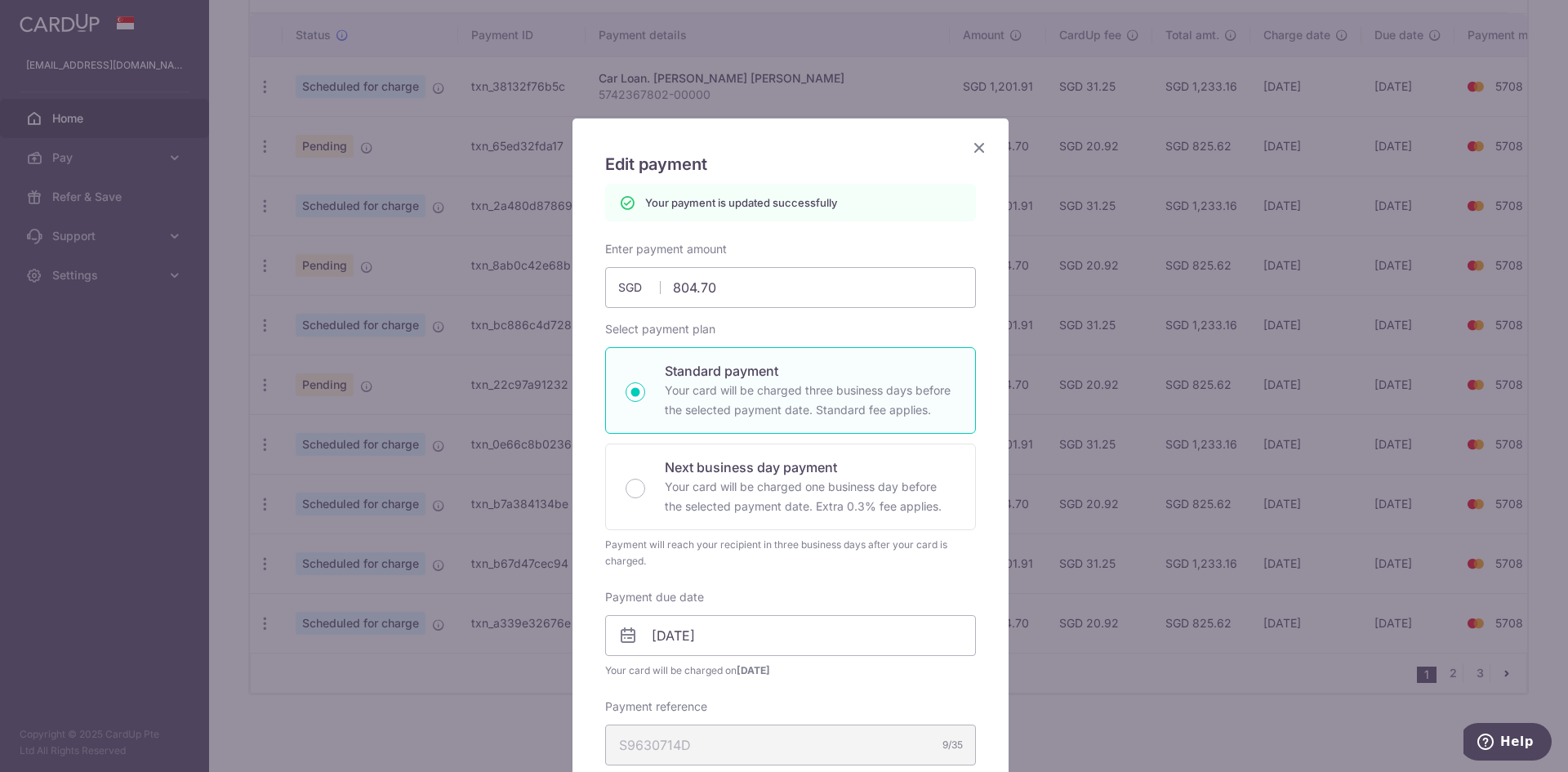
click at [972, 147] on icon "Close" at bounding box center [979, 147] width 20 height 21
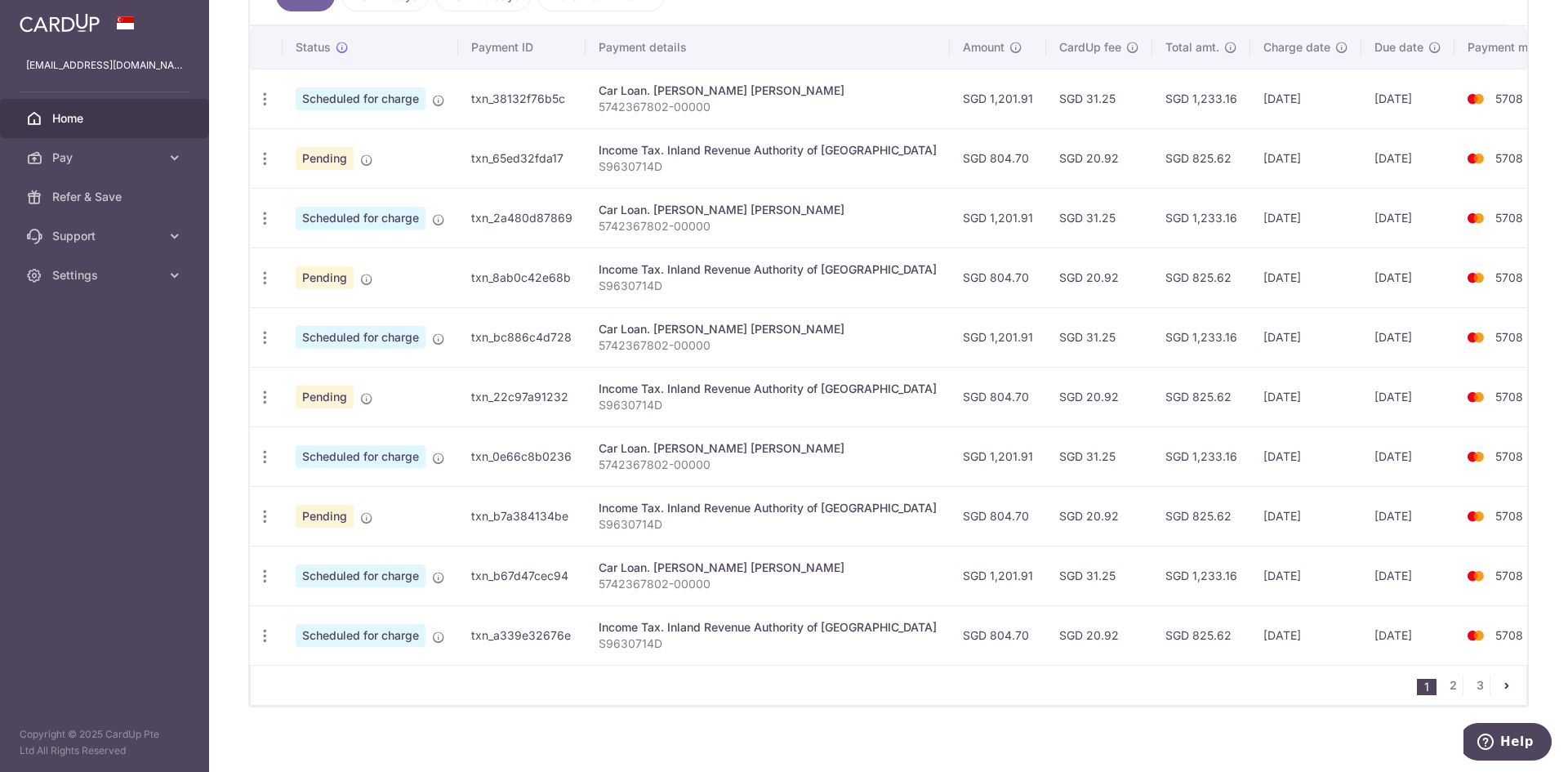
scroll to position [491, 0]
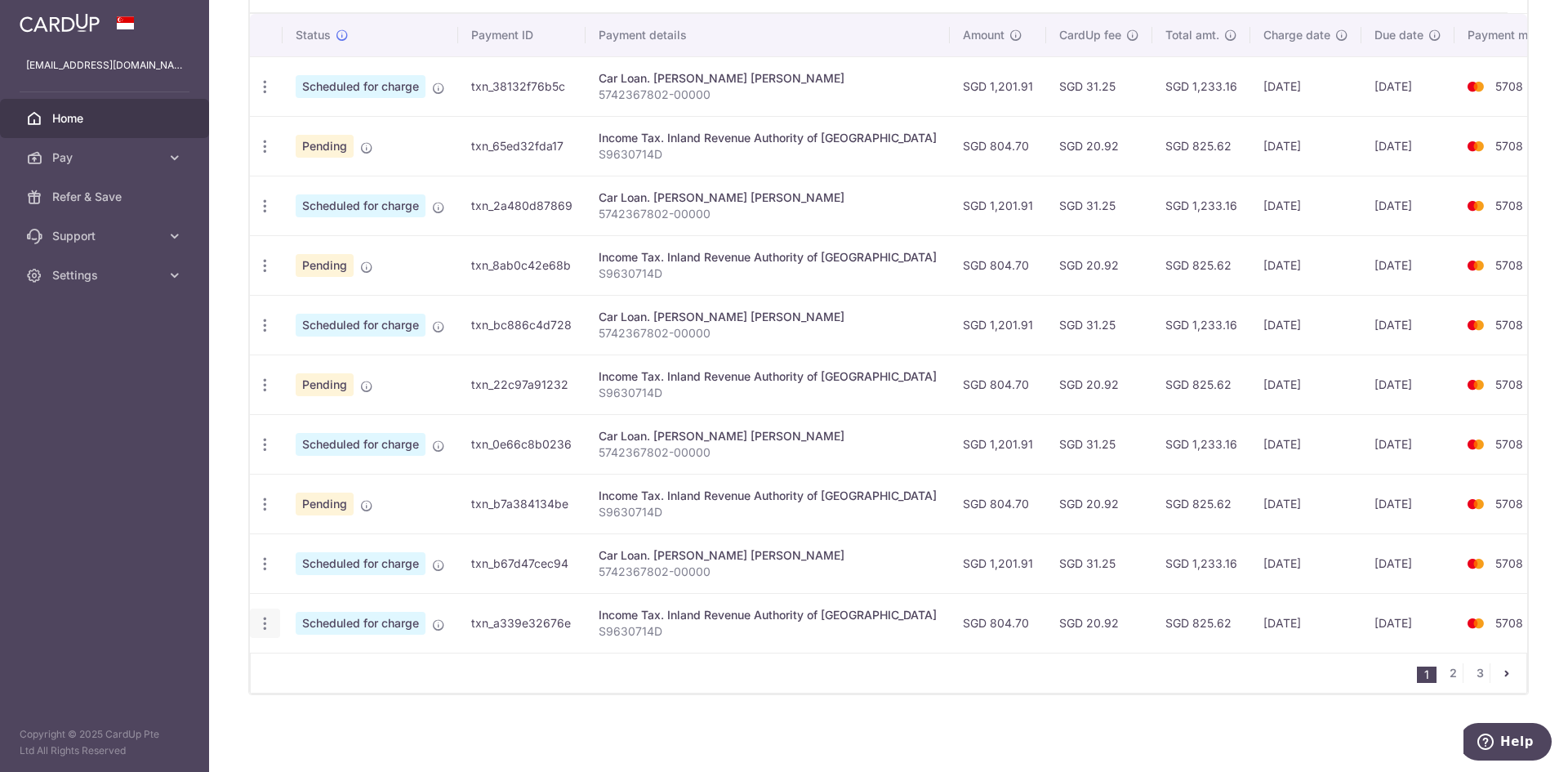
click at [262, 627] on icon "button" at bounding box center [265, 623] width 17 height 17
click at [332, 659] on span "Update payment" at bounding box center [351, 669] width 111 height 20
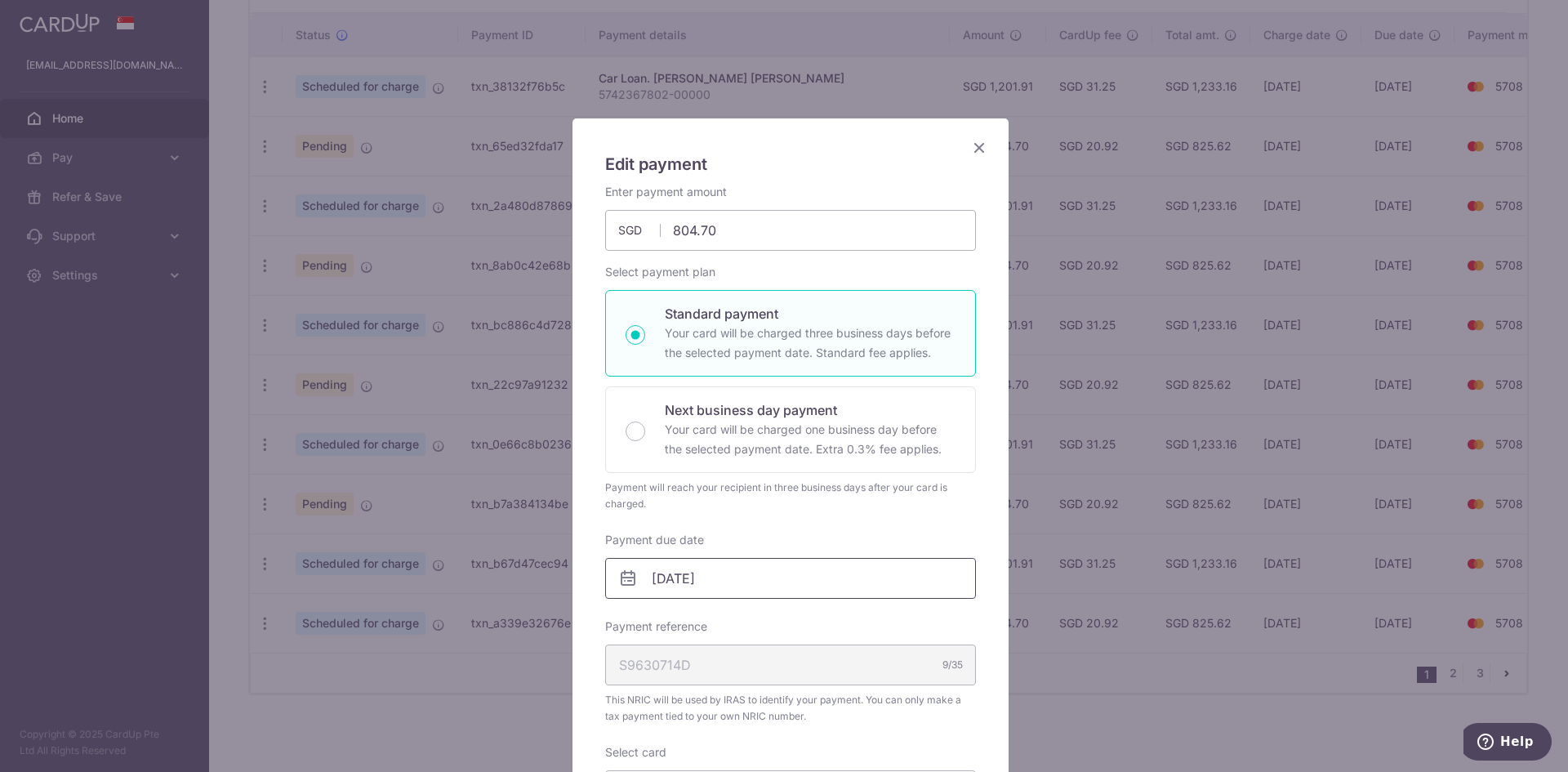
click at [750, 590] on input "[DATE]" at bounding box center [790, 578] width 371 height 40
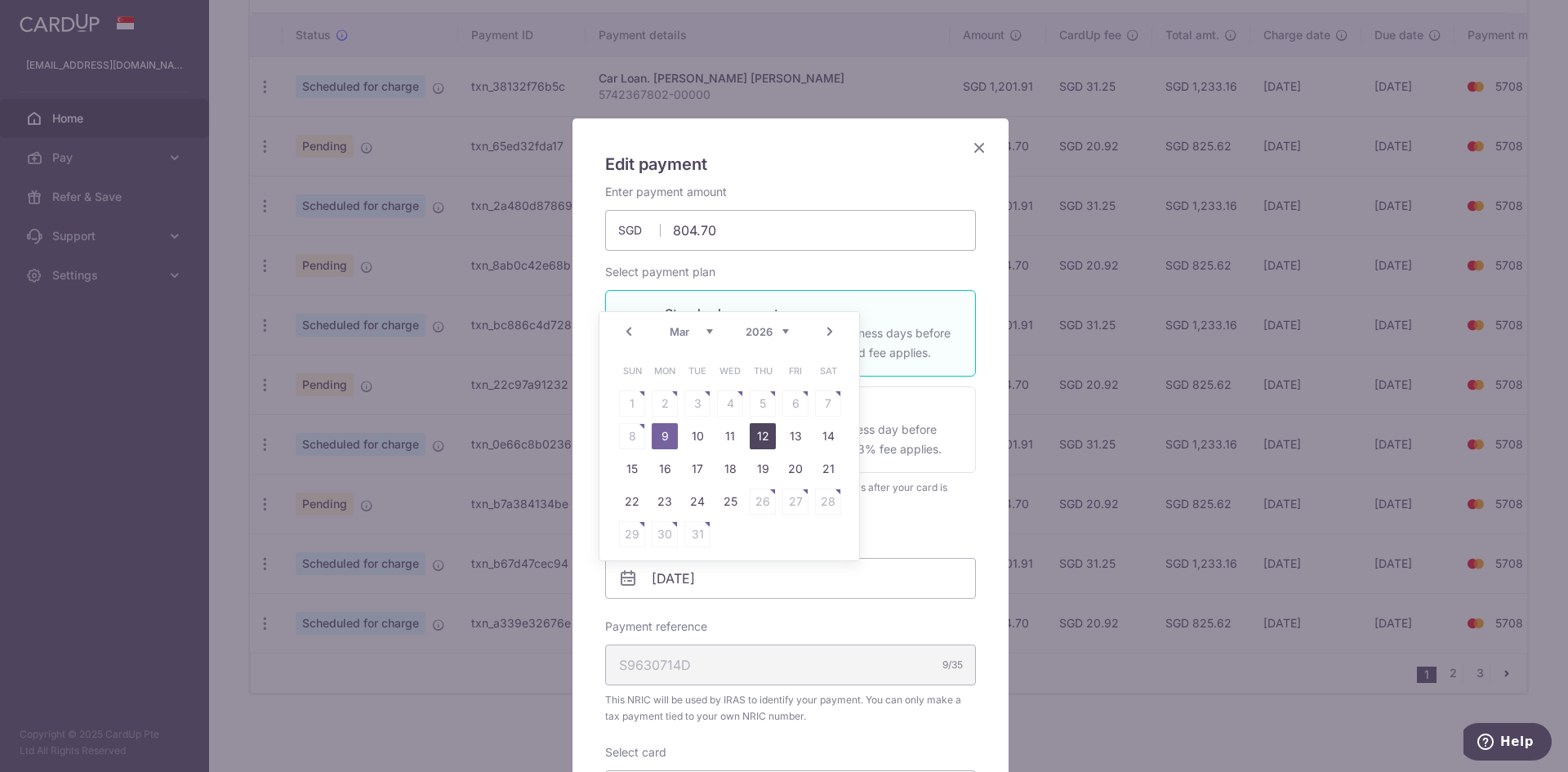
click at [756, 440] on link "12" at bounding box center [763, 436] width 27 height 27
type input "[DATE]"
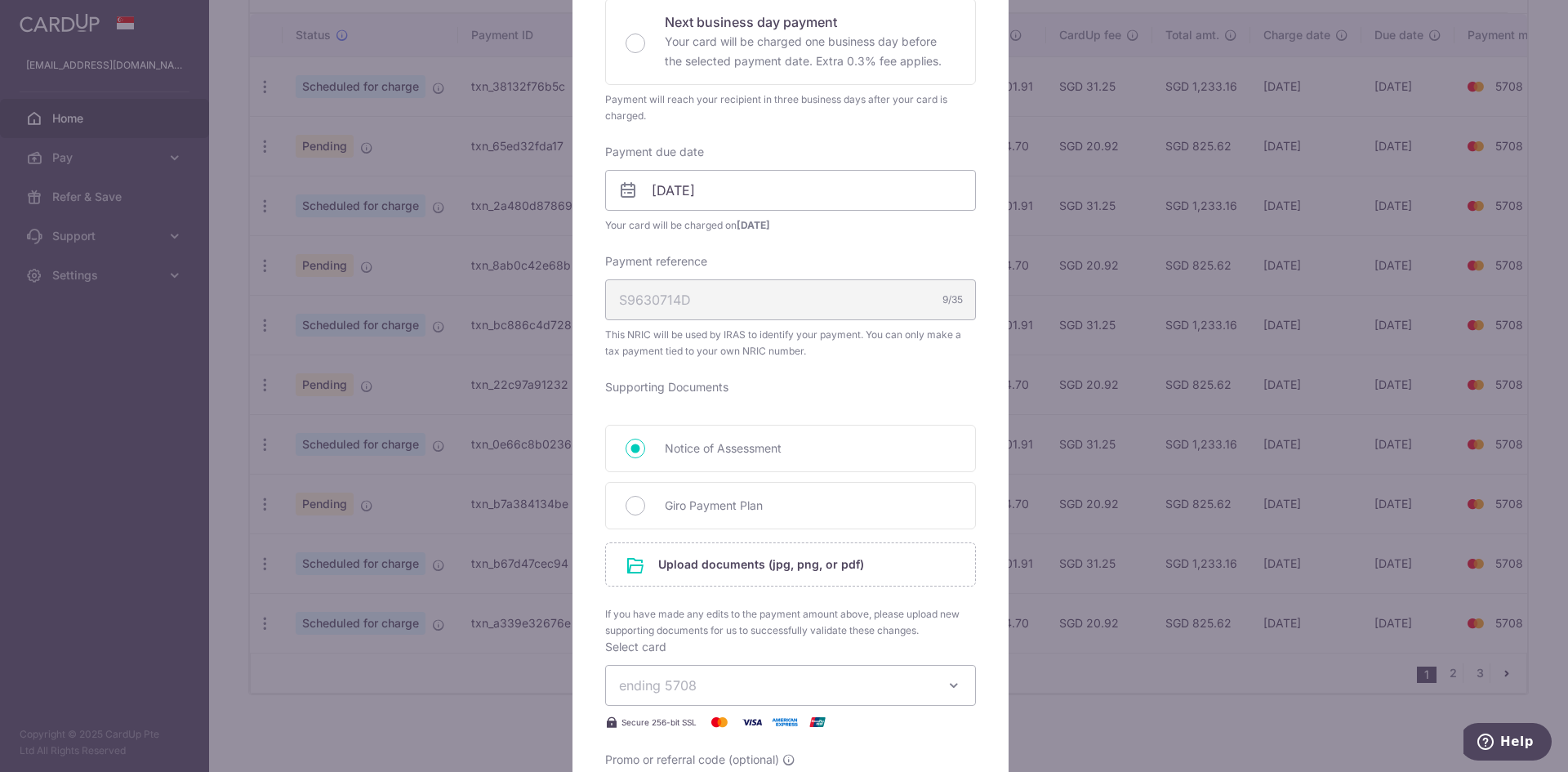
scroll to position [545, 0]
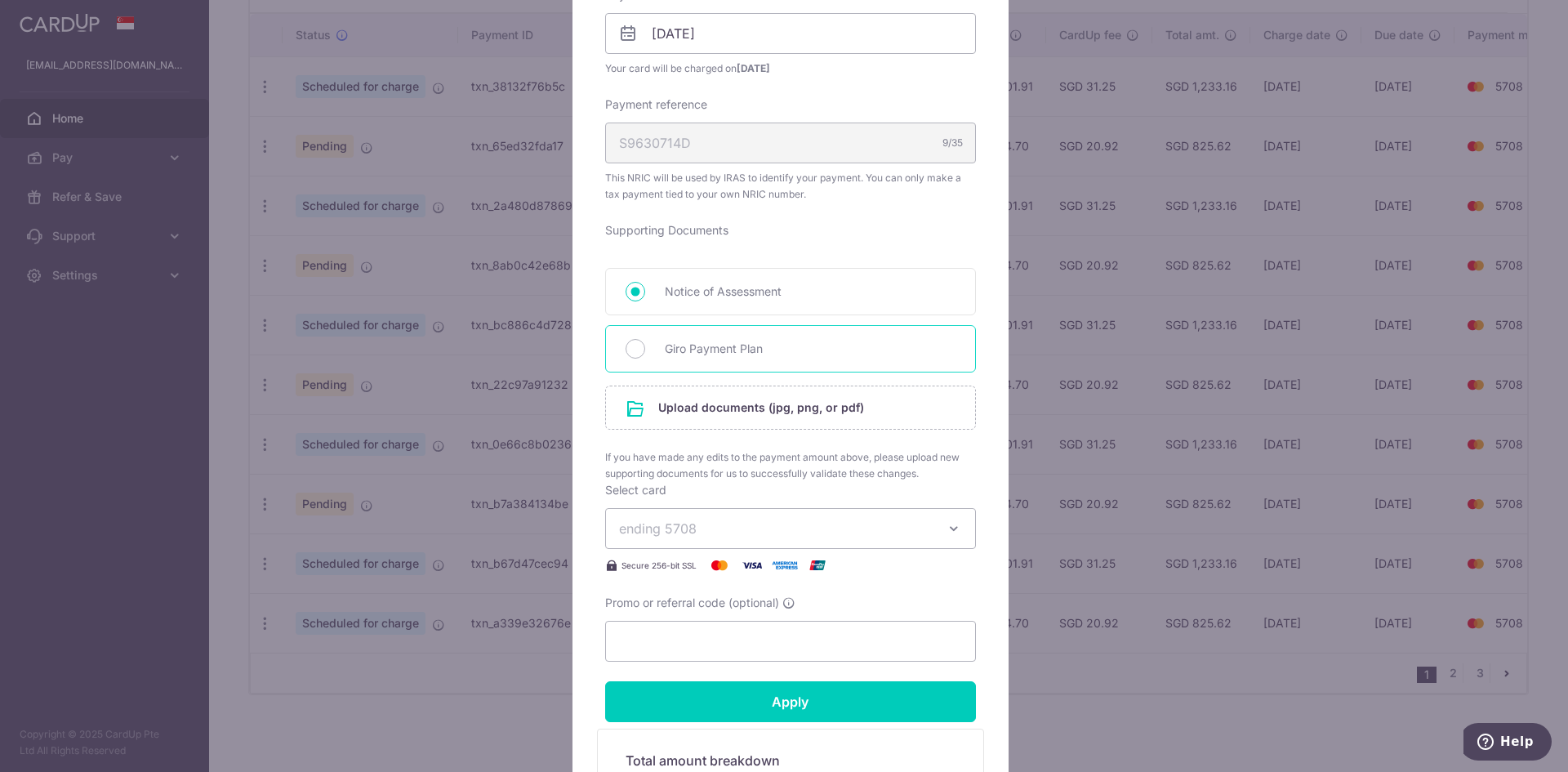
click at [733, 353] on span "Giro Payment Plan" at bounding box center [809, 349] width 290 height 20
click at [646, 353] on input "Giro Payment Plan" at bounding box center [636, 349] width 20 height 20
radio input "true"
click at [735, 412] on input "file" at bounding box center [790, 407] width 369 height 42
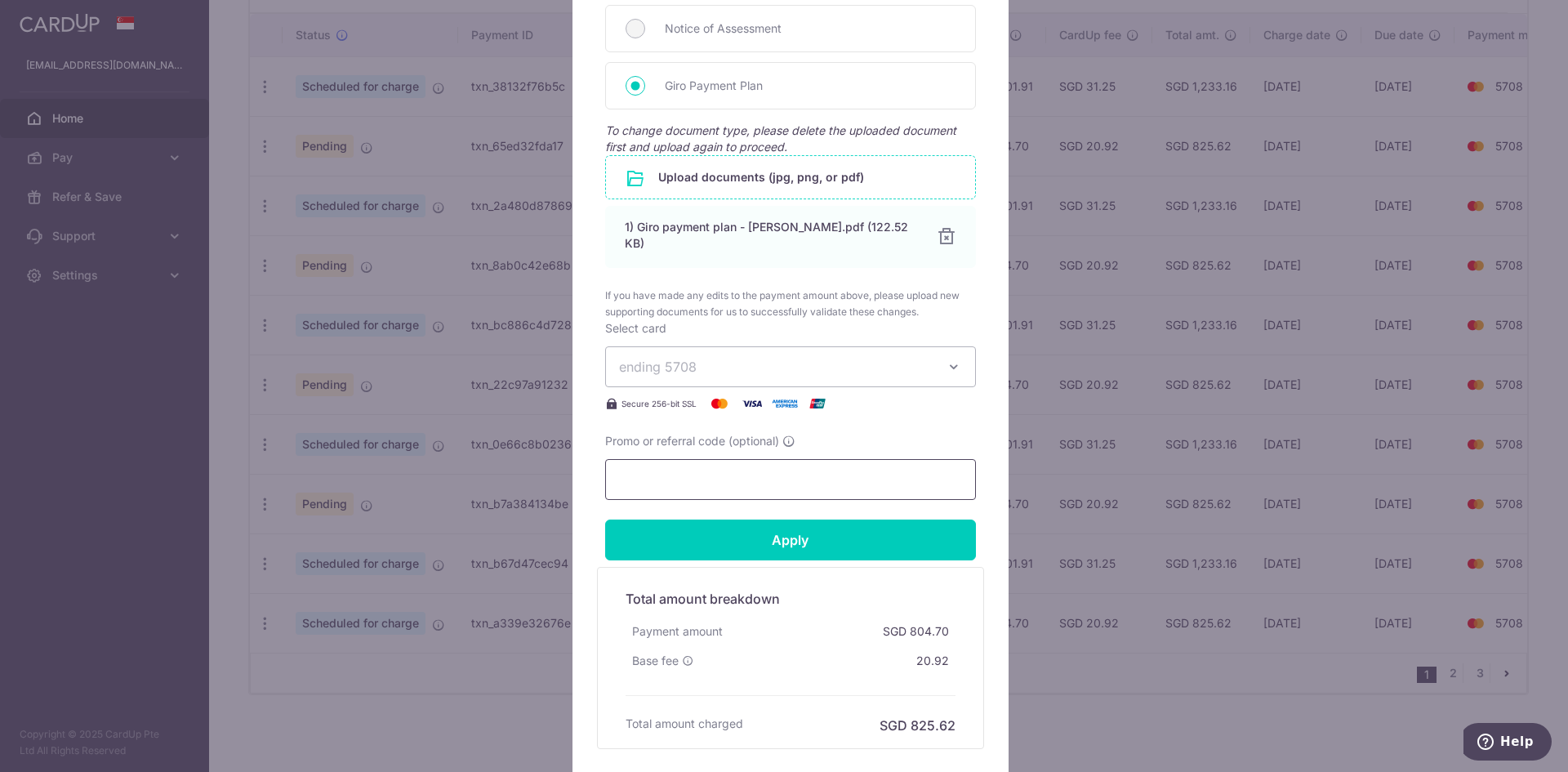
scroll to position [929, 0]
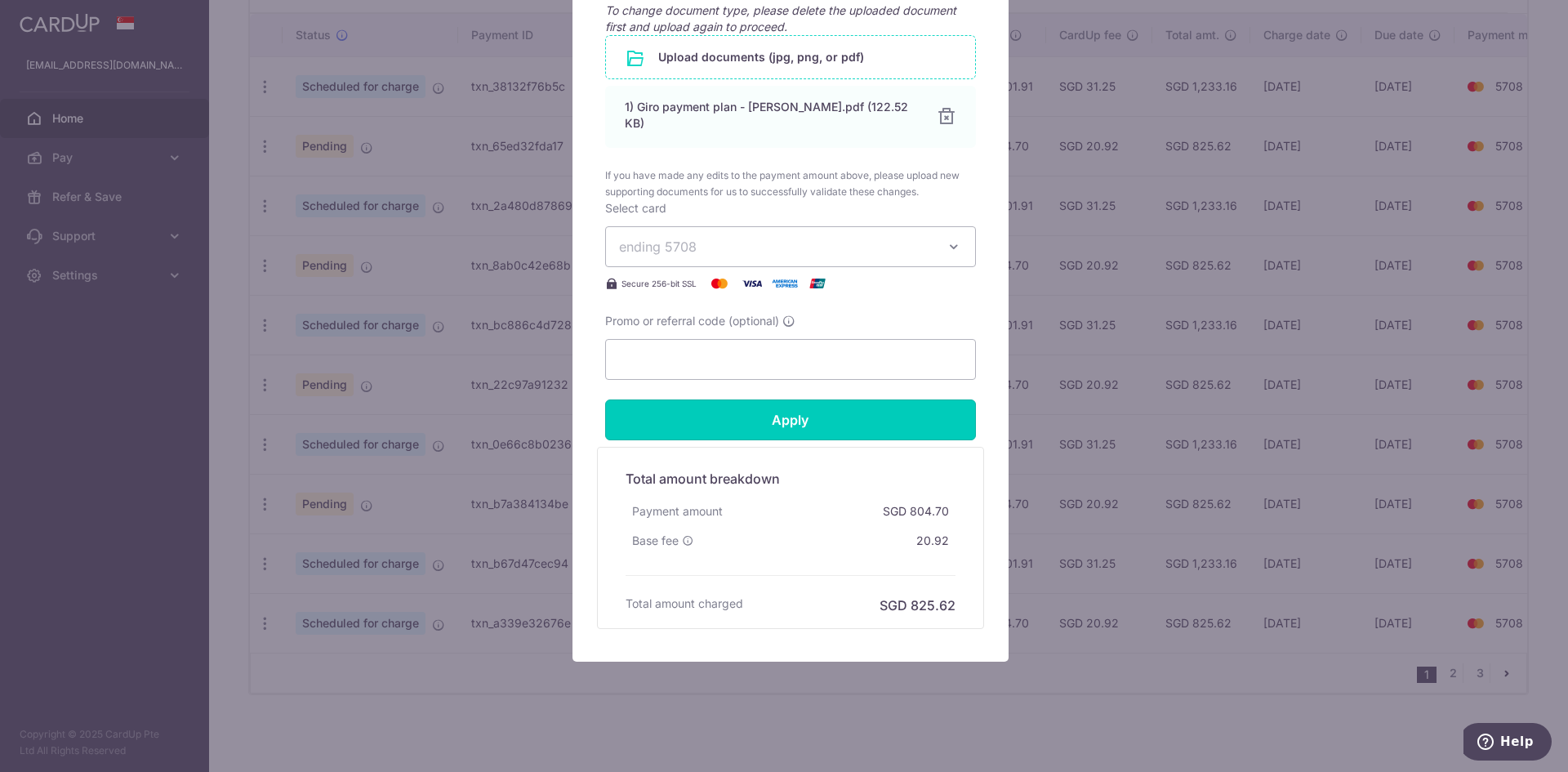
drag, startPoint x: 867, startPoint y: 423, endPoint x: 871, endPoint y: 312, distance: 111.1
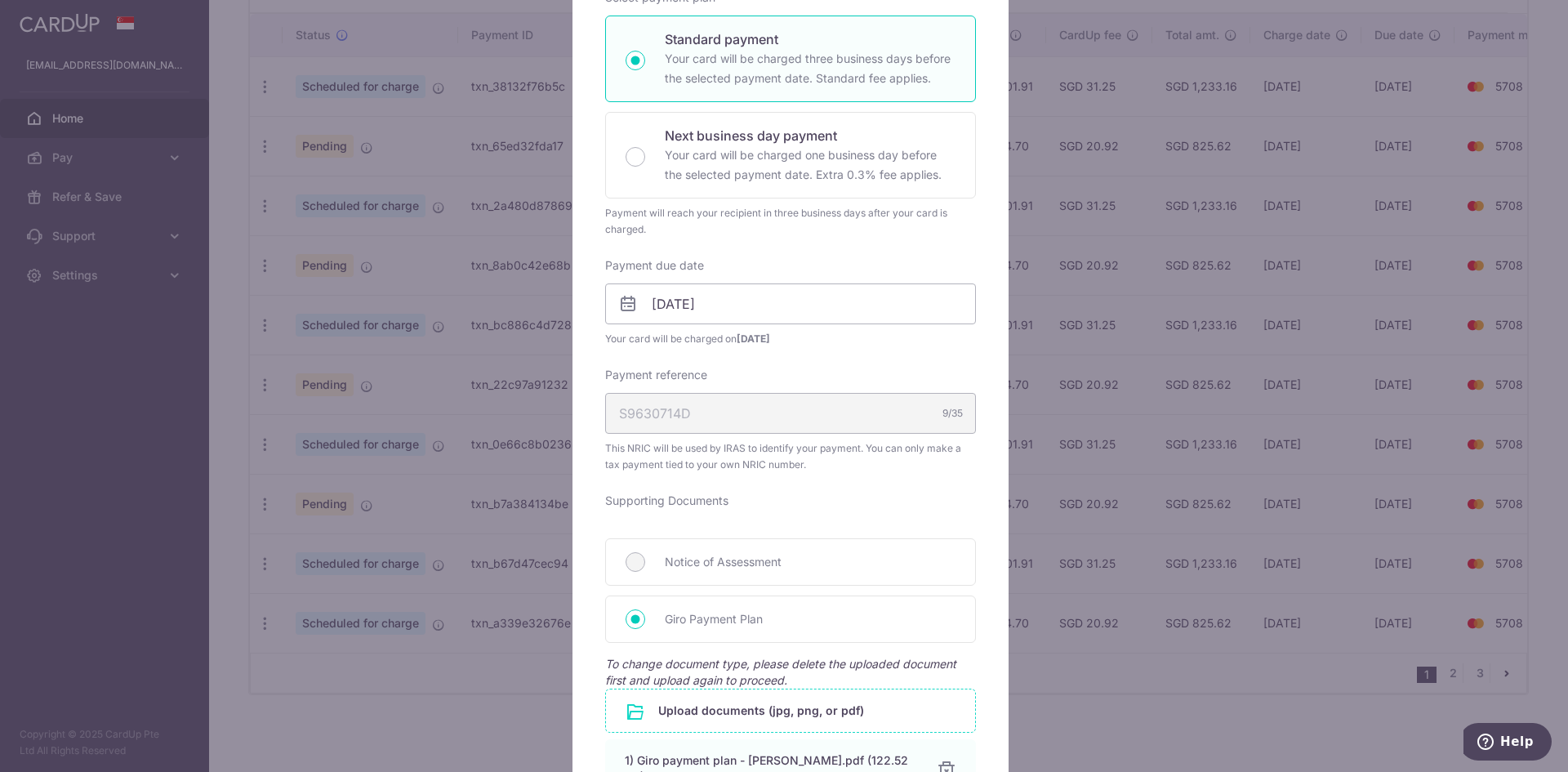
scroll to position [165, 0]
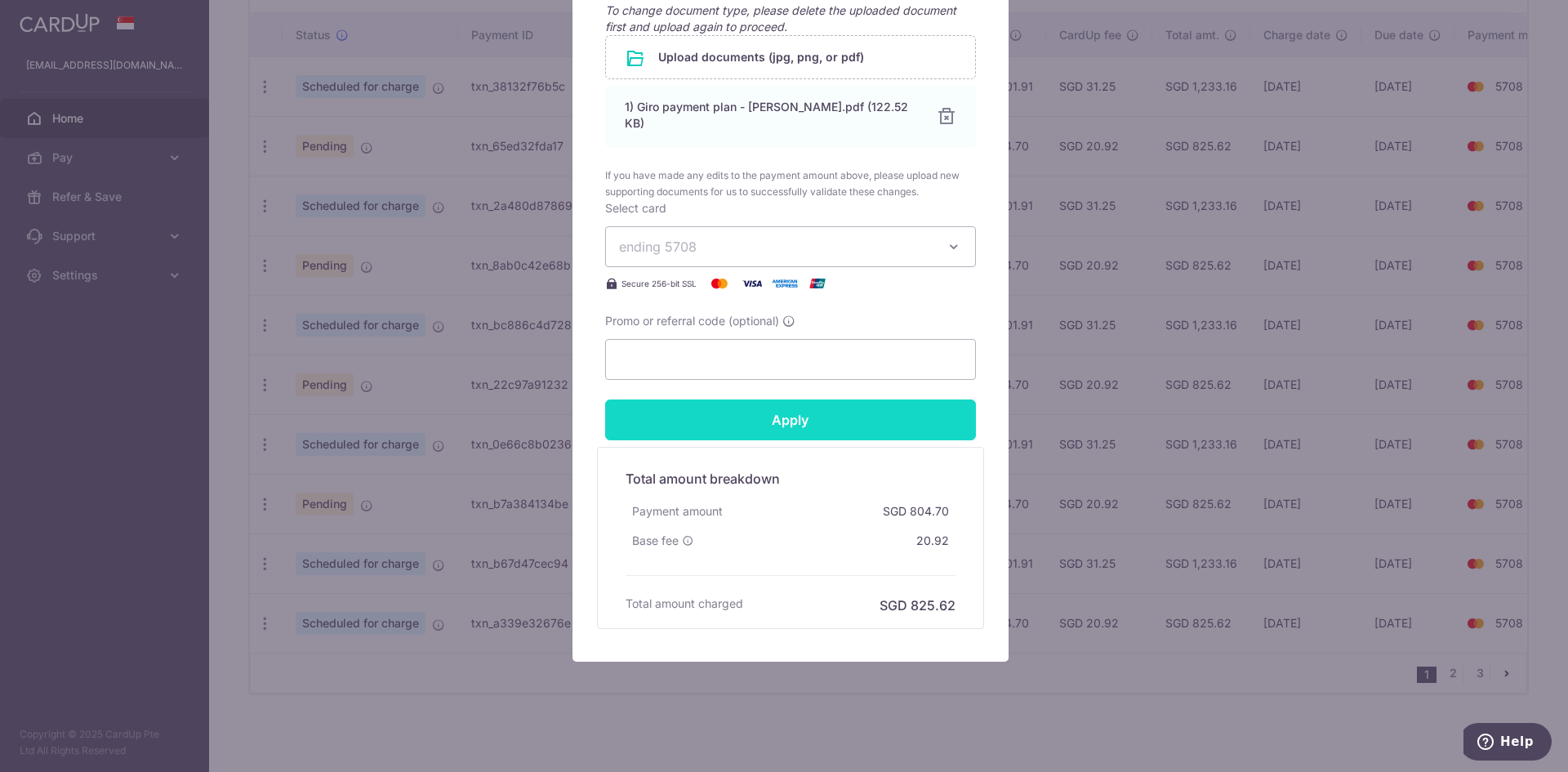
click at [821, 429] on input "Apply" at bounding box center [790, 419] width 371 height 40
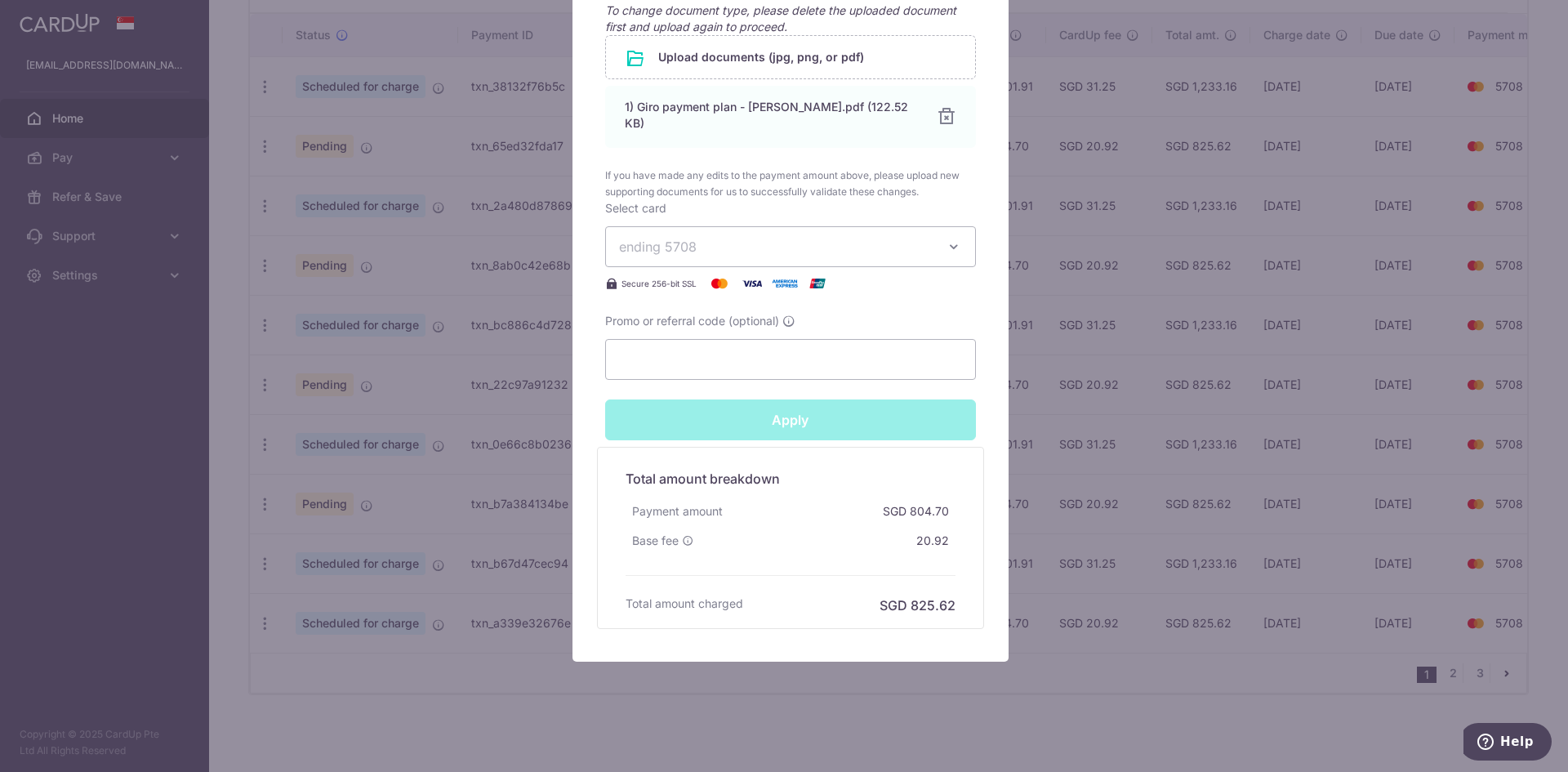
type input "Successfully Applied"
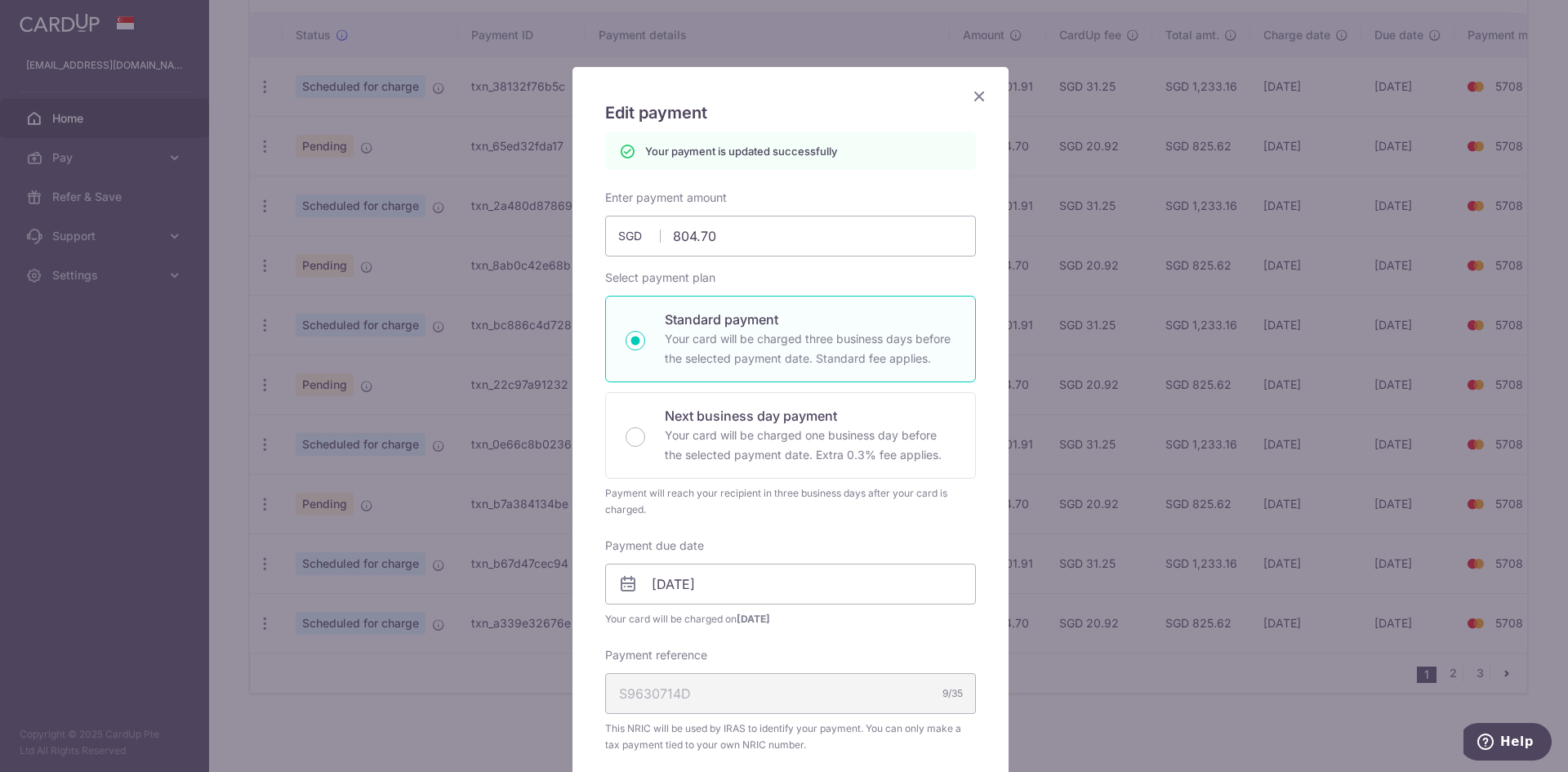
scroll to position [0, 0]
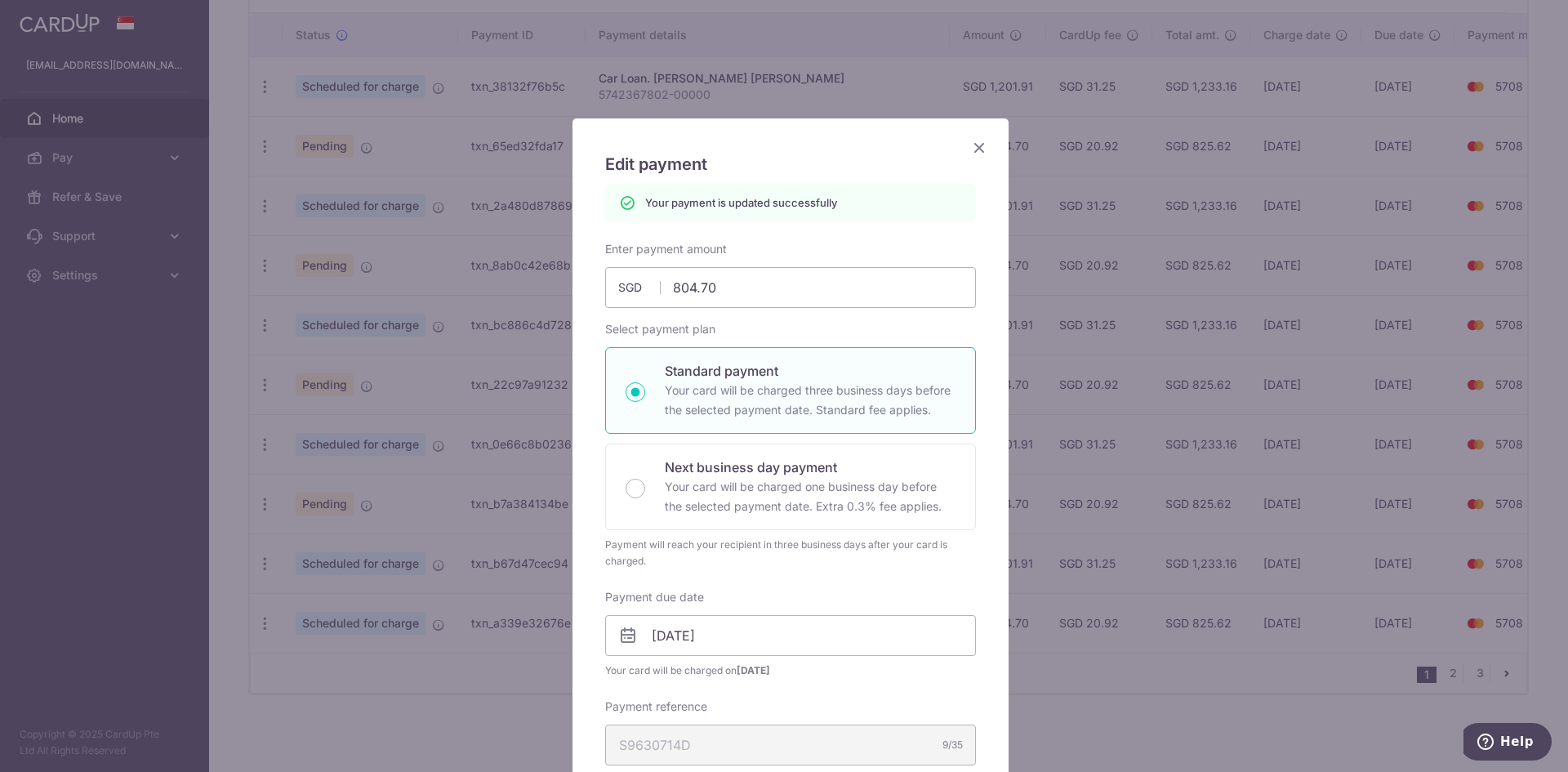
click at [976, 153] on icon "Close" at bounding box center [979, 147] width 20 height 21
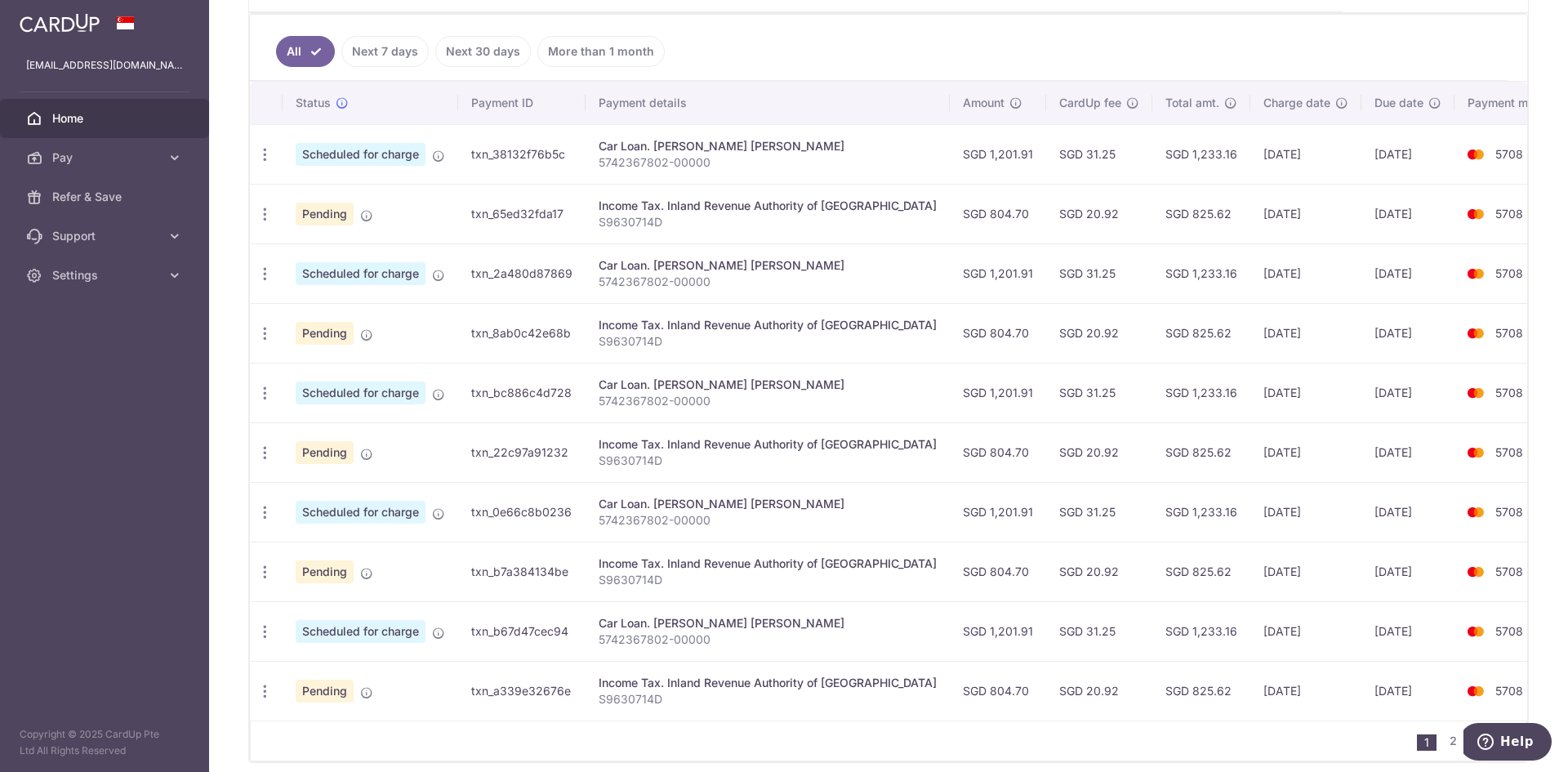
scroll to position [491, 0]
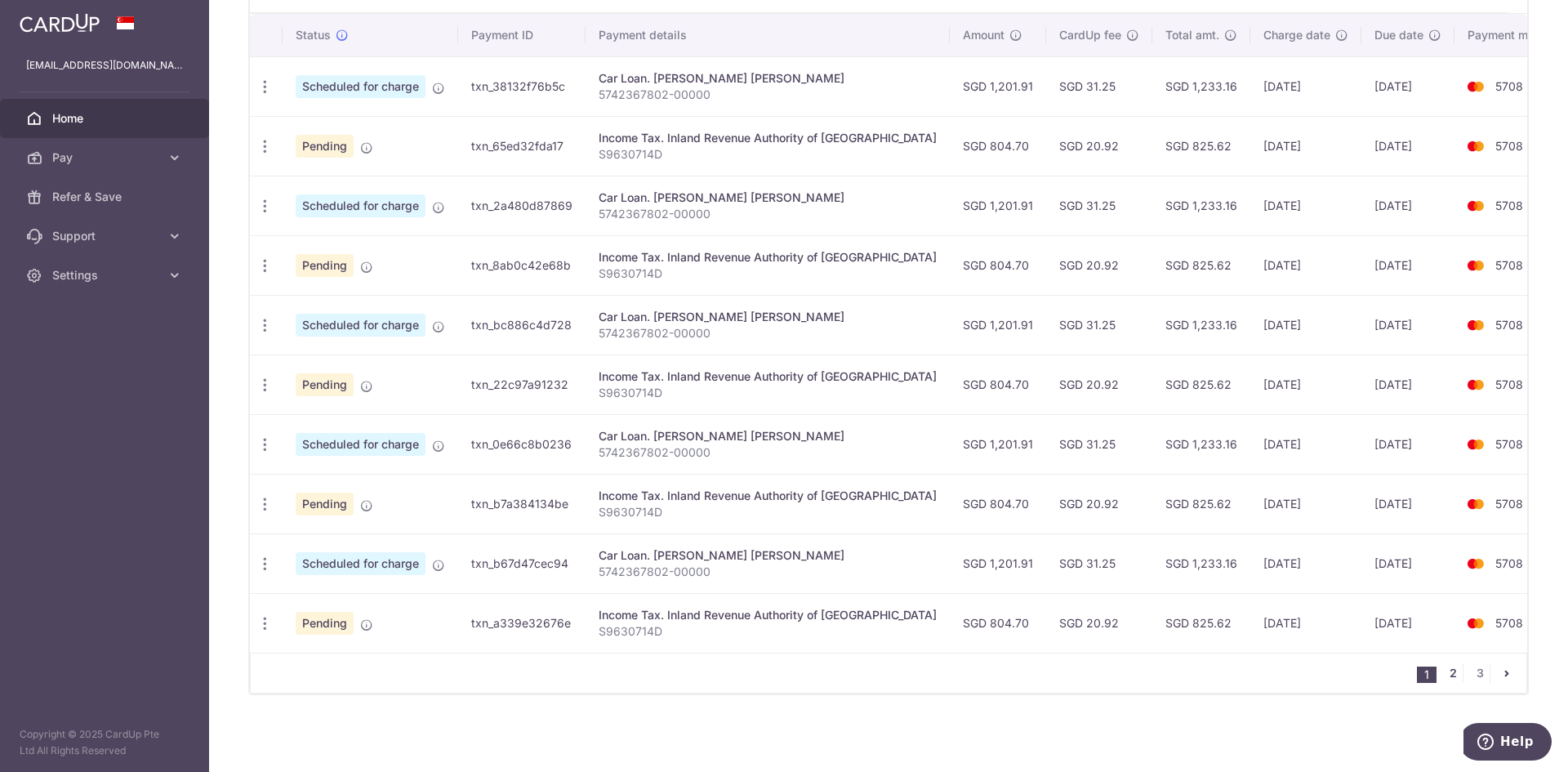
click at [1443, 676] on link "2" at bounding box center [1453, 674] width 20 height 20
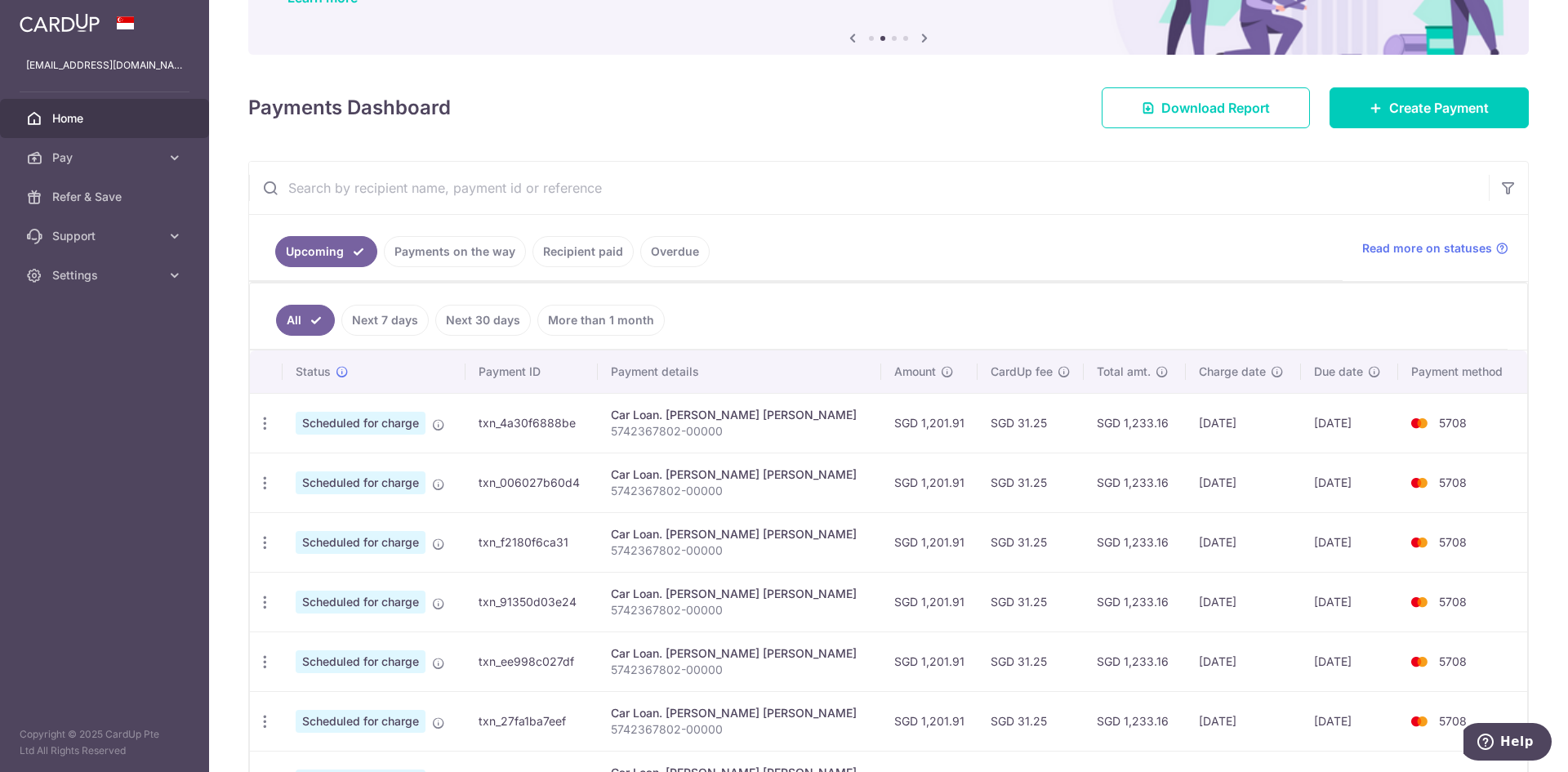
scroll to position [0, 0]
